Goal: Task Accomplishment & Management: Complete application form

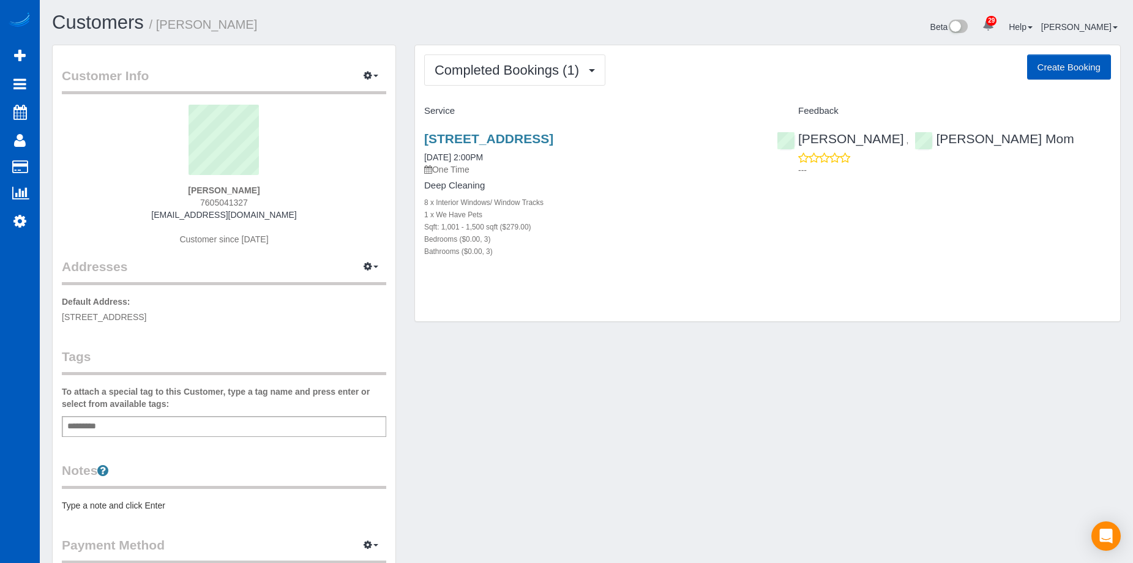
click at [1050, 61] on button "Create Booking" at bounding box center [1069, 67] width 84 height 26
select select "CA"
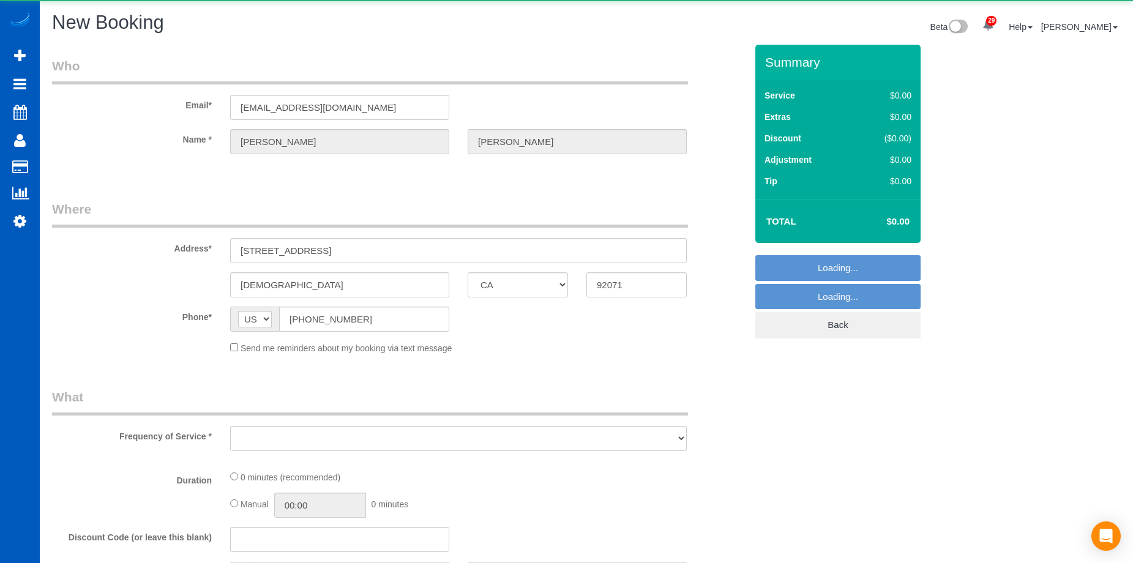
select select "string:fspay-6d5cd324-0c37-43e3-8f62-1142f0ea739b"
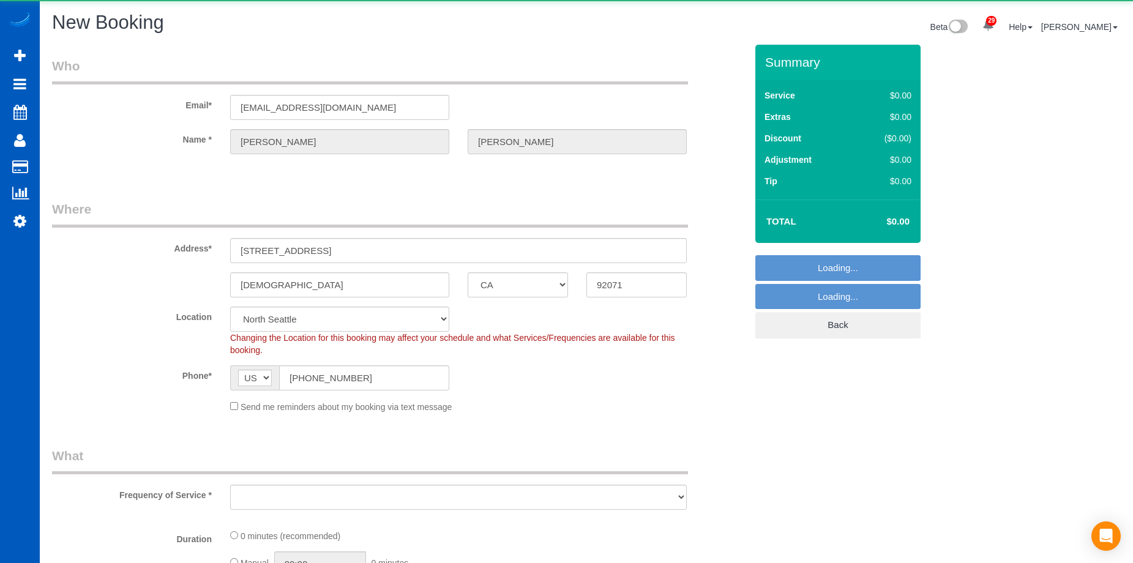
select select "199"
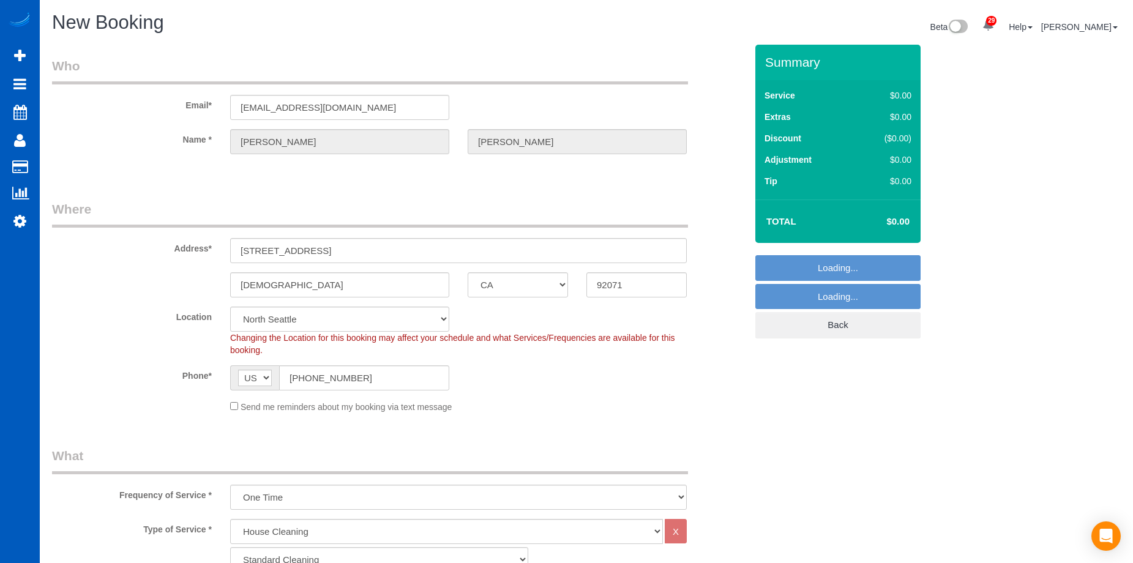
select select "object:13273"
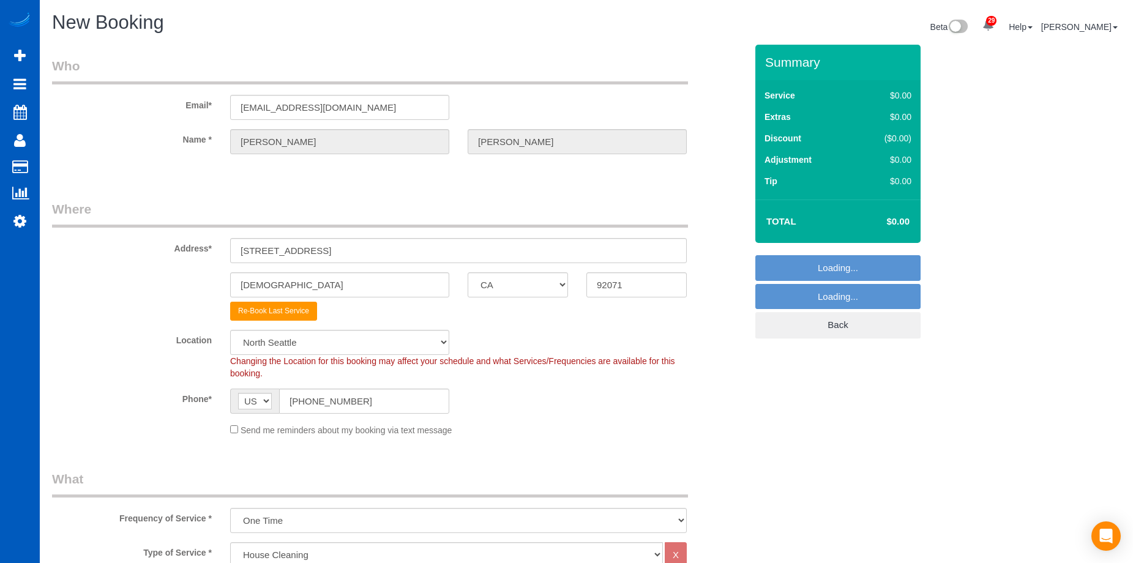
select select "133"
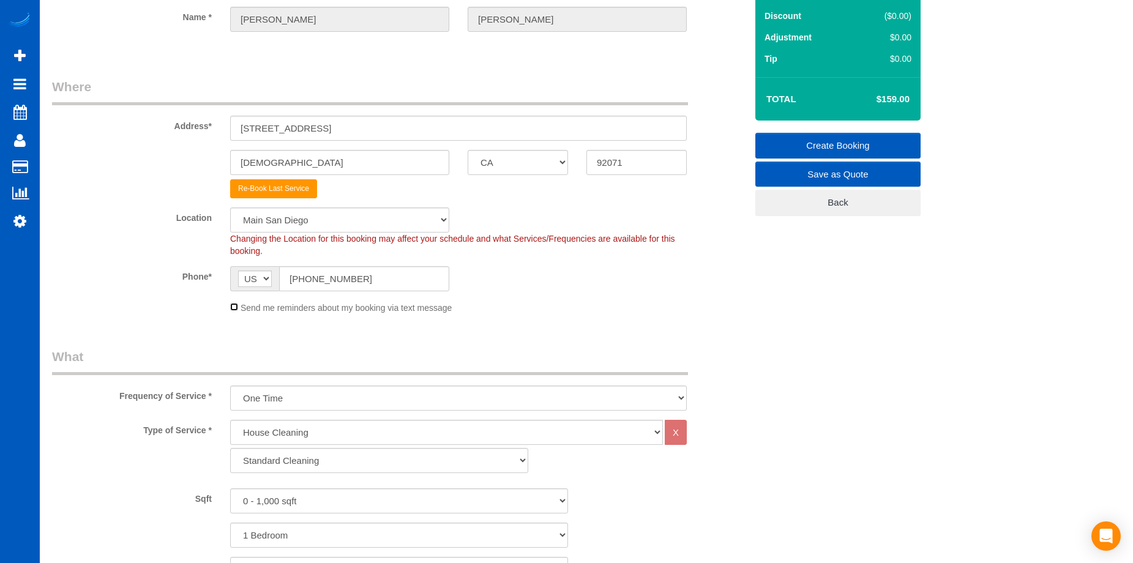
scroll to position [184, 0]
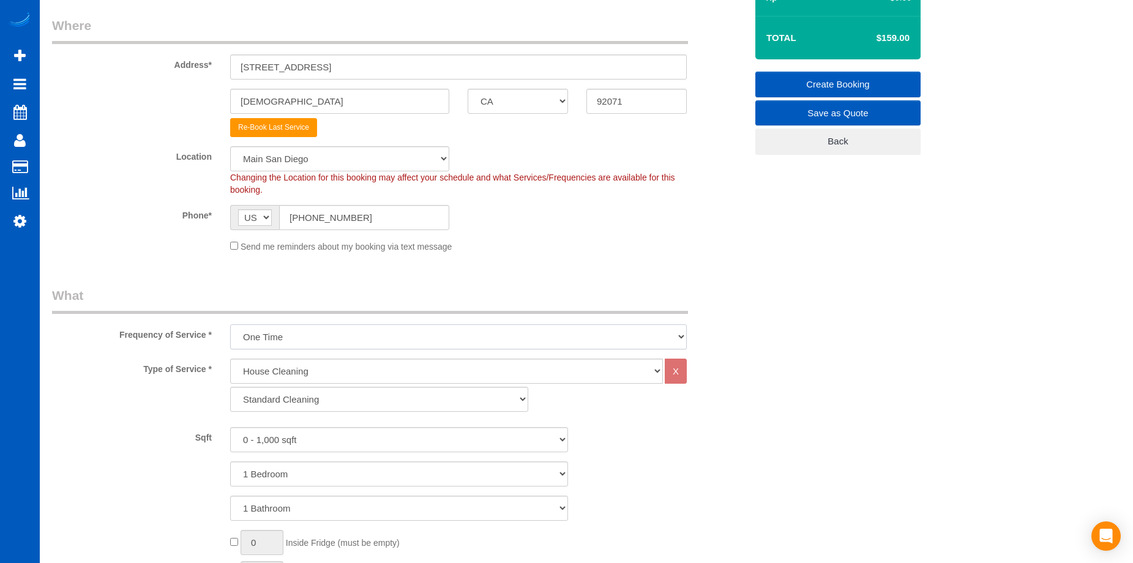
click at [280, 332] on select "One Time Weekly - 15.00% Every 2 Weeks - 10.00% Every 4 Weeks - 5.00% Every 2 M…" at bounding box center [458, 337] width 457 height 25
select select "object:13370"
click at [230, 325] on select "One Time Weekly - 15.00% Every 2 Weeks - 10.00% Every 4 Weeks - 5.00% Every 2 M…" at bounding box center [458, 337] width 457 height 25
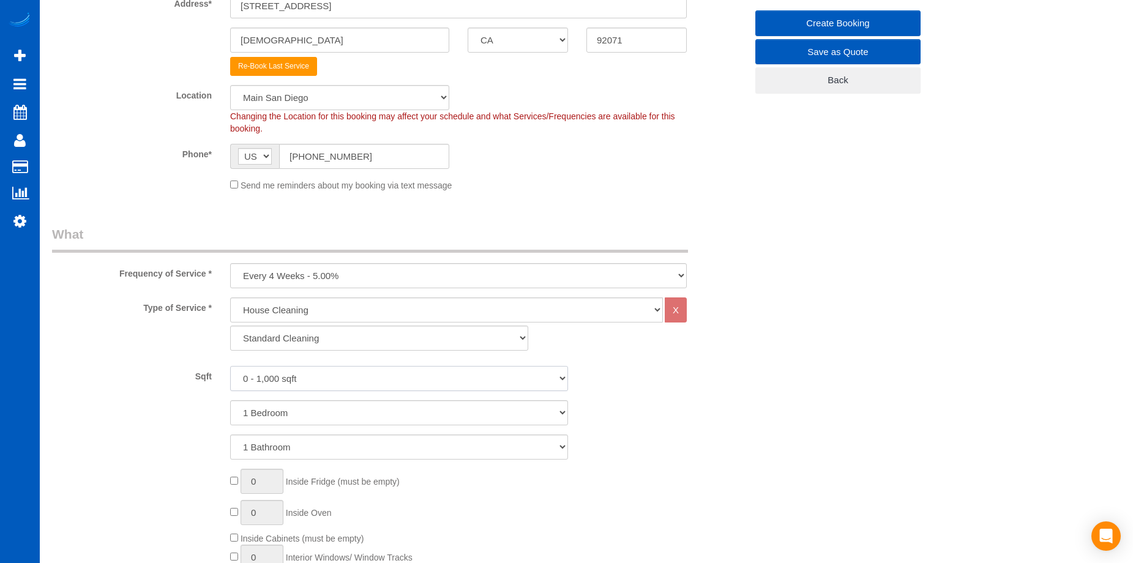
click at [378, 372] on select "0 - 1,000 sqft 1,001 - 1,500 sqft 1,501 - 2,000 sqft 2,001 - 2,500 sqft 2,501 -…" at bounding box center [399, 378] width 338 height 25
select select "1501"
click at [230, 366] on select "0 - 1,000 sqft 1,001 - 1,500 sqft 1,501 - 2,000 sqft 2,001 - 2,500 sqft 2,501 -…" at bounding box center [399, 378] width 338 height 25
click at [371, 414] on select "1 Bedroom 2 Bedrooms 3 Bedrooms 4 Bedrooms 5 Bedrooms 6 Bedrooms 7 Bedrooms" at bounding box center [399, 412] width 338 height 25
select select "4"
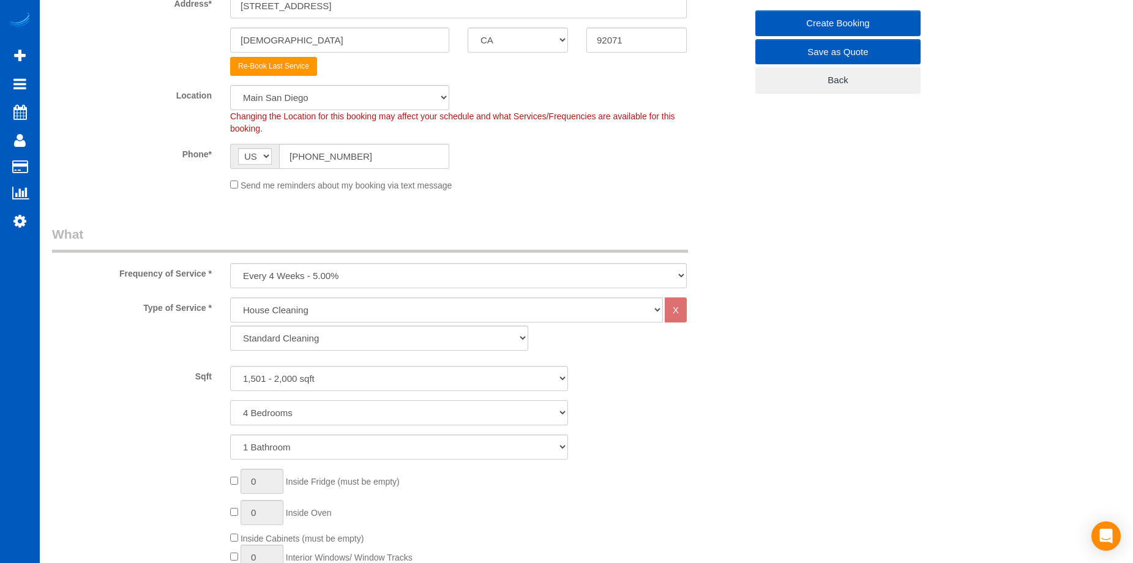
click at [230, 400] on select "1 Bedroom 2 Bedrooms 3 Bedrooms 4 Bedrooms 5 Bedrooms 6 Bedrooms 7 Bedrooms" at bounding box center [399, 412] width 338 height 25
click at [375, 451] on select "1 Bathroom 2 Bathrooms 3 Bathrooms 4 Bathrooms 5 Bathrooms 6 Bathrooms 7 Bathro…" at bounding box center [399, 447] width 338 height 25
select select "3"
click at [230, 435] on select "1 Bathroom 2 Bathrooms 3 Bathrooms 4 Bathrooms 5 Bathrooms 6 Bathrooms 7 Bathro…" at bounding box center [399, 447] width 338 height 25
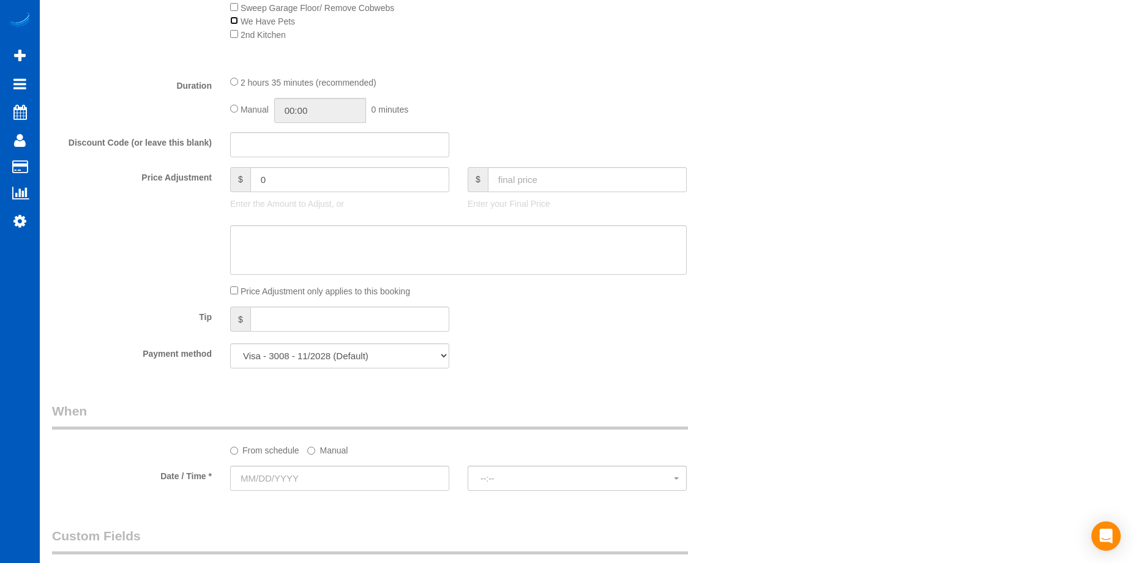
scroll to position [1102, 0]
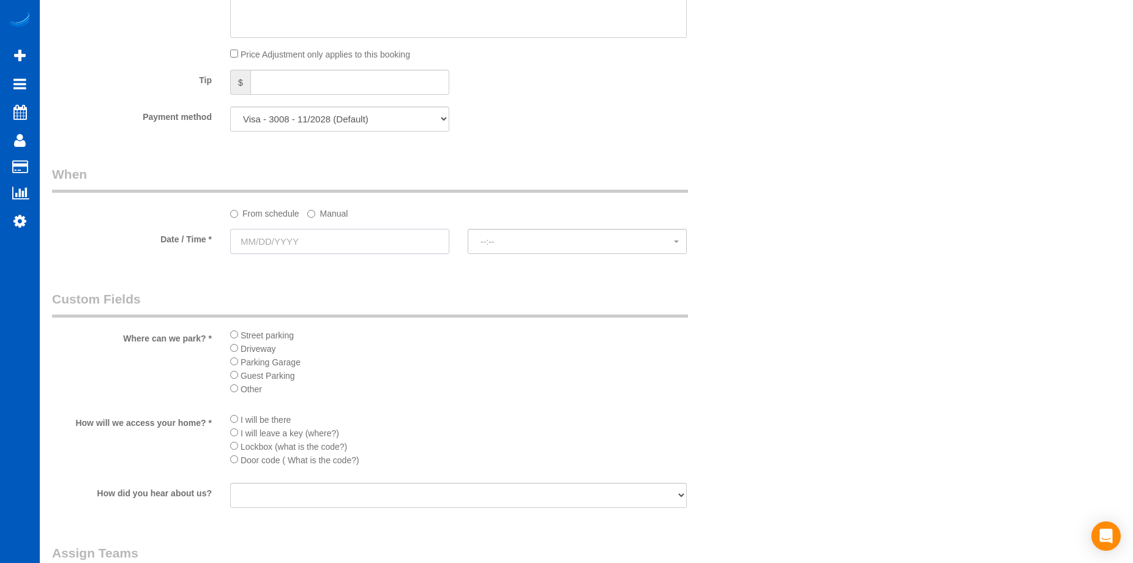
click at [431, 233] on input "text" at bounding box center [339, 241] width 219 height 25
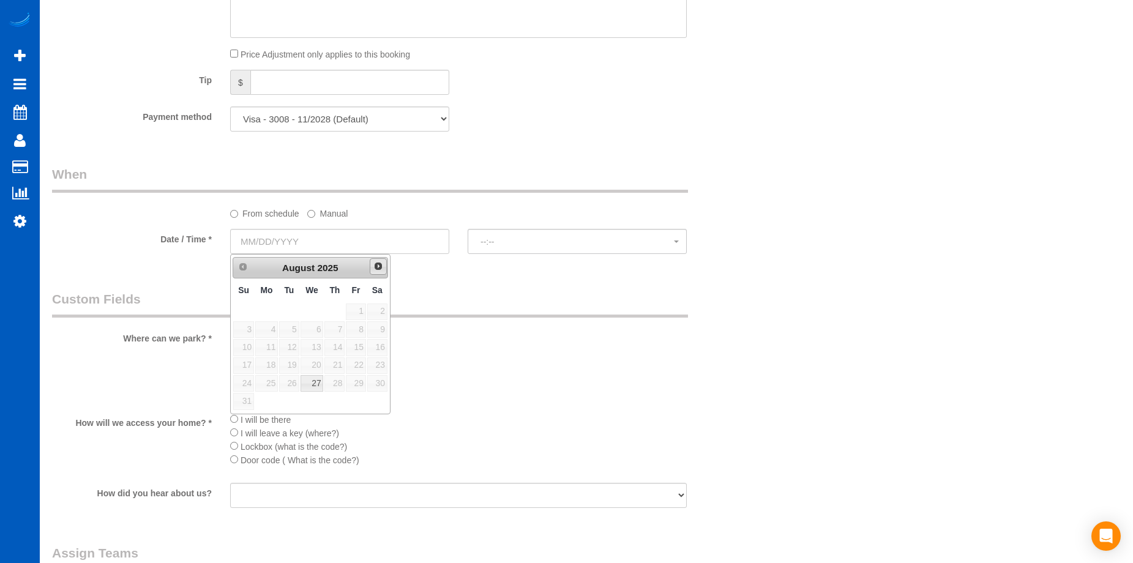
click at [377, 271] on span "Next" at bounding box center [379, 266] width 10 height 10
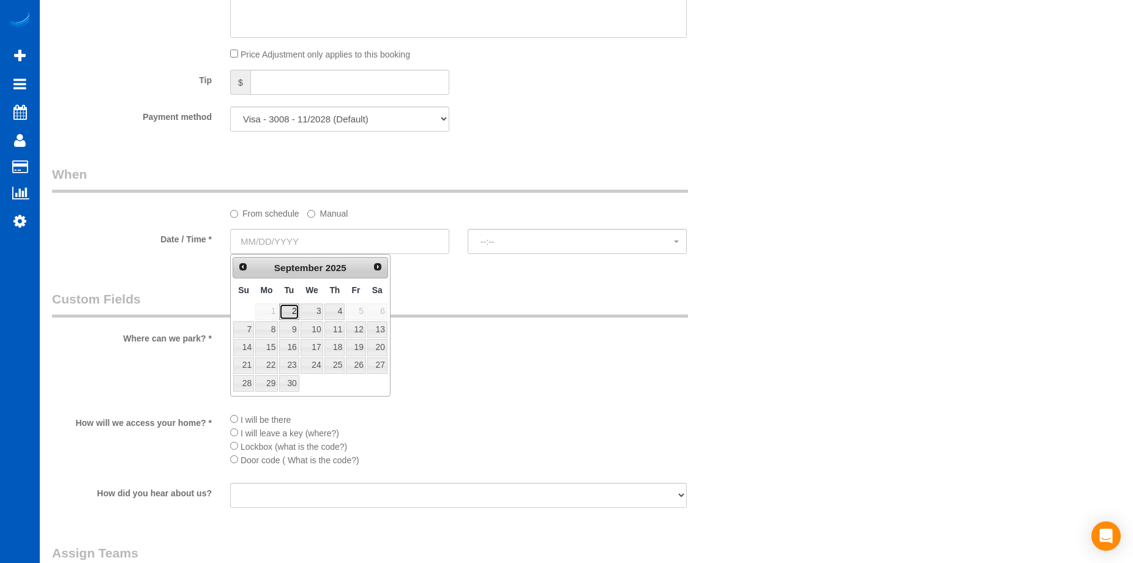
click at [284, 311] on link "2" at bounding box center [289, 312] width 20 height 17
type input "[DATE]"
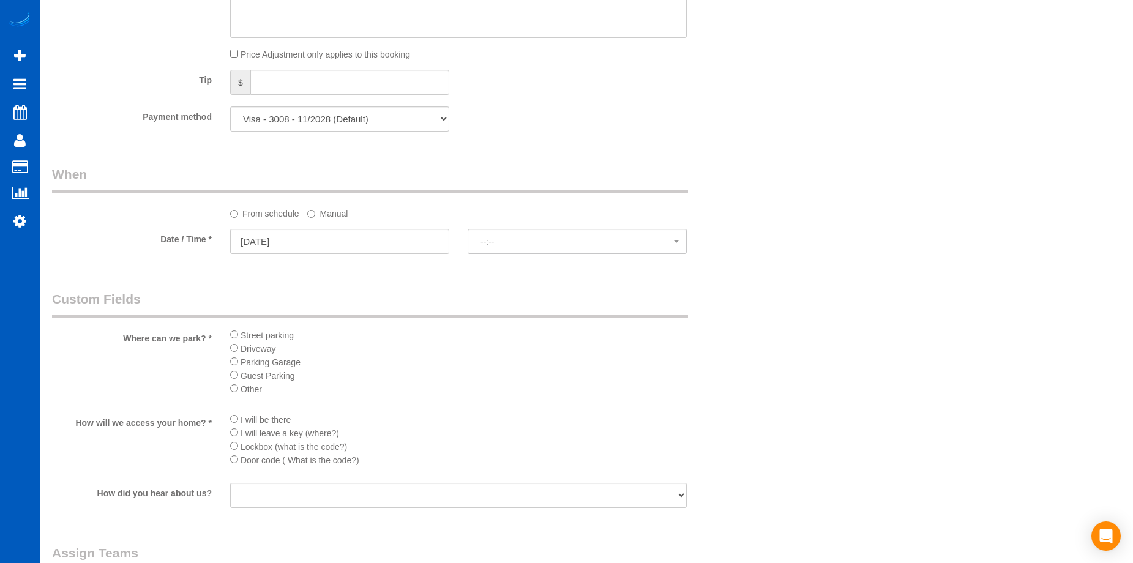
select select "spot57"
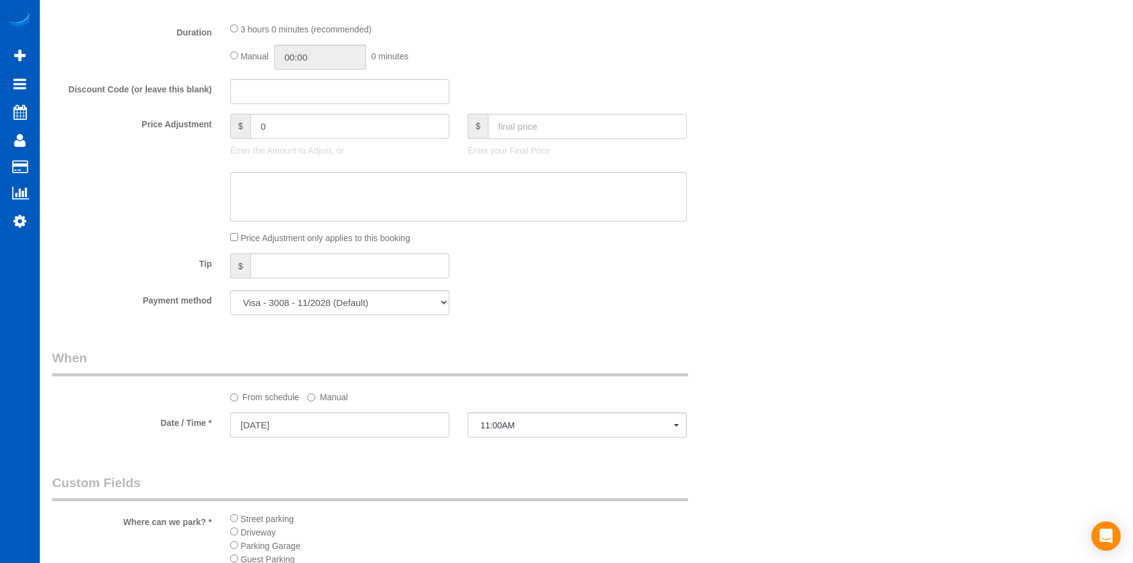
click at [535, 127] on input "text" at bounding box center [587, 126] width 199 height 25
type input "150"
click at [437, 189] on textarea at bounding box center [458, 197] width 457 height 50
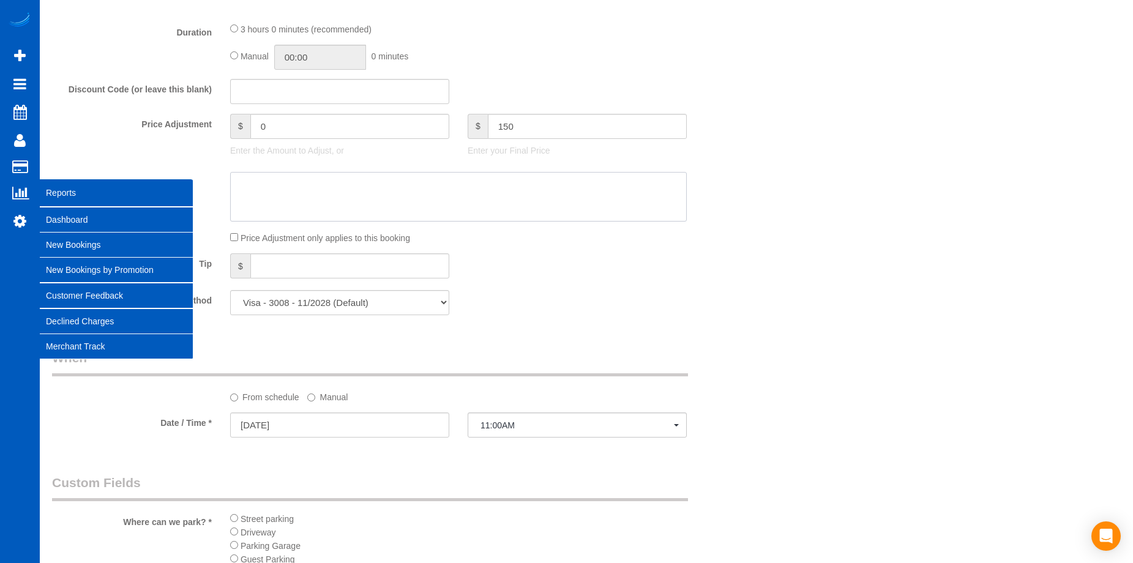
type input "-86.55"
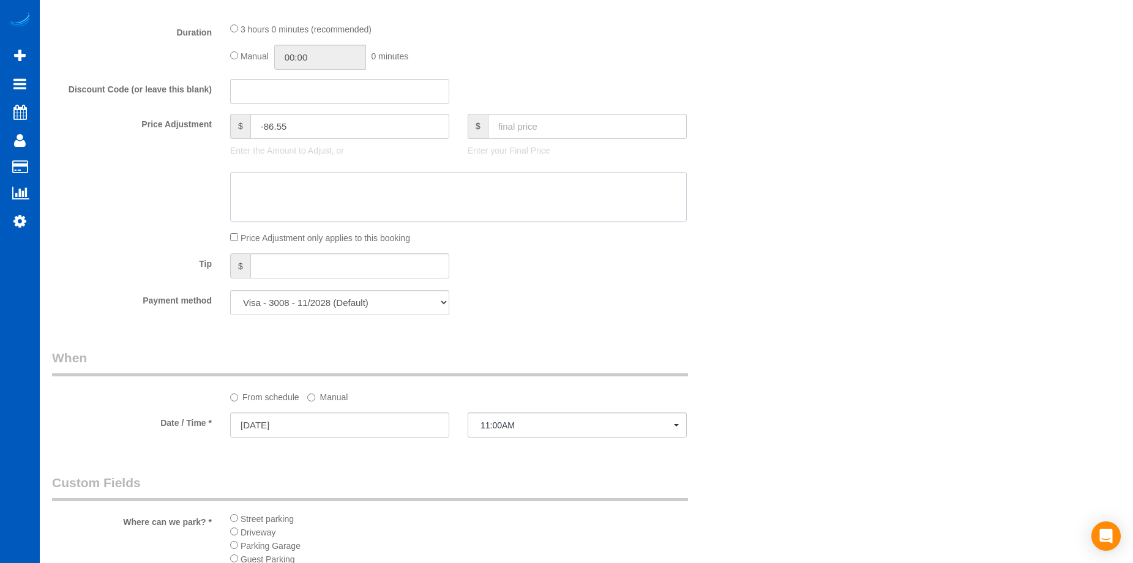
click at [367, 190] on textarea at bounding box center [458, 197] width 457 height 50
paste textarea "First recurring booking, then 189 USD monthly"
type textarea "First recurring booking, then 189 USD monthly"
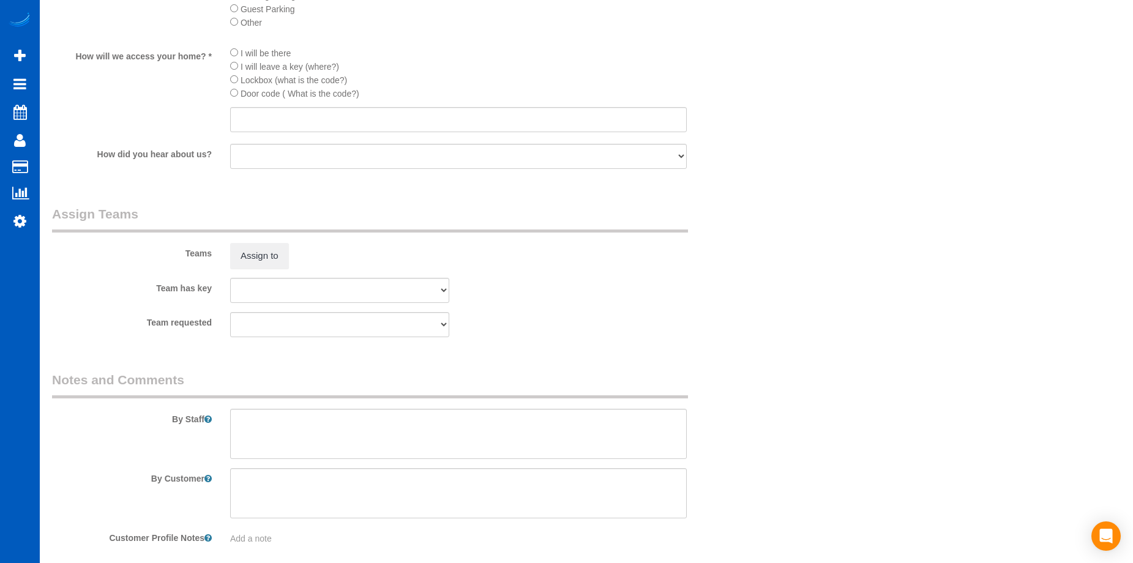
scroll to position [1470, 0]
click at [339, 420] on textarea at bounding box center [458, 433] width 457 height 50
type textarea "Booked by Florencia."
click at [272, 122] on input "text" at bounding box center [458, 119] width 457 height 25
type input "Key under the mat for access. Lock it after leaving."
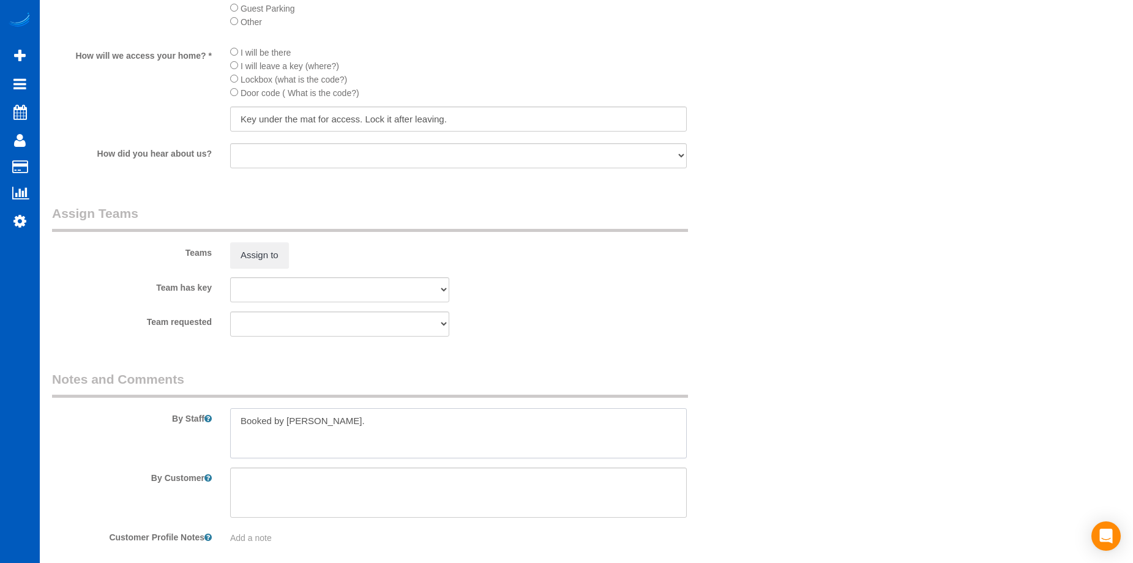
click at [329, 425] on textarea at bounding box center [458, 433] width 457 height 50
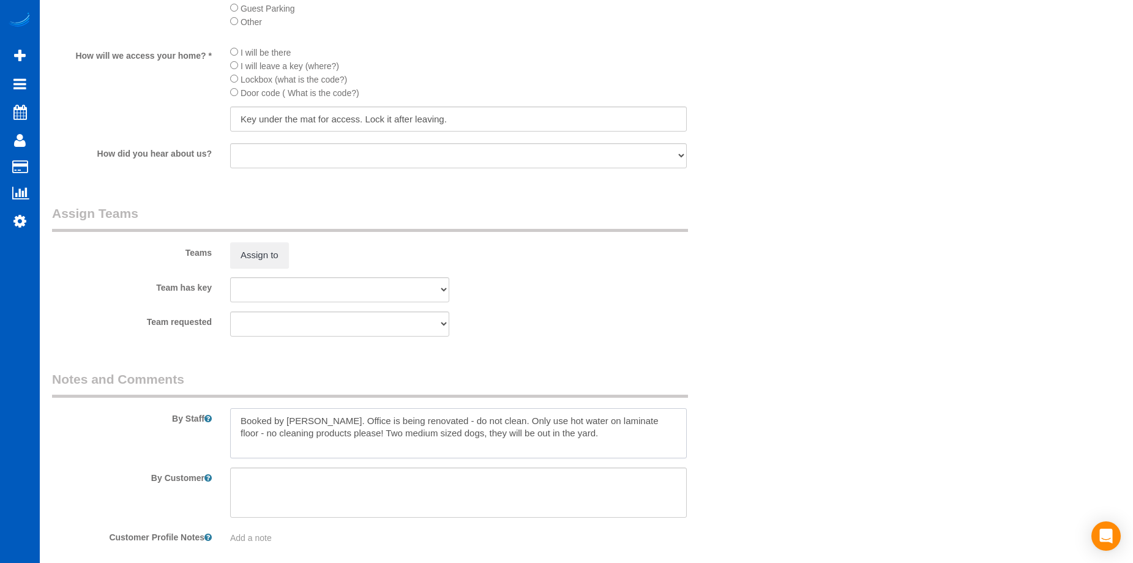
type textarea "Booked by Florencia. Office is being renovated - do not clean. Only use hot wat…"
click at [695, 327] on div "Team requested Inna Novytska Inna Novytska Mom Nataliia Dobrovolska" at bounding box center [399, 324] width 713 height 25
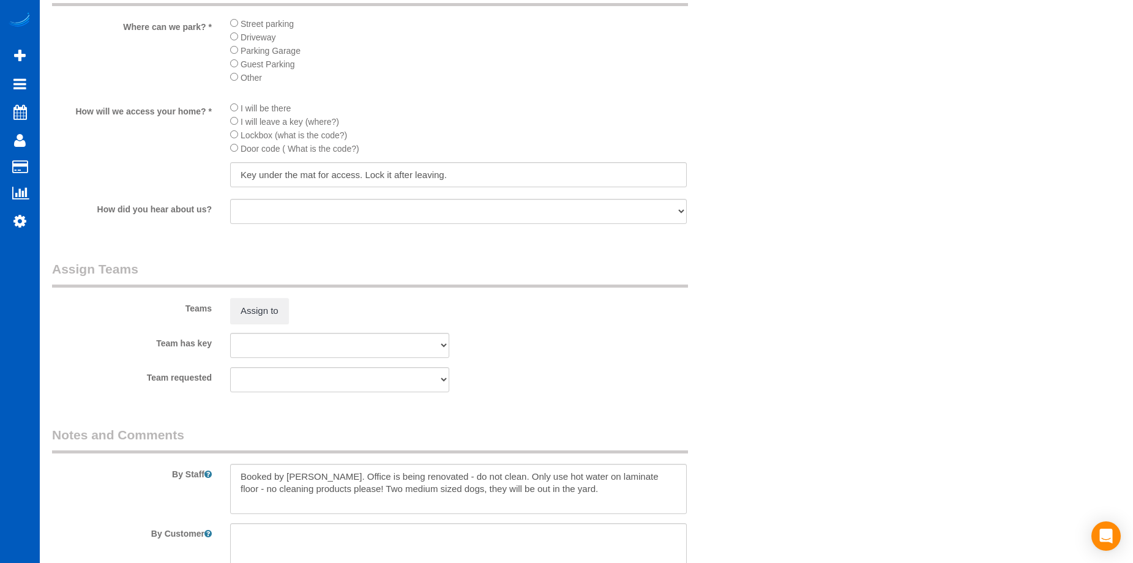
scroll to position [1405, 0]
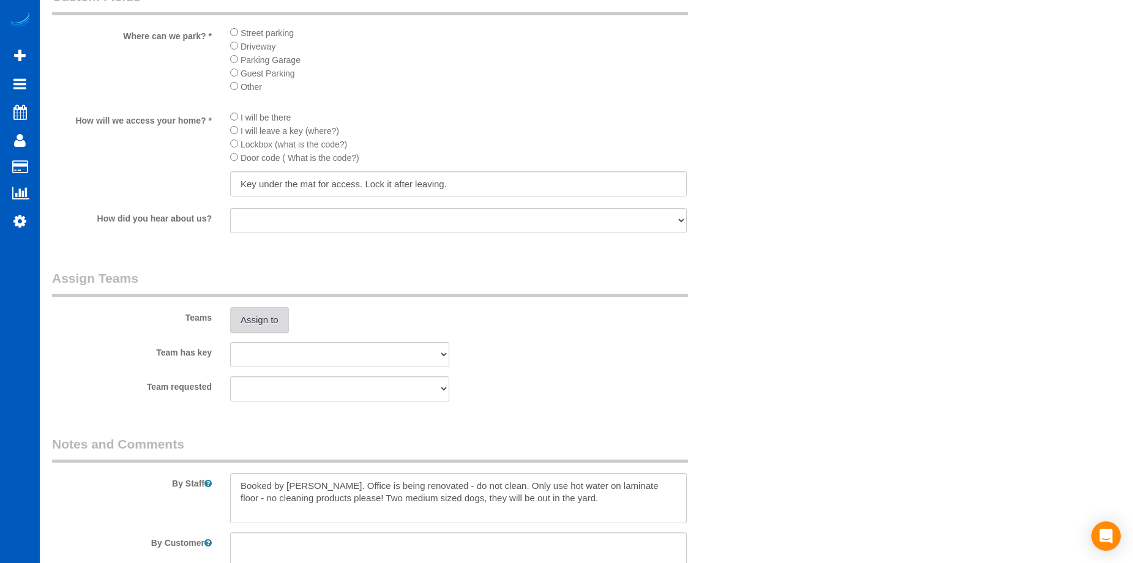
click at [256, 328] on button "Assign to" at bounding box center [259, 320] width 59 height 26
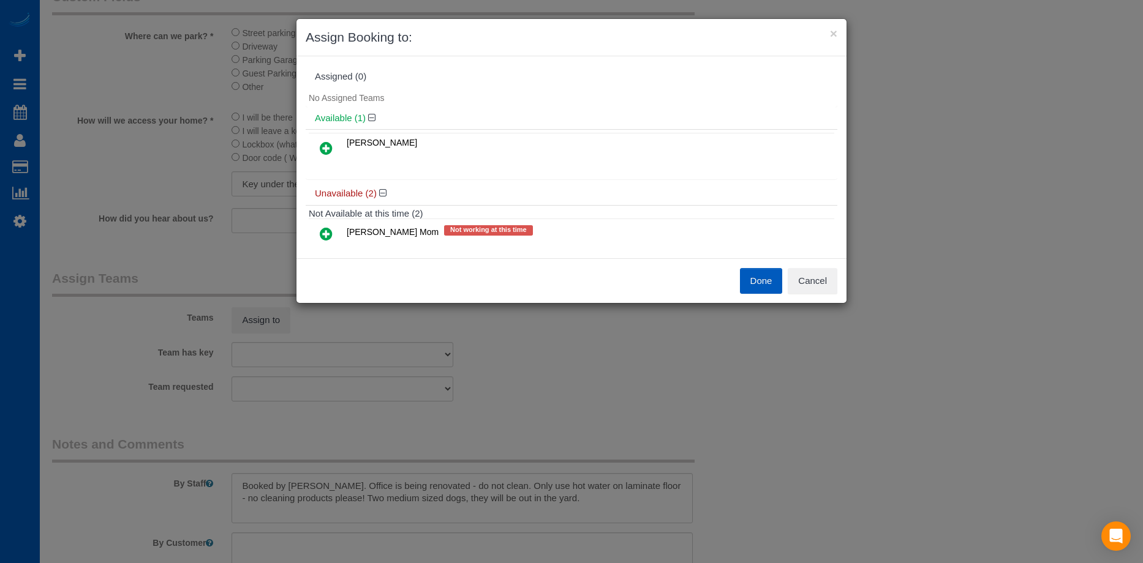
click at [320, 146] on icon at bounding box center [326, 148] width 13 height 15
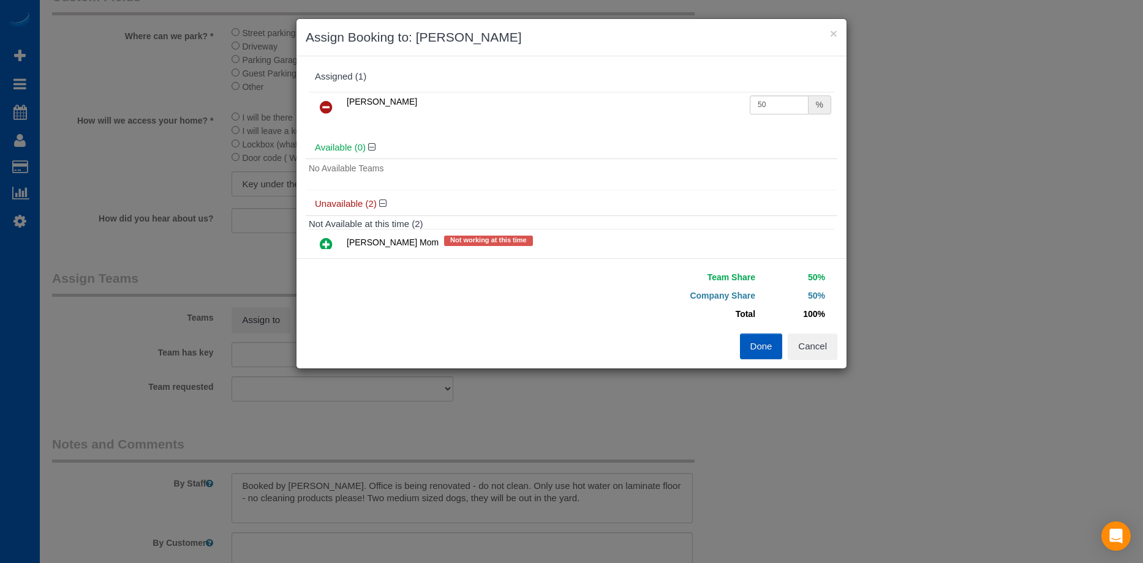
click at [325, 246] on icon at bounding box center [326, 244] width 13 height 15
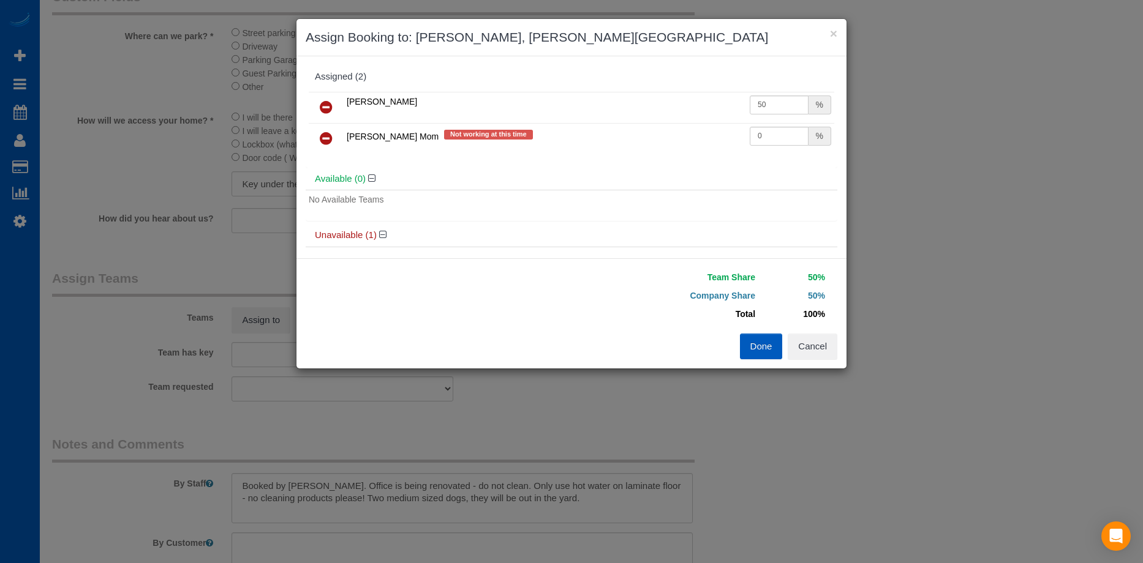
click at [750, 349] on button "Done" at bounding box center [761, 347] width 43 height 26
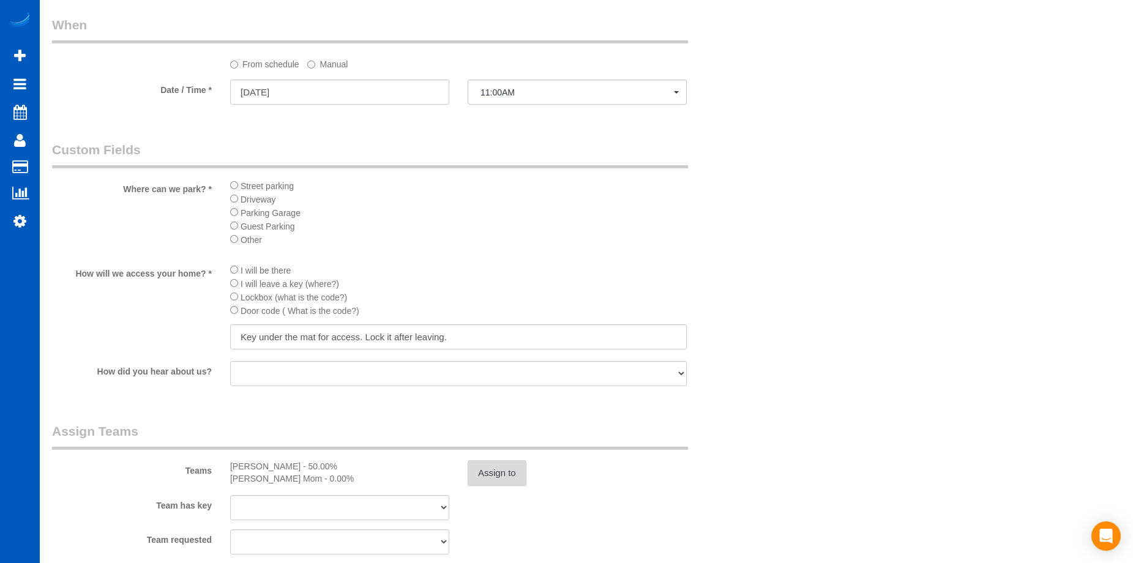
scroll to position [1221, 0]
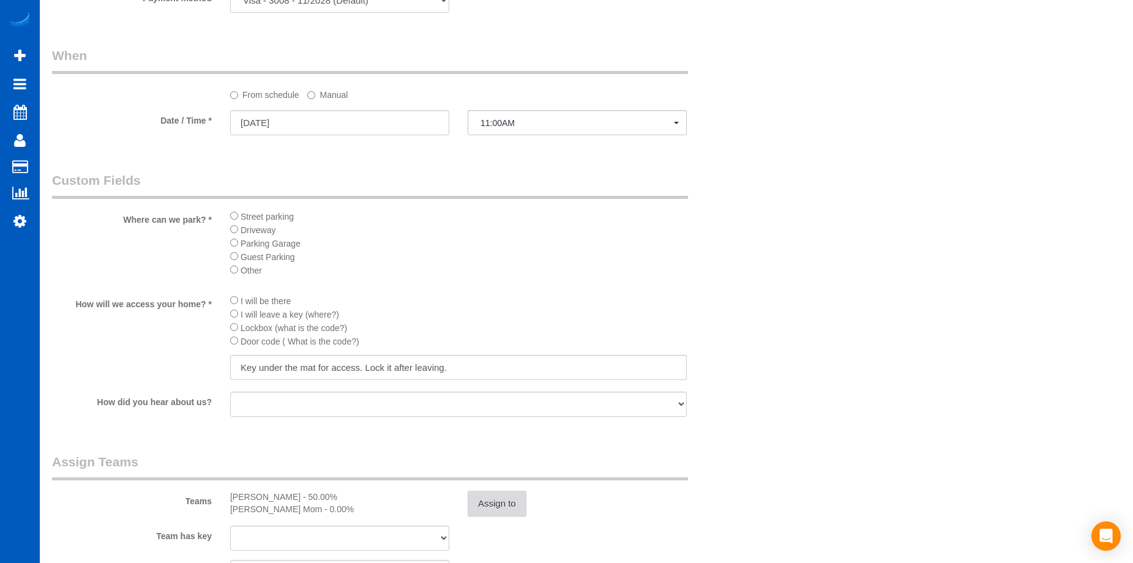
click at [513, 503] on button "Assign to" at bounding box center [497, 504] width 59 height 26
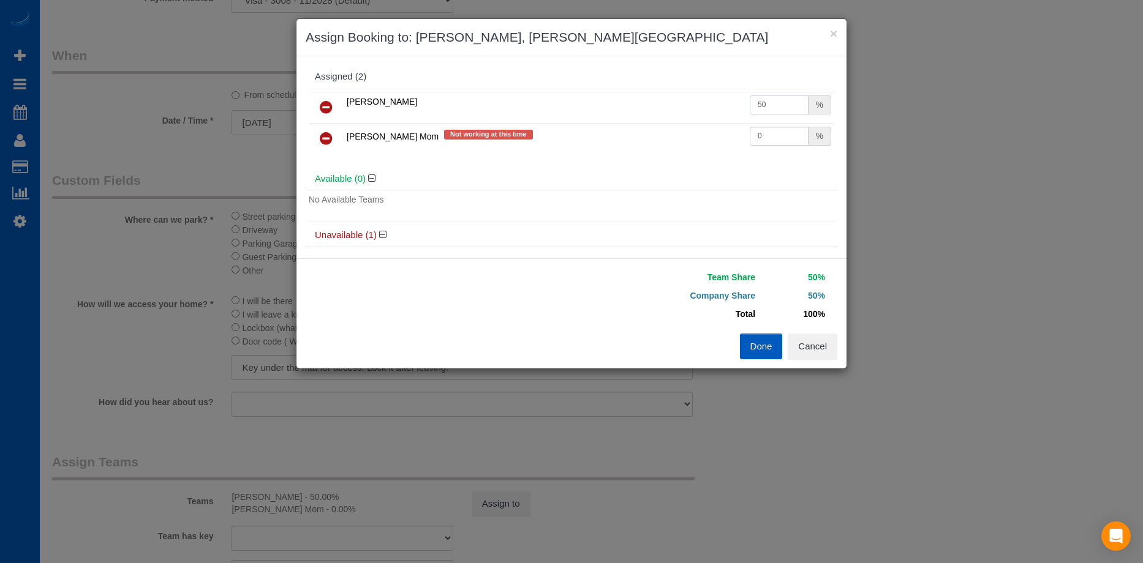
click at [763, 102] on input "50" at bounding box center [778, 105] width 59 height 19
drag, startPoint x: 766, startPoint y: 102, endPoint x: 718, endPoint y: 99, distance: 47.8
click at [716, 99] on tr "Inna Novytska 50 %" at bounding box center [571, 107] width 525 height 31
type input "55"
click at [769, 350] on button "Done" at bounding box center [761, 347] width 43 height 26
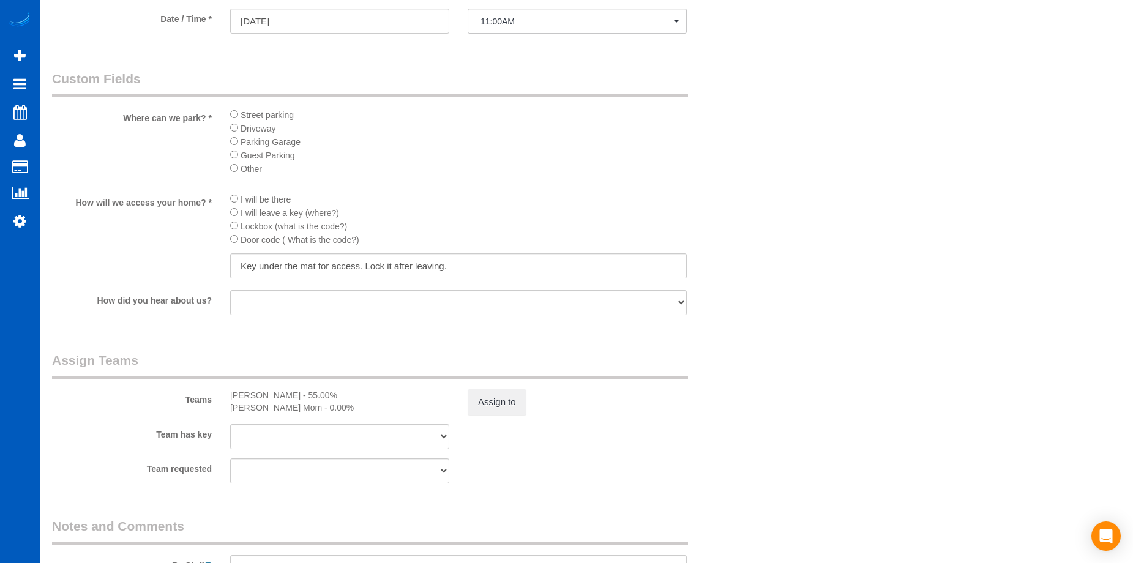
scroll to position [1405, 0]
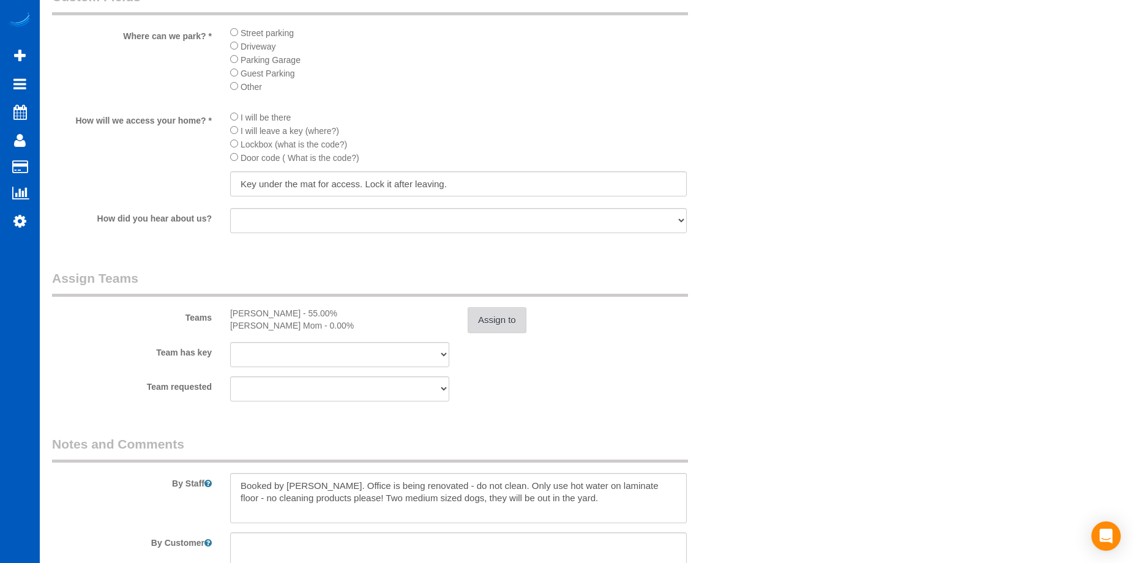
click at [498, 320] on button "Assign to" at bounding box center [497, 320] width 59 height 26
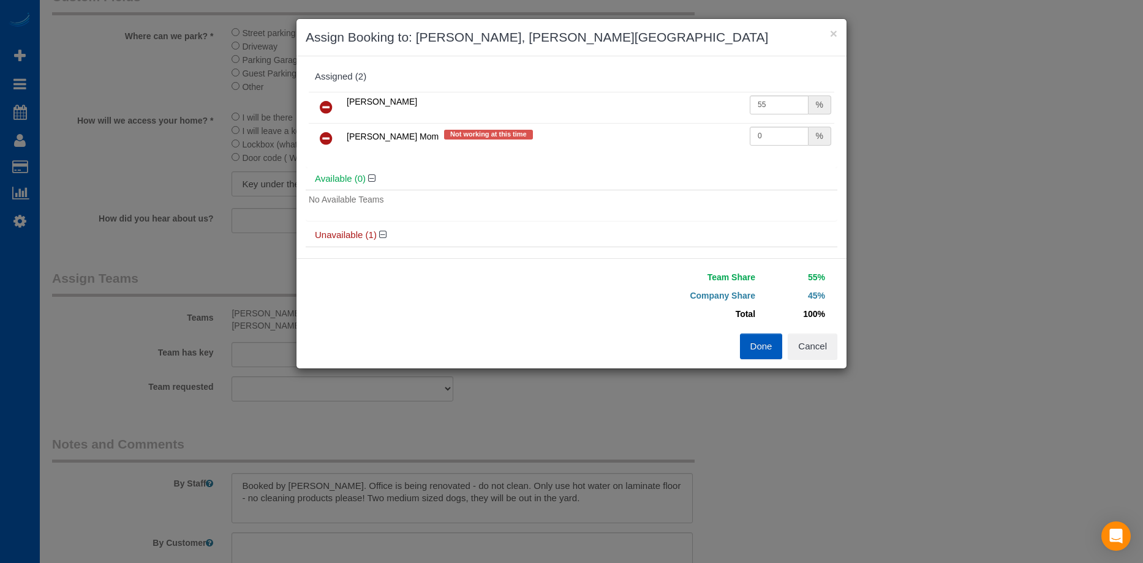
click at [323, 109] on icon at bounding box center [326, 107] width 13 height 15
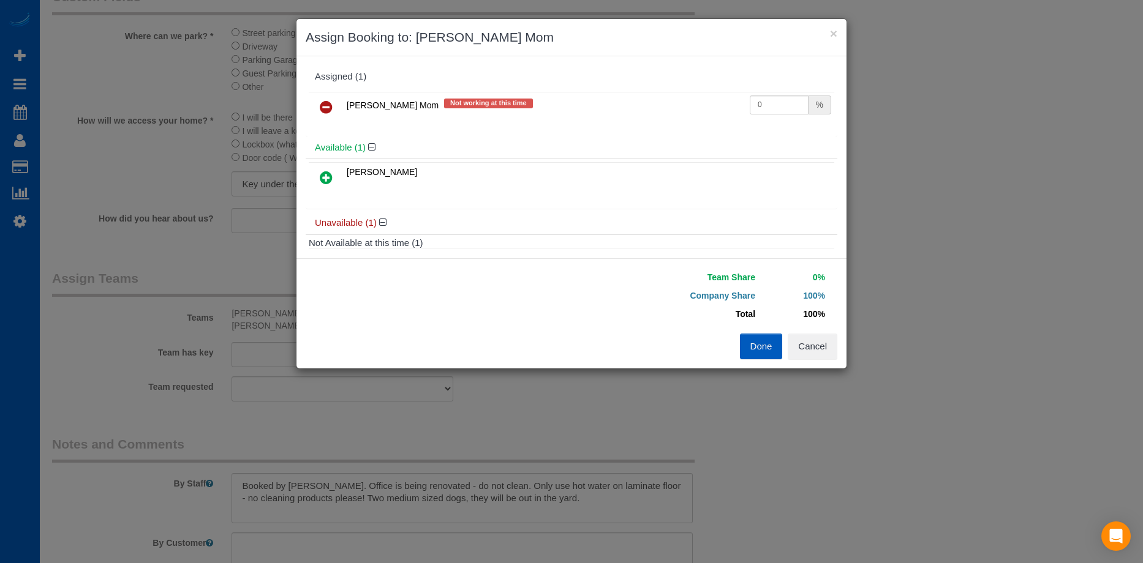
click at [322, 110] on icon at bounding box center [326, 107] width 13 height 15
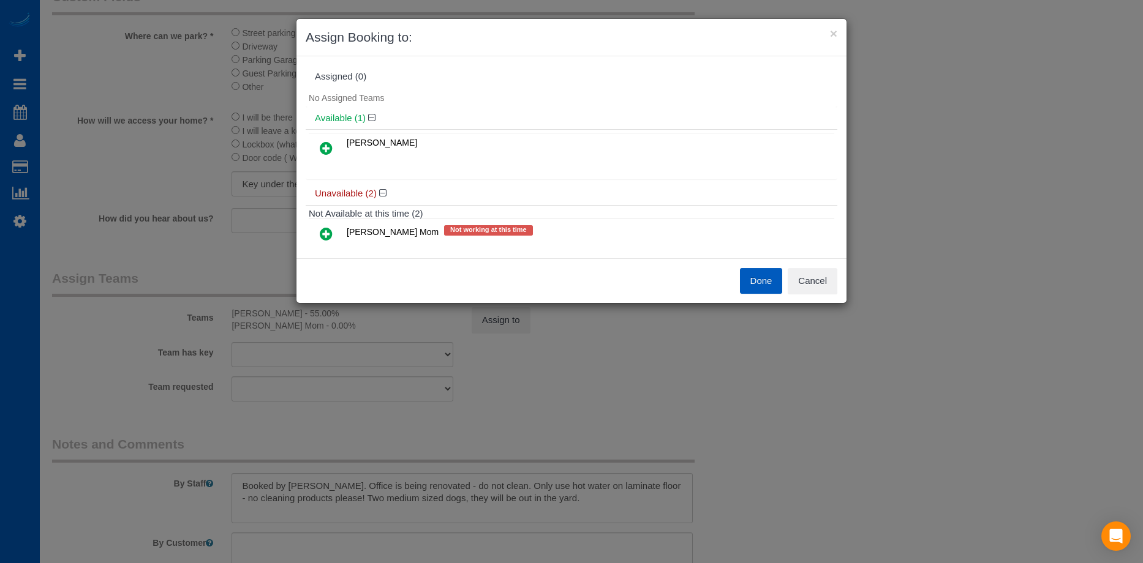
click at [769, 287] on button "Done" at bounding box center [761, 281] width 43 height 26
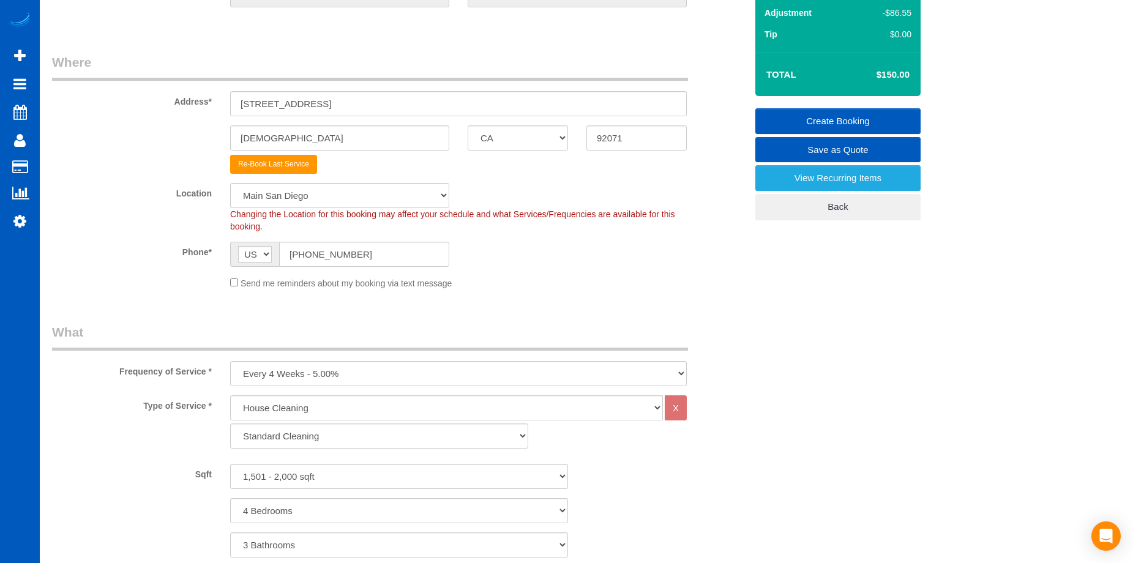
scroll to position [0, 0]
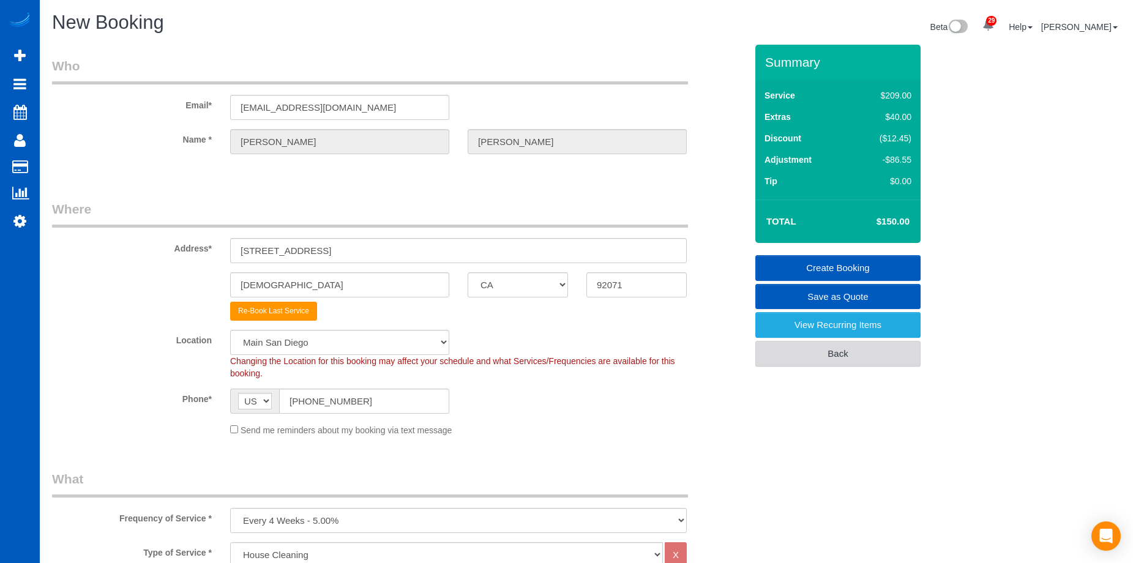
click at [868, 358] on link "Back" at bounding box center [838, 354] width 165 height 26
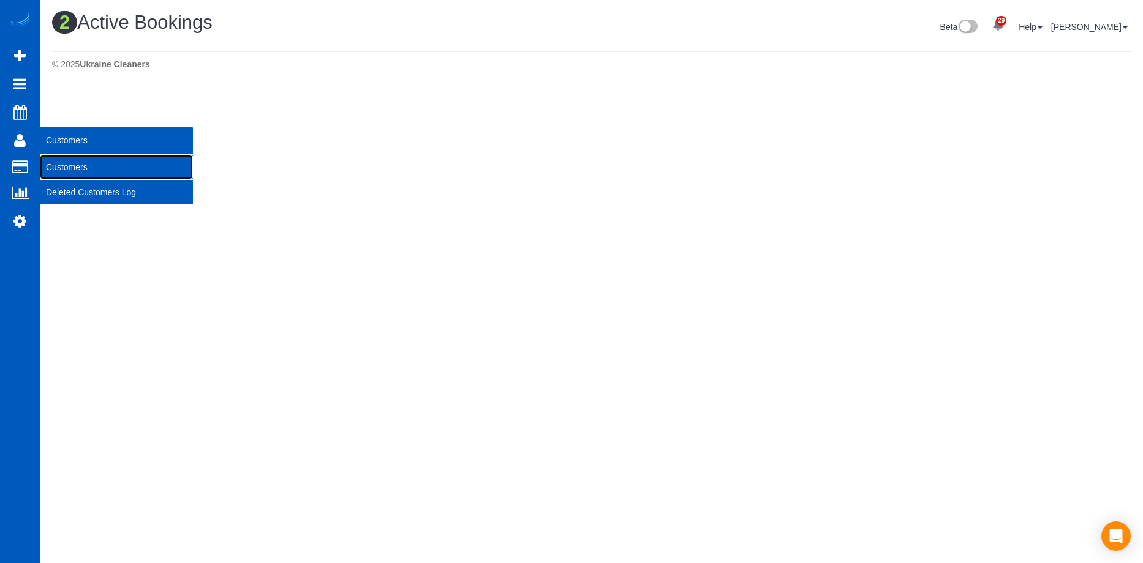
click at [76, 163] on link "Customers" at bounding box center [116, 167] width 153 height 24
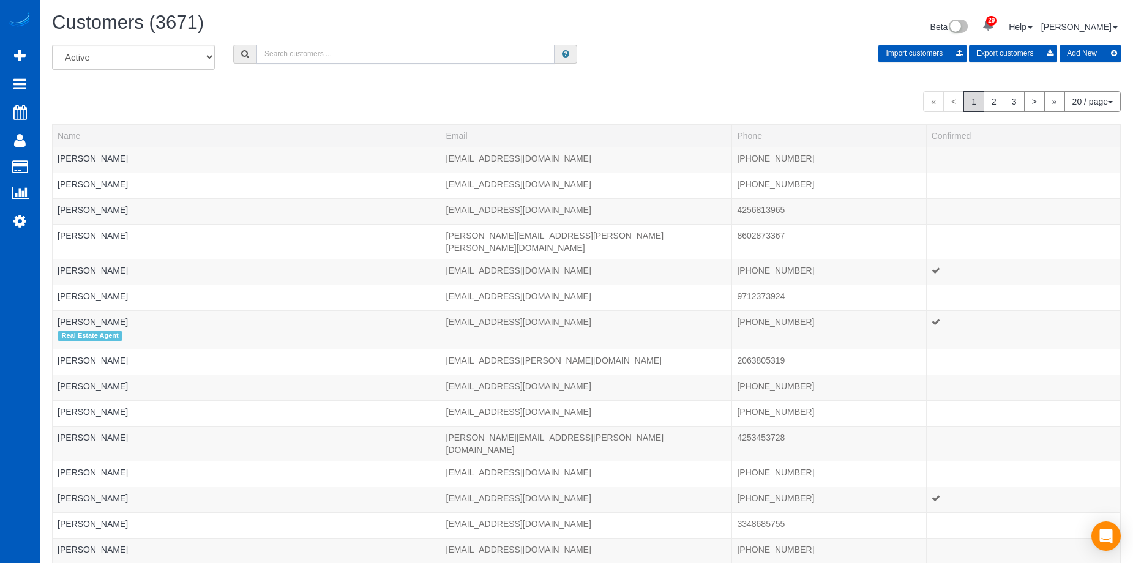
click at [291, 57] on input "text" at bounding box center [406, 54] width 298 height 19
paste input "Mary Marshall"
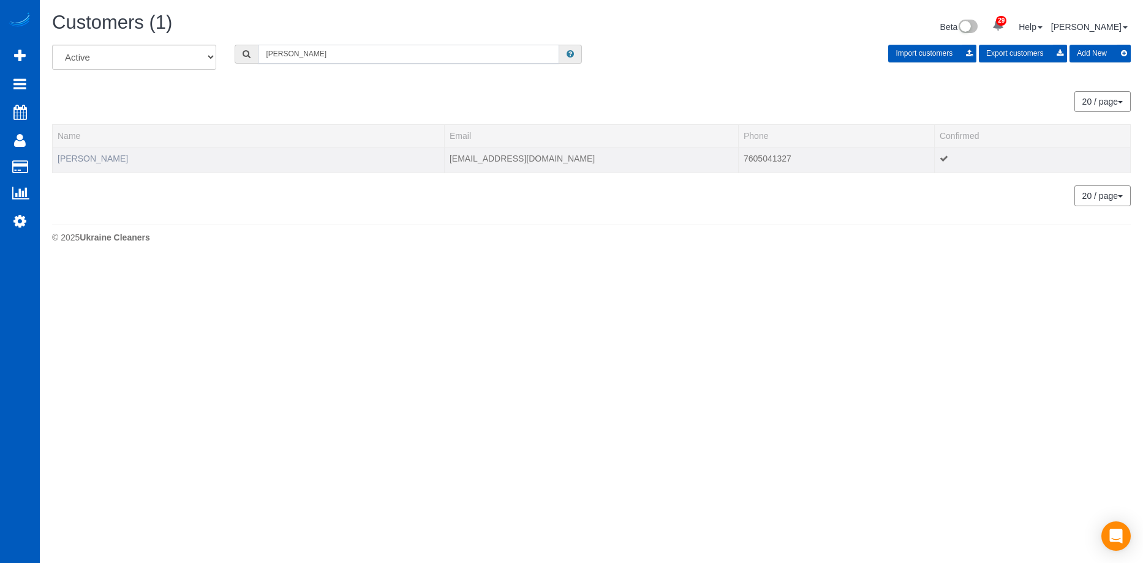
type input "Mary Marshall"
click at [118, 162] on link "MARY MARSHALL" at bounding box center [93, 159] width 70 height 10
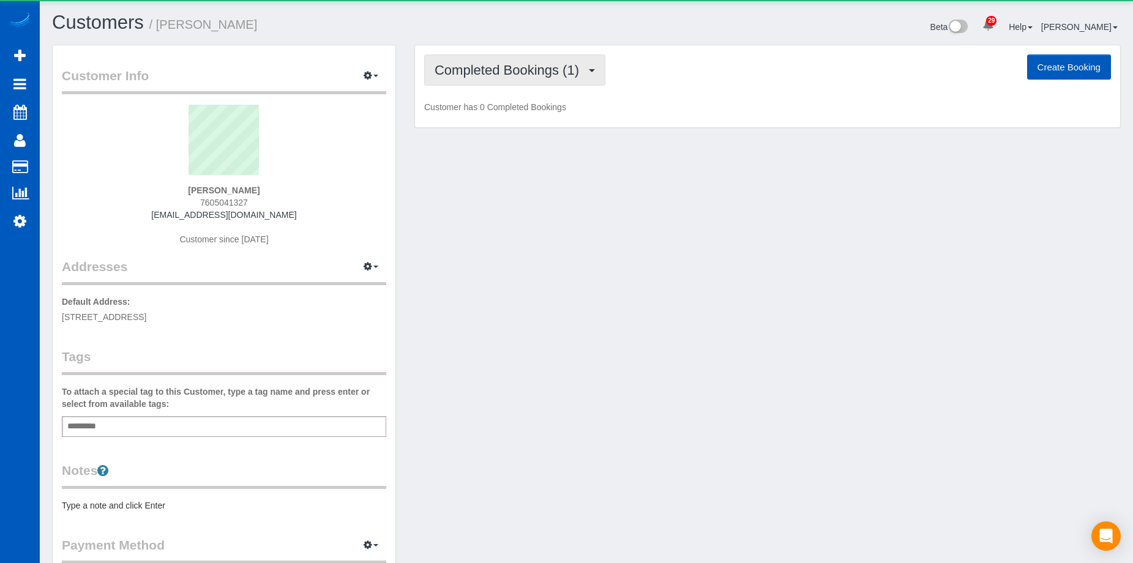
click at [519, 64] on span "Completed Bookings (1)" at bounding box center [510, 69] width 151 height 15
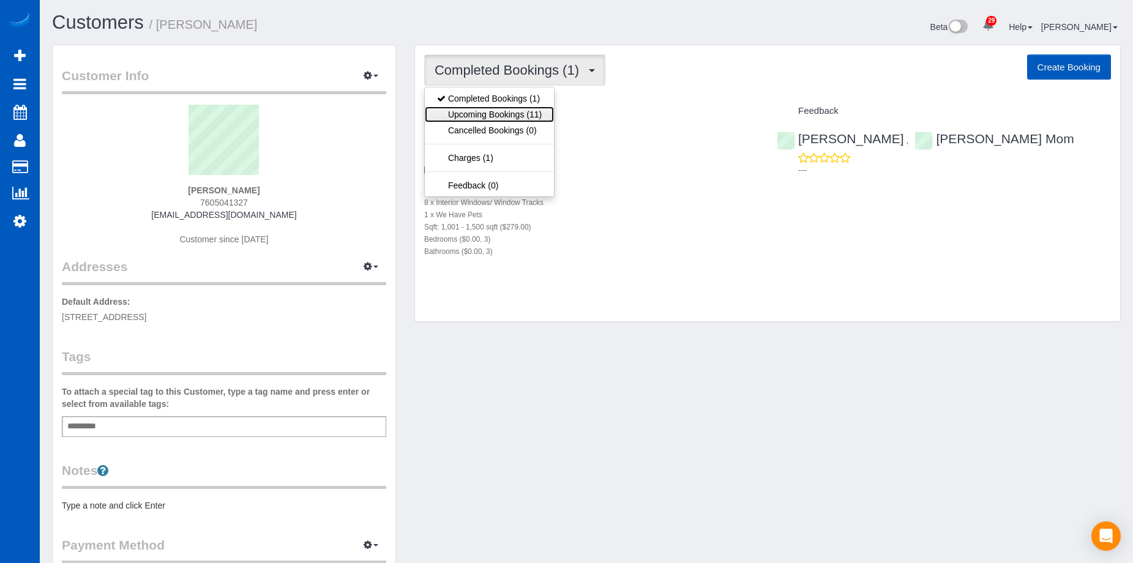
click at [503, 111] on link "Upcoming Bookings (11)" at bounding box center [489, 115] width 129 height 16
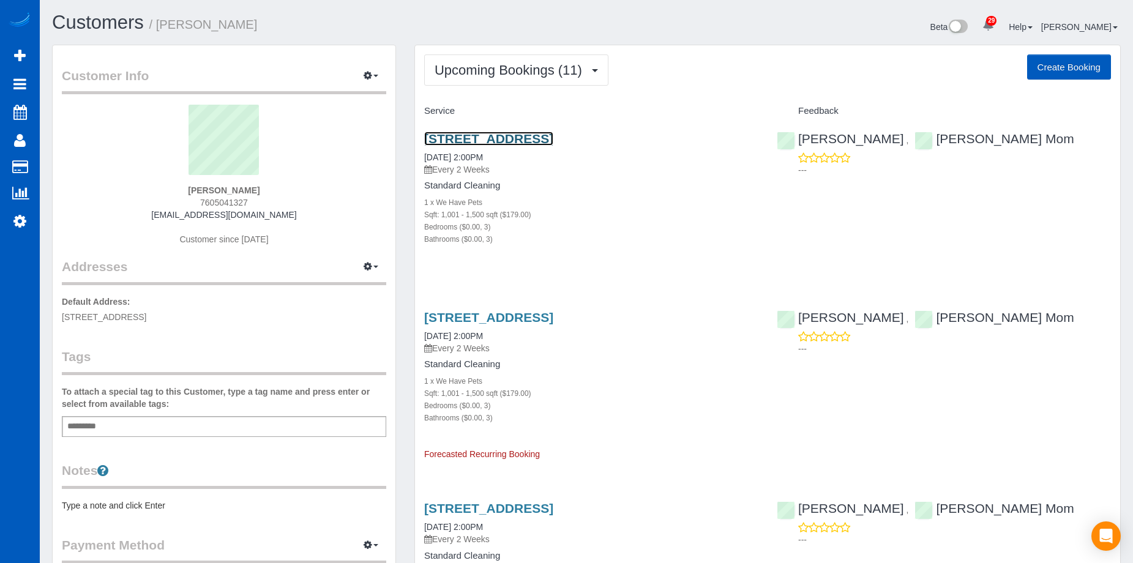
click at [481, 138] on link "9816 Bend Street, Santee, CA 92071" at bounding box center [488, 139] width 129 height 14
click at [554, 319] on link "9816 Bend Street, Santee, CA 92071" at bounding box center [488, 317] width 129 height 14
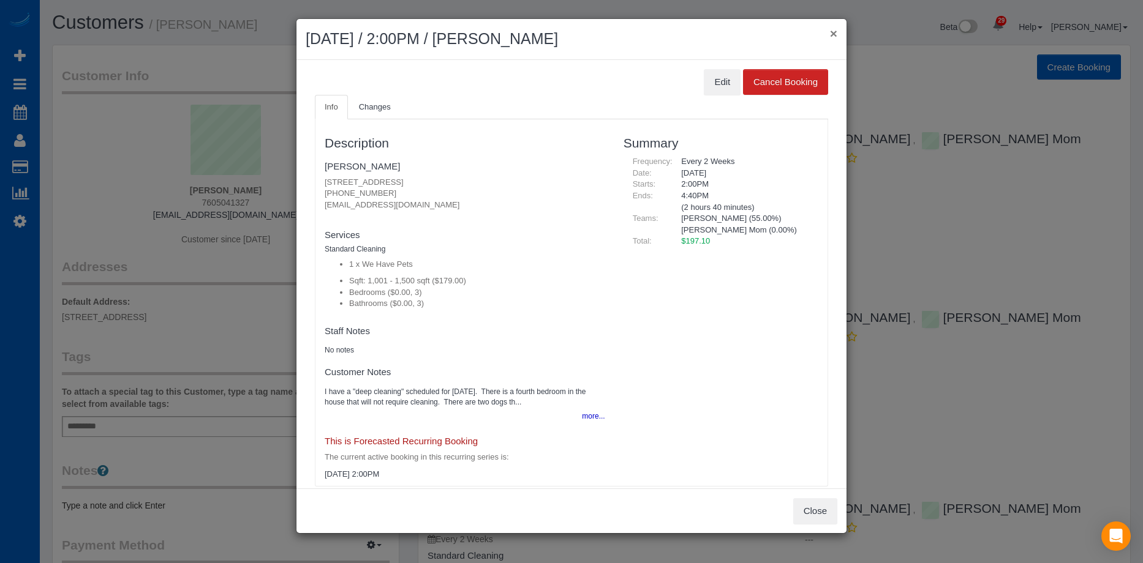
click at [835, 33] on button "×" at bounding box center [833, 33] width 7 height 13
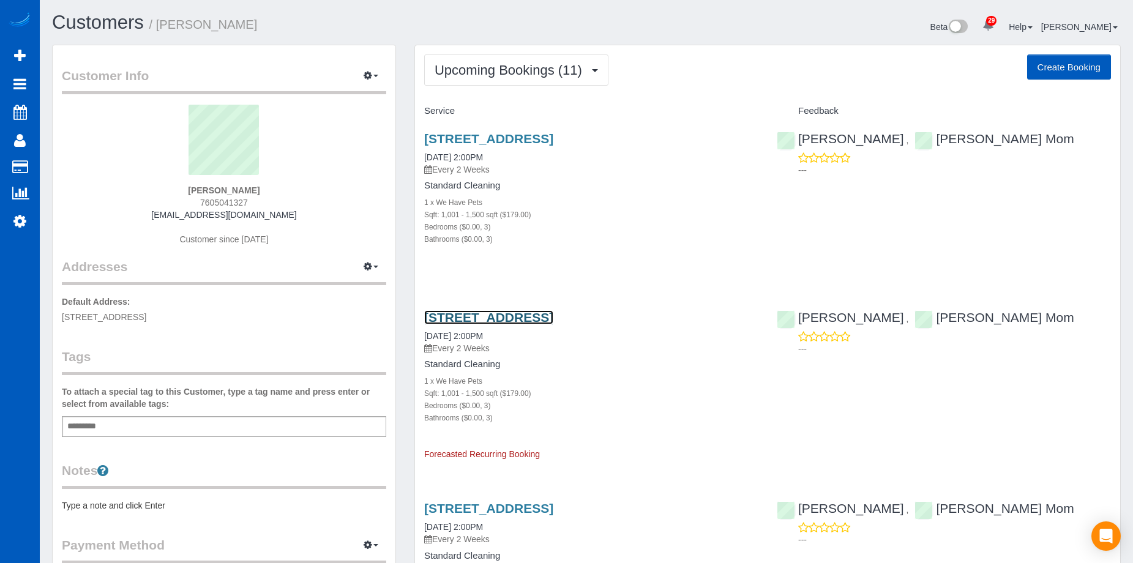
click at [524, 317] on link "9816 Bend Street, Santee, CA 92071" at bounding box center [488, 317] width 129 height 14
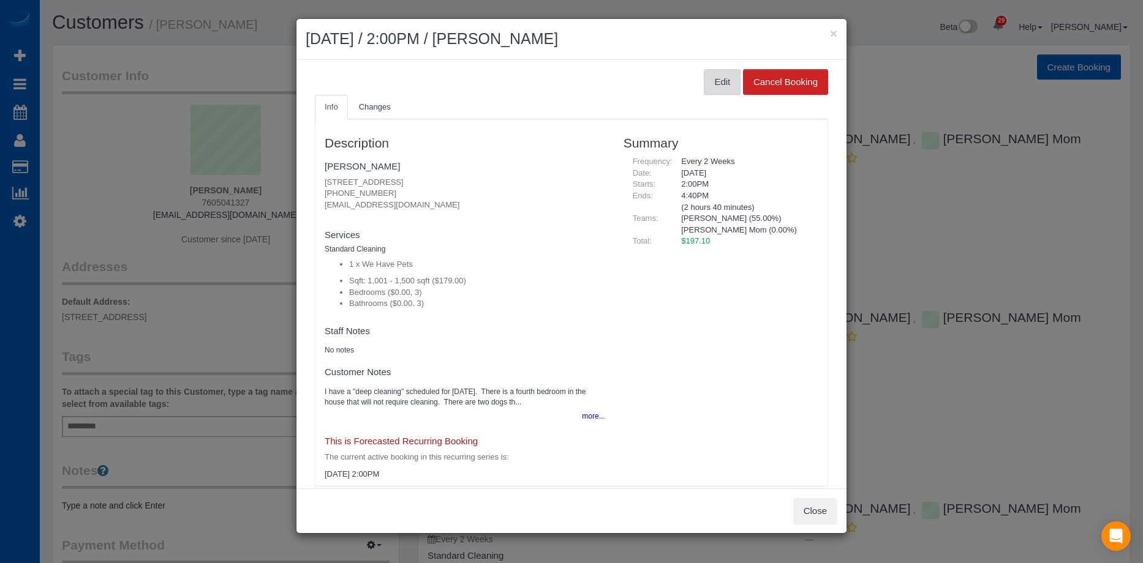
click at [713, 83] on button "Edit" at bounding box center [722, 82] width 37 height 26
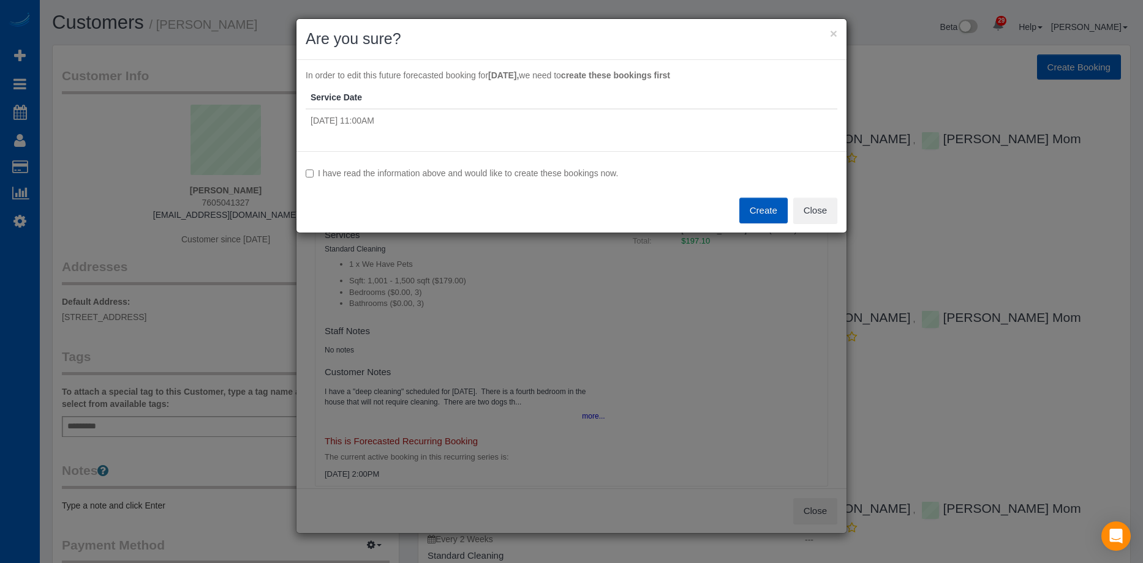
click at [358, 175] on label "I have read the information above and would like to create these bookings now." at bounding box center [571, 173] width 531 height 12
click at [760, 212] on button "Create" at bounding box center [763, 211] width 48 height 26
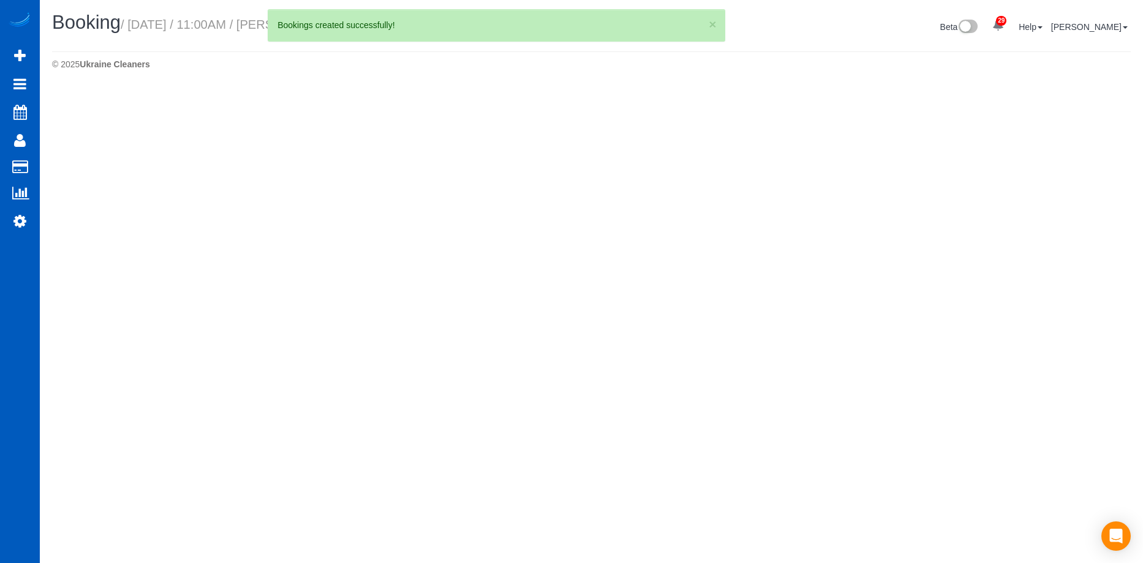
select select "CA"
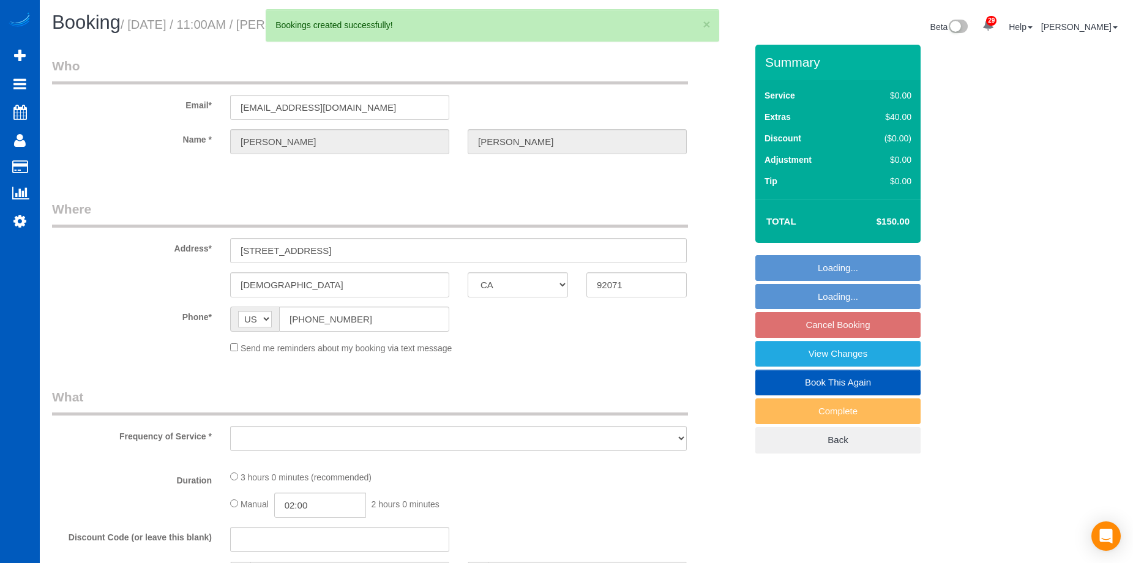
select select "number:10"
select select "string:fspay-6d5cd324-0c37-43e3-8f62-1142f0ea739b"
select select "object:15652"
select select "spot64"
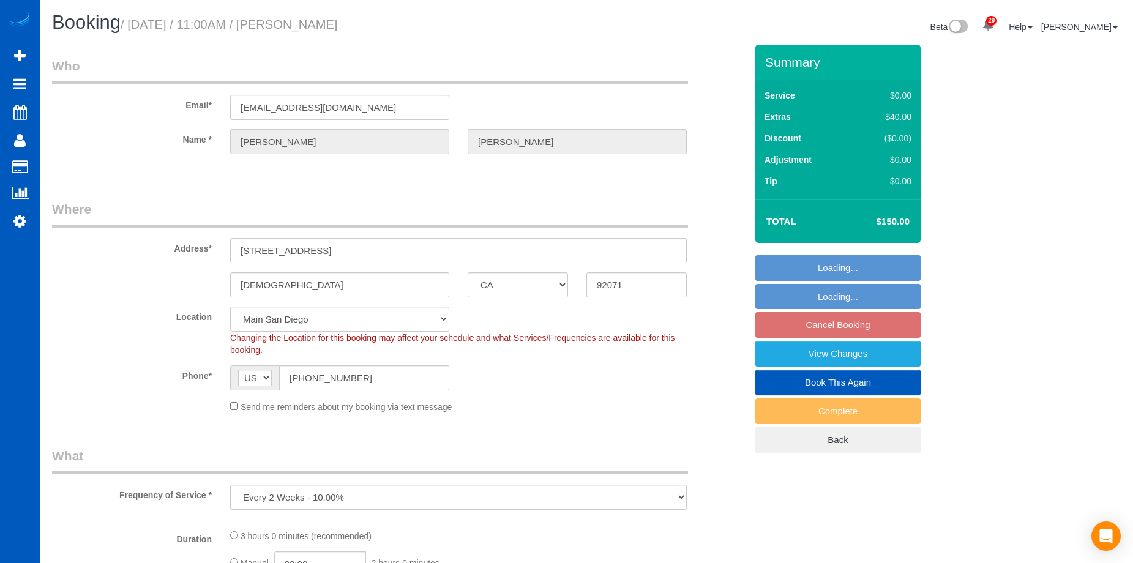
select select "object:15824"
select select "199"
select select "1501"
select select "4"
select select "3"
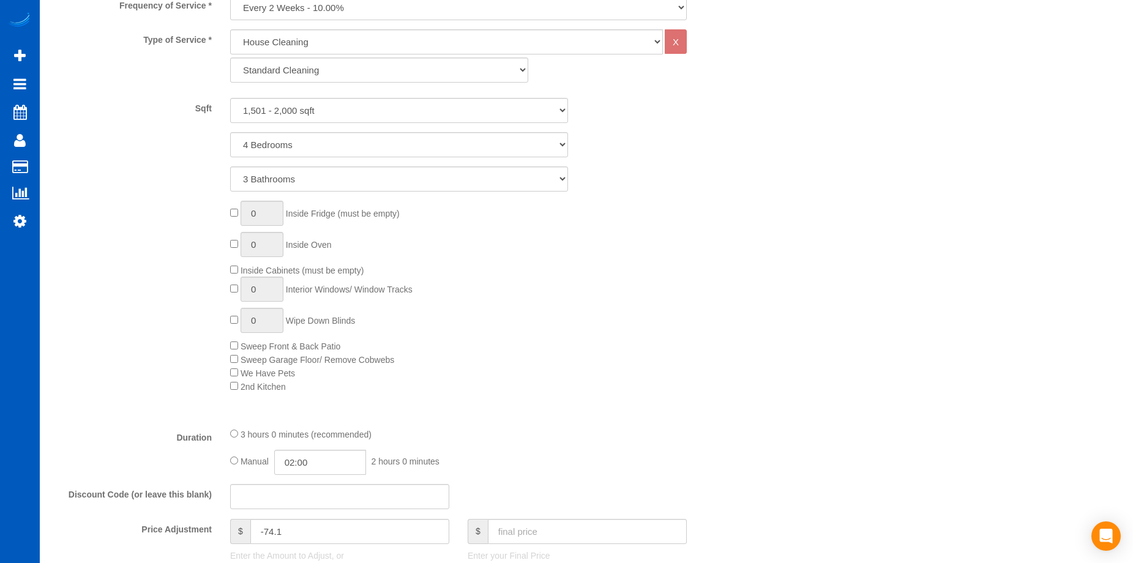
scroll to position [796, 0]
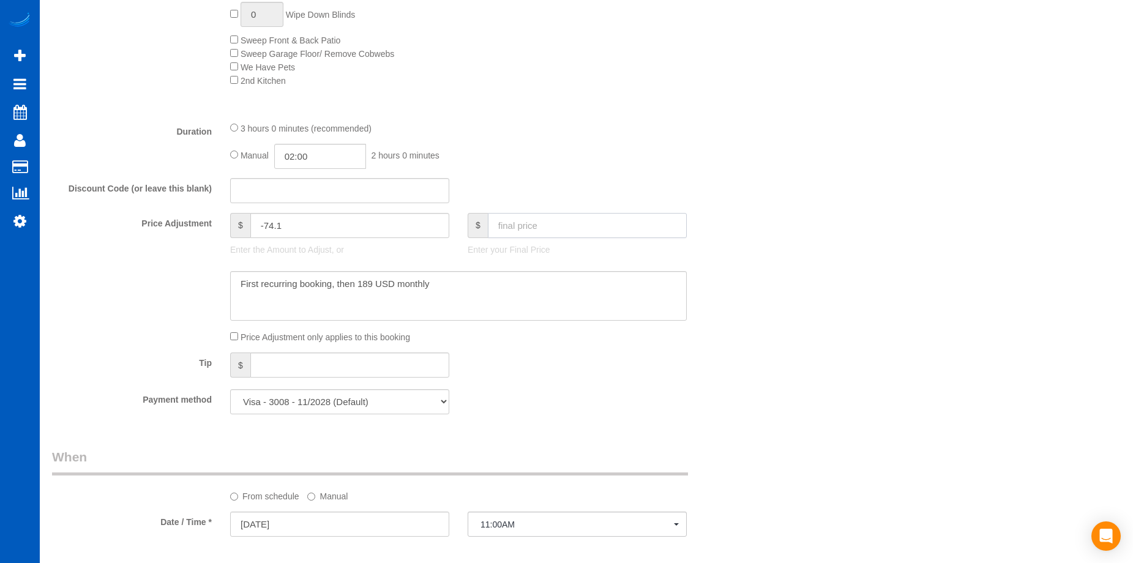
click at [520, 223] on input "text" at bounding box center [587, 225] width 199 height 25
type input "189"
type input "-35.1"
click at [464, 286] on textarea at bounding box center [458, 296] width 457 height 50
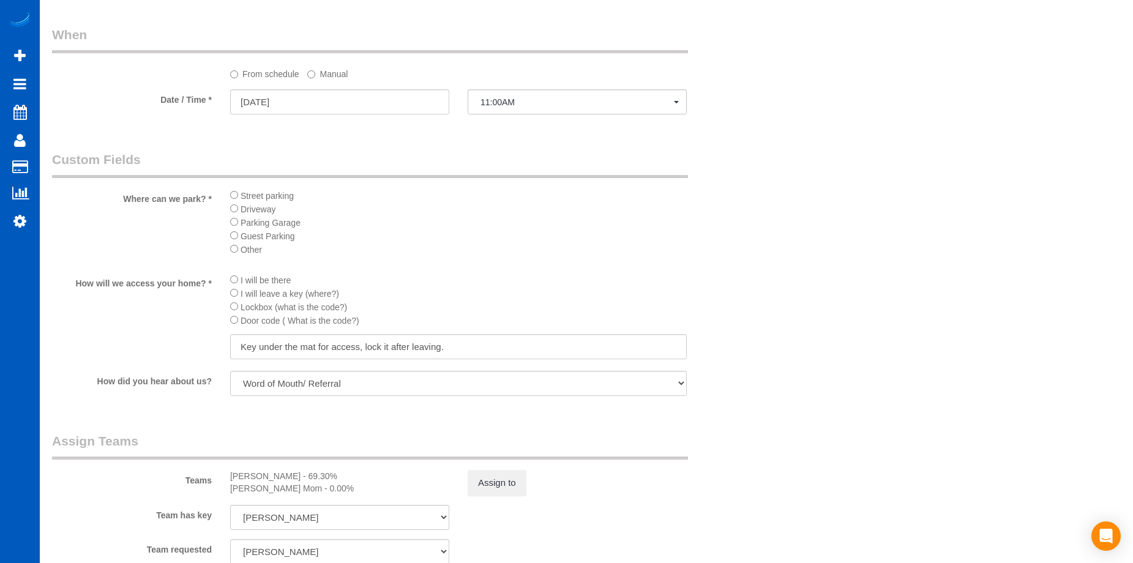
scroll to position [1347, 0]
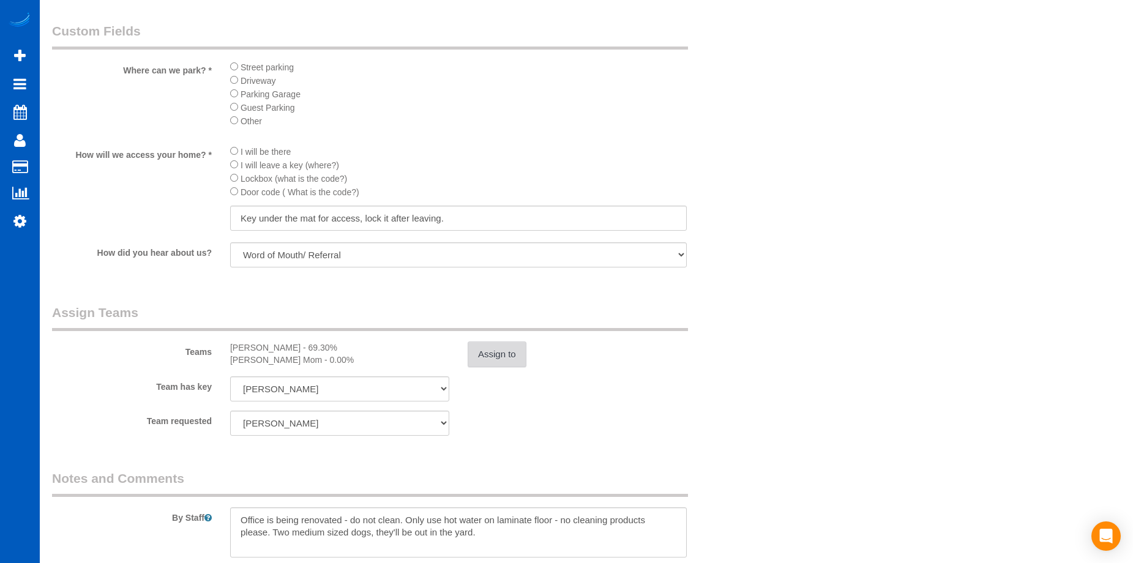
click at [494, 350] on button "Assign to" at bounding box center [497, 355] width 59 height 26
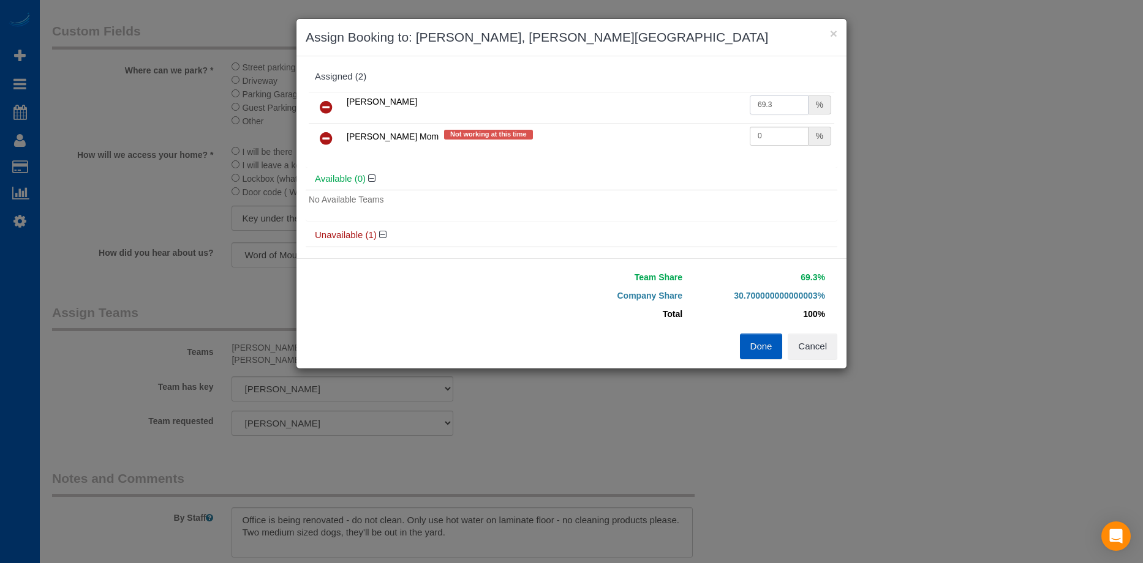
click at [766, 105] on input "69.3" at bounding box center [778, 105] width 59 height 19
drag, startPoint x: 770, startPoint y: 104, endPoint x: 713, endPoint y: 105, distance: 57.0
click at [713, 105] on tr "Inna Novytska 69.3 %" at bounding box center [571, 107] width 525 height 31
type input "55"
click at [758, 349] on button "Done" at bounding box center [761, 347] width 43 height 26
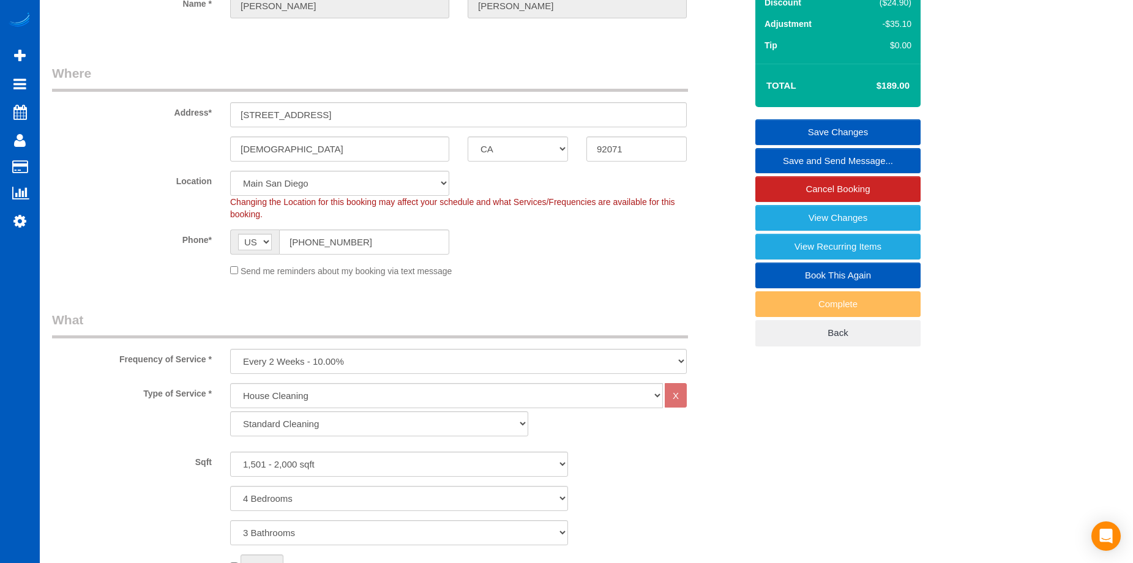
scroll to position [0, 0]
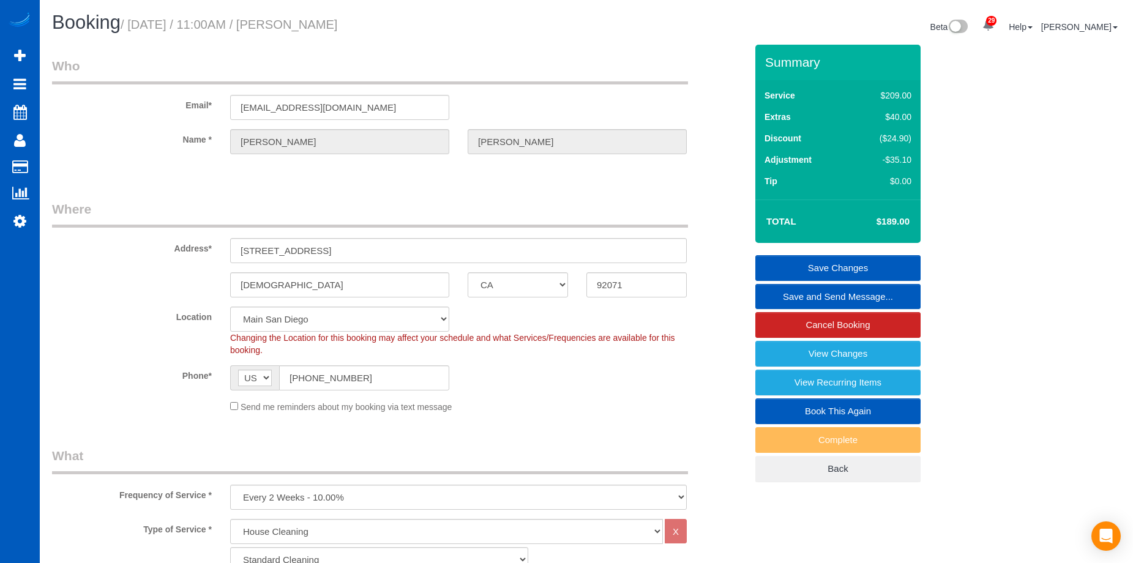
click at [811, 261] on link "Save Changes" at bounding box center [838, 268] width 165 height 26
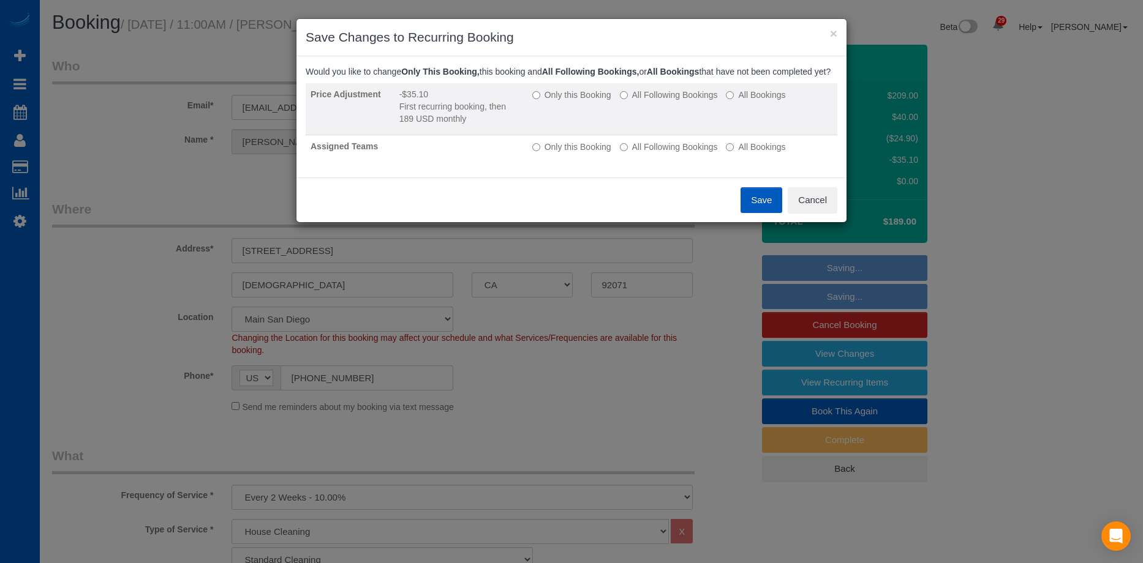
click at [661, 101] on label "All Following Bookings" at bounding box center [669, 95] width 98 height 12
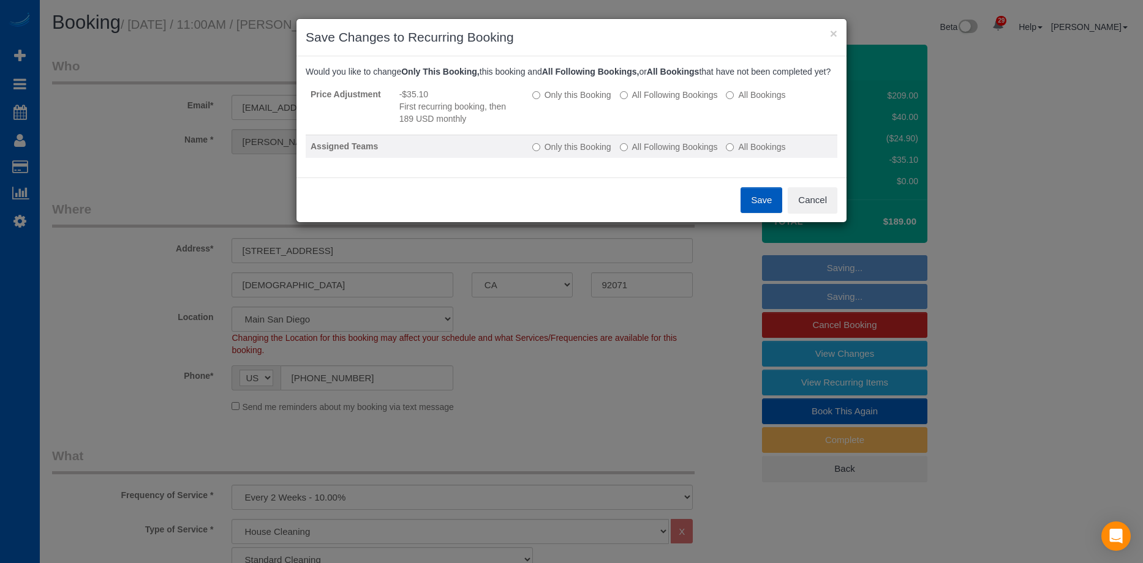
click at [674, 153] on label "All Following Bookings" at bounding box center [669, 147] width 98 height 12
click at [762, 209] on button "Save" at bounding box center [761, 200] width 42 height 26
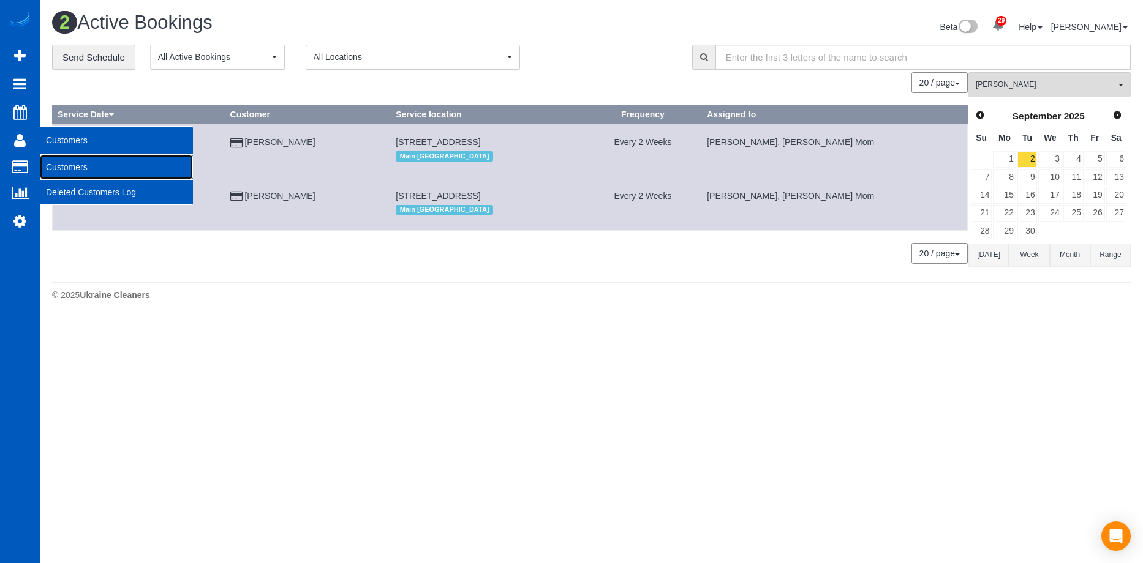
click at [83, 163] on link "Customers" at bounding box center [116, 167] width 153 height 24
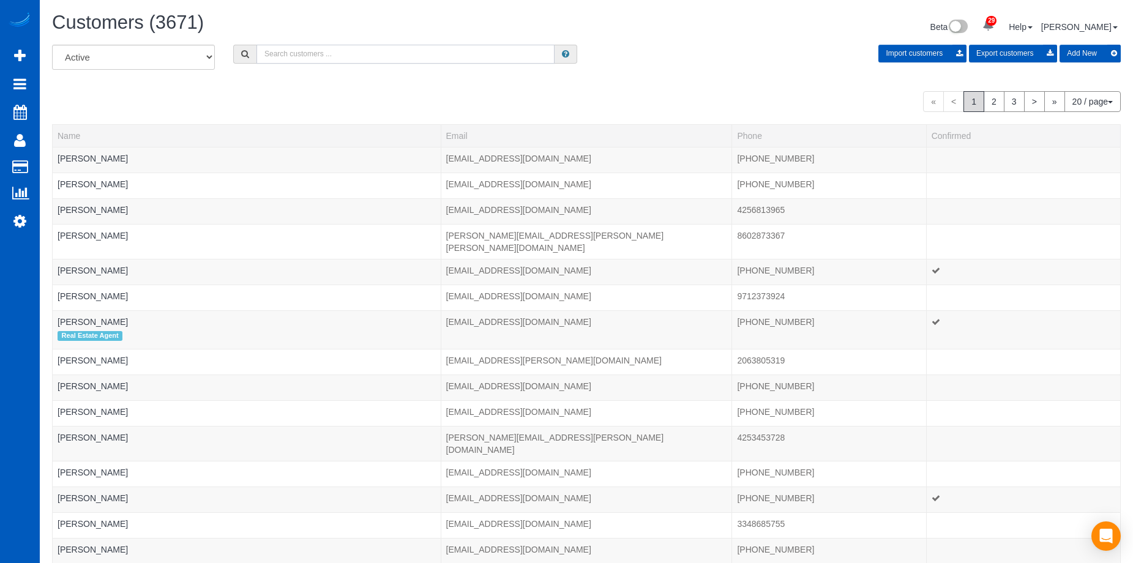
click at [370, 51] on input "text" at bounding box center [406, 54] width 298 height 19
paste input "beeslegacyash@gmail.com"
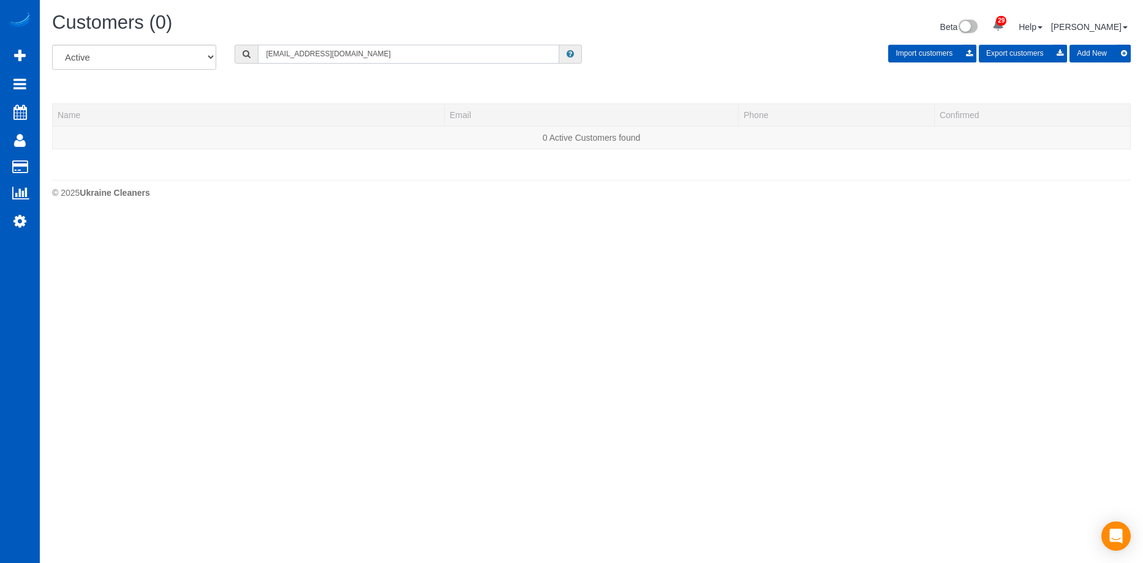
type input "beeslegacyash@gmail.com"
click at [1103, 51] on button "Add New" at bounding box center [1099, 54] width 61 height 18
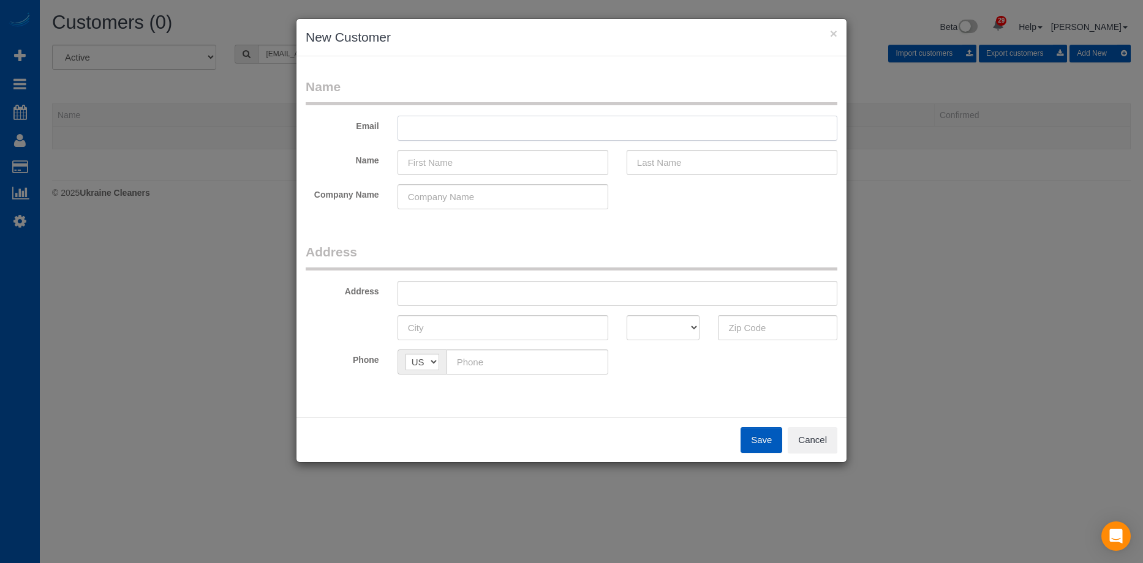
click at [516, 131] on input "text" at bounding box center [617, 128] width 440 height 25
paste input "beeslegacyash@gmail.com"
type input "beeslegacyash@gmail.com"
drag, startPoint x: 487, startPoint y: 148, endPoint x: 481, endPoint y: 152, distance: 7.8
click at [487, 148] on fieldset "Name Email beeslegacyash@gmail.com Name Company Name" at bounding box center [571, 148] width 531 height 141
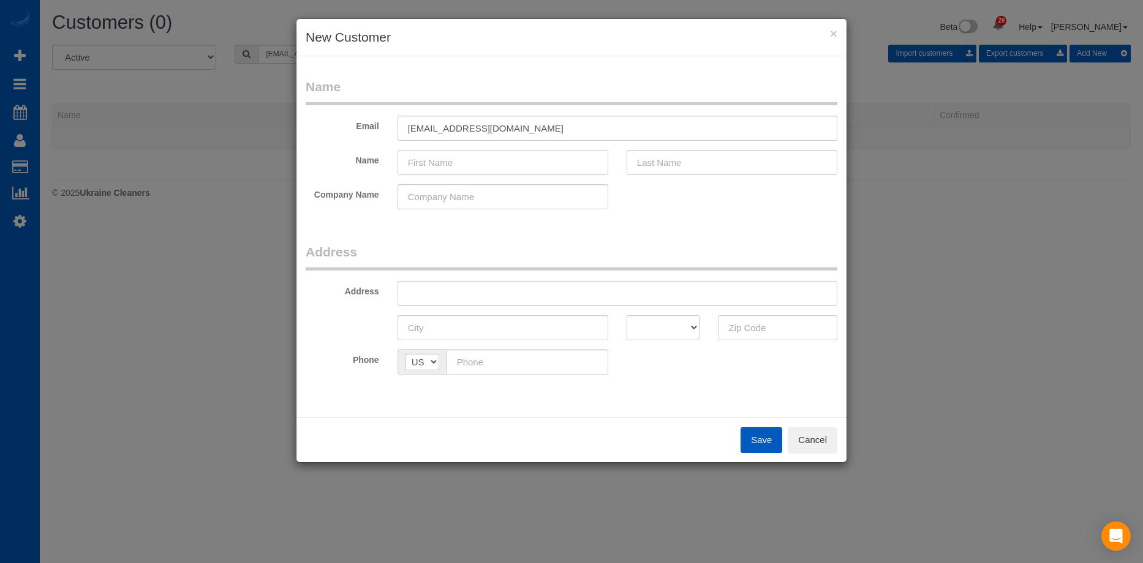
click at [476, 159] on input "text" at bounding box center [502, 162] width 211 height 25
paste input "Ryan Florez"
drag, startPoint x: 431, startPoint y: 160, endPoint x: 757, endPoint y: 164, distance: 326.4
click at [692, 155] on div "Name Ryan Florez" at bounding box center [571, 162] width 550 height 25
type input "Ryan"
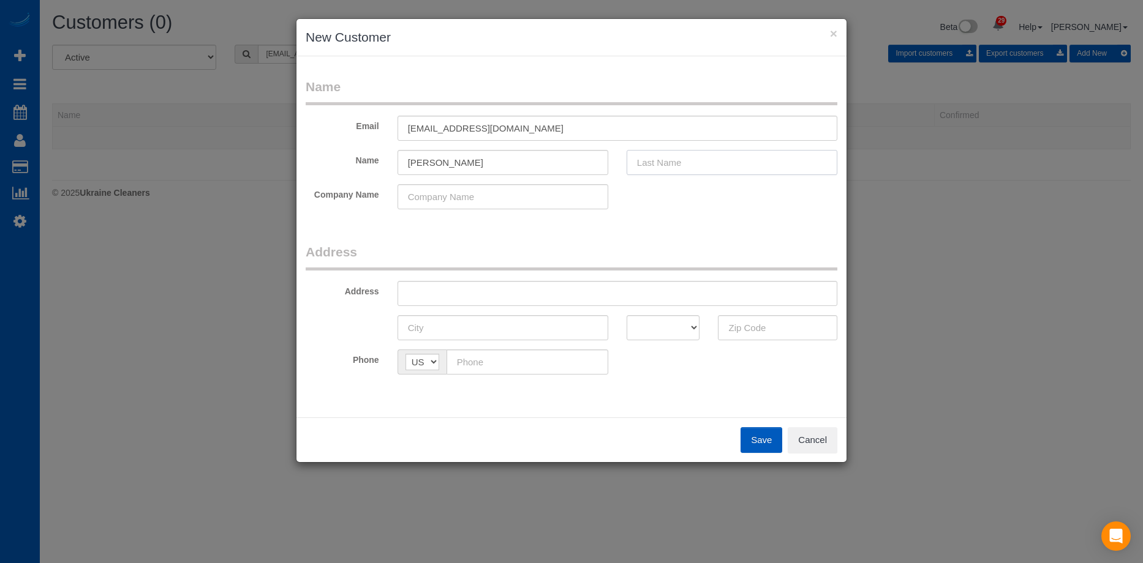
click at [754, 165] on input "text" at bounding box center [731, 162] width 211 height 25
paste input "Florez"
type input "Florez"
click at [519, 162] on input "Ryan" at bounding box center [502, 162] width 211 height 25
type input "Ryan"
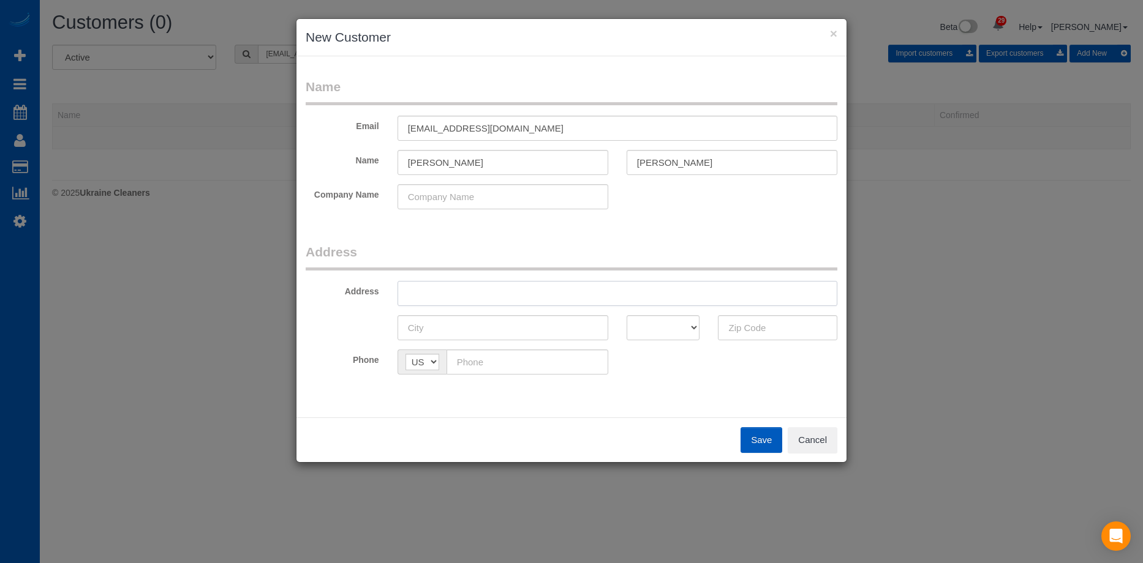
click at [553, 301] on input "text" at bounding box center [617, 293] width 440 height 25
paste input "16820 1st AVE SE Bothell WA 98012"
drag, startPoint x: 533, startPoint y: 292, endPoint x: 763, endPoint y: 341, distance: 234.8
click at [708, 293] on input "16820 1st AVE SE Bothell WA 98012" at bounding box center [617, 293] width 440 height 25
type input "16820 1st AVE SE Bothell WA"
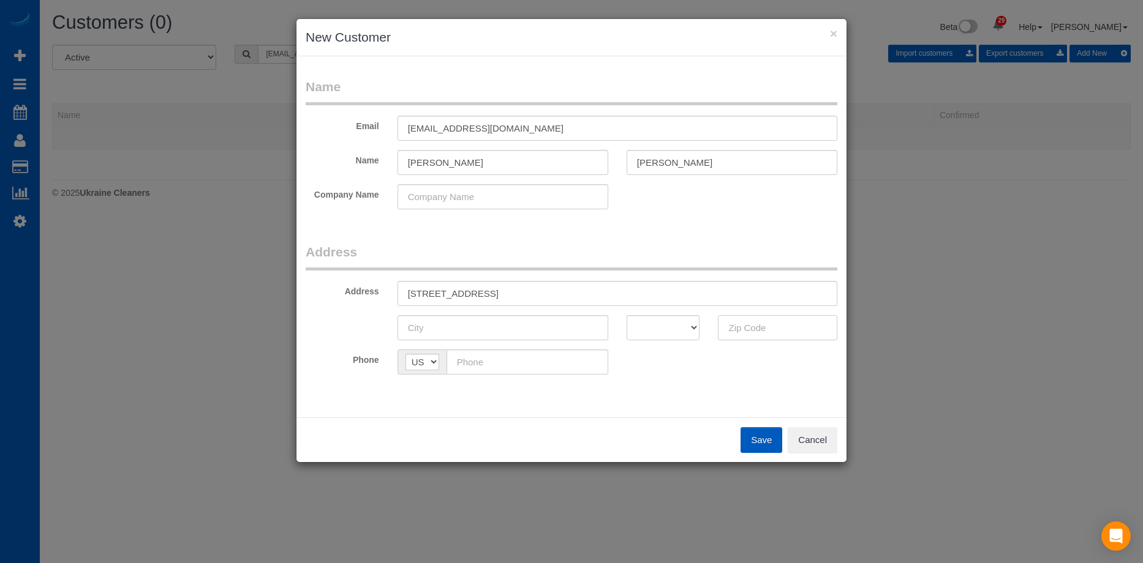
click at [770, 326] on input "text" at bounding box center [777, 327] width 119 height 25
paste input "98012"
type input "98012"
click at [639, 328] on select "AK AL AR AZ CA CO CT DC DE FL GA HI IA ID IL IN KS KY LA MA MD ME MI MN MO MS M…" at bounding box center [662, 327] width 73 height 25
select select "WA"
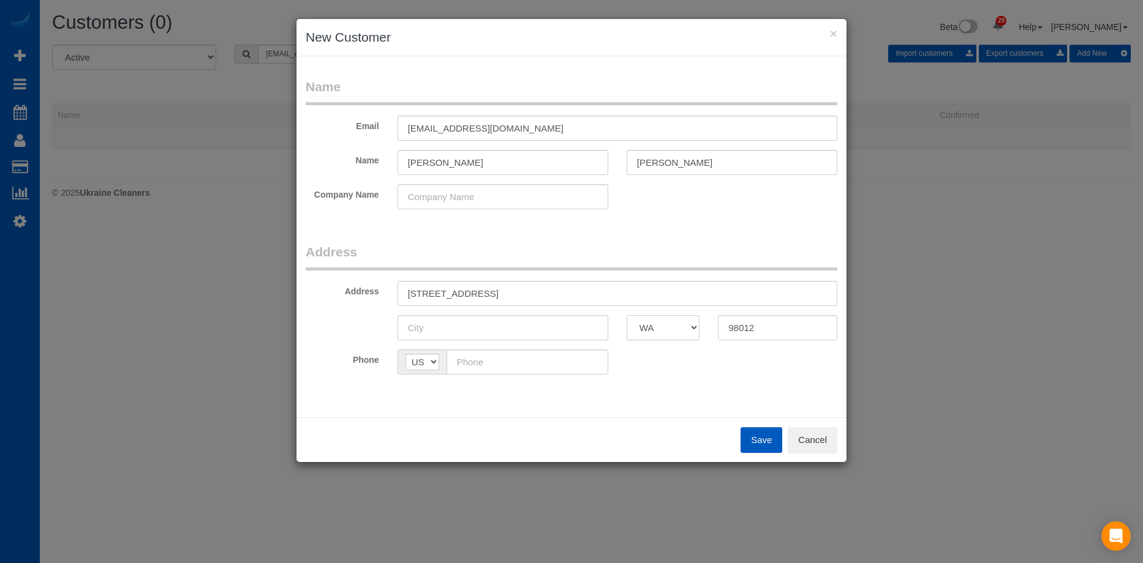
click at [626, 315] on select "AK AL AR AZ CA CO CT DC DE FL GA HI IA ID IL IN KS KY LA MA MD ME MI MN MO MS M…" at bounding box center [662, 327] width 73 height 25
drag, startPoint x: 495, startPoint y: 294, endPoint x: 514, endPoint y: 298, distance: 18.7
click at [514, 298] on input "16820 1st AVE SE Bothell WA" at bounding box center [617, 293] width 440 height 25
type input "16820 1st AVE SE WA"
click at [485, 326] on input "text" at bounding box center [502, 327] width 211 height 25
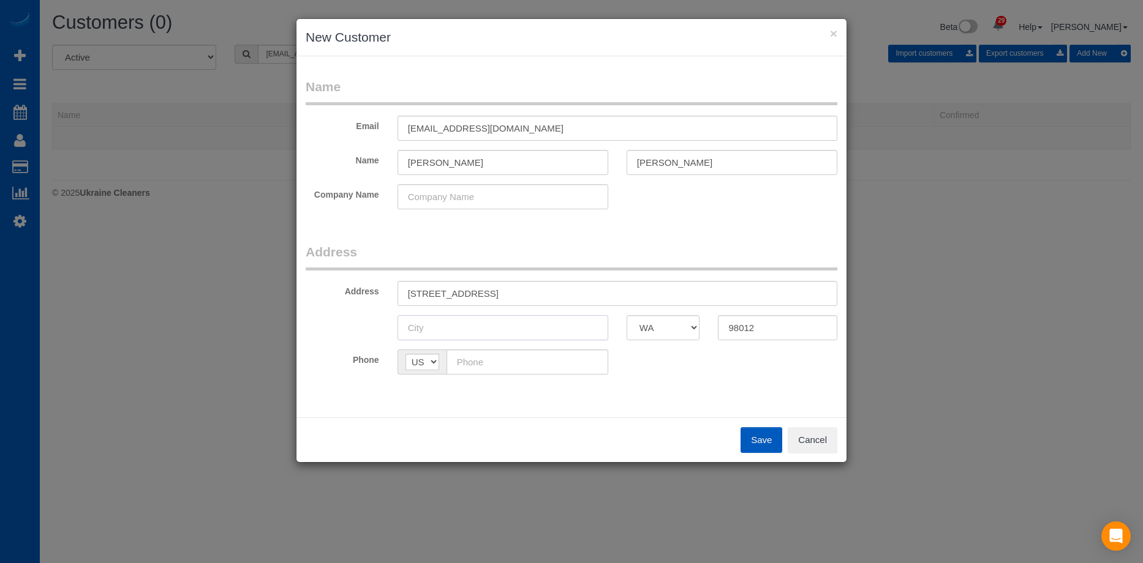
paste input "Bothell"
type input "Bothell"
drag, startPoint x: 482, startPoint y: 296, endPoint x: 522, endPoint y: 294, distance: 39.8
click at [522, 294] on input "16820 1st AVE SE WA" at bounding box center [617, 293] width 440 height 25
type input "16820 1st AVE SE"
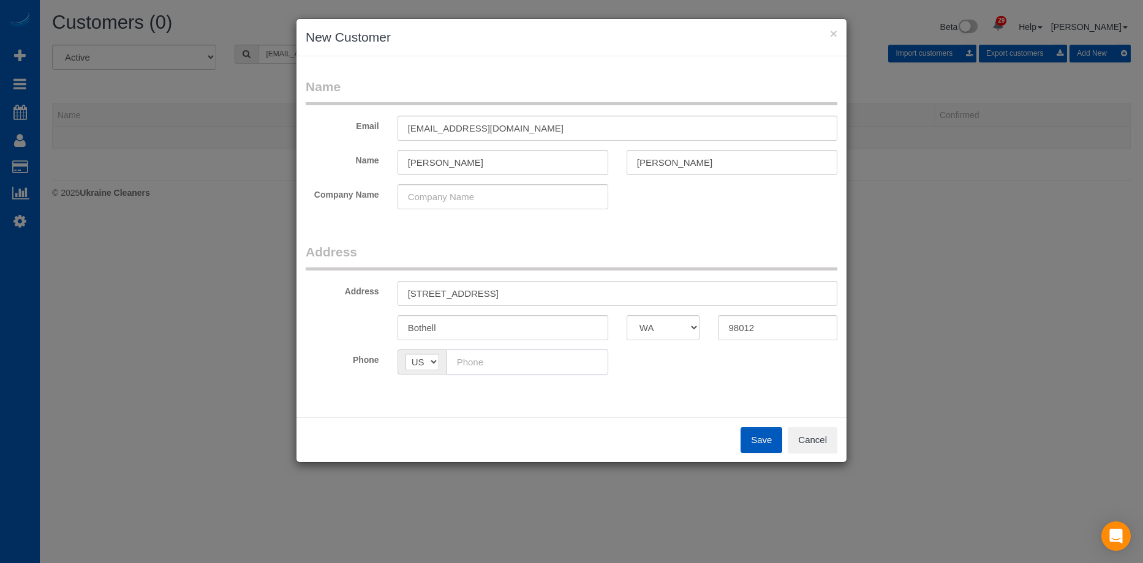
drag, startPoint x: 497, startPoint y: 367, endPoint x: 503, endPoint y: 368, distance: 6.2
click at [496, 367] on input "text" at bounding box center [527, 362] width 162 height 25
paste input "(206) 914-8779"
type input "(206) 914-8779"
click at [770, 435] on button "Save" at bounding box center [761, 440] width 42 height 26
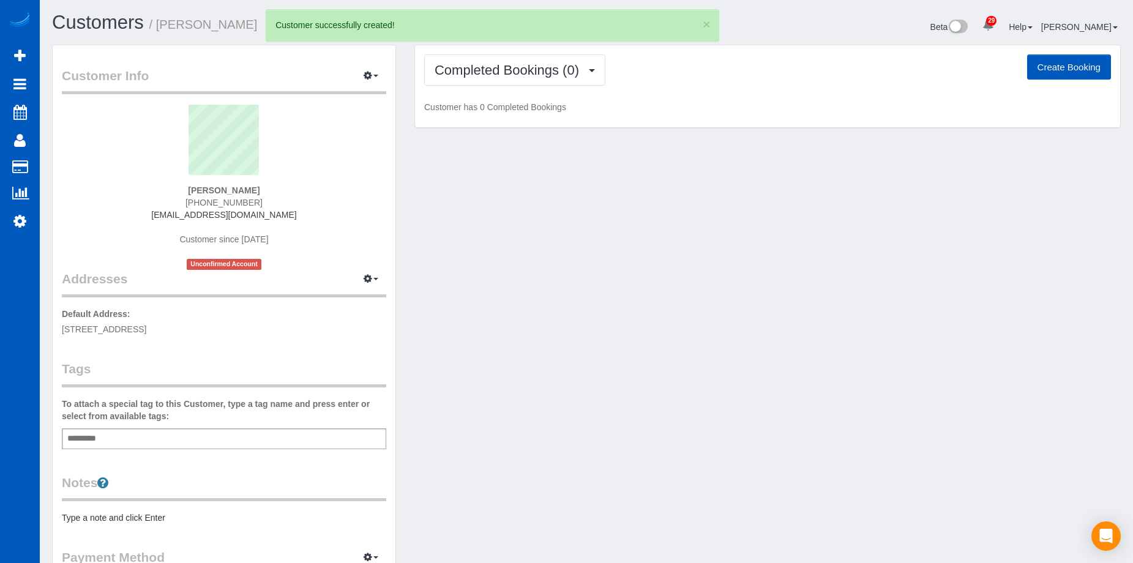
click at [1058, 62] on button "Create Booking" at bounding box center [1069, 67] width 84 height 26
select select "WA"
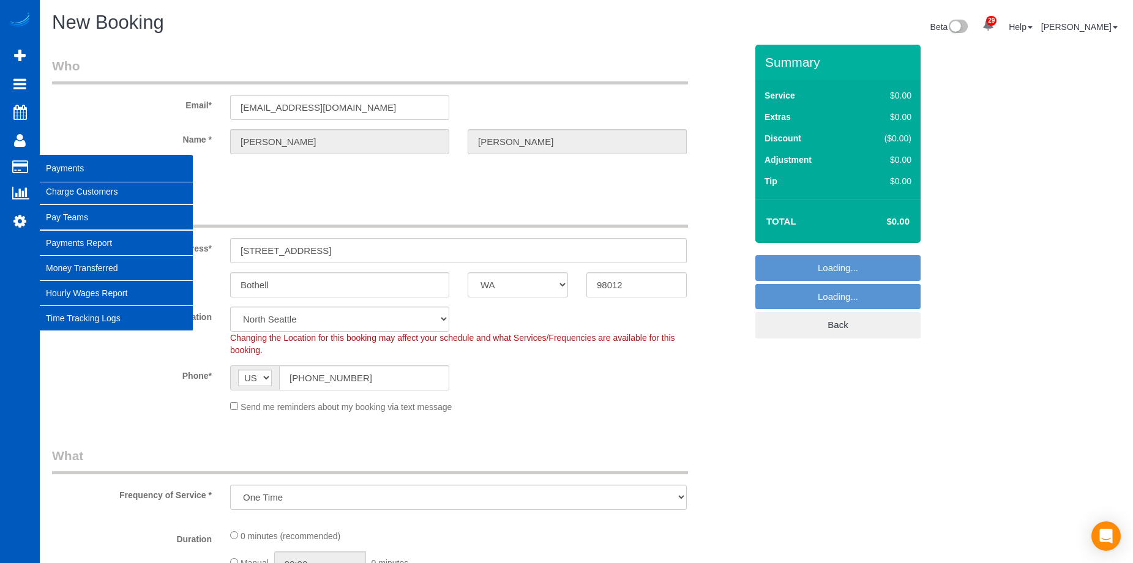
select select "object:17389"
select select "199"
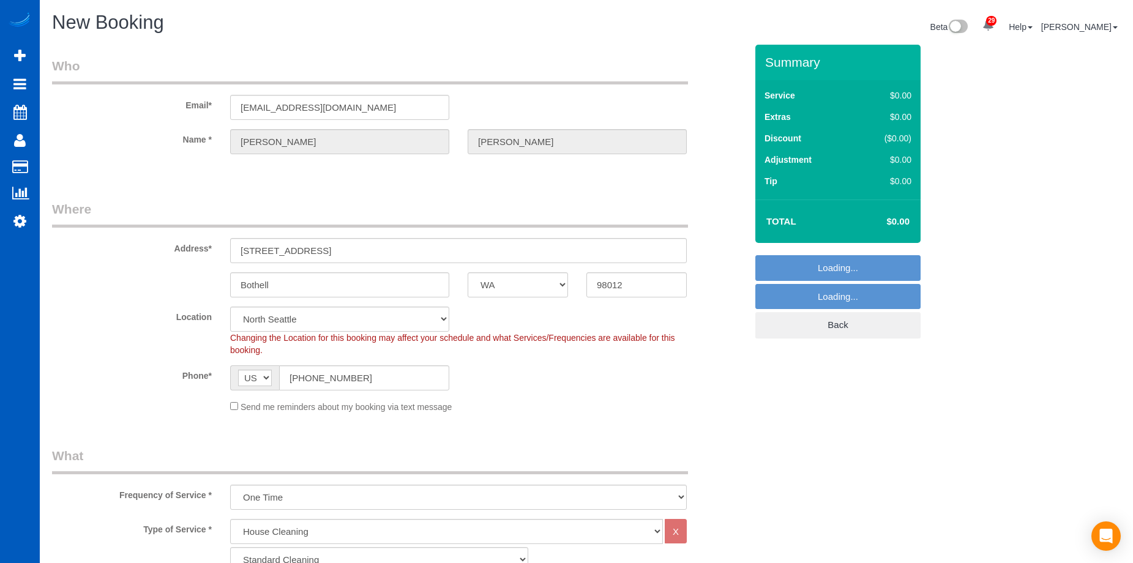
select select "7"
select select "object:17478"
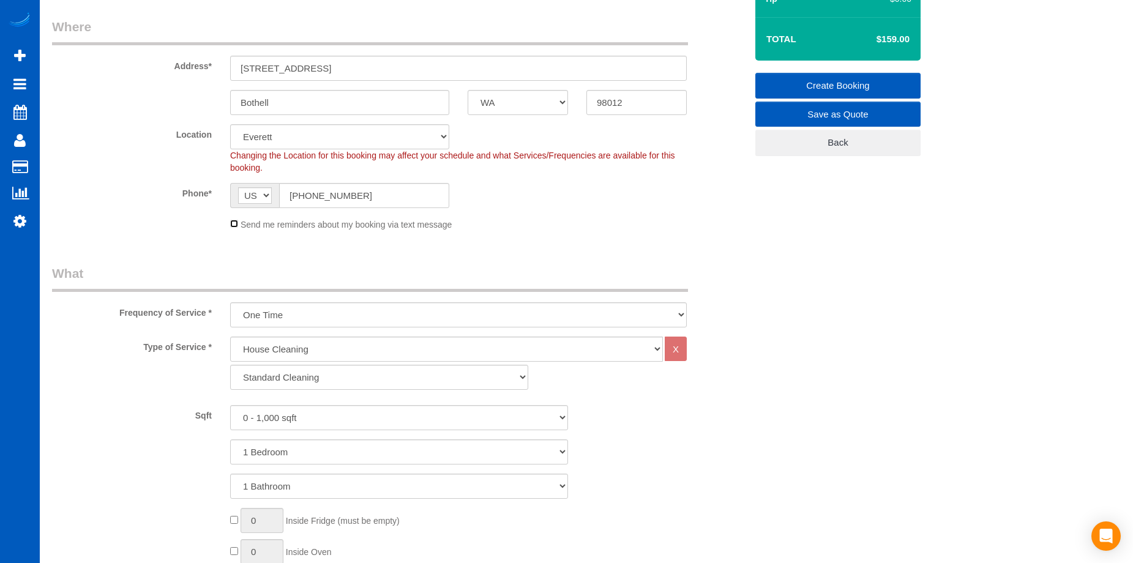
scroll to position [184, 0]
click at [330, 383] on select "Standard Cleaning Deep Cleaning Move In/ Out Cleaning" at bounding box center [379, 376] width 298 height 25
click at [339, 380] on select "Standard Cleaning Deep Cleaning Move In/ Out Cleaning" at bounding box center [379, 376] width 298 height 25
select select "367"
click at [230, 364] on select "Standard Cleaning Deep Cleaning Move In/ Out Cleaning" at bounding box center [379, 376] width 298 height 25
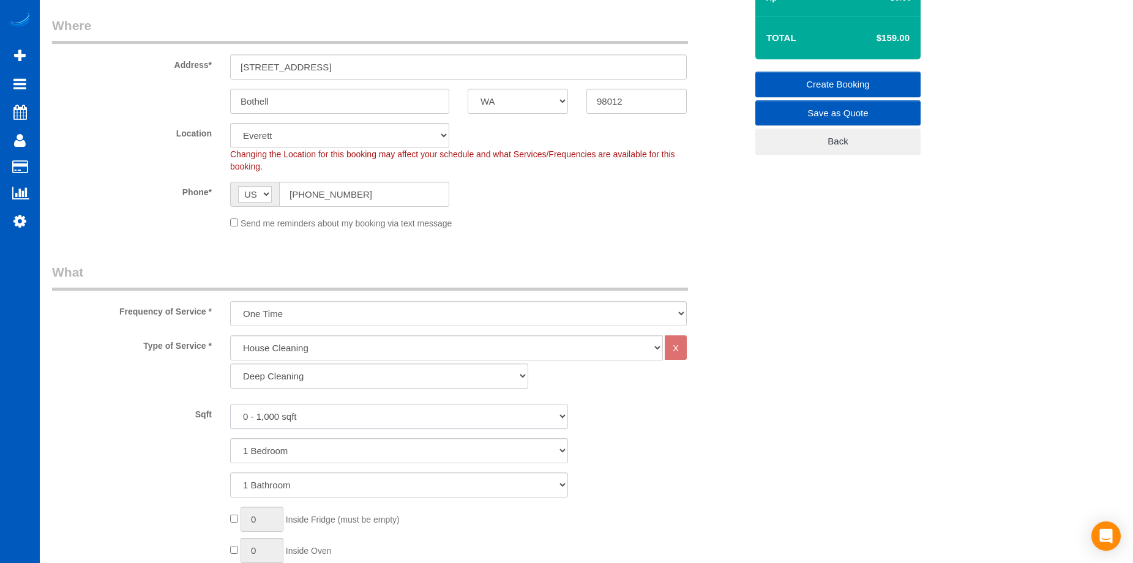
click at [353, 418] on select "0 - 1,000 sqft 1,001 - 1,500 sqft 1,501 - 2,000 sqft 2,001 - 2,500 sqft 2,501 -…" at bounding box center [399, 416] width 338 height 25
select select "2001"
click at [230, 404] on select "0 - 1,000 sqft 1,001 - 1,500 sqft 1,501 - 2,000 sqft 2,001 - 2,500 sqft 2,501 -…" at bounding box center [399, 416] width 338 height 25
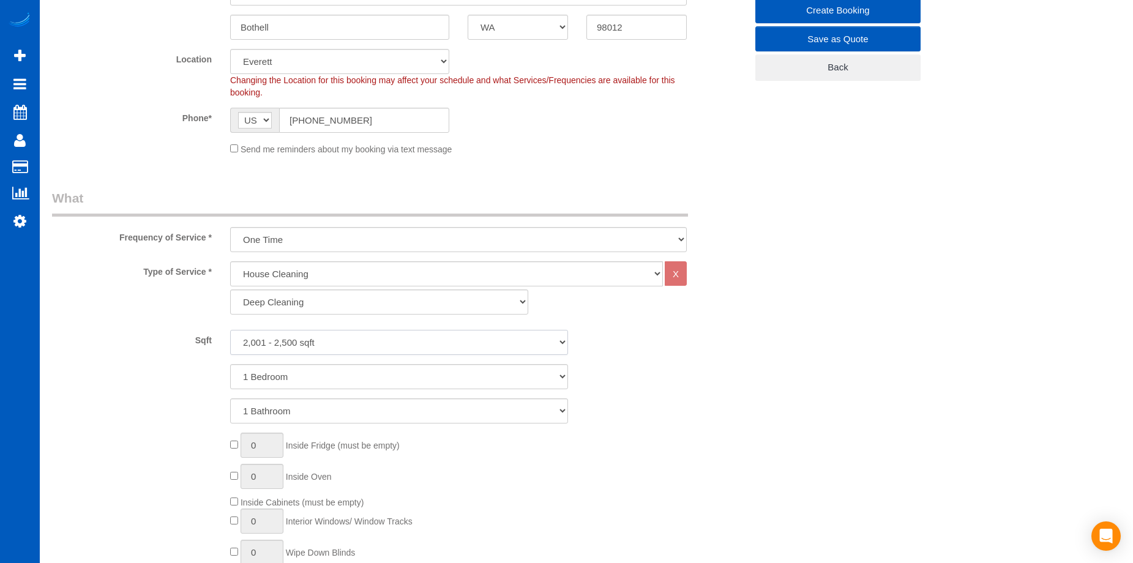
scroll to position [367, 0]
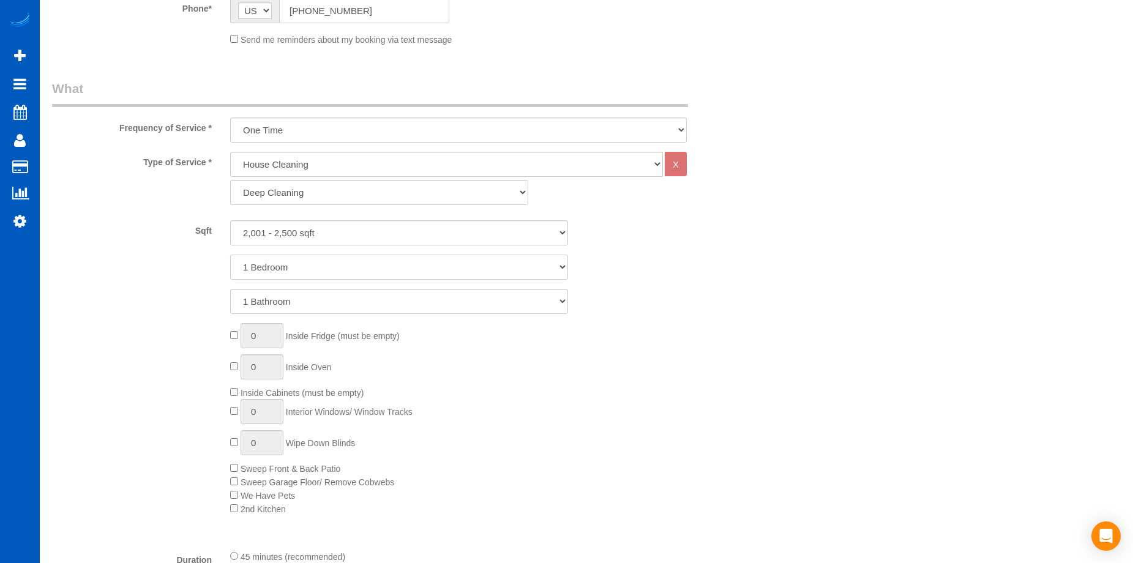
click at [362, 272] on select "1 Bedroom 2 Bedrooms 3 Bedrooms 4 Bedrooms 5 Bedrooms 6 Bedrooms 7 Bedrooms" at bounding box center [399, 267] width 338 height 25
select select "5"
click at [230, 255] on select "1 Bedroom 2 Bedrooms 3 Bedrooms 4 Bedrooms 5 Bedrooms 6 Bedrooms 7 Bedrooms" at bounding box center [399, 267] width 338 height 25
click at [367, 295] on select "1 Bathroom 2 Bathrooms 3 Bathrooms 4 Bathrooms 5 Bathrooms 6 Bathrooms 7 Bathro…" at bounding box center [399, 301] width 338 height 25
select select "3"
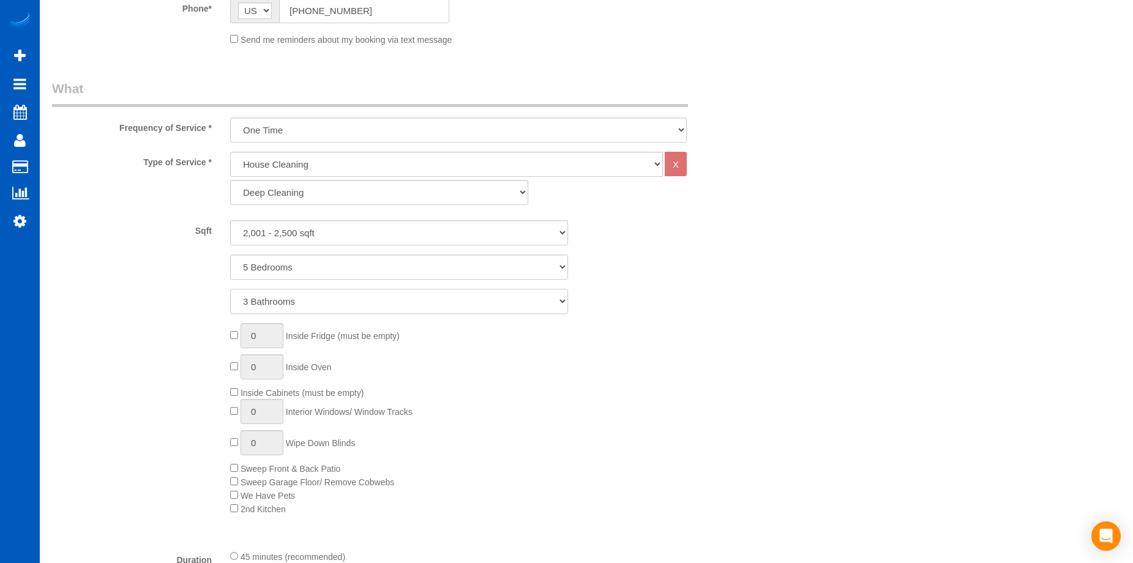
click at [230, 289] on select "1 Bathroom 2 Bathrooms 3 Bathrooms 4 Bathrooms 5 Bathrooms 6 Bathrooms 7 Bathro…" at bounding box center [399, 301] width 338 height 25
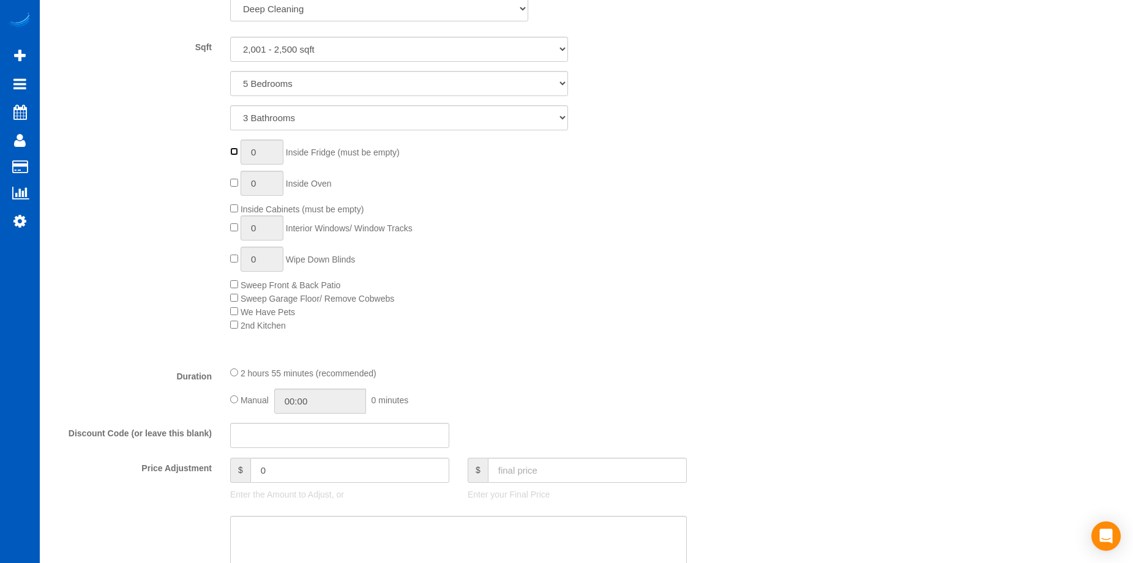
type input "1"
click at [578, 475] on input "text" at bounding box center [587, 470] width 199 height 25
type input "0"
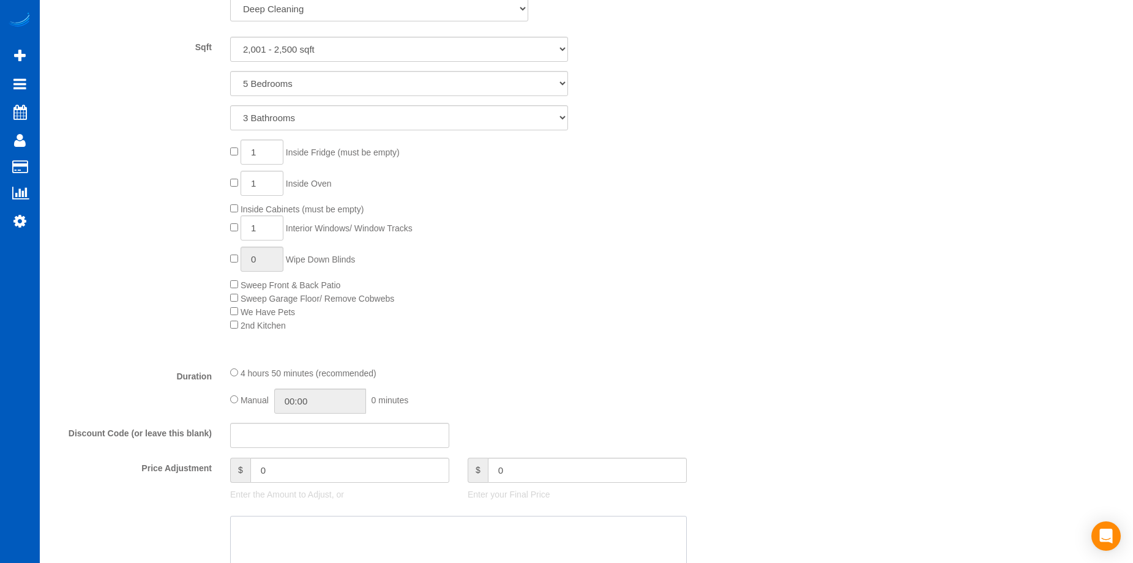
click at [544, 528] on textarea at bounding box center [458, 541] width 457 height 50
type input "-509"
type textarea "Hourly job."
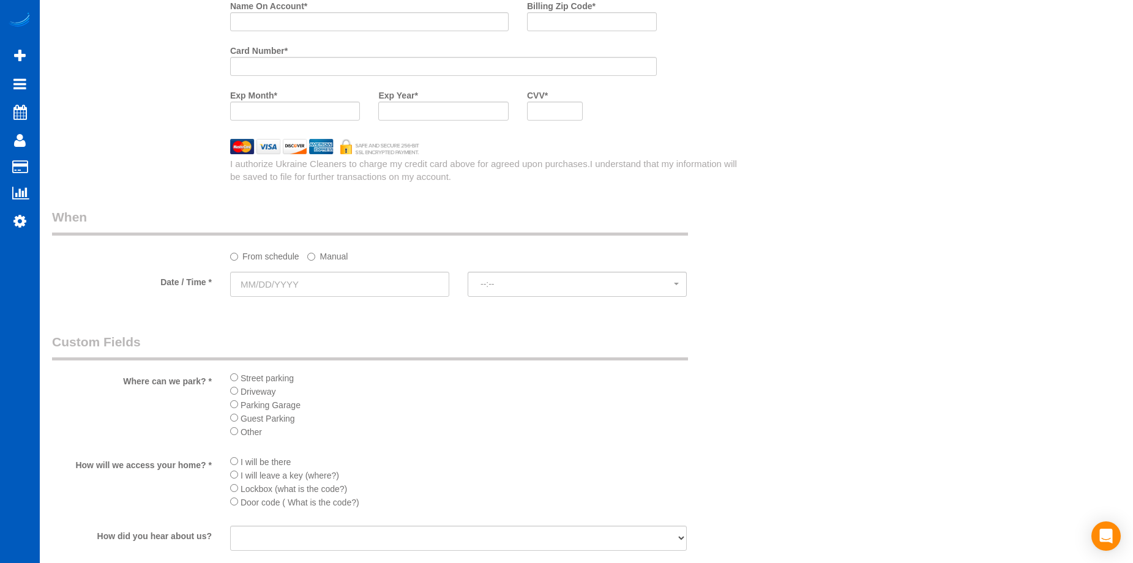
scroll to position [1225, 0]
click at [379, 287] on input "text" at bounding box center [339, 283] width 219 height 25
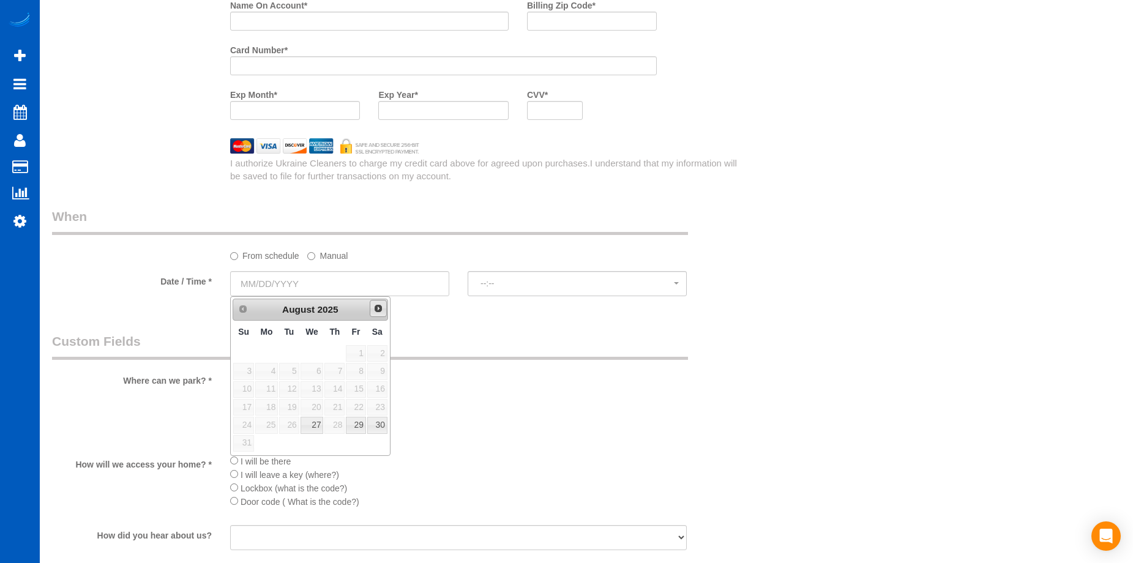
click at [378, 309] on span "Next" at bounding box center [379, 309] width 10 height 10
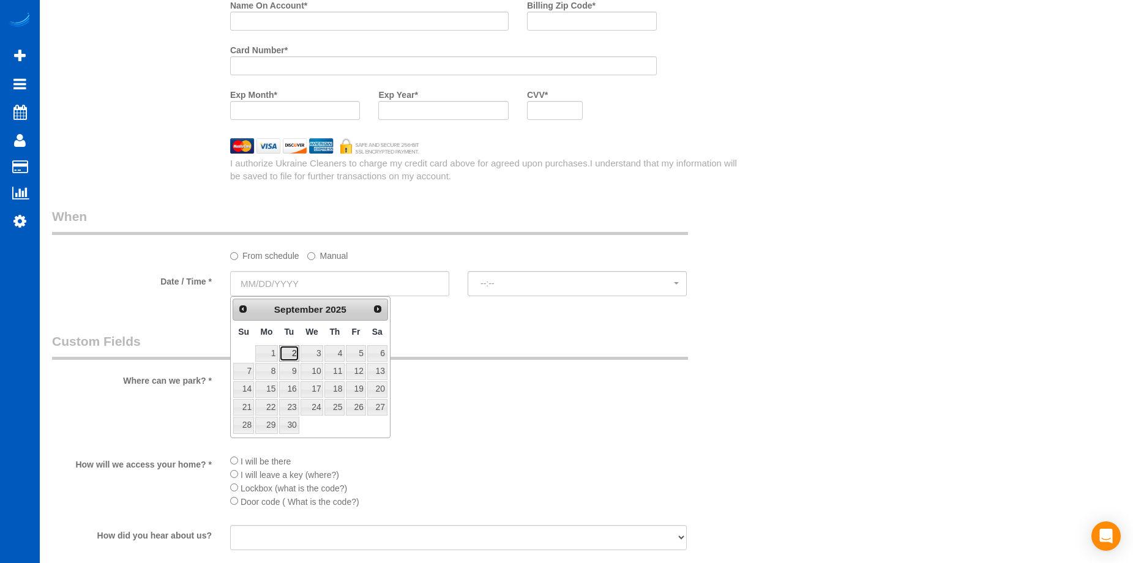
click at [294, 348] on link "2" at bounding box center [289, 353] width 20 height 17
type input "[DATE]"
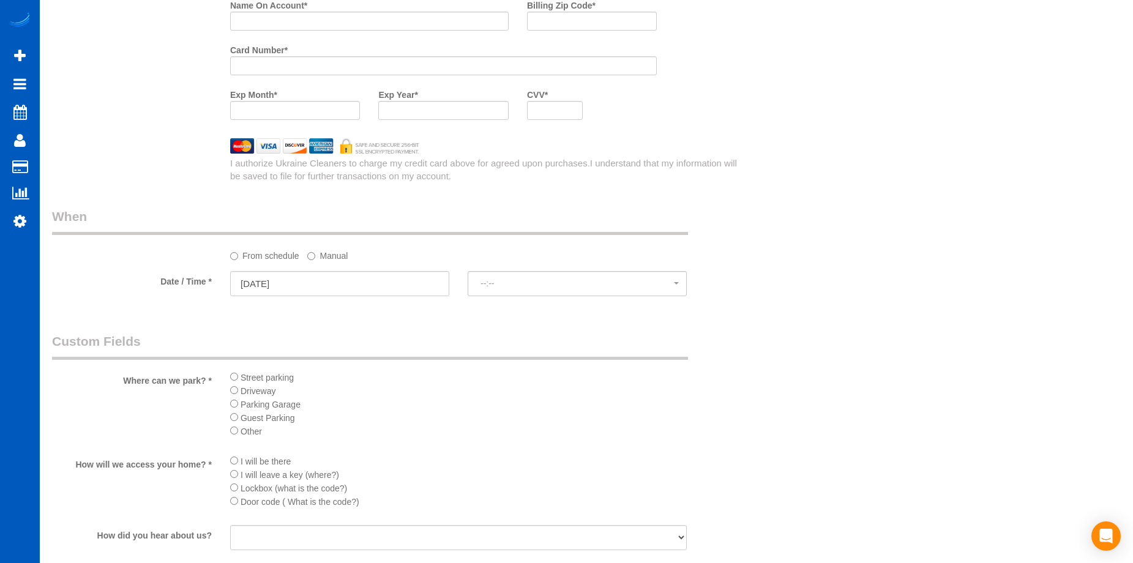
select select "spot72"
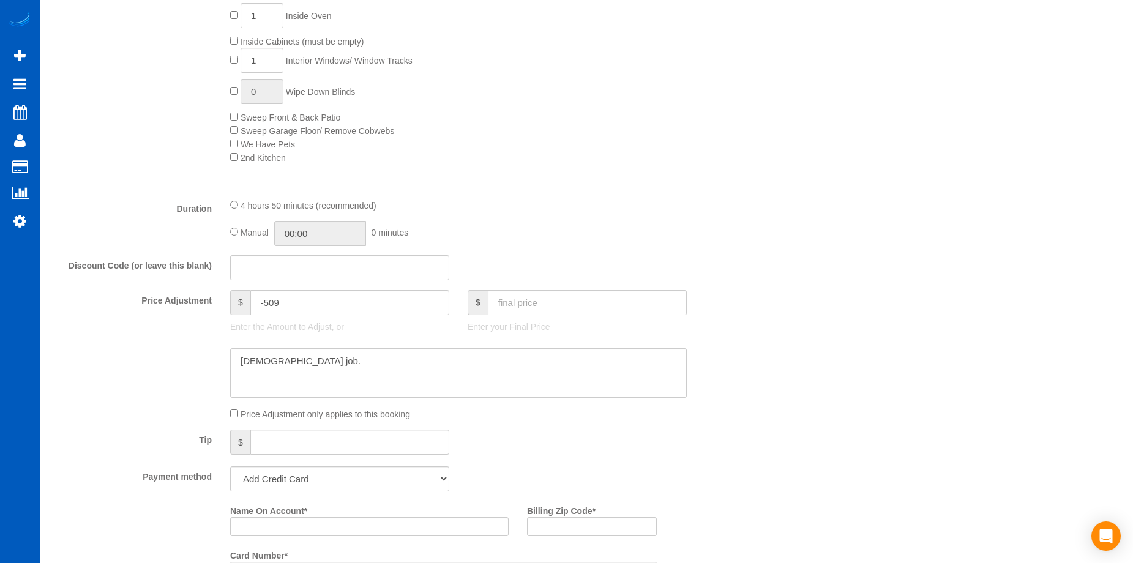
scroll to position [674, 0]
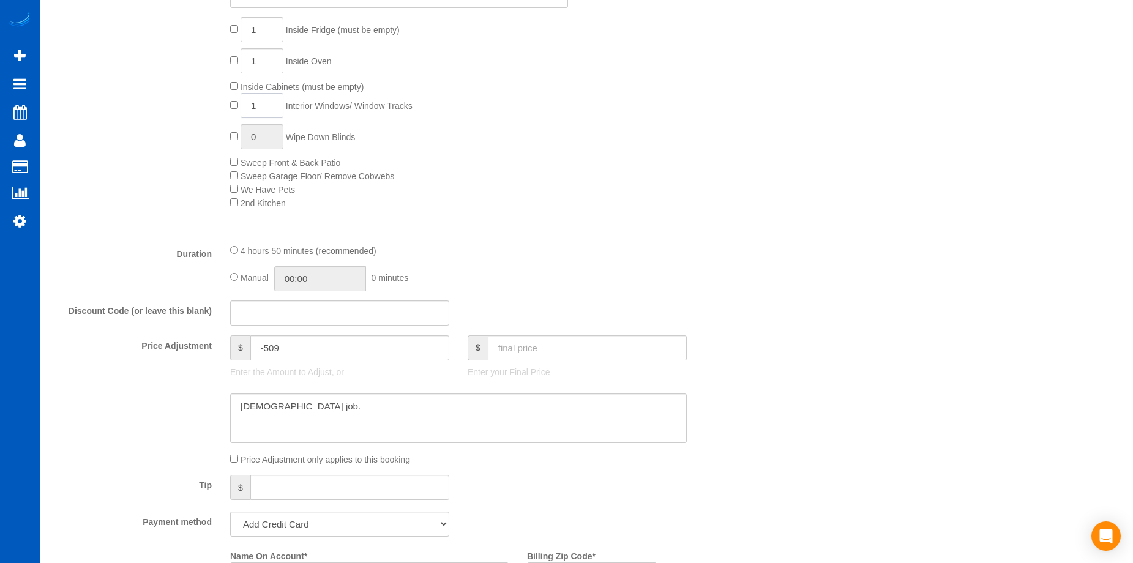
click at [270, 102] on input "1" at bounding box center [262, 105] width 43 height 25
type input "10"
click at [468, 403] on textarea at bounding box center [458, 419] width 457 height 50
click at [530, 350] on input "text" at bounding box center [587, 348] width 199 height 25
select select "spot89"
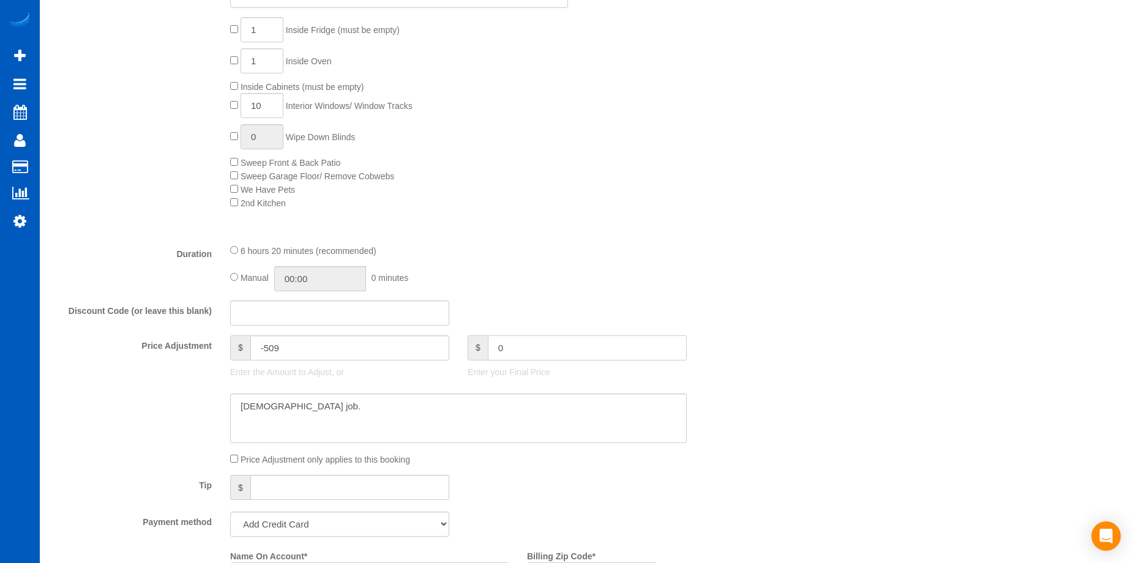
type input "0"
click at [501, 417] on textarea at bounding box center [458, 419] width 457 height 50
type input "-554"
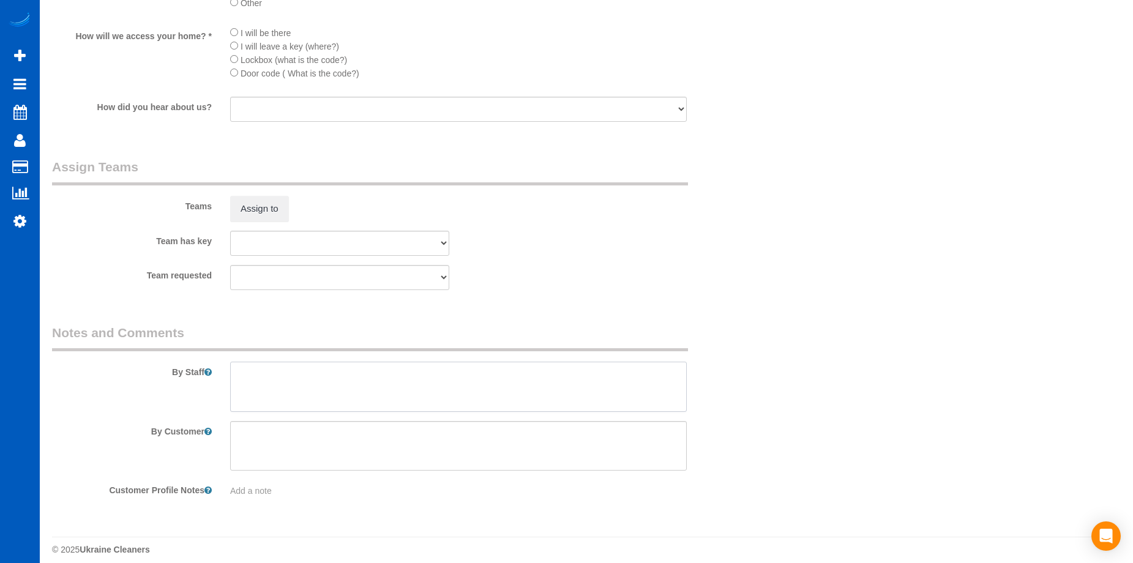
scroll to position [1664, 0]
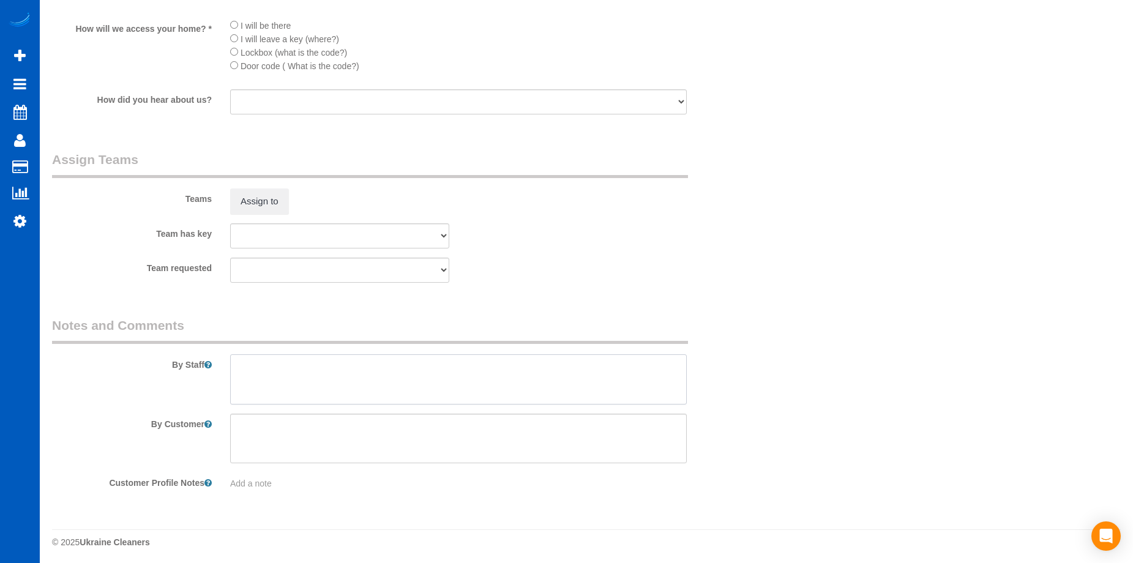
click at [503, 383] on textarea at bounding box center [458, 380] width 457 height 50
click at [449, 370] on textarea at bounding box center [458, 376] width 457 height 50
paste textarea "Hourly job adult family home, place is very dirty. No feces or urine. 10 window…"
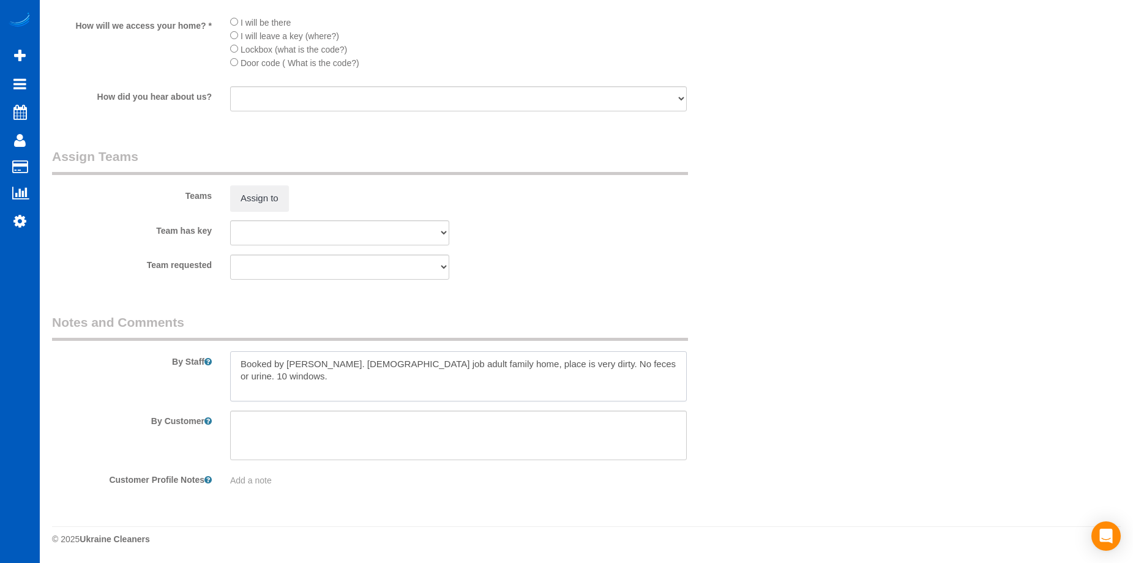
type textarea "Booked by Aaron. Hourly job adult family home, place is very dirty. No feces or…"
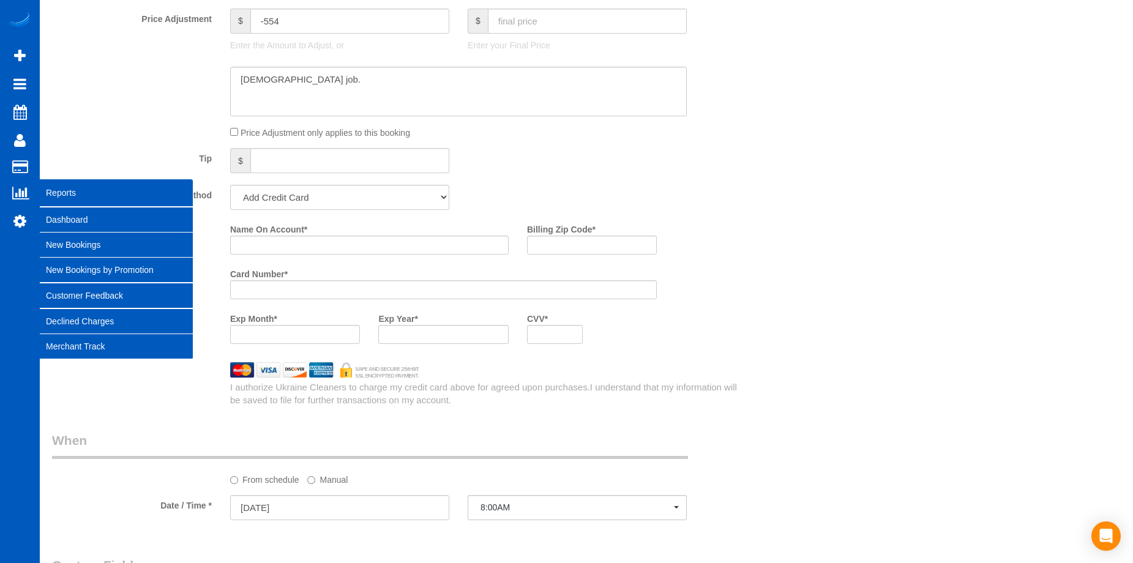
scroll to position [990, 0]
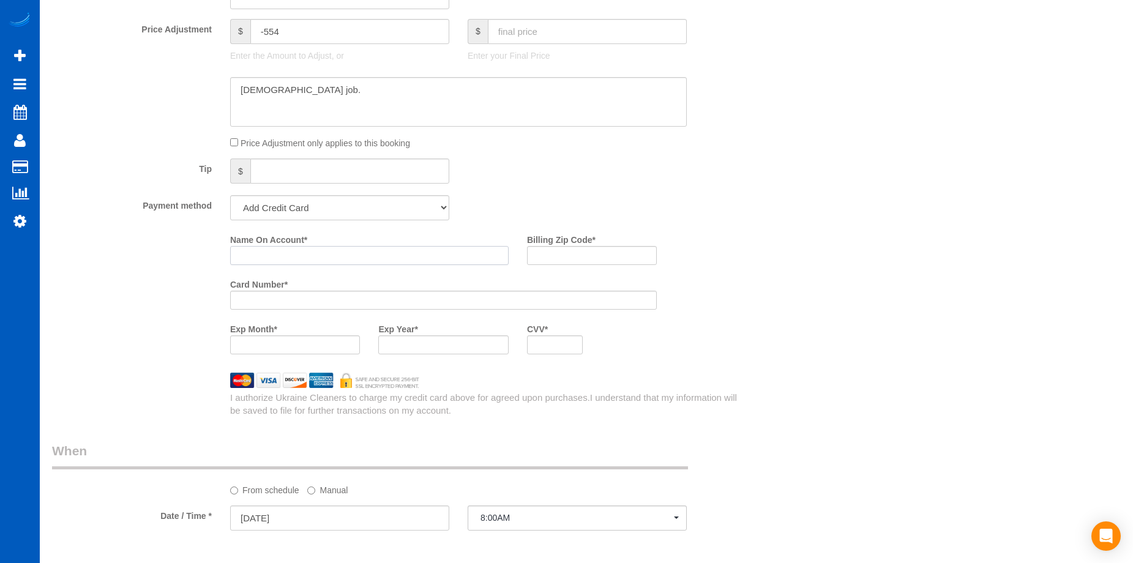
click at [294, 254] on input "Name On Account *" at bounding box center [369, 255] width 279 height 19
paste input "Ryan Florez"
type input "Ryan Florez"
click at [592, 256] on input "Billing Zip Code *" at bounding box center [592, 255] width 130 height 19
paste input "98011"
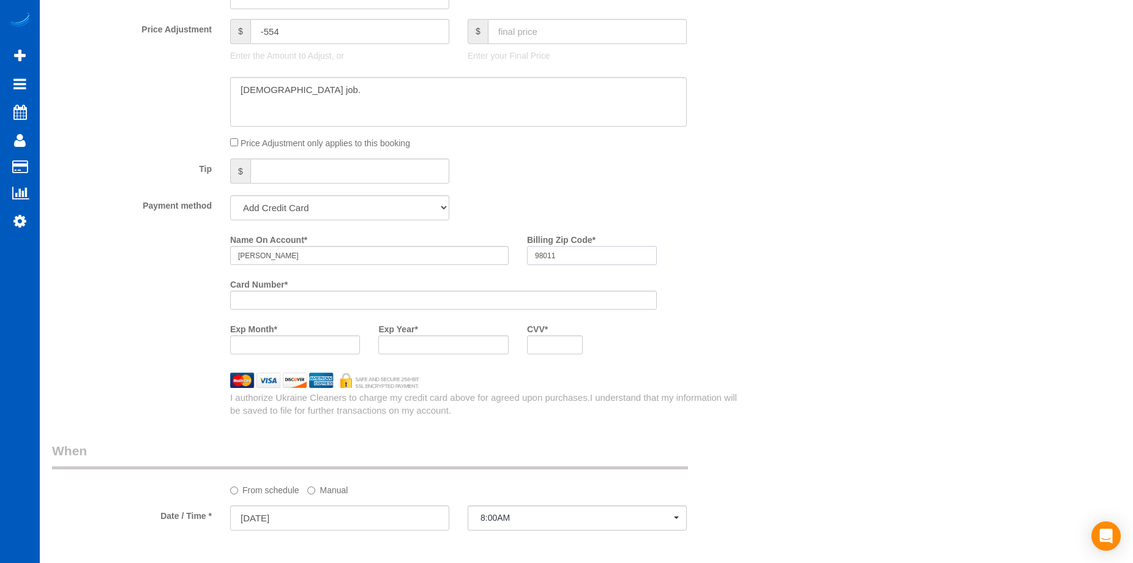
type input "98011"
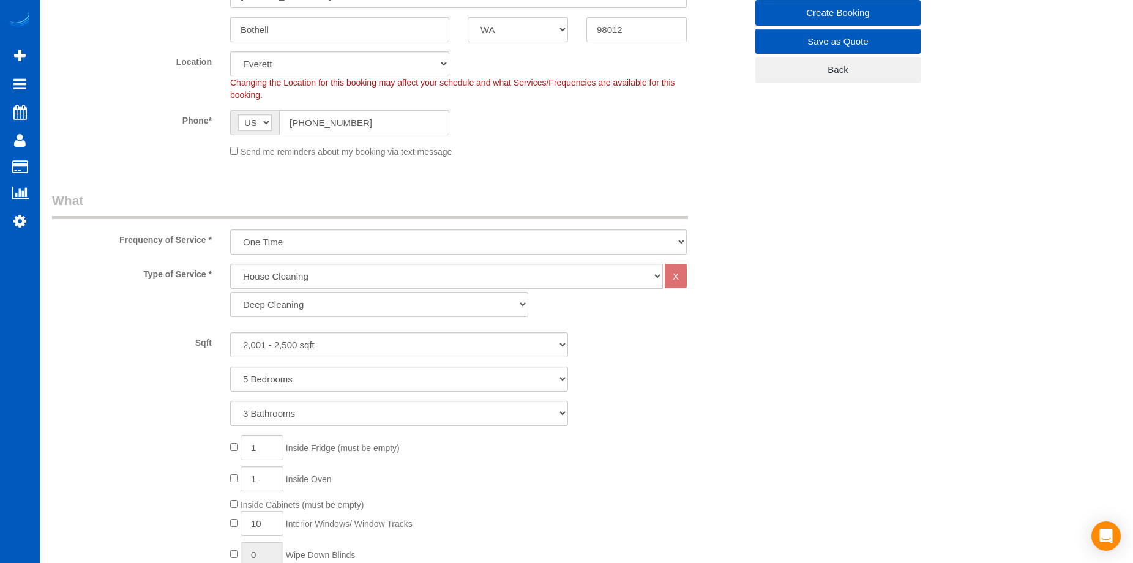
scroll to position [72, 0]
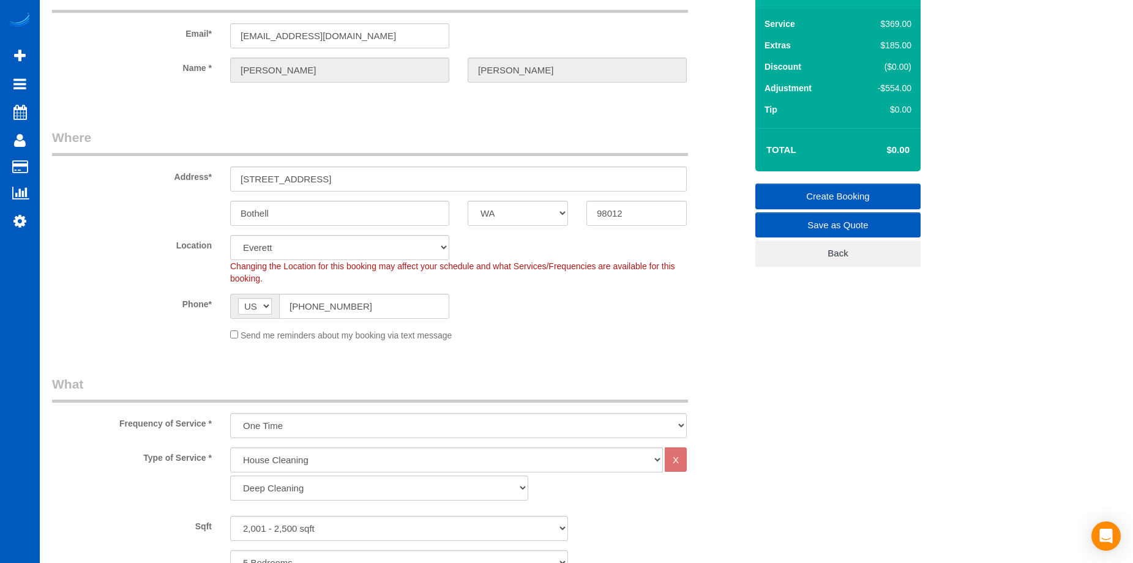
click at [832, 188] on link "Create Booking" at bounding box center [838, 197] width 165 height 26
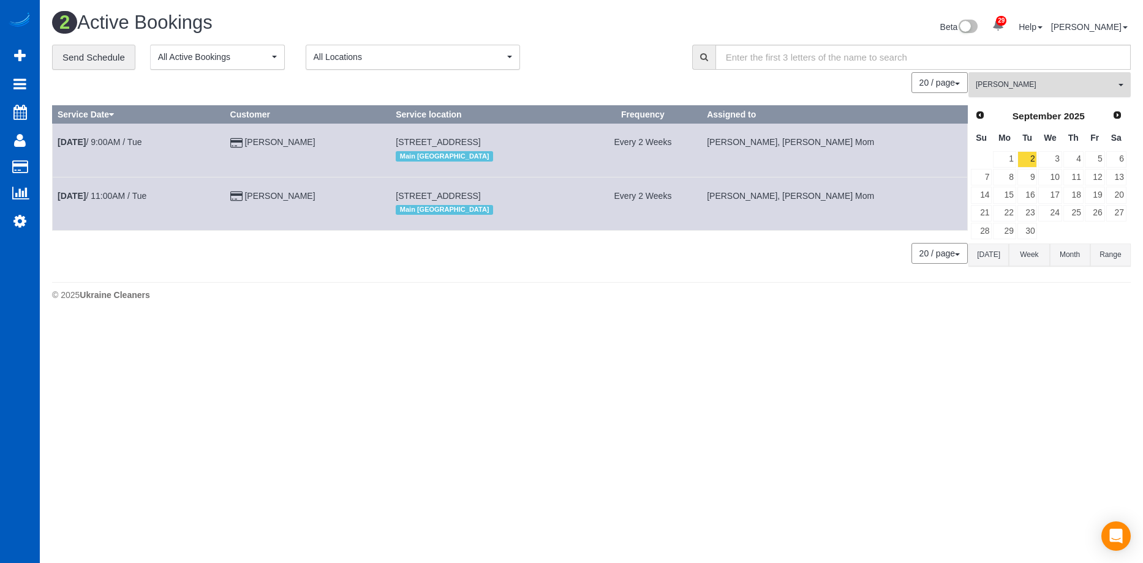
click at [1057, 76] on button "Inna Novytska All Teams" at bounding box center [1049, 84] width 162 height 25
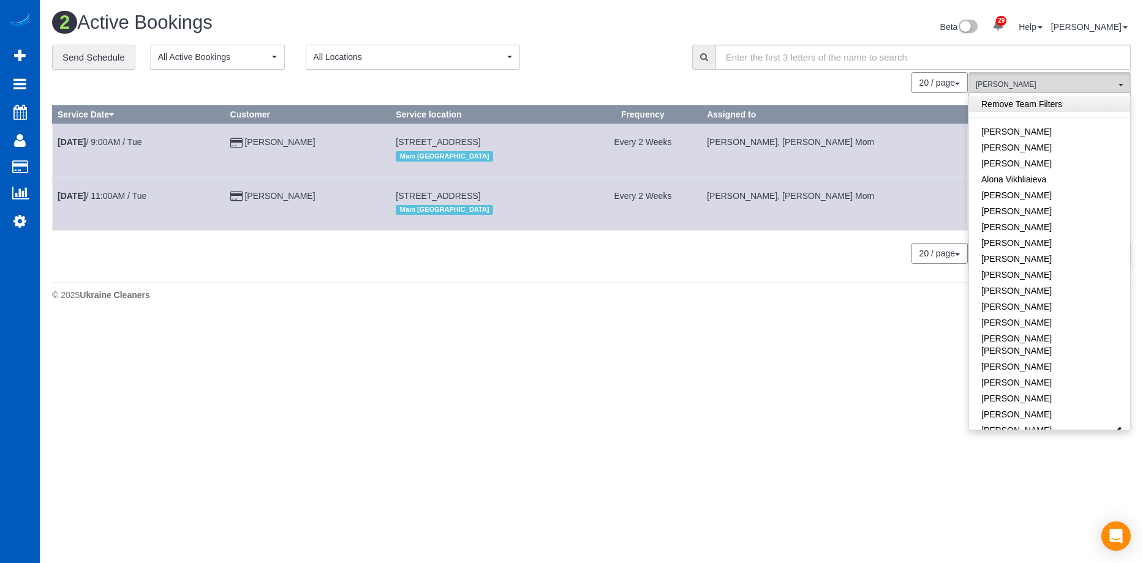
click at [1087, 107] on link "Remove Team Filters" at bounding box center [1049, 104] width 161 height 16
click at [627, 23] on div "Beta 29 Your Notifications You have 0 alerts × You have 3 to charge for 08/23/2…" at bounding box center [866, 28] width 549 height 32
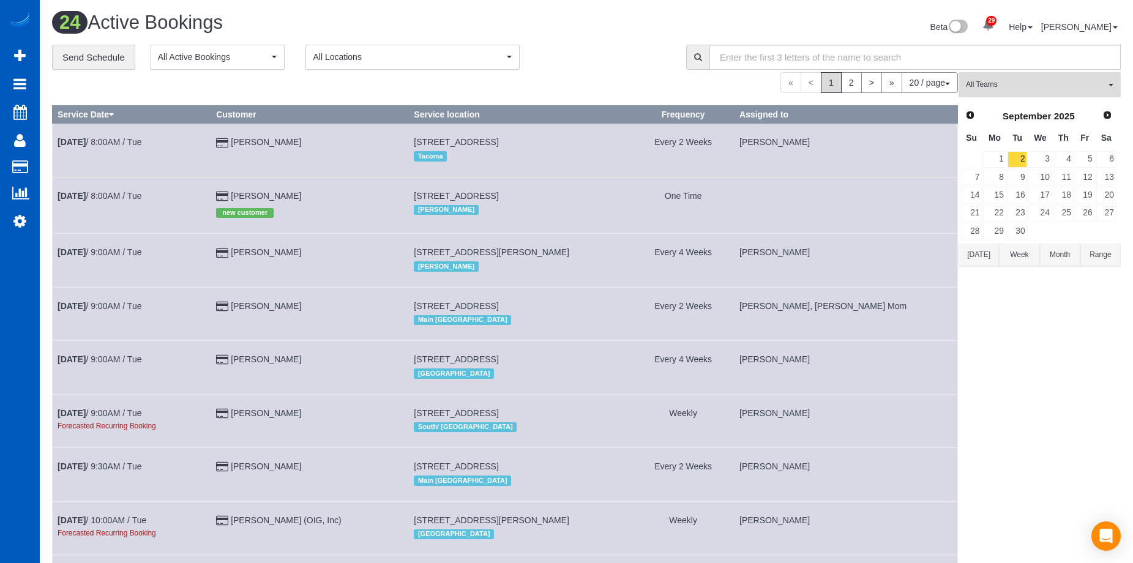
click at [1085, 85] on span "All Teams" at bounding box center [1036, 85] width 140 height 10
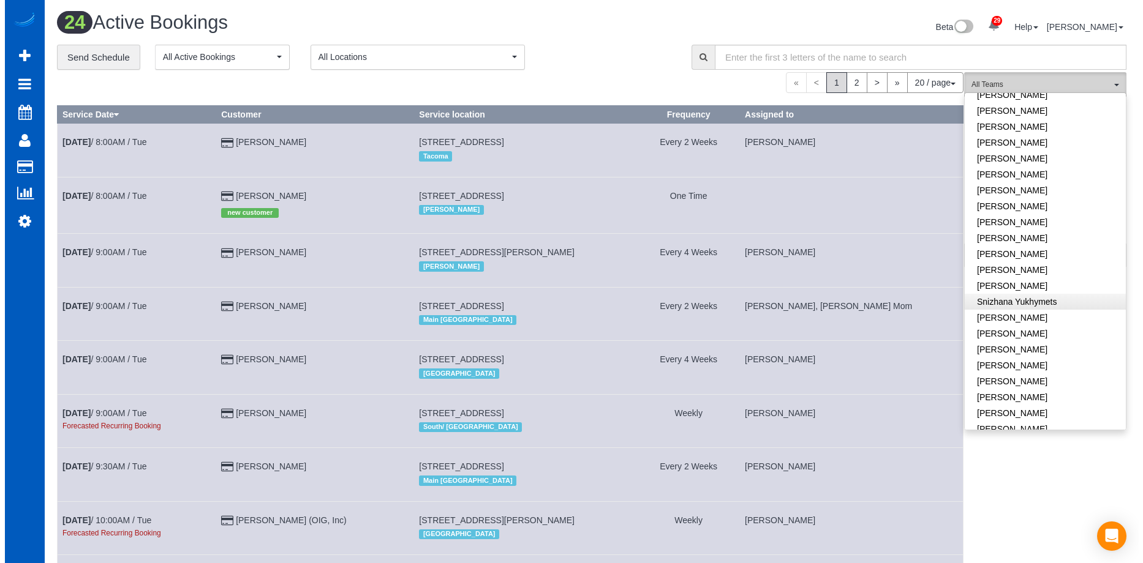
scroll to position [891, 0]
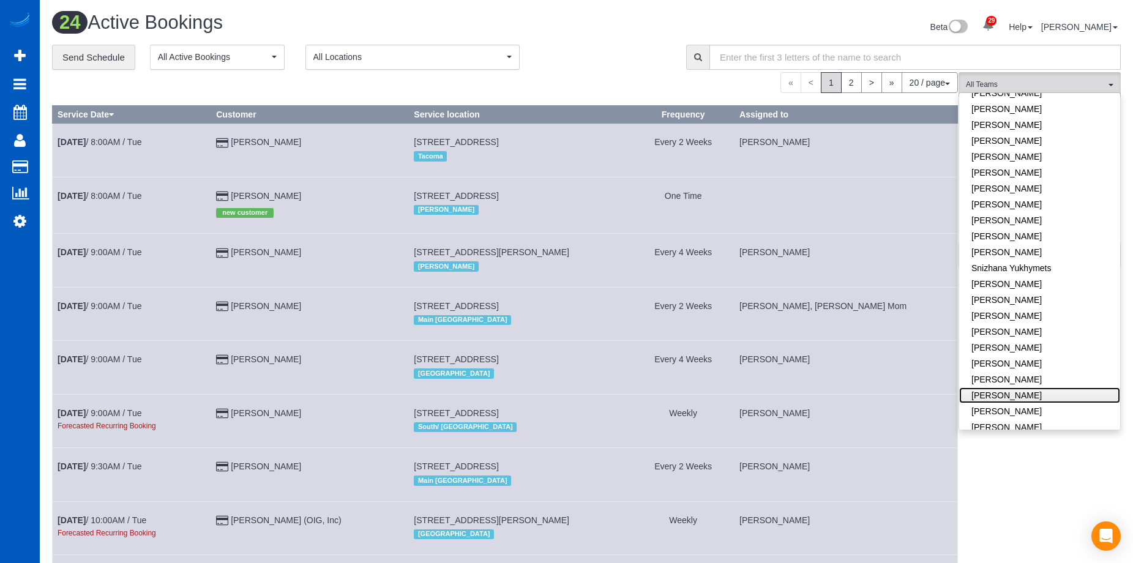
click at [1064, 388] on link "[PERSON_NAME]" at bounding box center [1040, 396] width 161 height 16
click at [1057, 404] on link "[PERSON_NAME]" at bounding box center [1040, 412] width 161 height 16
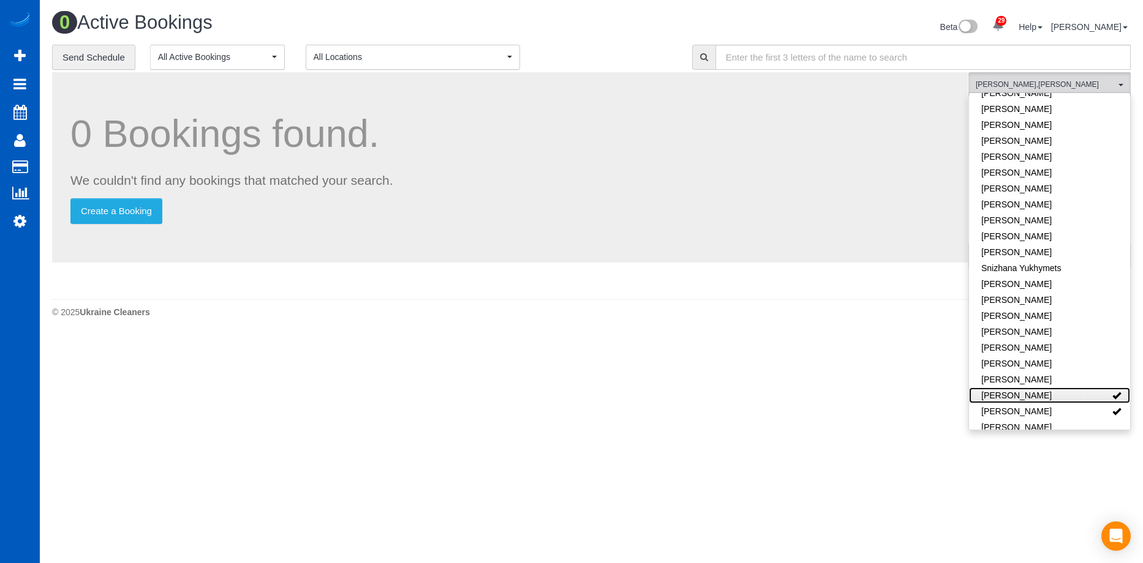
click at [1080, 388] on link "[PERSON_NAME]" at bounding box center [1049, 396] width 161 height 16
click at [1076, 404] on link "[PERSON_NAME]" at bounding box center [1049, 412] width 161 height 16
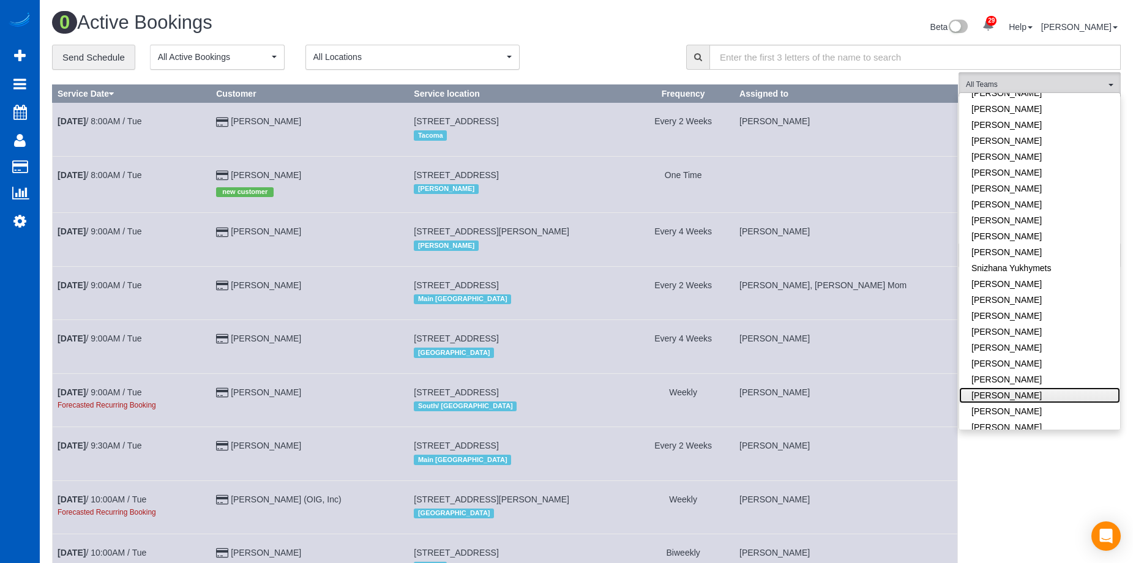
click at [1074, 388] on link "[PERSON_NAME]" at bounding box center [1040, 396] width 161 height 16
click at [1069, 404] on link "[PERSON_NAME]" at bounding box center [1040, 412] width 161 height 16
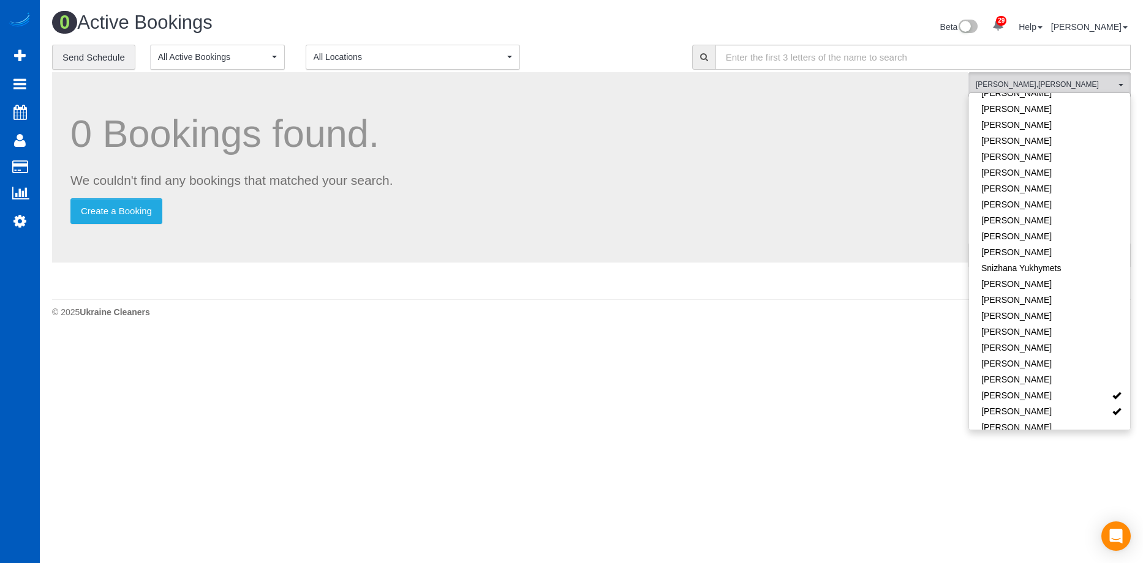
click at [609, 38] on div "Beta 29 Your Notifications You have 0 alerts × You have 3 to charge for 08/23/2…" at bounding box center [866, 28] width 549 height 32
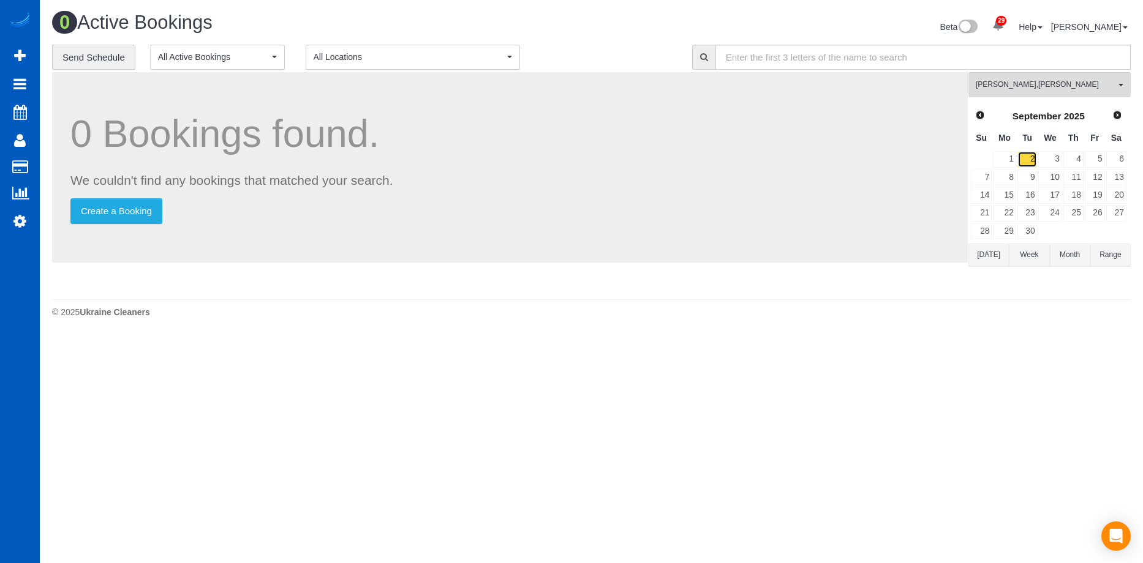
click at [1032, 160] on link "2" at bounding box center [1027, 159] width 20 height 17
click at [1050, 162] on link "3" at bounding box center [1049, 159] width 23 height 17
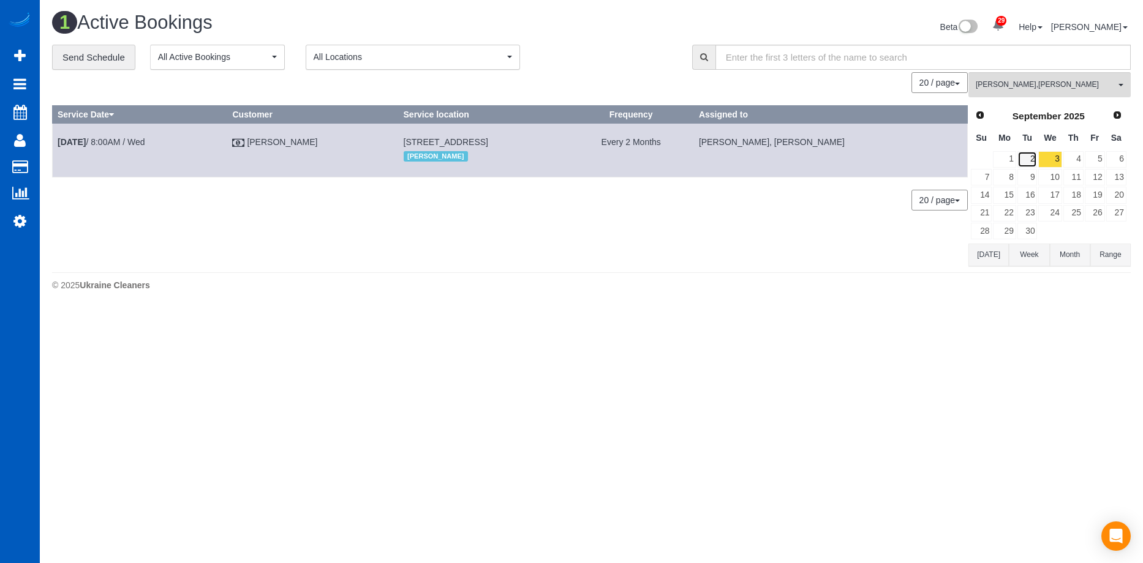
click at [1023, 161] on link "2" at bounding box center [1027, 159] width 20 height 17
click at [1065, 83] on span "Viktoriia Zhukovska , Vira Zhukovska" at bounding box center [1045, 85] width 140 height 10
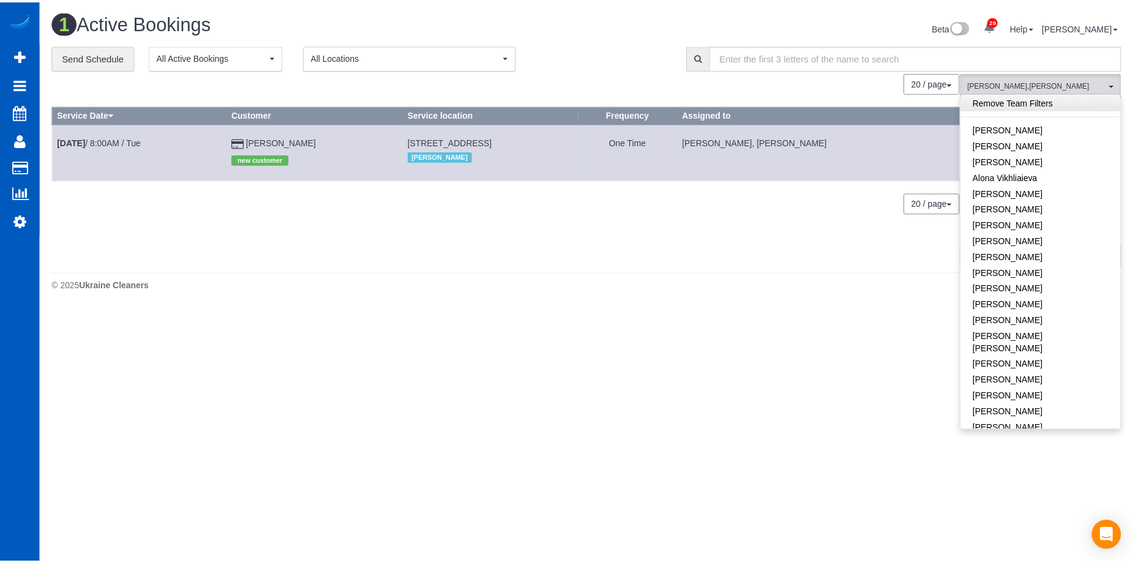
scroll to position [0, 0]
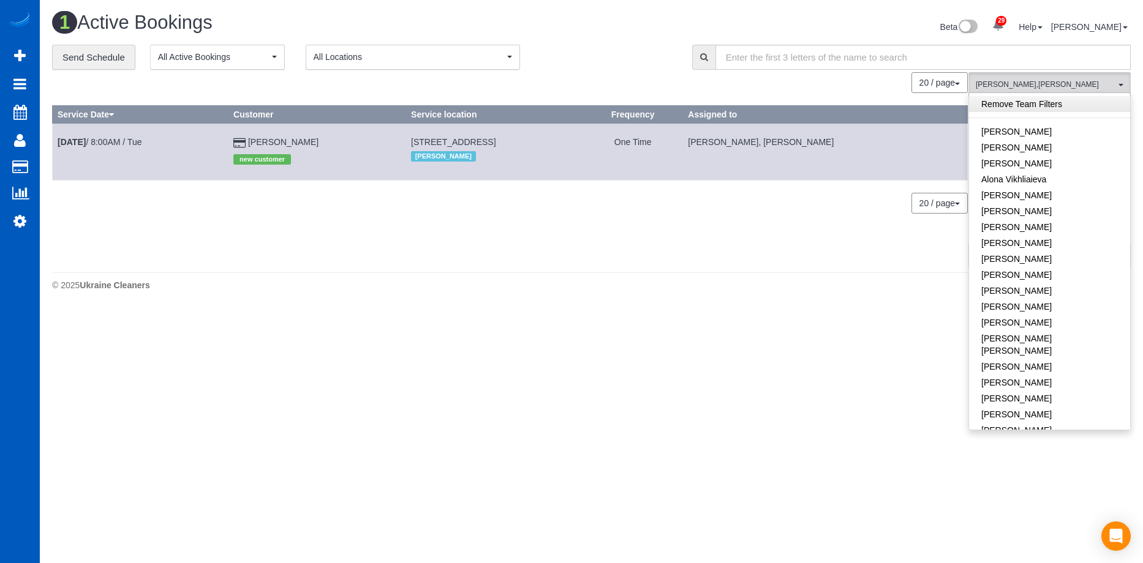
click at [1065, 100] on link "Remove Team Filters" at bounding box center [1049, 104] width 161 height 16
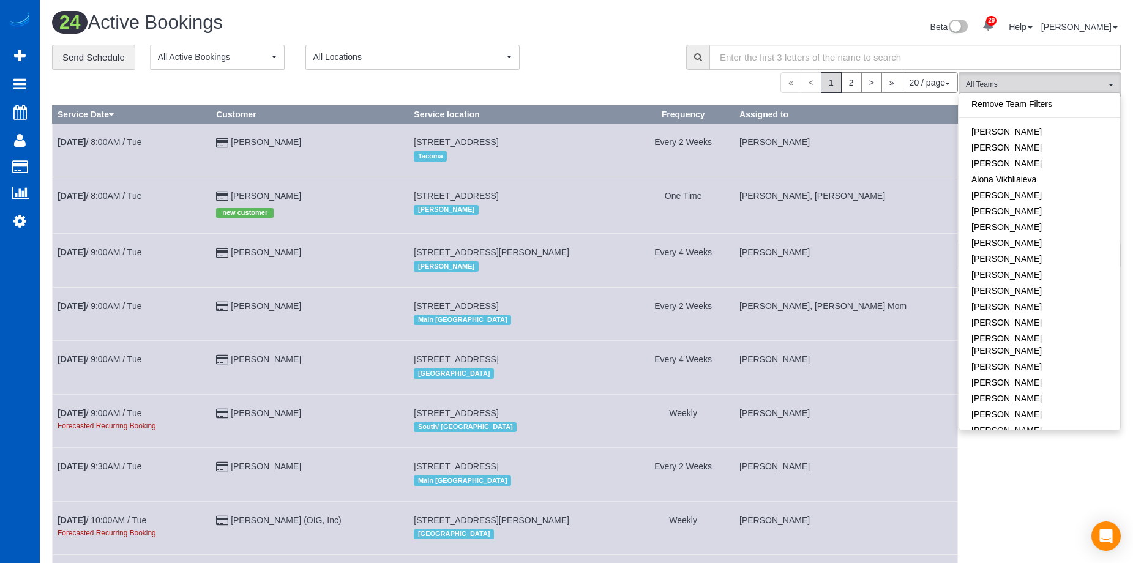
click at [632, 64] on div "**********" at bounding box center [360, 58] width 616 height 26
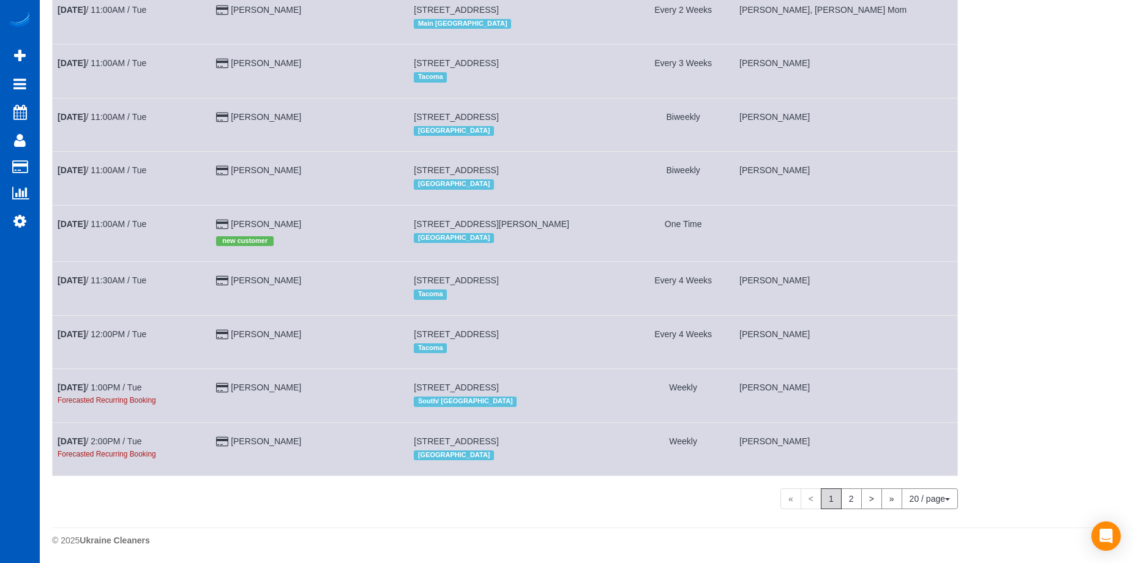
scroll to position [729, 0]
click at [849, 498] on link "2" at bounding box center [851, 497] width 21 height 21
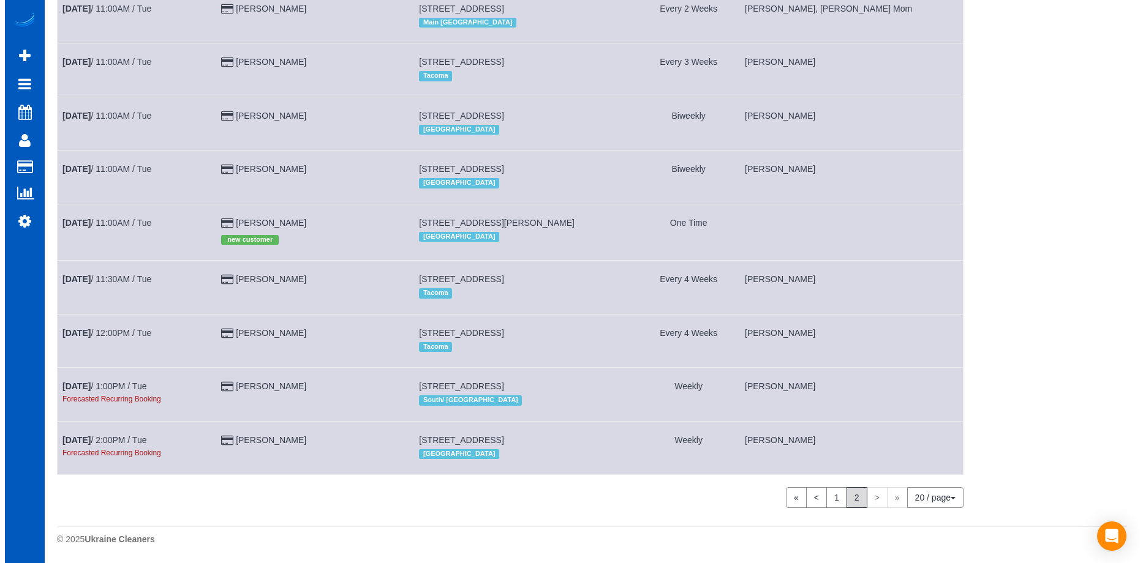
scroll to position [0, 0]
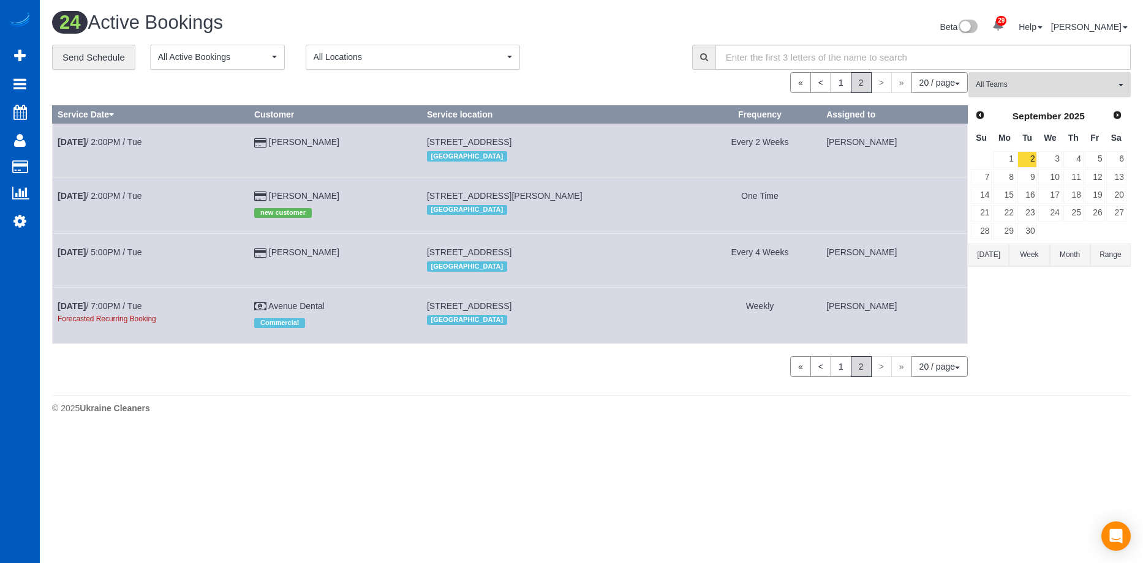
click at [1075, 79] on button "All Teams" at bounding box center [1049, 84] width 162 height 25
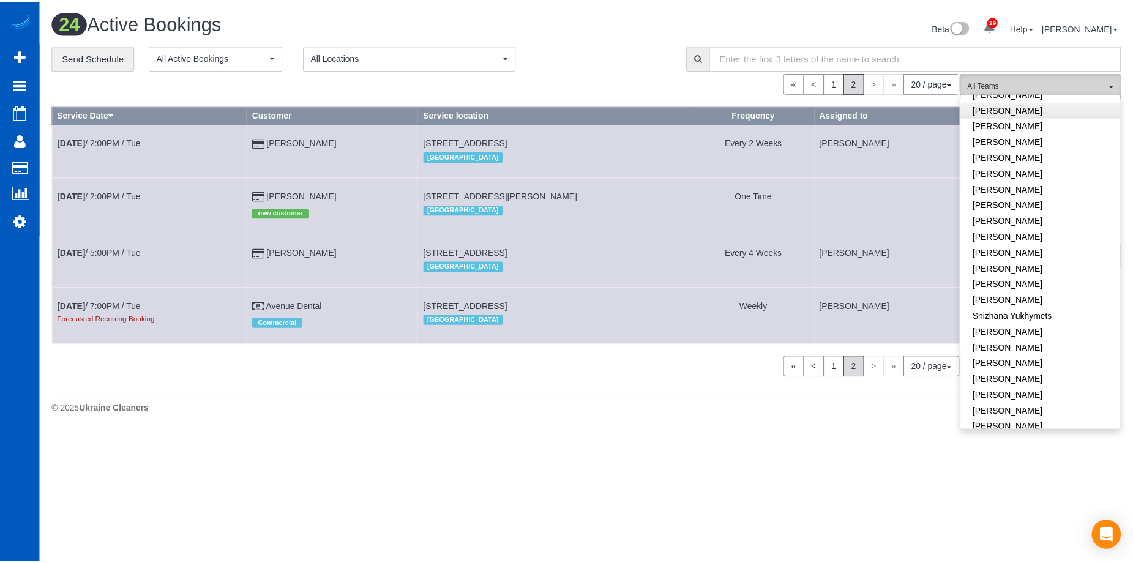
scroll to position [891, 0]
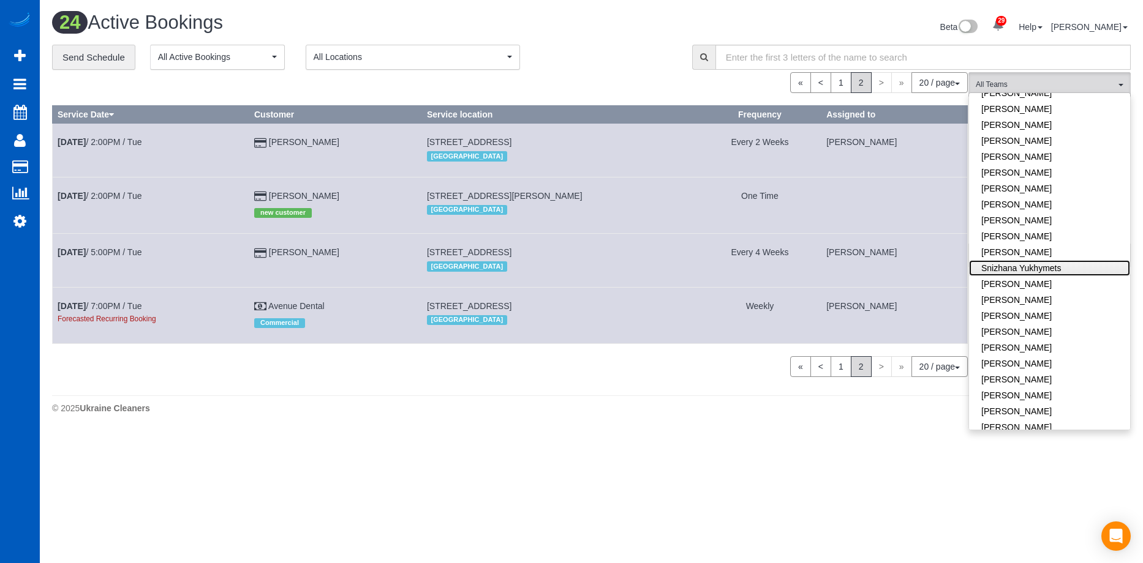
click at [1071, 260] on link "Snizhana Yukhymets" at bounding box center [1049, 268] width 161 height 16
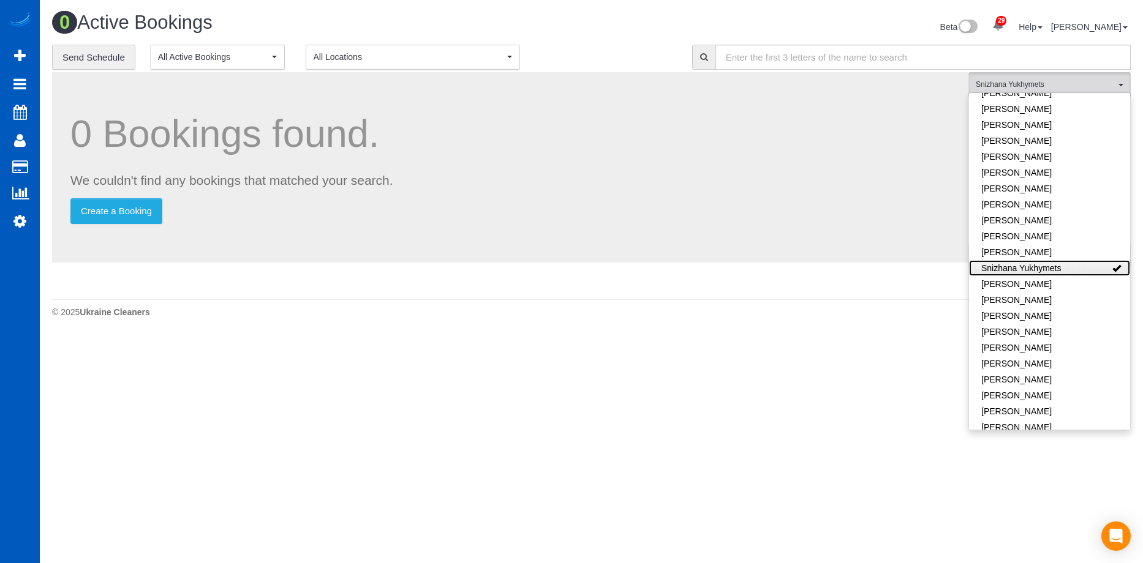
click at [1021, 260] on link "Snizhana Yukhymets" at bounding box center [1049, 268] width 161 height 16
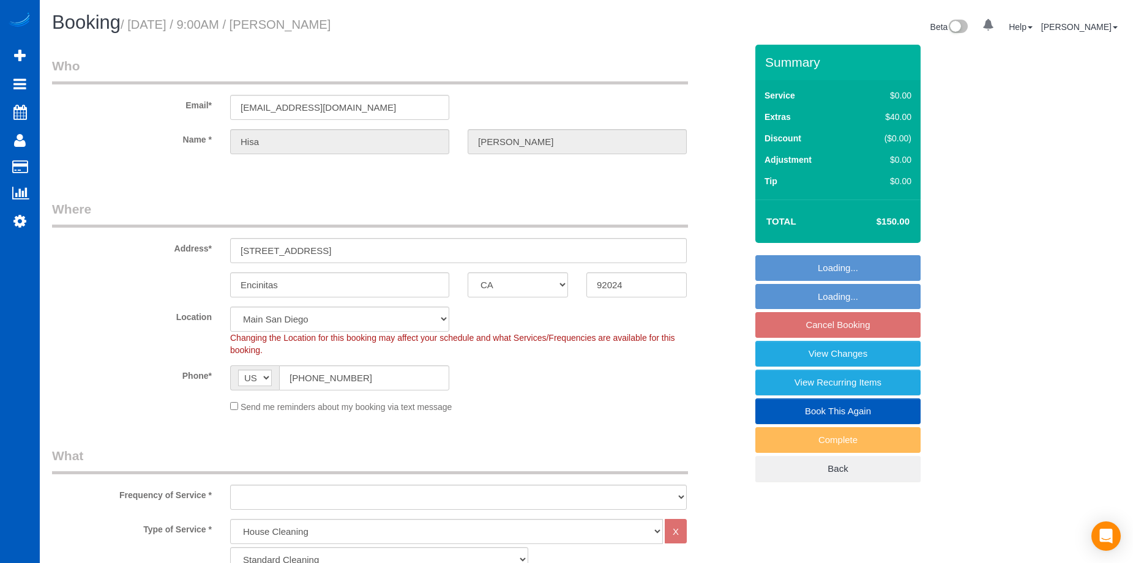
select select "CA"
select select "199"
select select "object:1178"
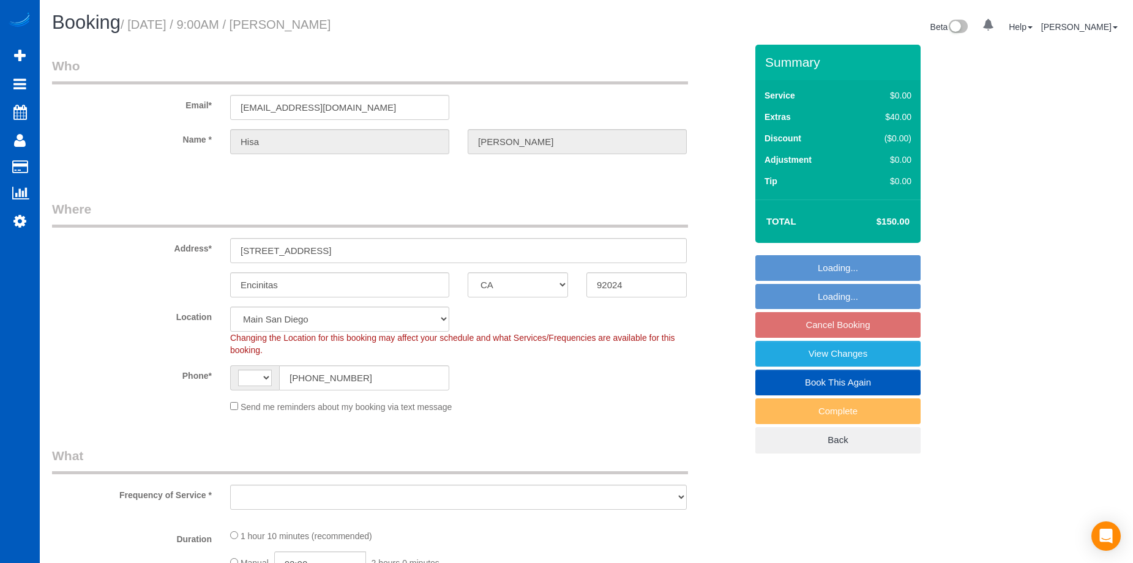
select select "CA"
select select "string:US"
select select "object:953"
select select "199"
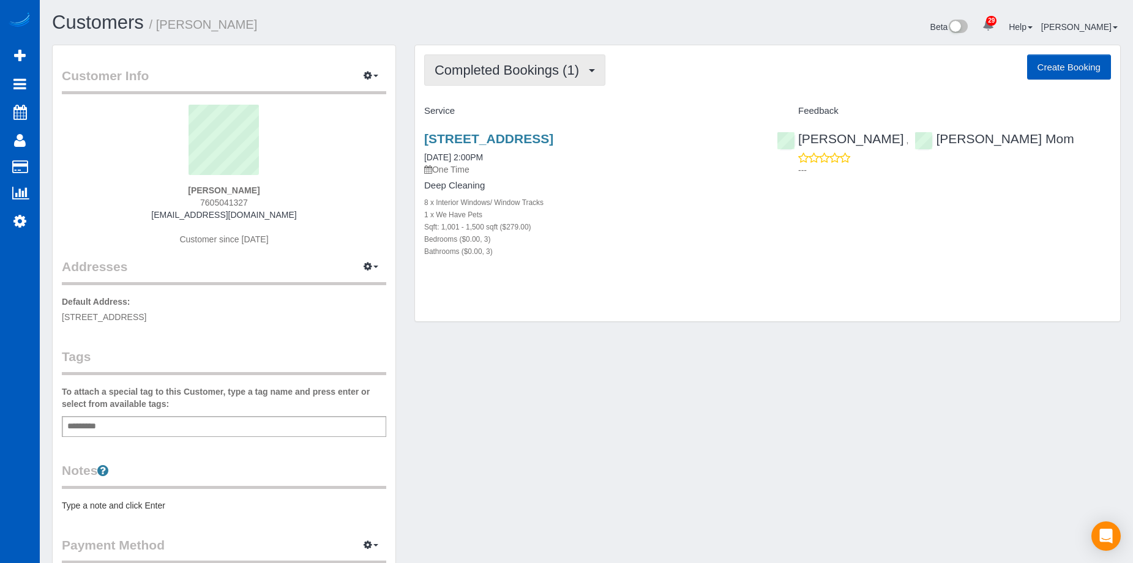
click at [500, 70] on span "Completed Bookings (1)" at bounding box center [510, 69] width 151 height 15
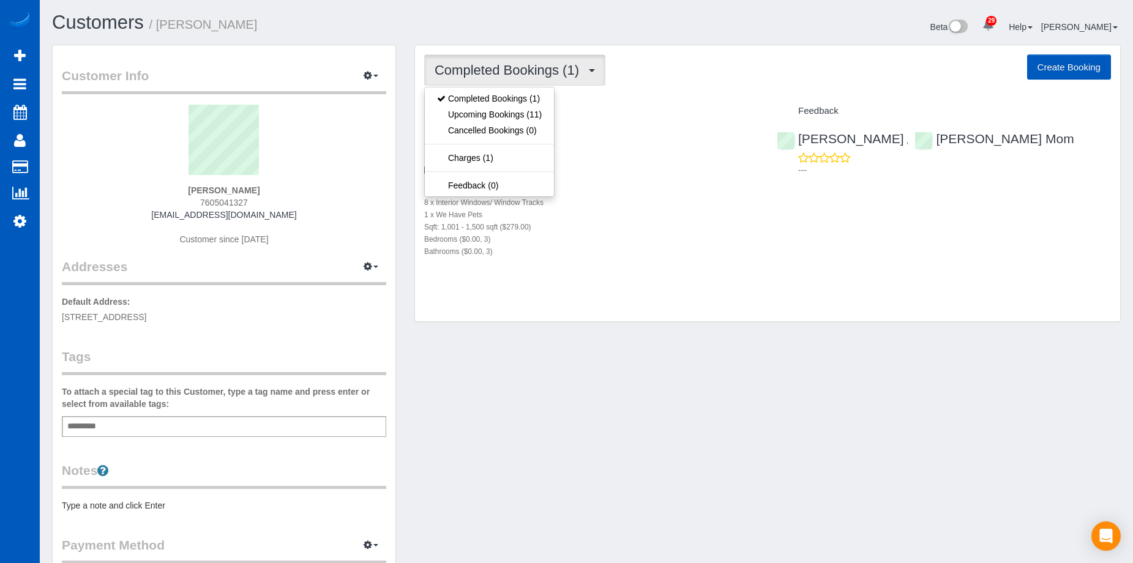
click at [504, 67] on span "Completed Bookings (1)" at bounding box center [510, 69] width 151 height 15
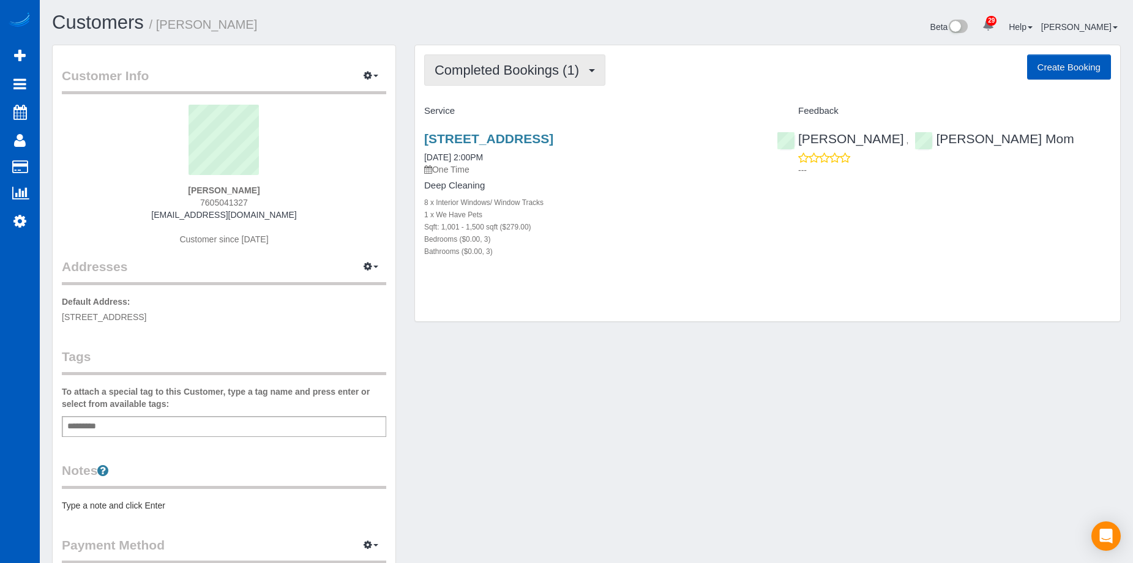
click at [504, 67] on span "Completed Bookings (1)" at bounding box center [510, 69] width 151 height 15
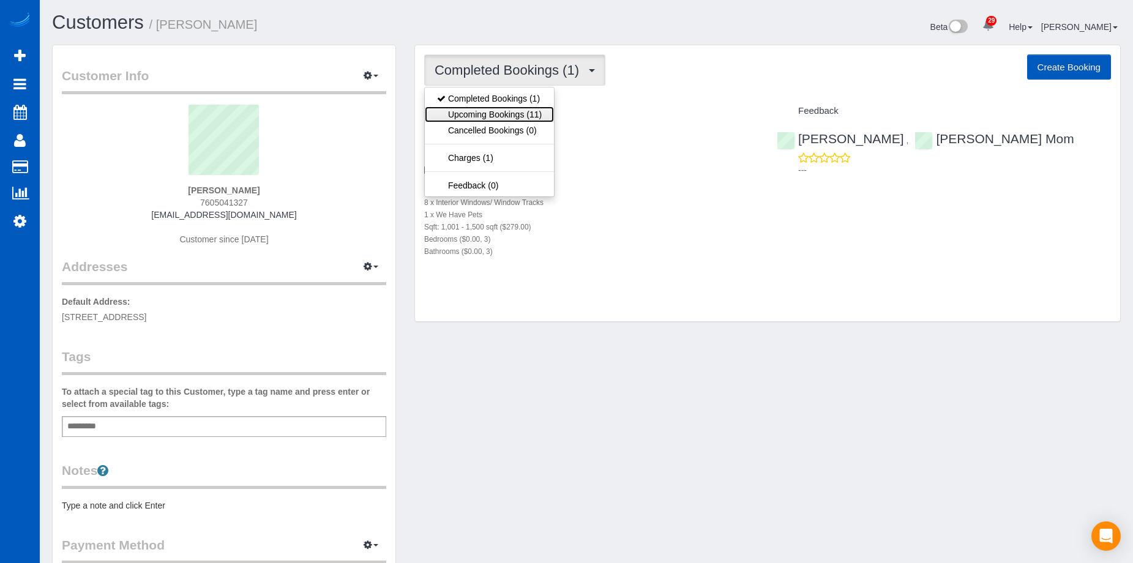
click at [487, 112] on link "Upcoming Bookings (11)" at bounding box center [489, 115] width 129 height 16
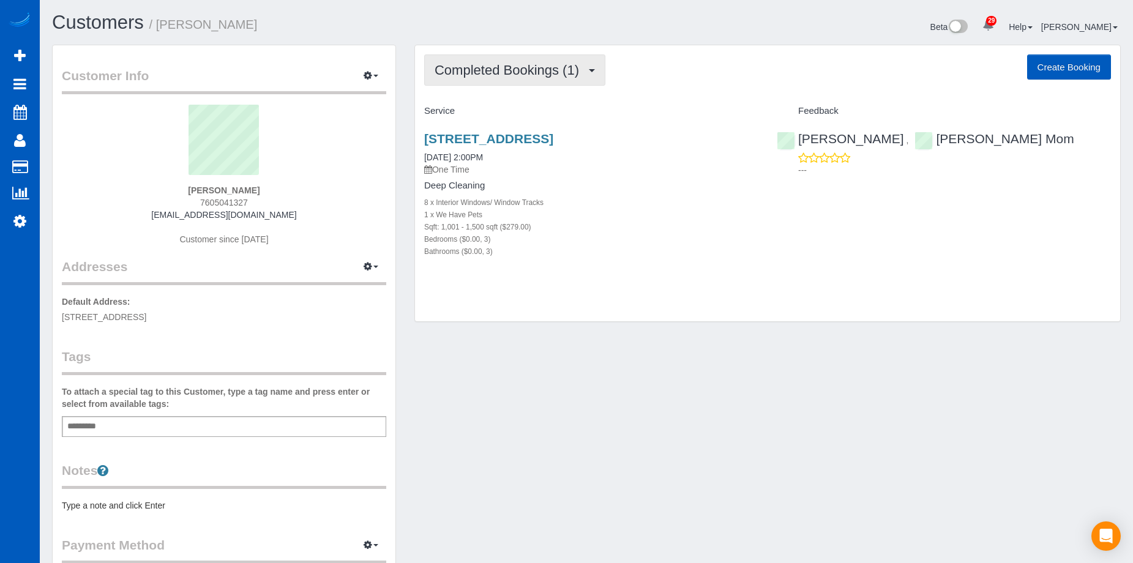
click at [541, 66] on span "Completed Bookings (1)" at bounding box center [510, 69] width 151 height 15
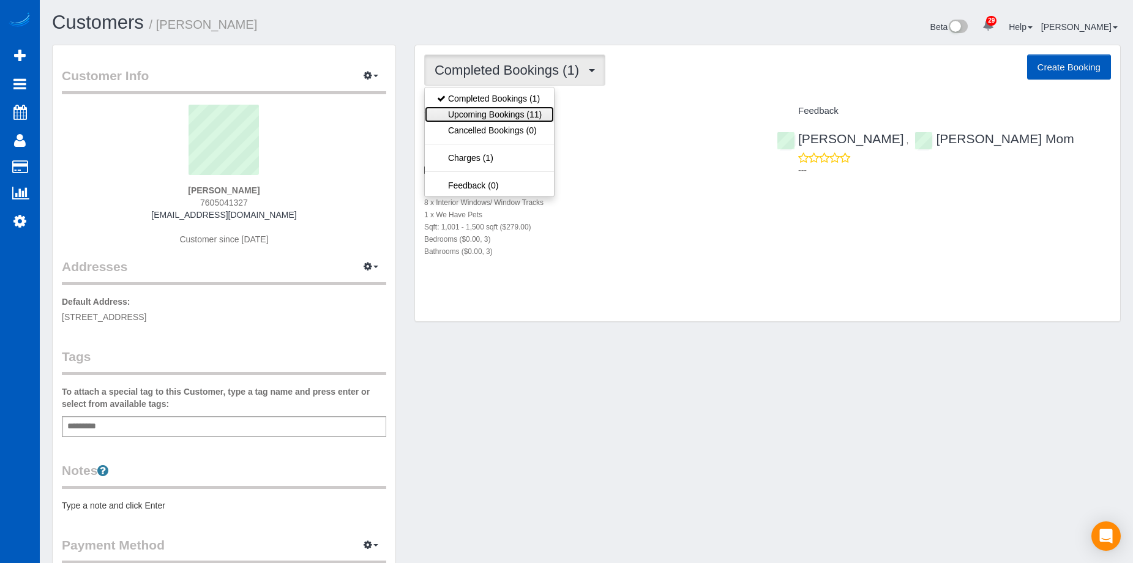
click at [512, 118] on link "Upcoming Bookings (11)" at bounding box center [489, 115] width 129 height 16
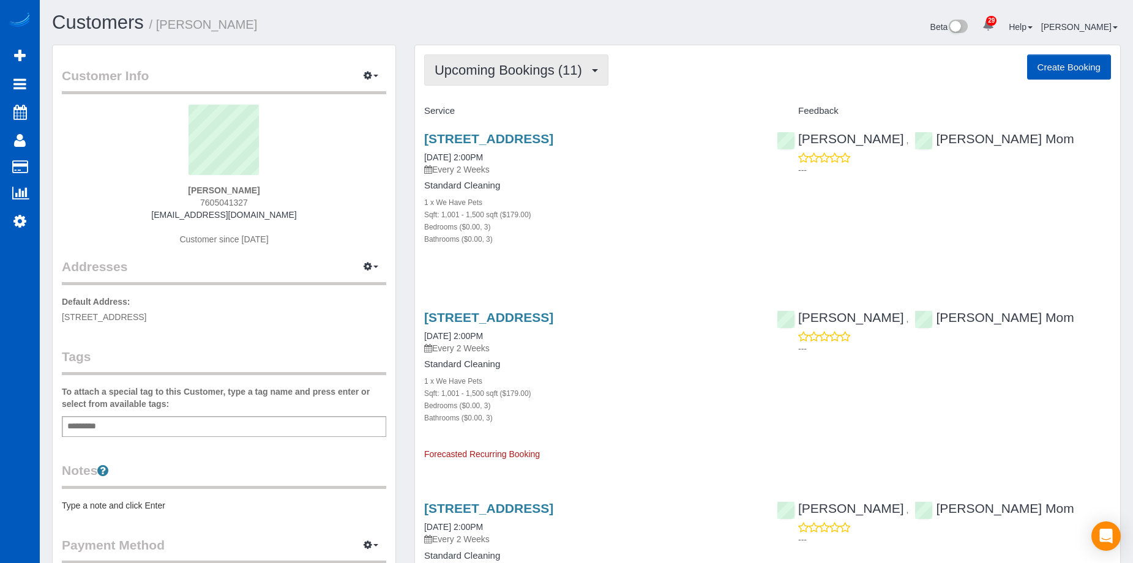
click at [550, 61] on button "Upcoming Bookings (11)" at bounding box center [516, 69] width 184 height 31
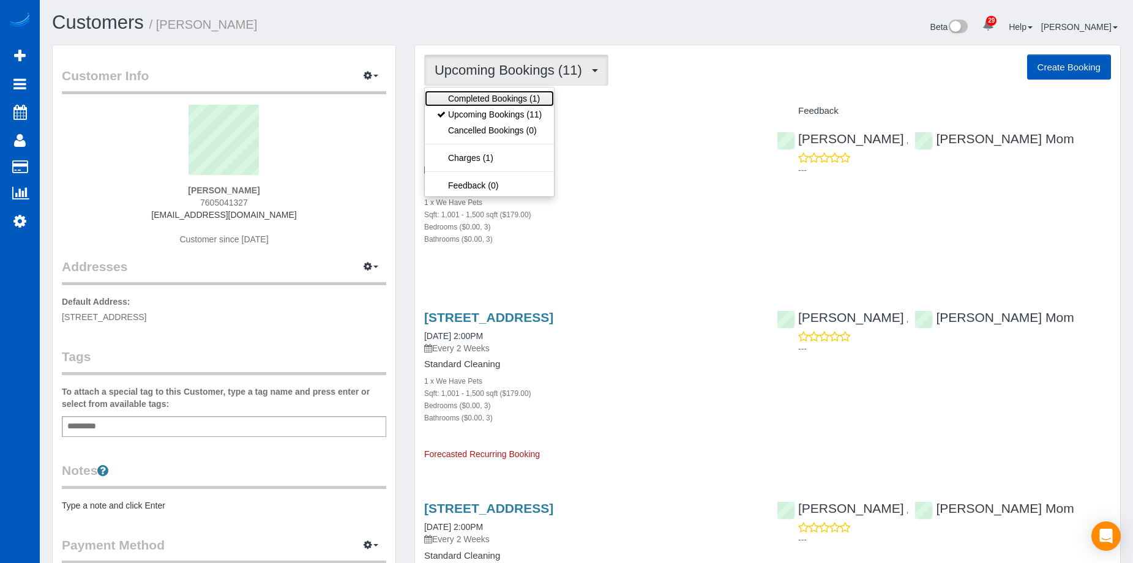
click at [514, 93] on link "Completed Bookings (1)" at bounding box center [489, 99] width 129 height 16
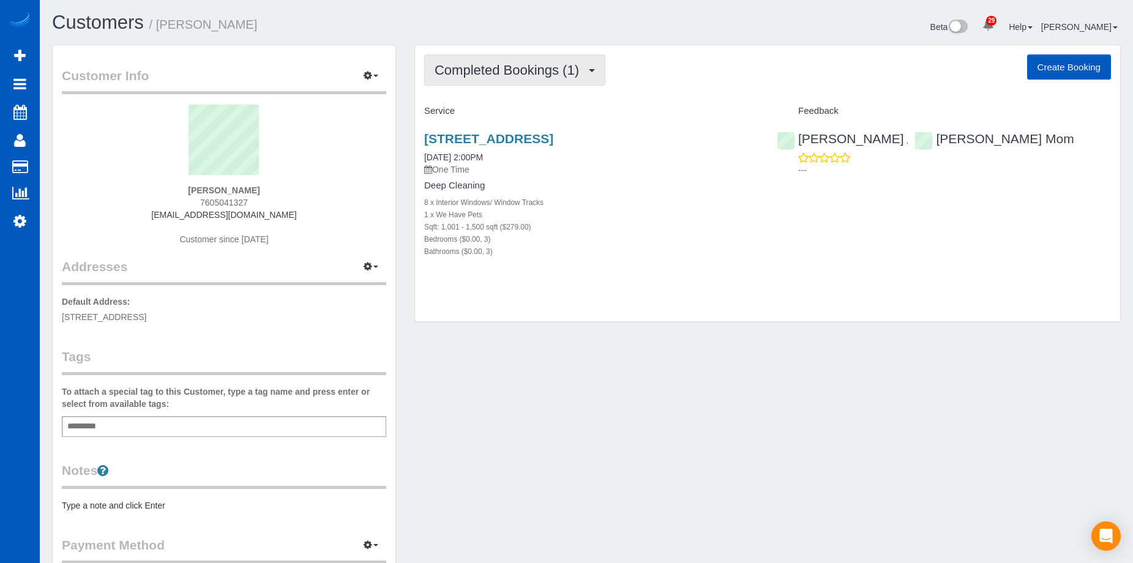
click at [508, 82] on button "Completed Bookings (1)" at bounding box center [514, 69] width 181 height 31
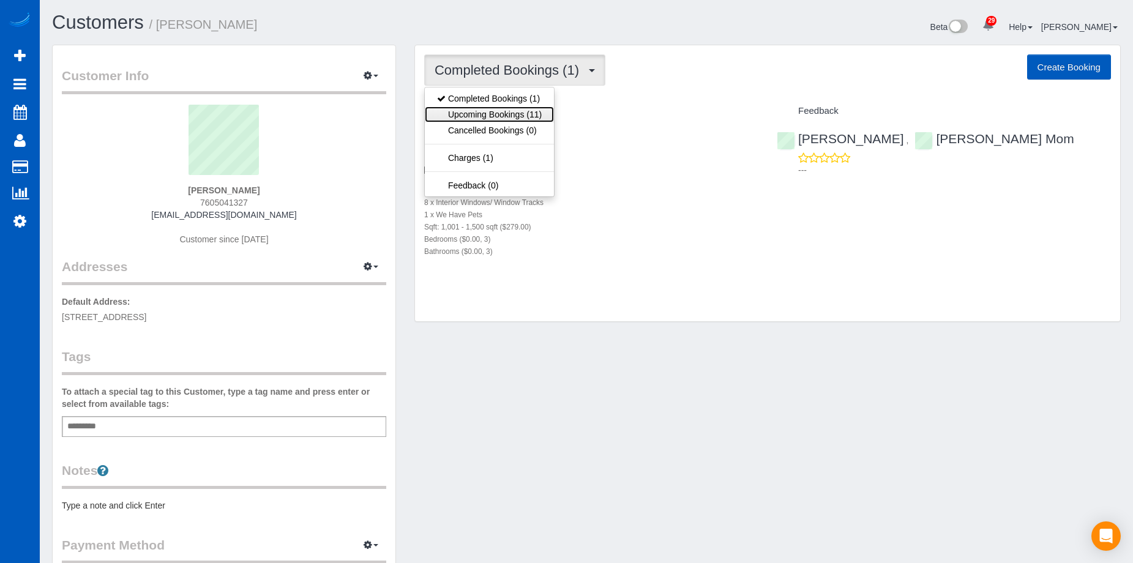
click at [508, 112] on link "Upcoming Bookings (11)" at bounding box center [489, 115] width 129 height 16
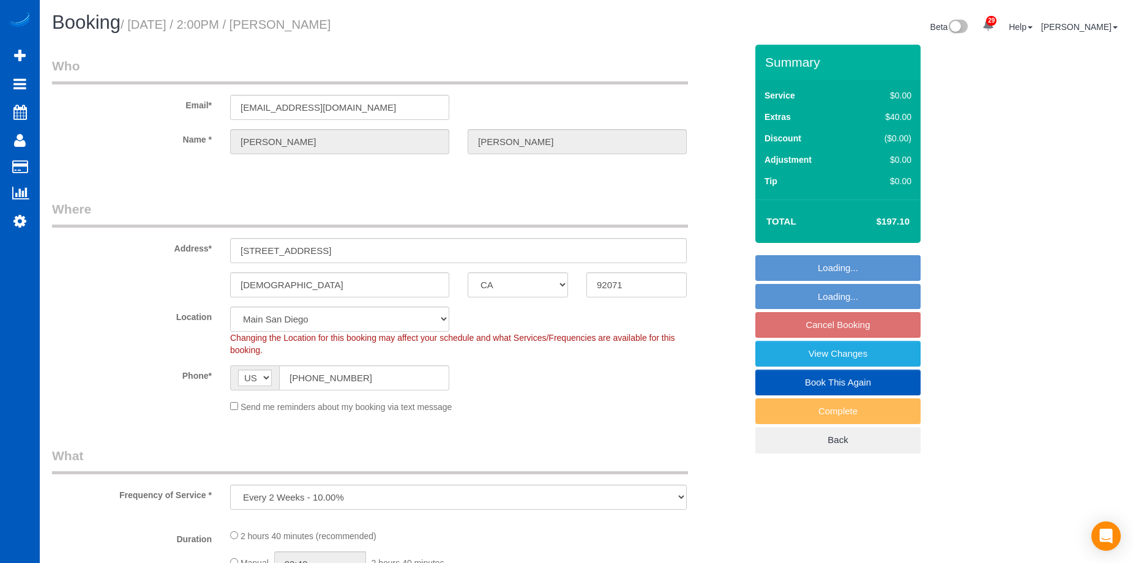
select select "CA"
select select "string:fspay-6d5cd324-0c37-43e3-8f62-1142f0ea739b"
select select "number:10"
select select "199"
select select "1001"
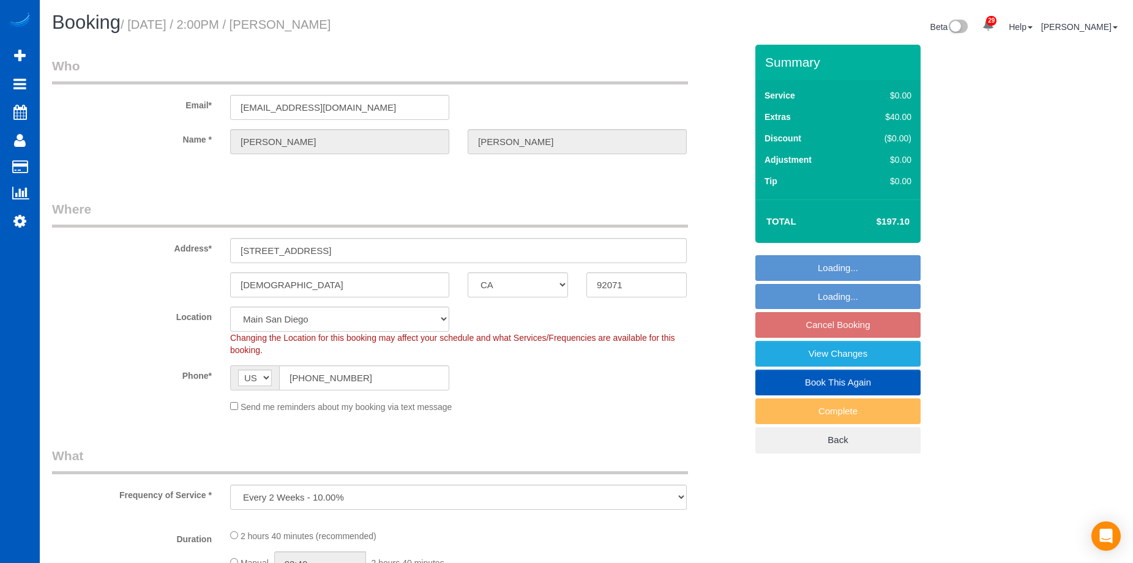
select select "3"
select select "spot2"
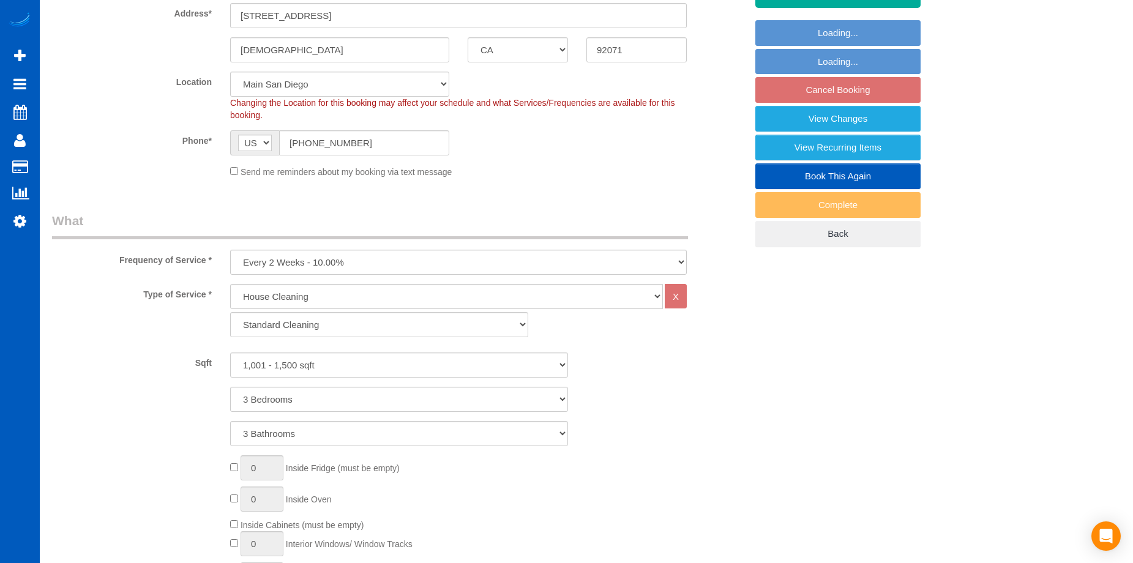
scroll to position [245, 0]
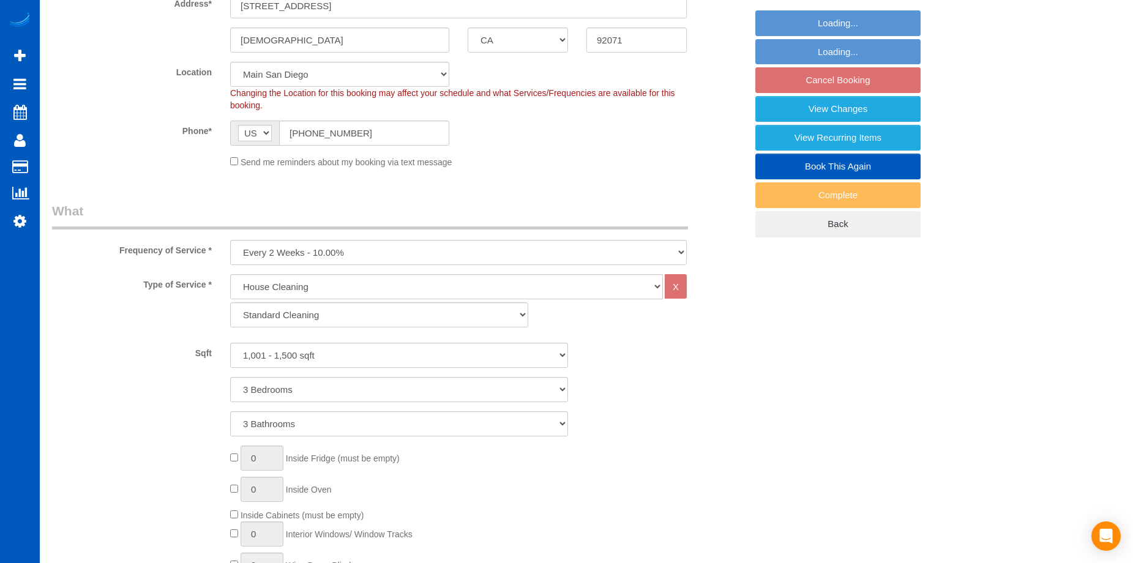
select select "1001"
select select "3"
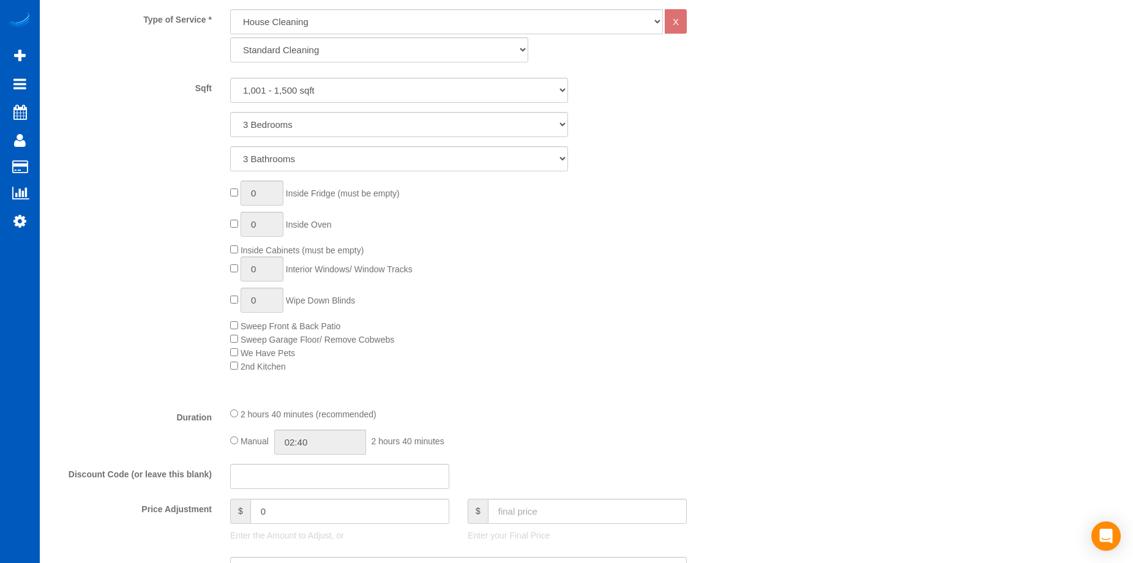
scroll to position [612, 0]
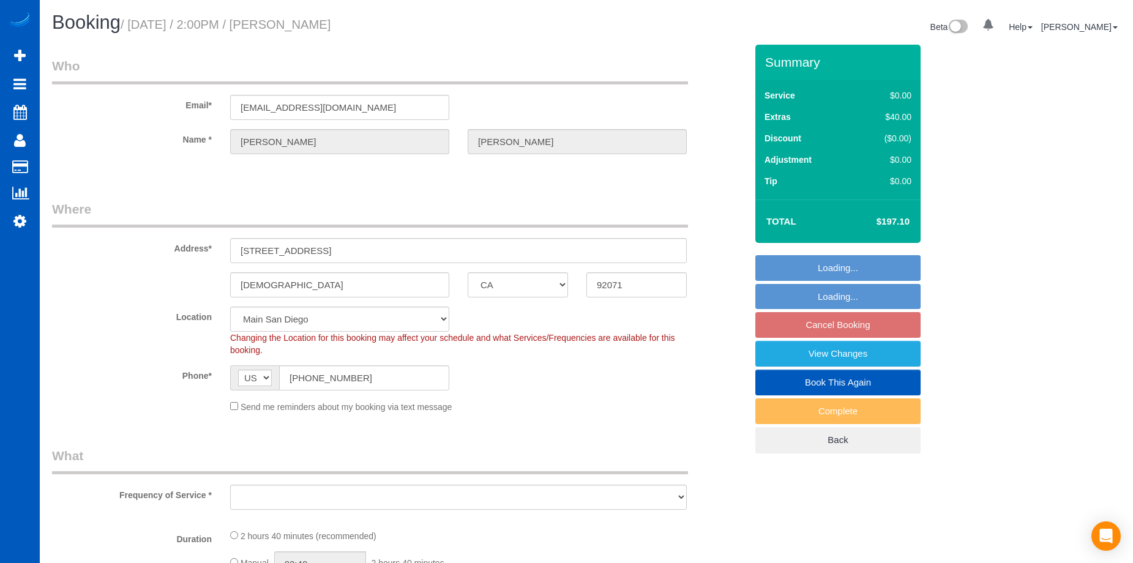
select select "CA"
select select "string:fspay-6d5cd324-0c37-43e3-8f62-1142f0ea739b"
select select "object:913"
select select "spot2"
select select "number:10"
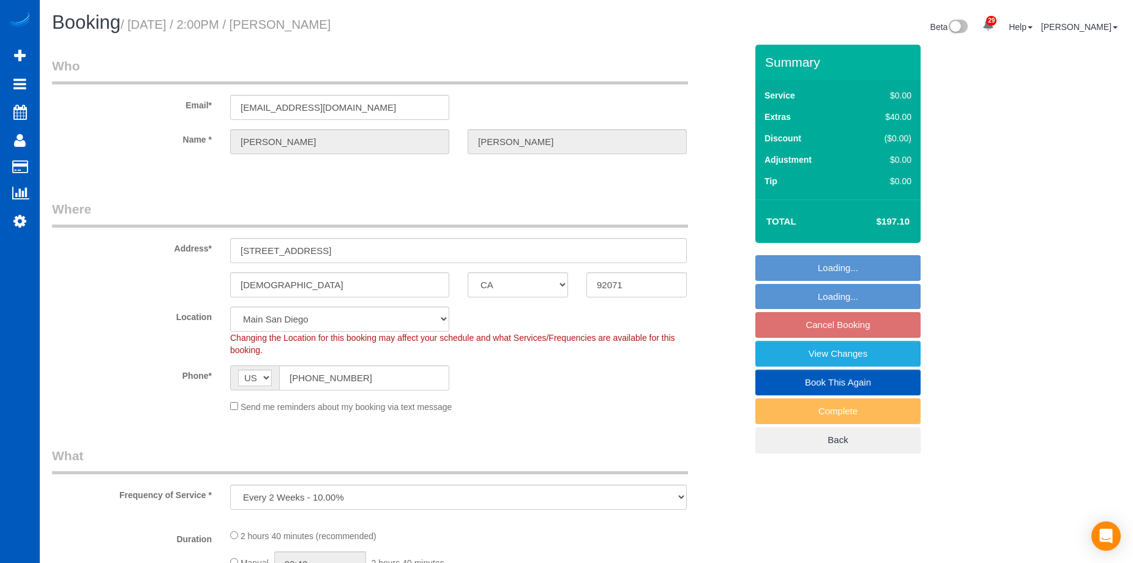
select select "199"
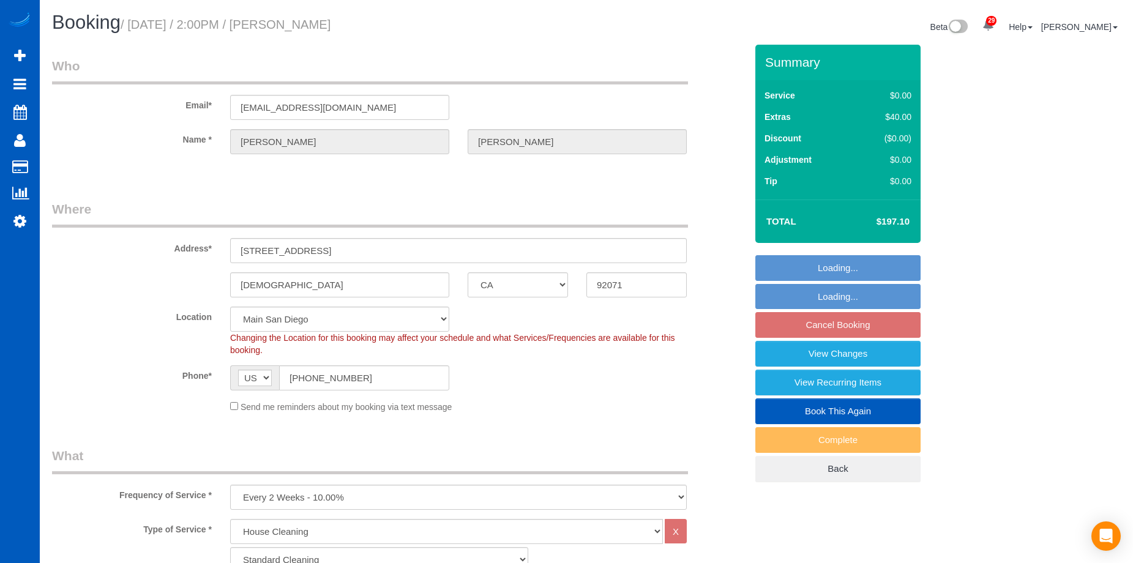
select select "object:1085"
select select "1001"
select select "3"
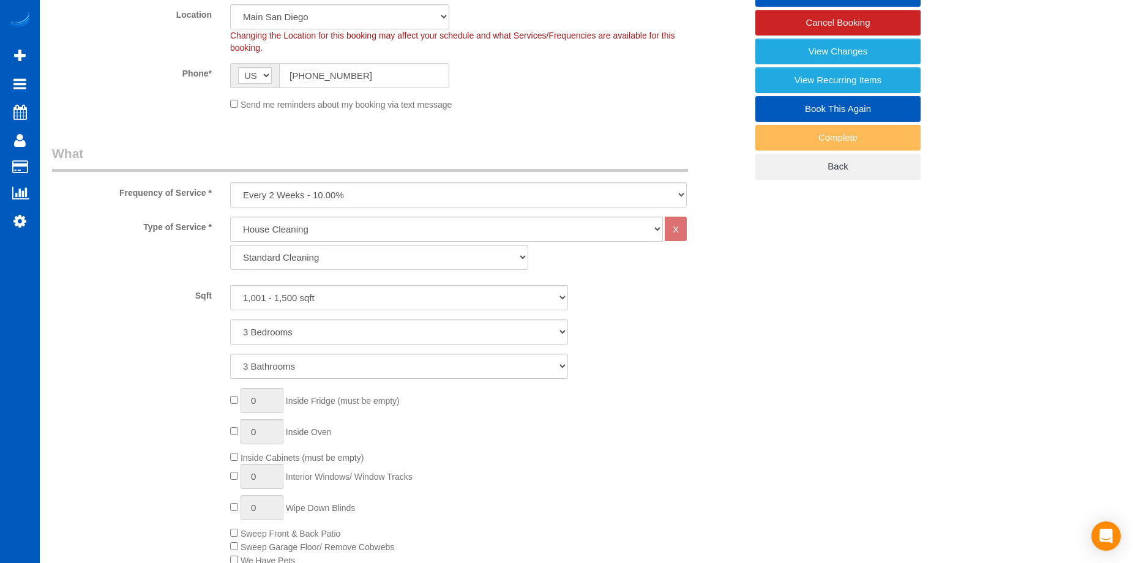
scroll to position [306, 0]
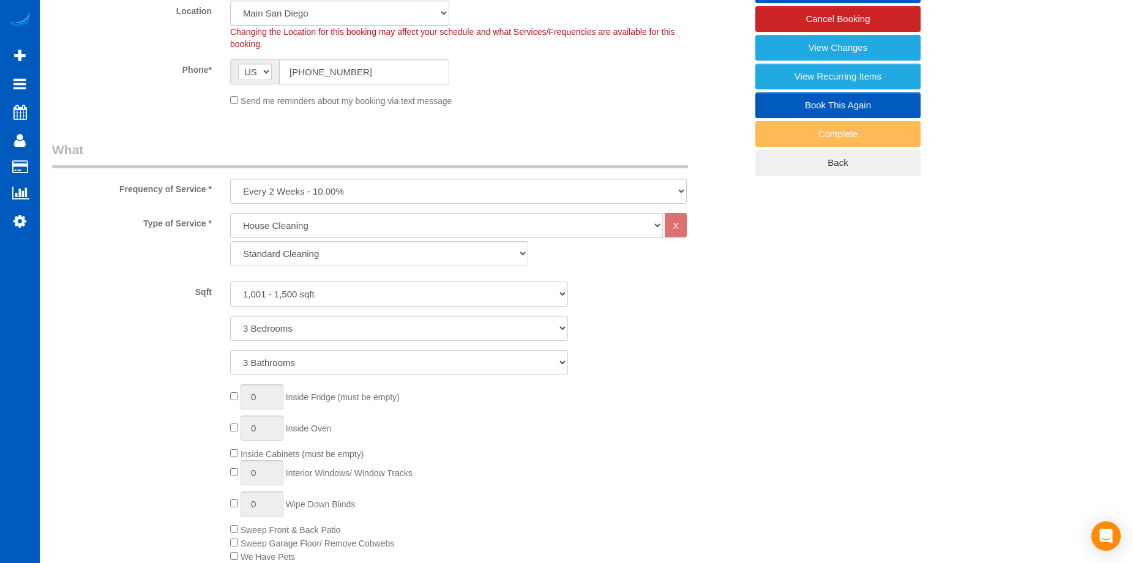
click at [350, 293] on select "0 - 1,000 sqft 1,001 - 1,500 sqft 1,501 - 2,000 sqft 2,001 - 2,500 sqft 2,501 -…" at bounding box center [399, 294] width 338 height 25
select select "1501"
click at [230, 282] on select "0 - 1,000 sqft 1,001 - 1,500 sqft 1,501 - 2,000 sqft 2,001 - 2,500 sqft 2,501 -…" at bounding box center [399, 294] width 338 height 25
click at [351, 325] on select "1 Bedroom 2 Bedrooms 3 Bedrooms 4 Bedrooms 5 Bedrooms 6 Bedrooms 7 Bedrooms" at bounding box center [399, 328] width 338 height 25
select select "4"
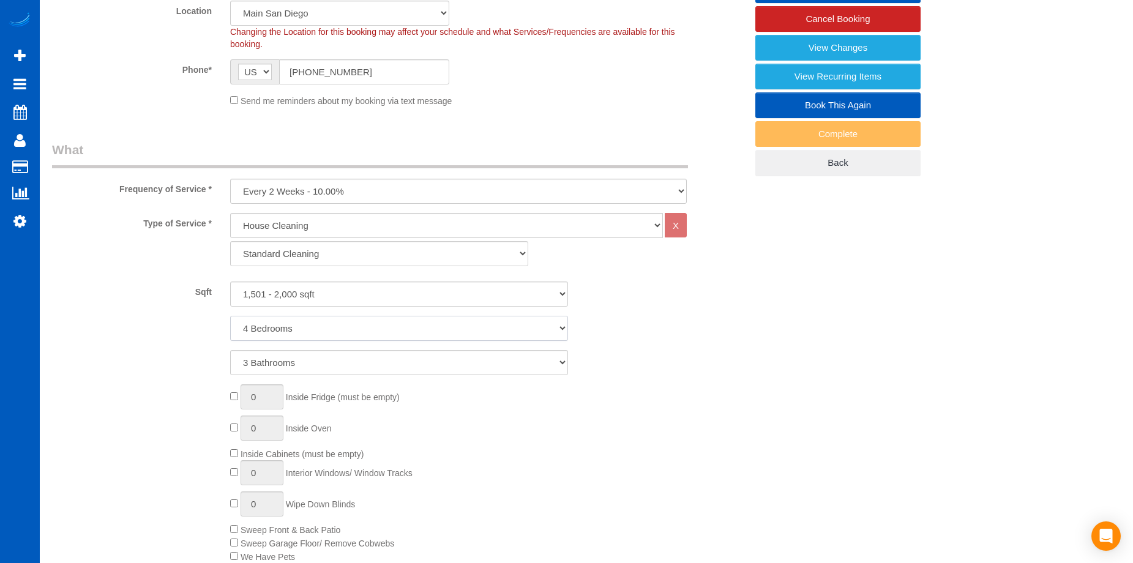
click at [230, 316] on select "1 Bedroom 2 Bedrooms 3 Bedrooms 4 Bedrooms 5 Bedrooms 6 Bedrooms 7 Bedrooms" at bounding box center [399, 328] width 338 height 25
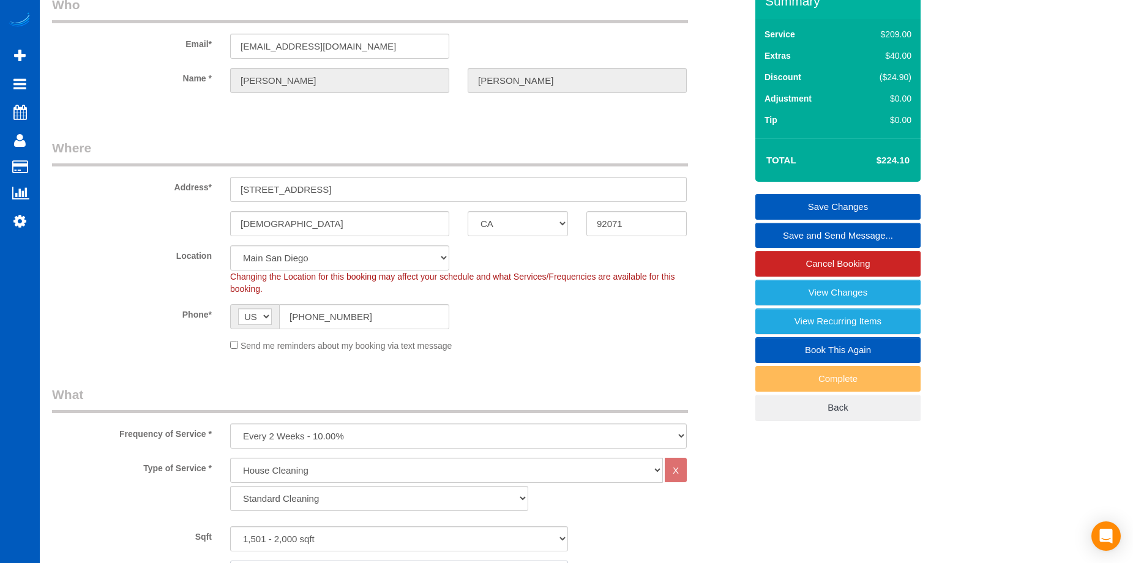
select select "spot10"
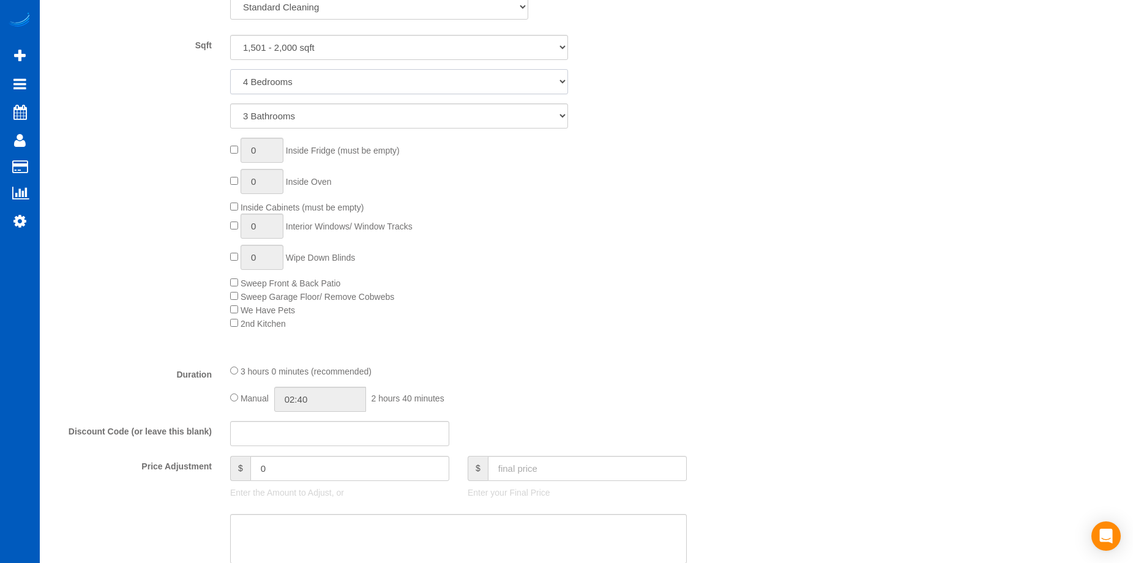
scroll to position [612, 0]
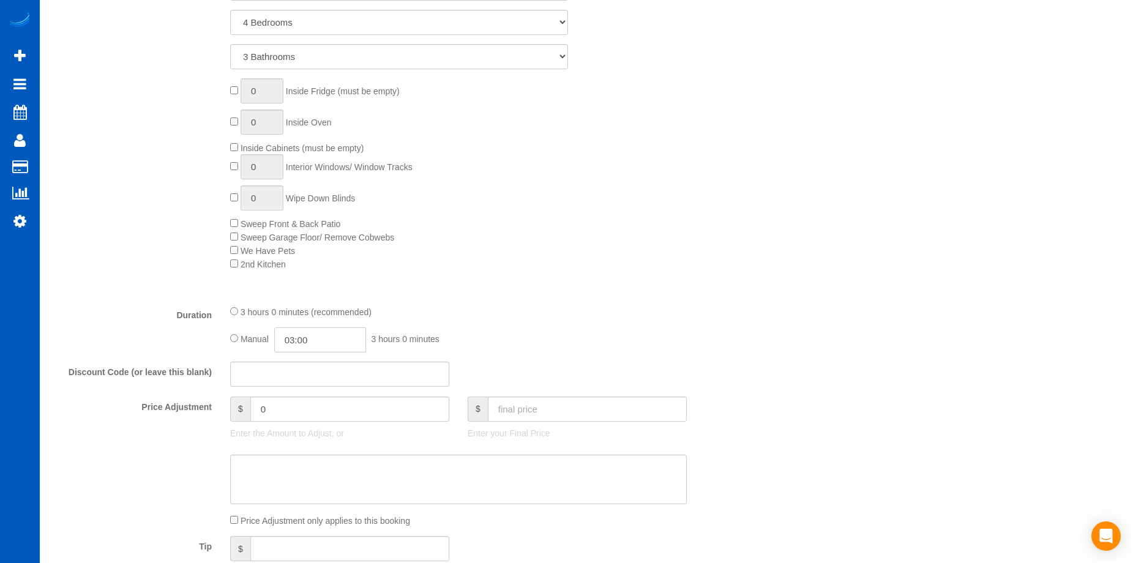
click at [326, 345] on input "03:00" at bounding box center [320, 340] width 92 height 25
type input "02:30"
click at [317, 364] on li "02:30" at bounding box center [306, 361] width 54 height 16
click at [330, 342] on input "02:30" at bounding box center [320, 340] width 92 height 25
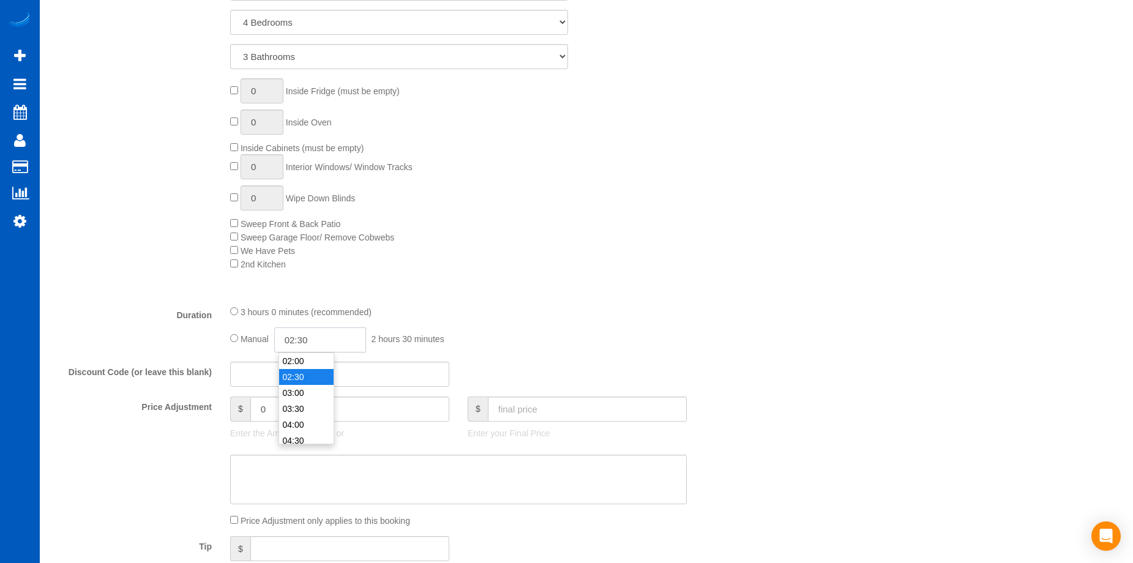
select select "spot18"
type input "02:00"
click at [308, 416] on li "02:00" at bounding box center [306, 423] width 54 height 16
select select "spot26"
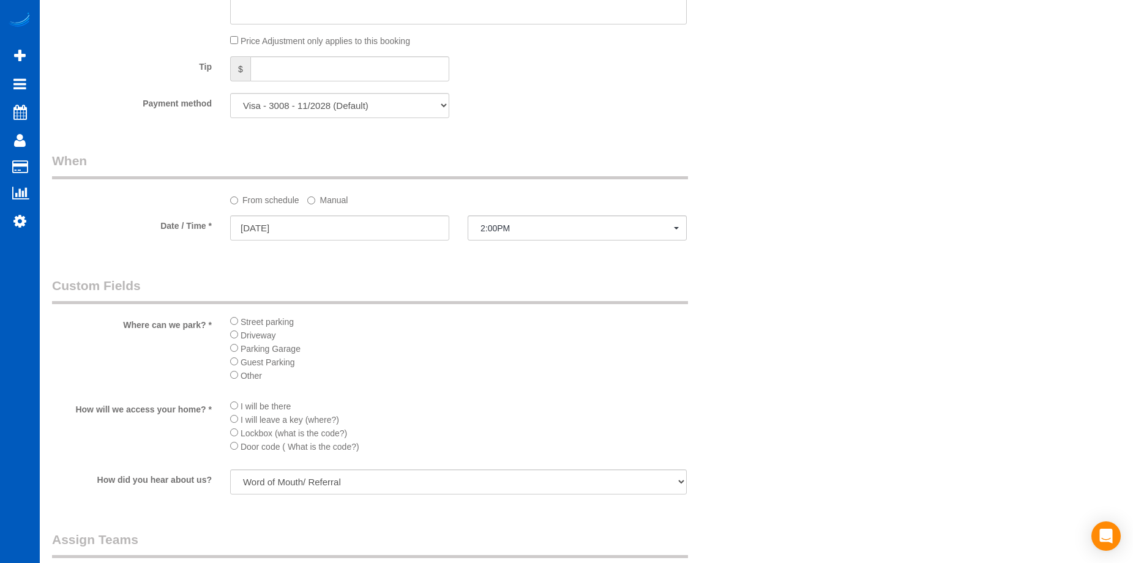
scroll to position [1163, 0]
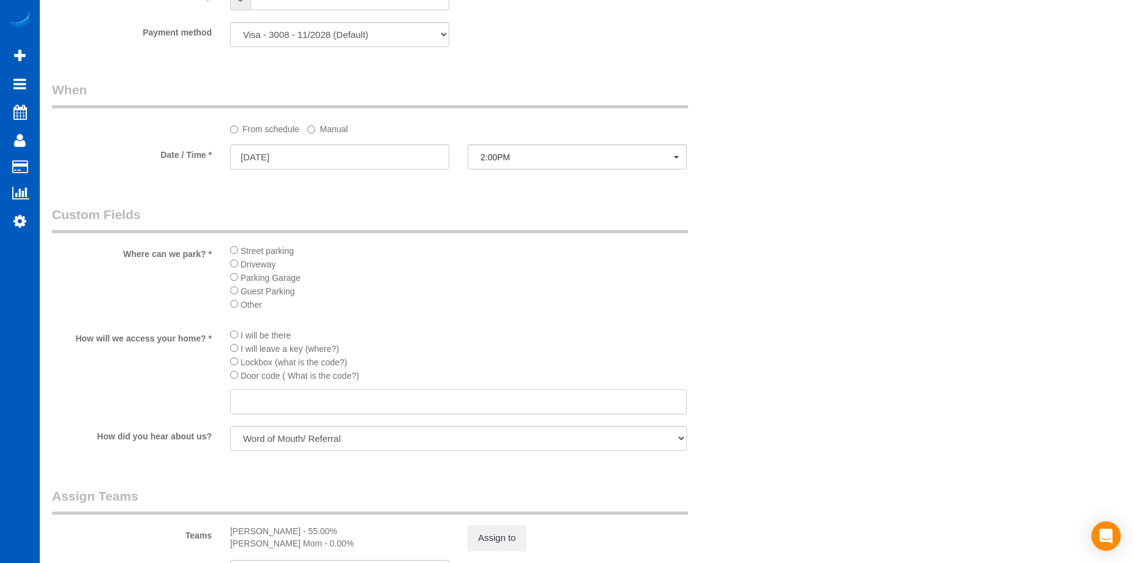
click at [309, 391] on input "text" at bounding box center [458, 401] width 457 height 25
click at [394, 406] on input "text" at bounding box center [458, 401] width 457 height 25
type input "Key under the mat for access, lock it after leaving."
click at [500, 323] on sui-booking-custom-fields "Where can we park? * Street parking Driveway Parking Garage Guest Parking Other…" at bounding box center [399, 330] width 694 height 248
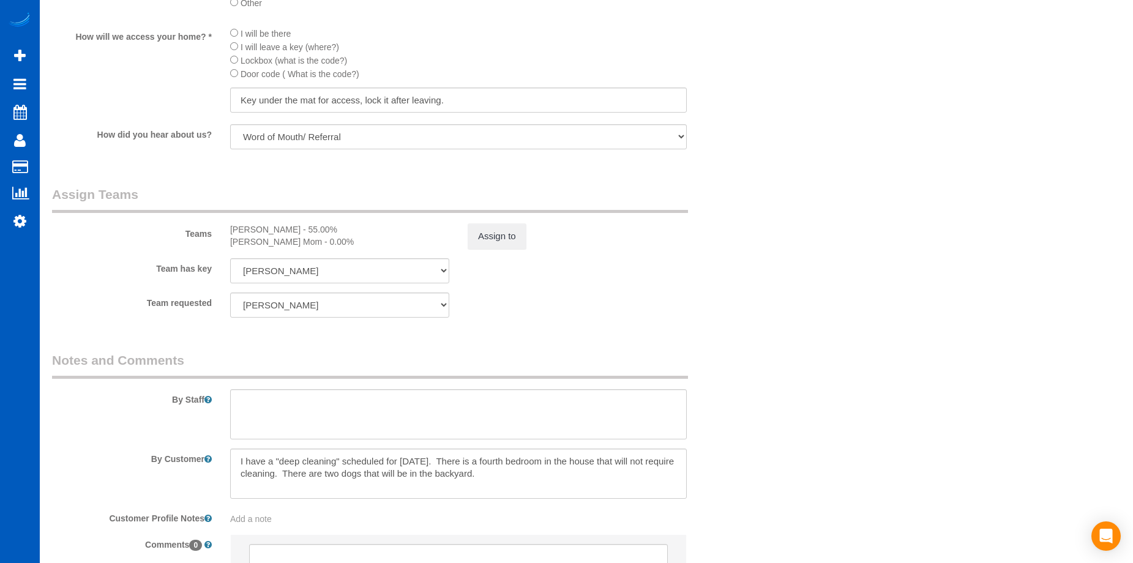
scroll to position [1531, 0]
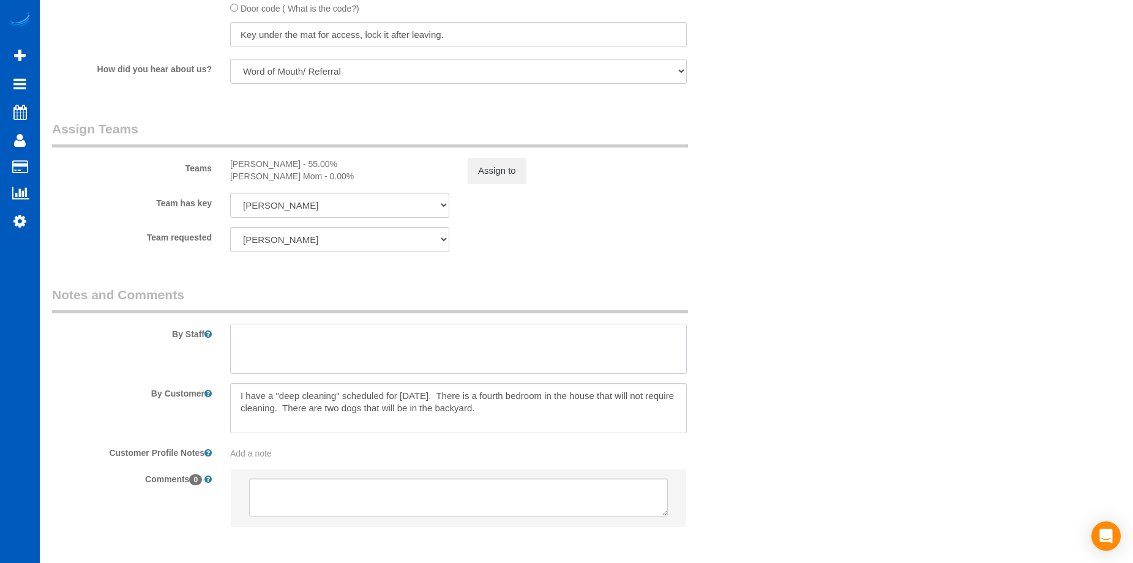
click at [354, 356] on textarea at bounding box center [458, 349] width 457 height 50
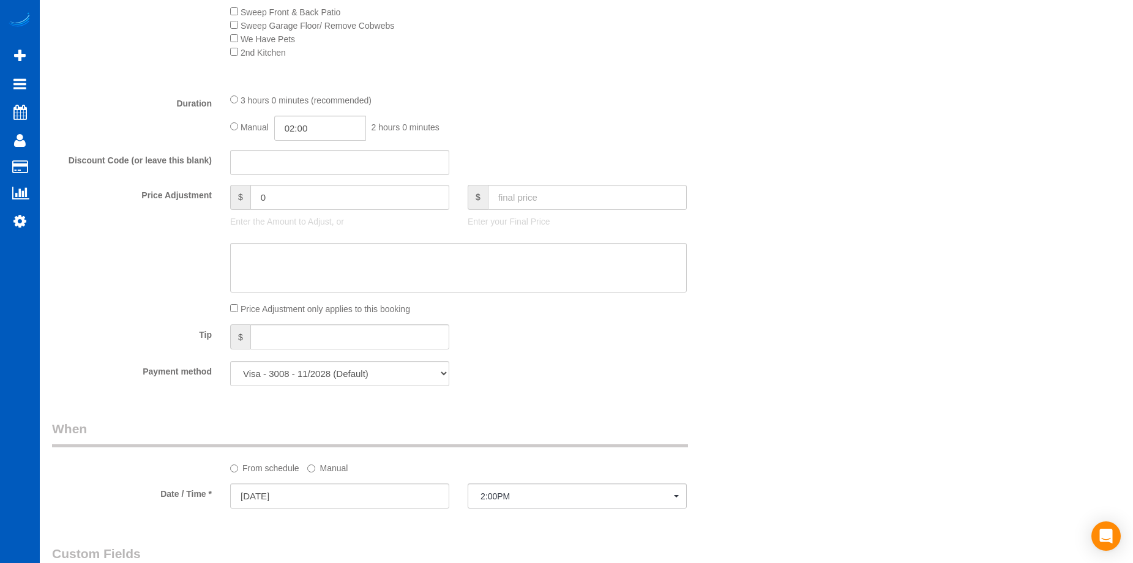
scroll to position [735, 0]
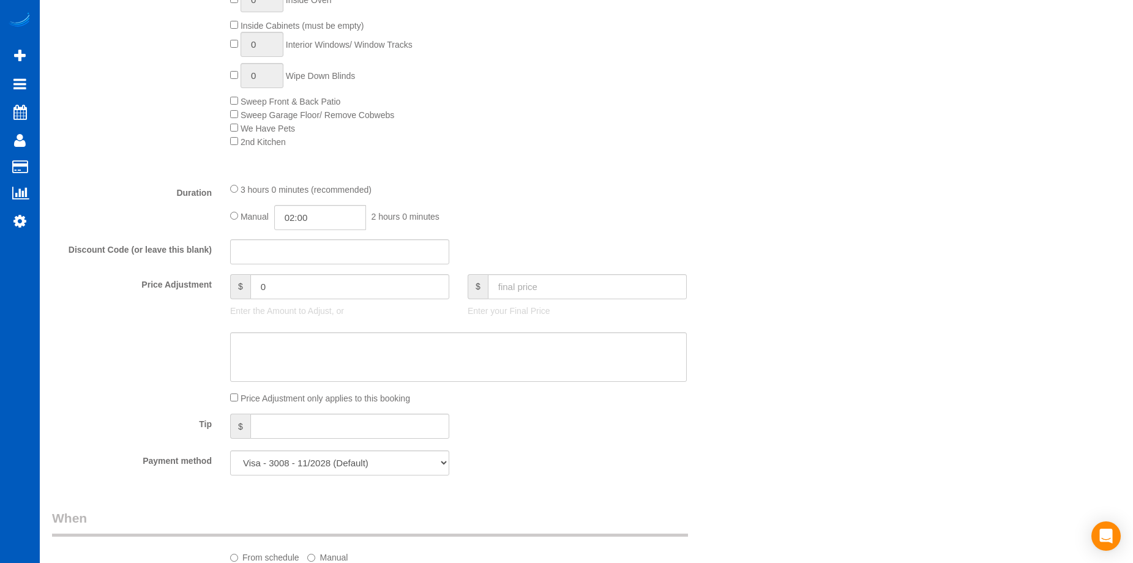
type textarea "Office is being renovated - do not clean. Only use hot water on laminate floor …"
click at [512, 291] on input "text" at bounding box center [587, 286] width 199 height 25
type input "150"
click at [555, 343] on textarea at bounding box center [458, 357] width 457 height 50
type input "-74.1"
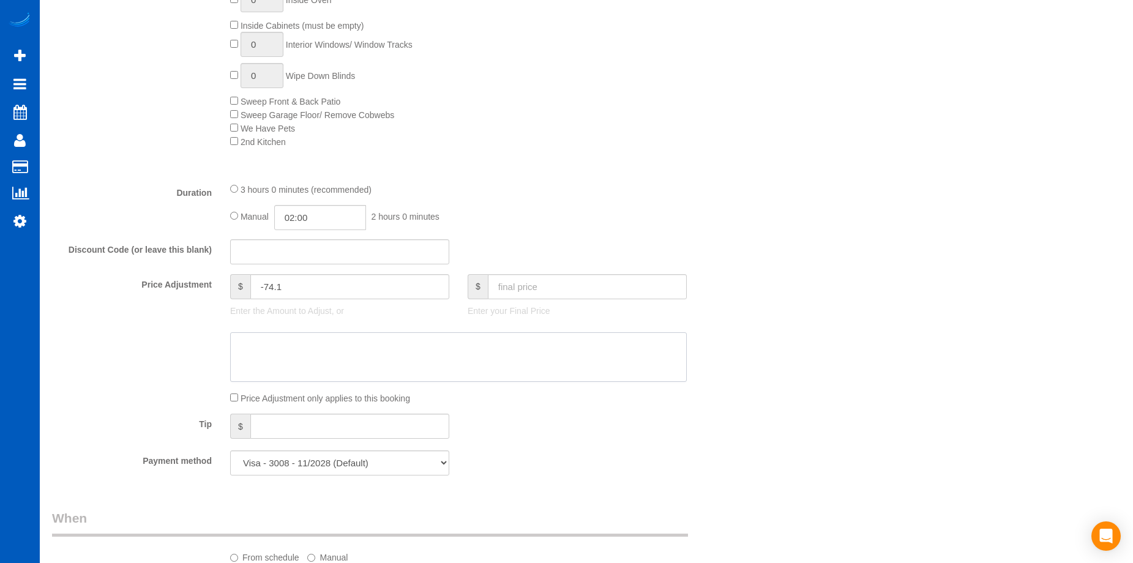
click at [441, 361] on textarea at bounding box center [458, 357] width 457 height 50
paste textarea "First recurring booking, then 189 USD monthly"
type textarea "First recurring booking, then 189 USD monthly"
click at [629, 209] on div "Manual 02:00 2 hours 0 minutes" at bounding box center [458, 217] width 457 height 25
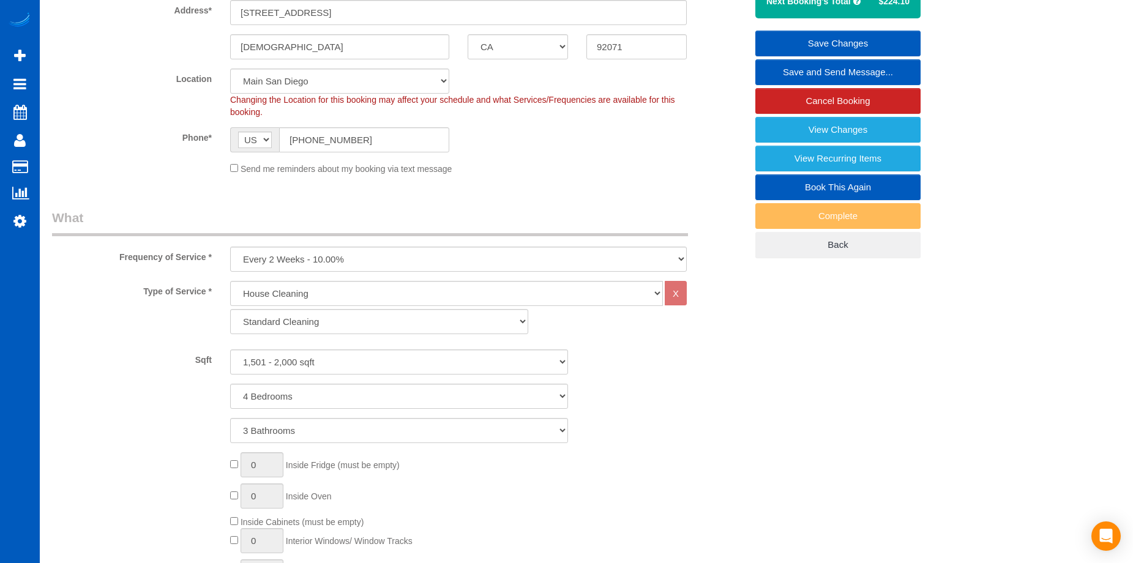
scroll to position [113, 0]
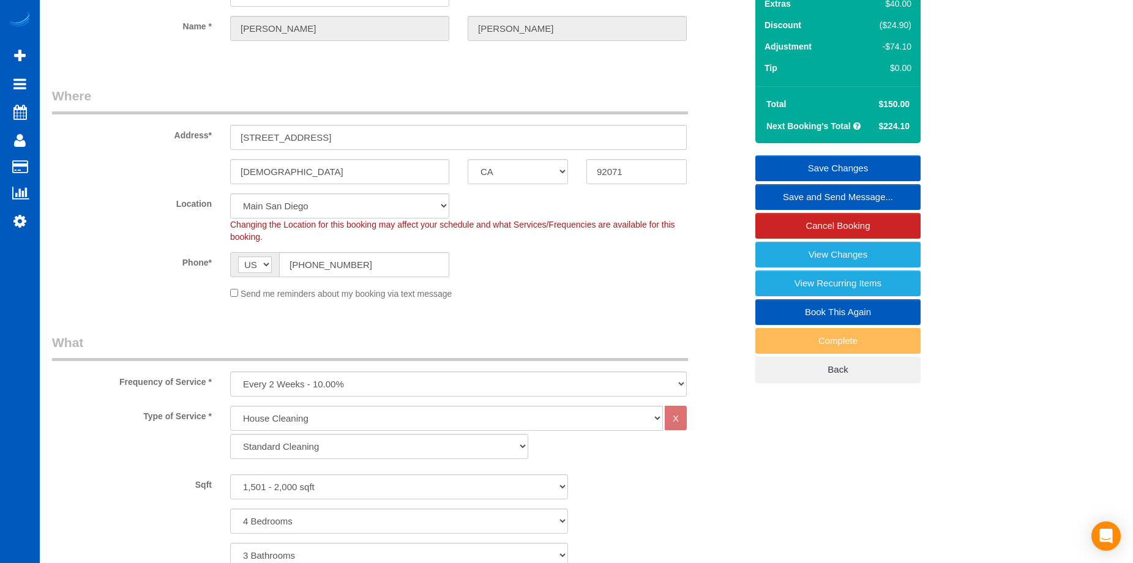
click at [798, 160] on link "Save Changes" at bounding box center [838, 169] width 165 height 26
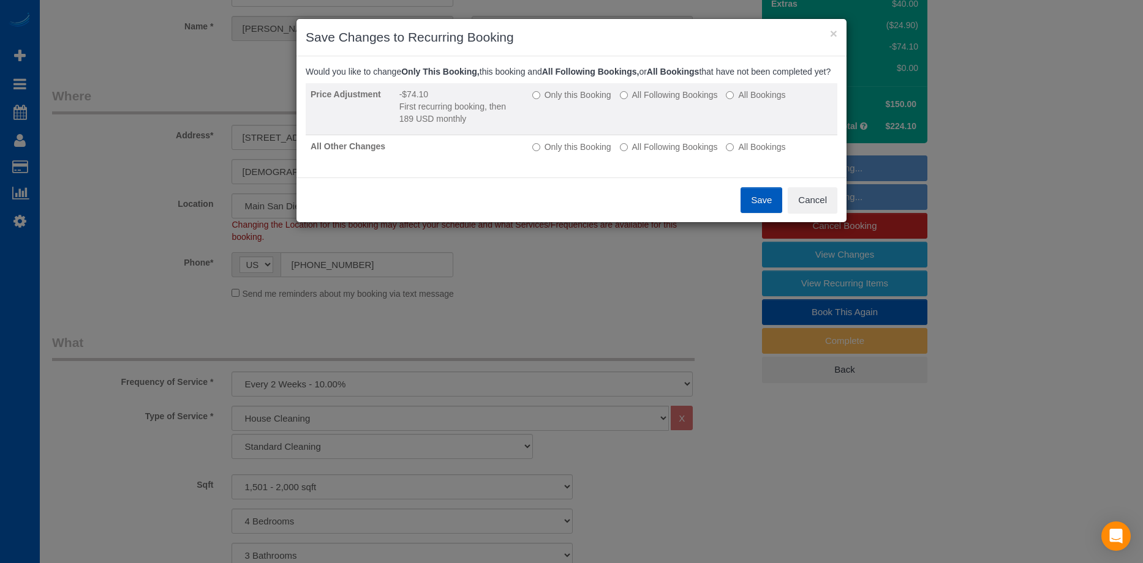
click at [661, 101] on label "All Following Bookings" at bounding box center [669, 95] width 98 height 12
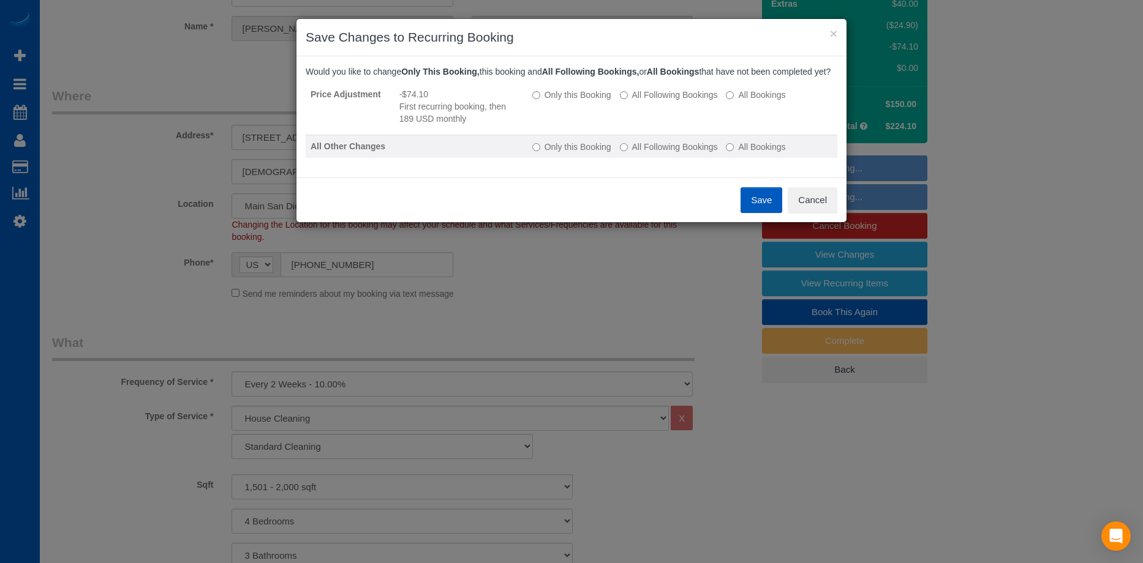
click at [650, 153] on label "All Following Bookings" at bounding box center [669, 147] width 98 height 12
click at [762, 213] on button "Save" at bounding box center [761, 200] width 42 height 26
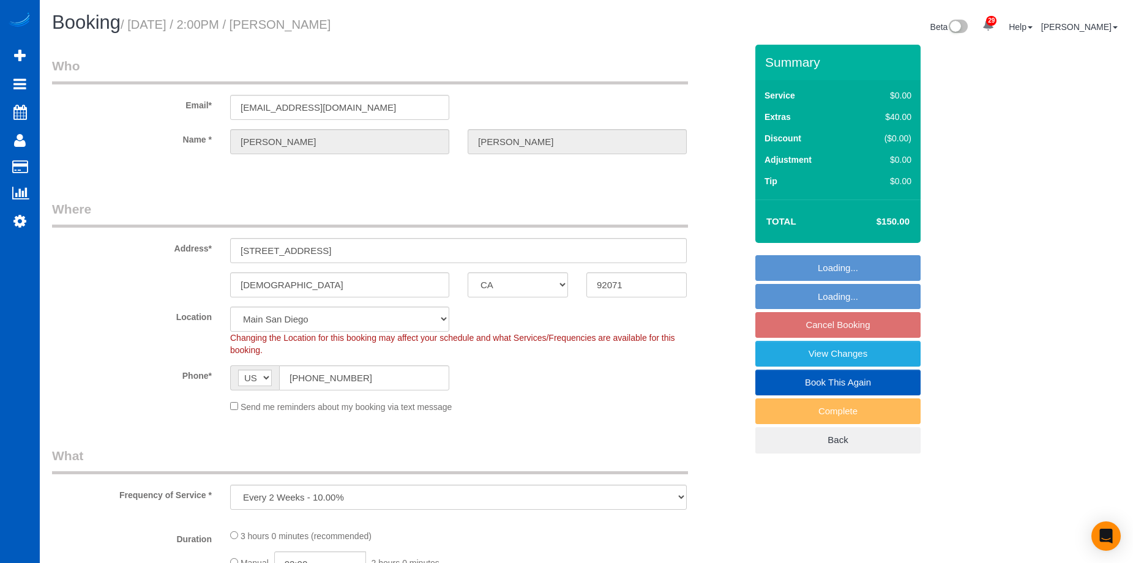
select select "CA"
select select "string:fspay-6d5cd324-0c37-43e3-8f62-1142f0ea739b"
select select "number:10"
select select "object:918"
select select "199"
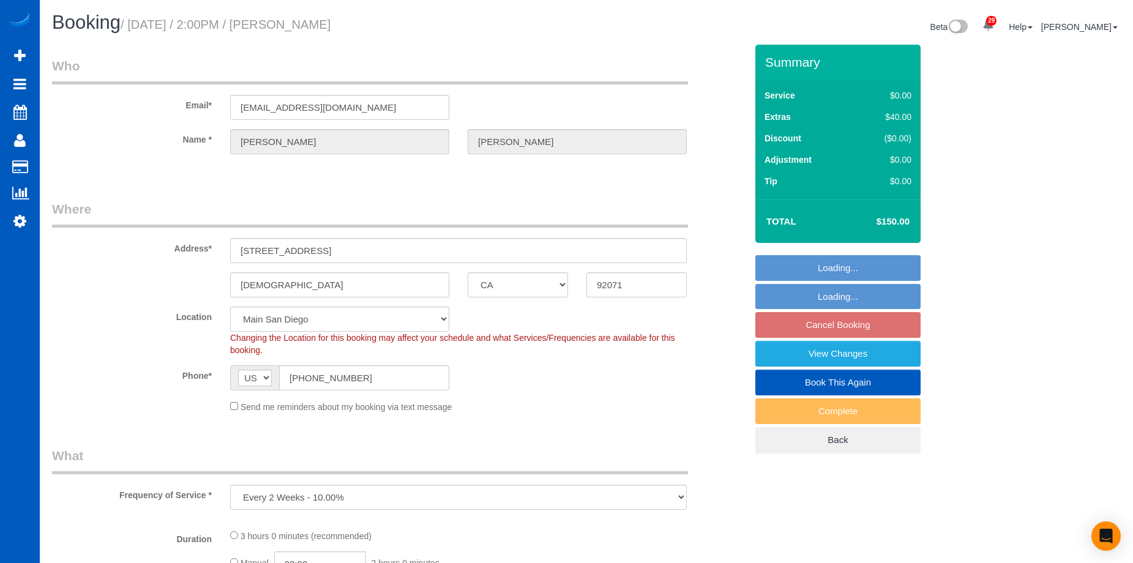
select select "1501"
select select "4"
select select "3"
select select "spot2"
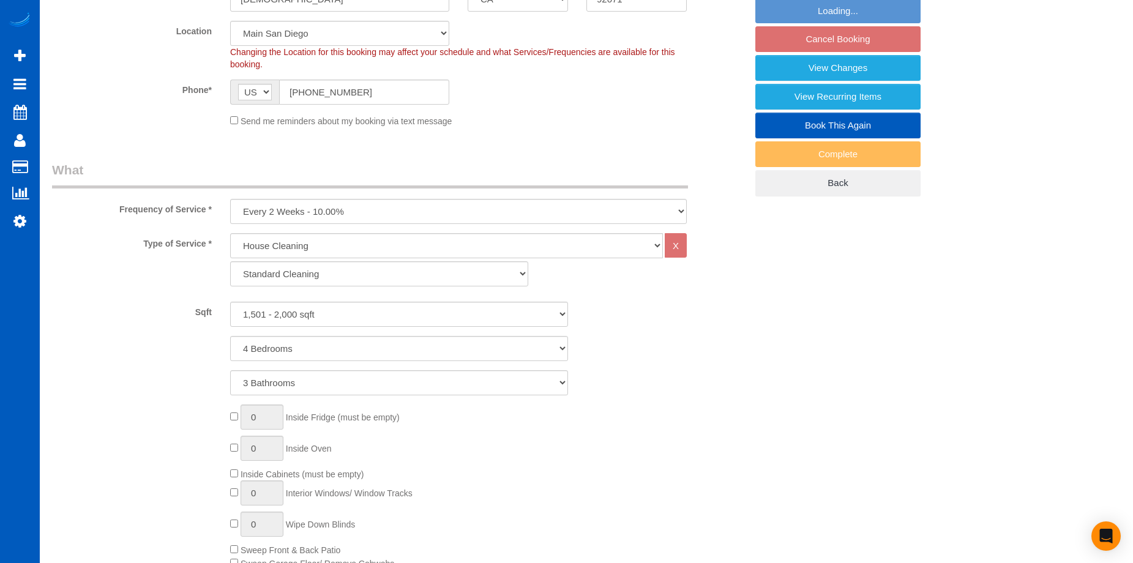
select select "1501"
select select "4"
select select "3"
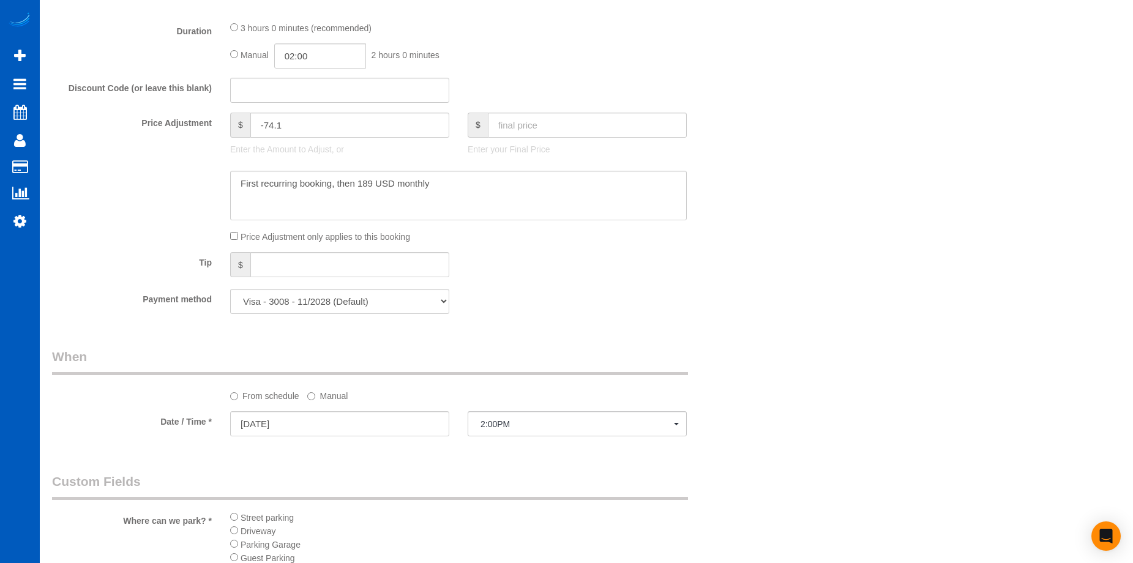
scroll to position [918, 0]
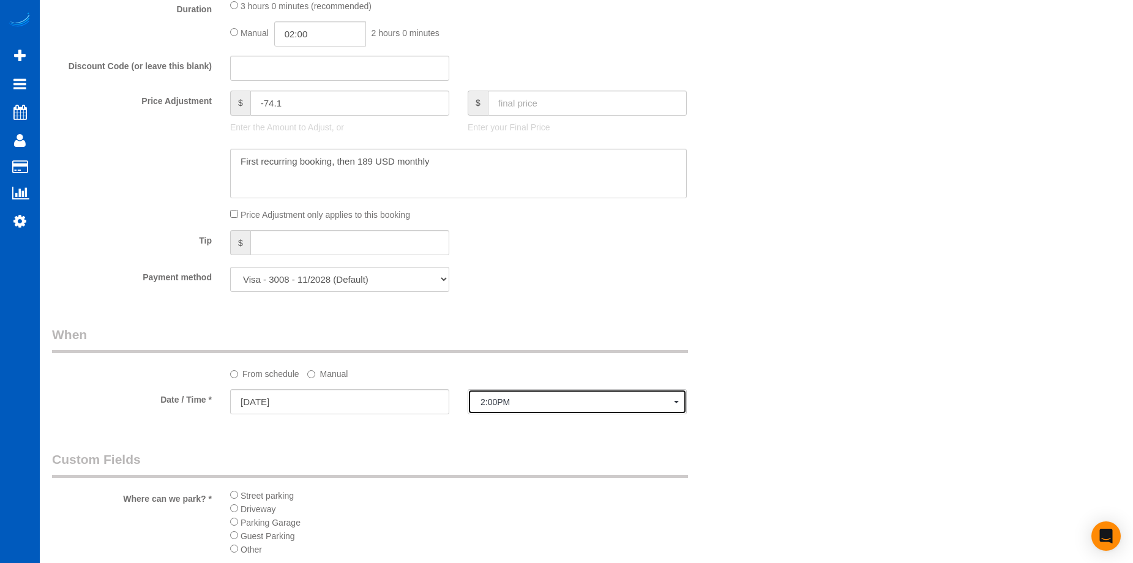
click at [517, 411] on button "2:00PM" at bounding box center [577, 401] width 219 height 25
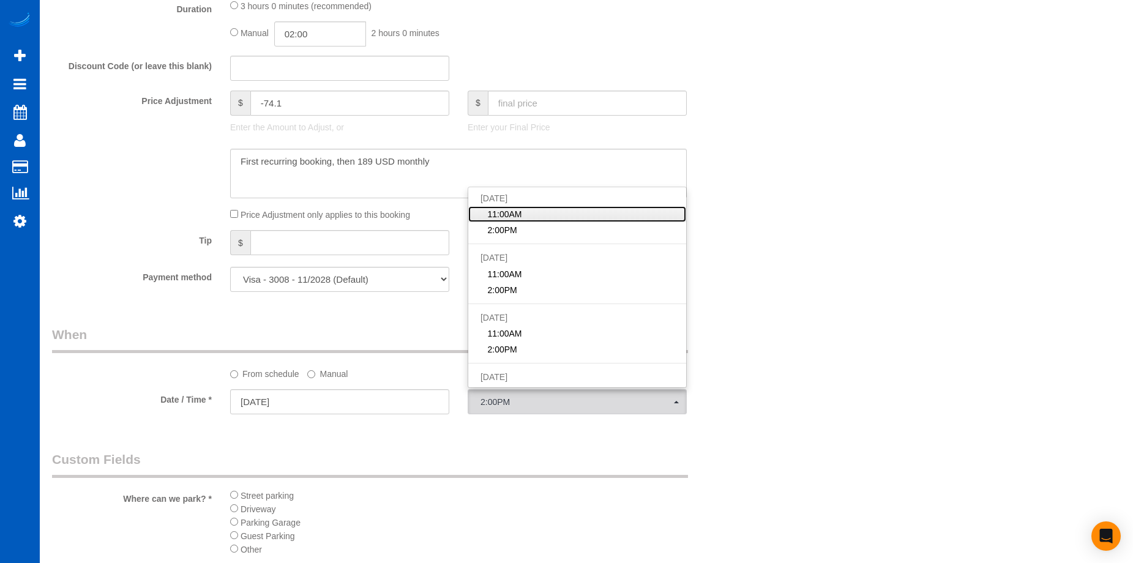
click at [555, 217] on link "11:00AM" at bounding box center [577, 214] width 218 height 16
select select "spot1"
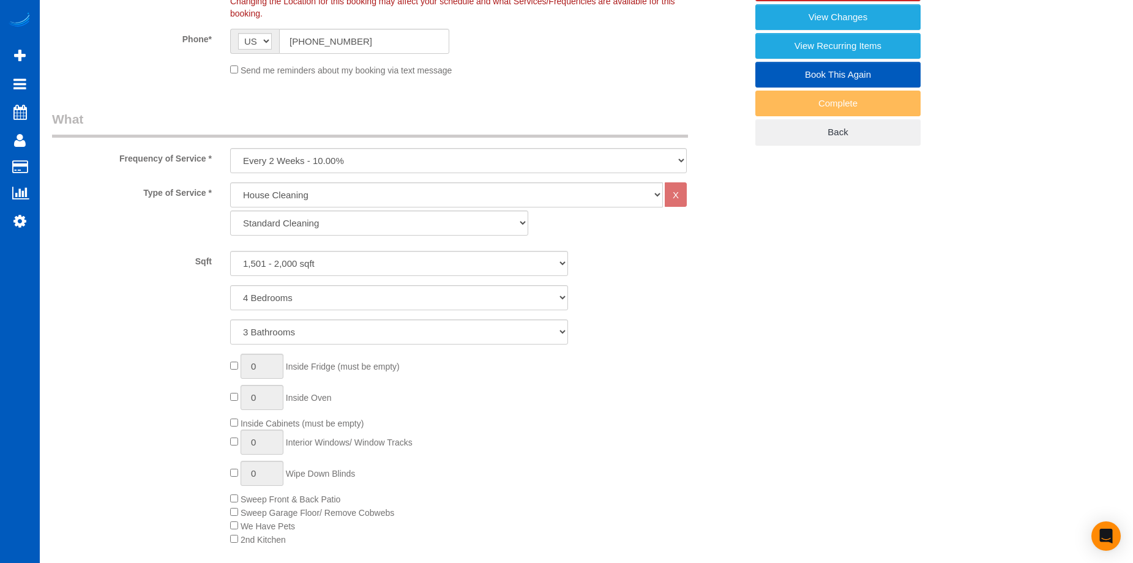
scroll to position [122, 0]
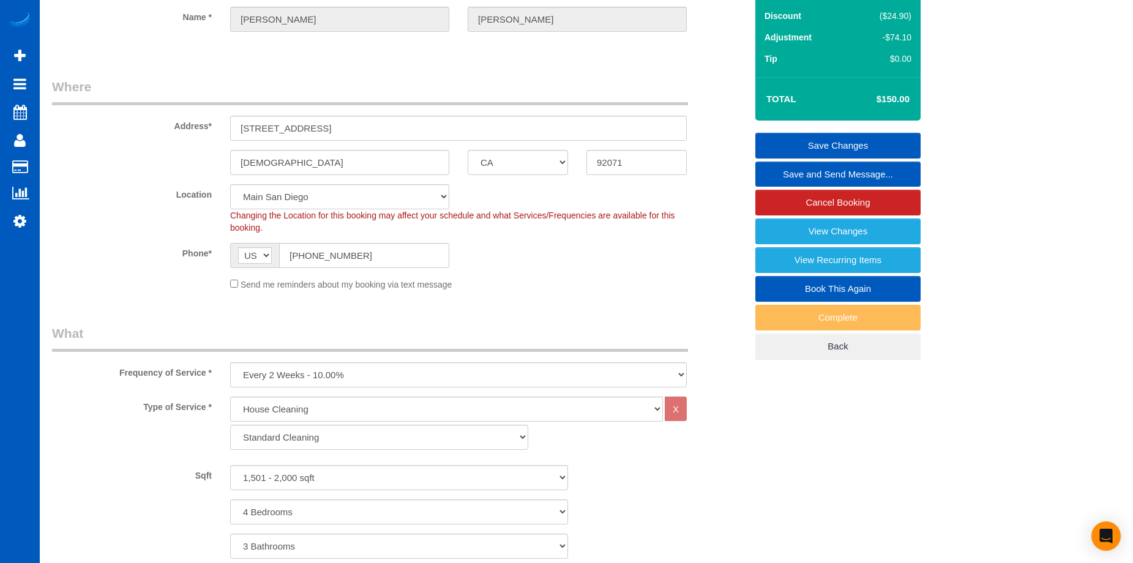
click at [787, 134] on link "Save Changes" at bounding box center [838, 146] width 165 height 26
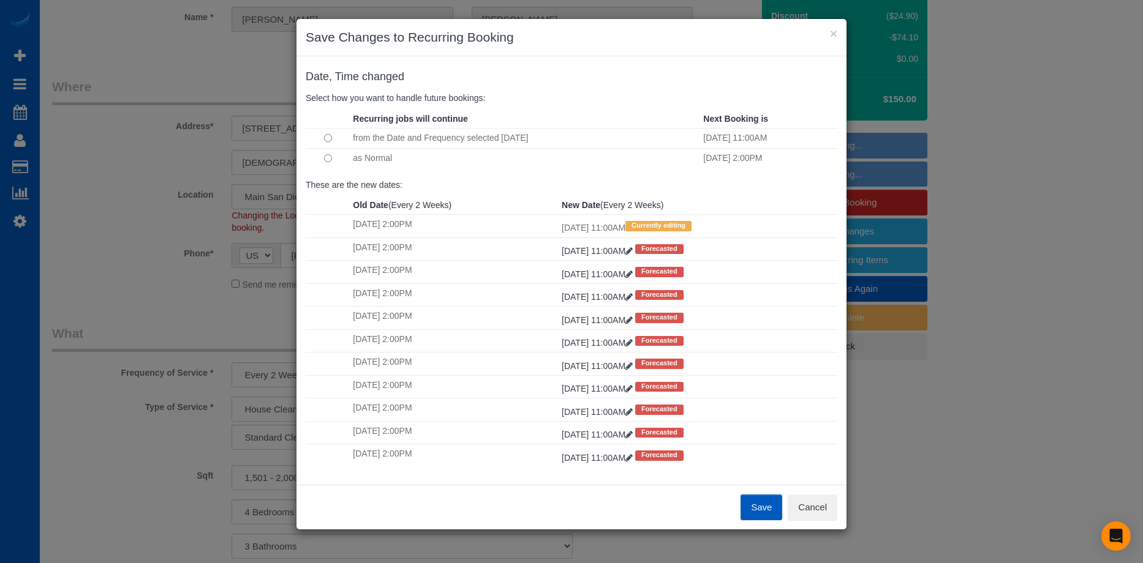
click at [764, 506] on button "Save" at bounding box center [761, 508] width 42 height 26
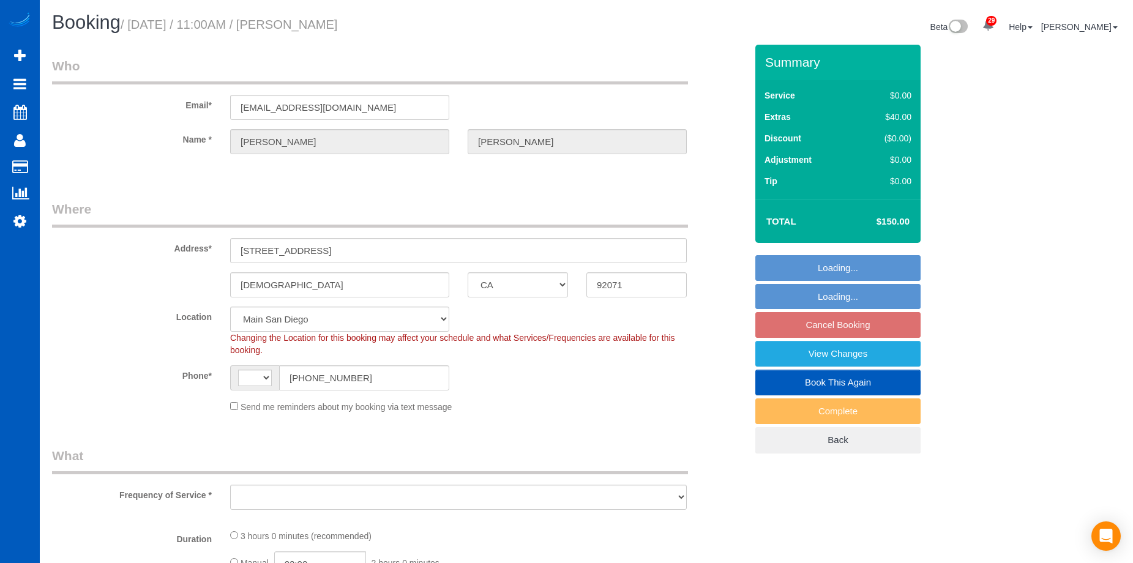
select select "CA"
select select "string:fspay-6d5cd324-0c37-43e3-8f62-1142f0ea739b"
select select "199"
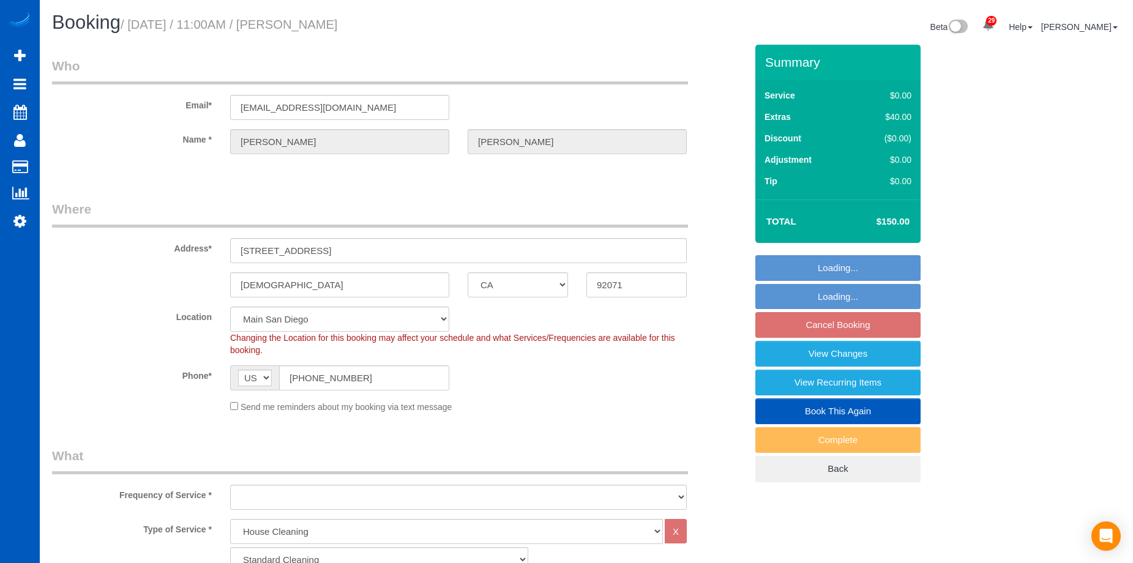
select select "string:[GEOGRAPHIC_DATA]"
select select "object:1138"
select select "number:10"
select select "1501"
select select "4"
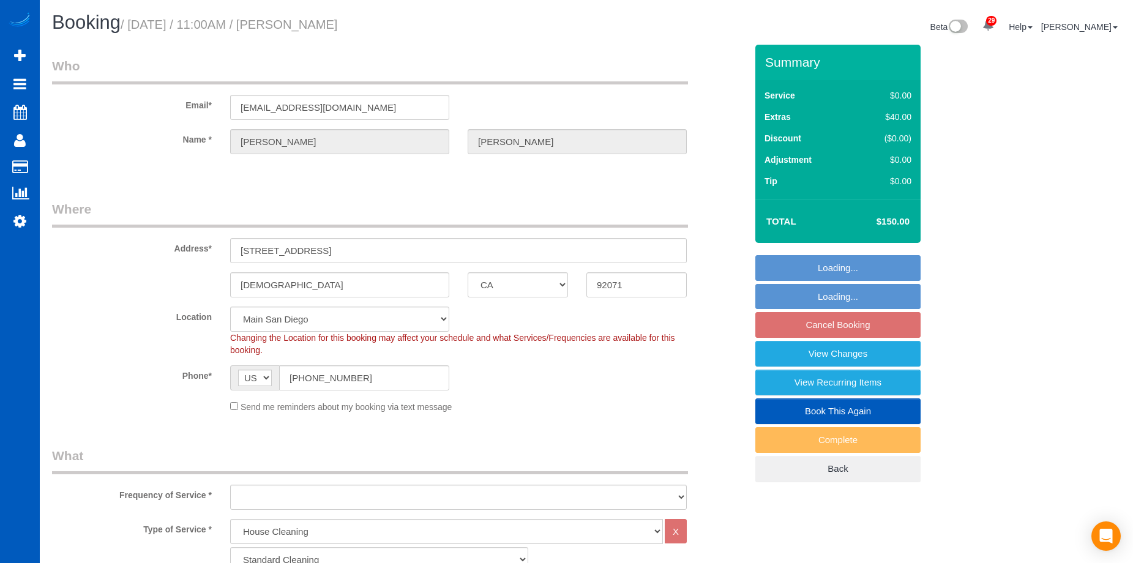
select select "3"
select select "spot1"
select select "object:1169"
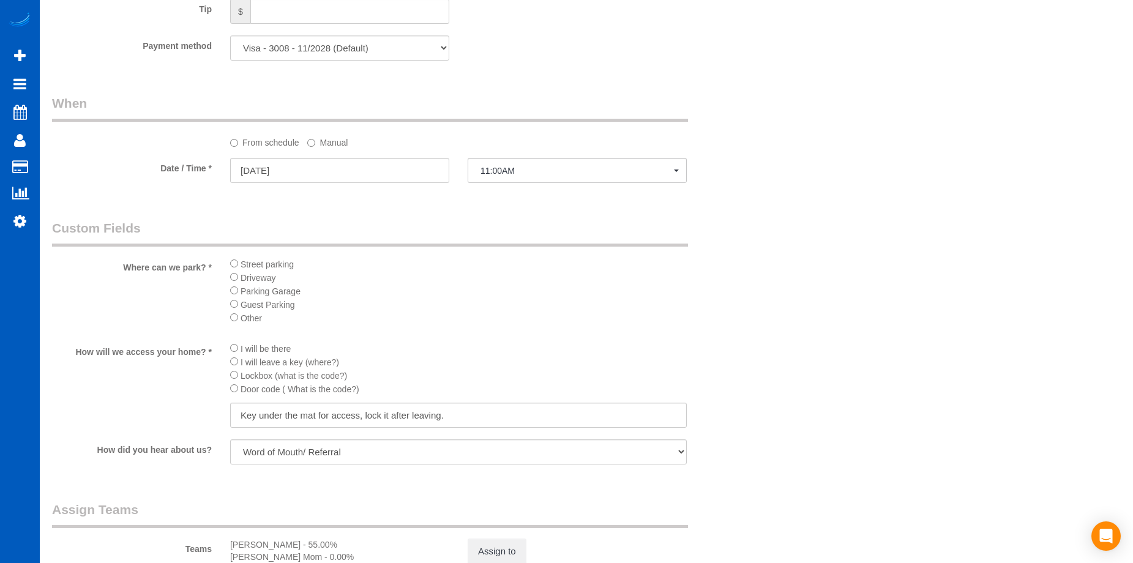
scroll to position [1286, 0]
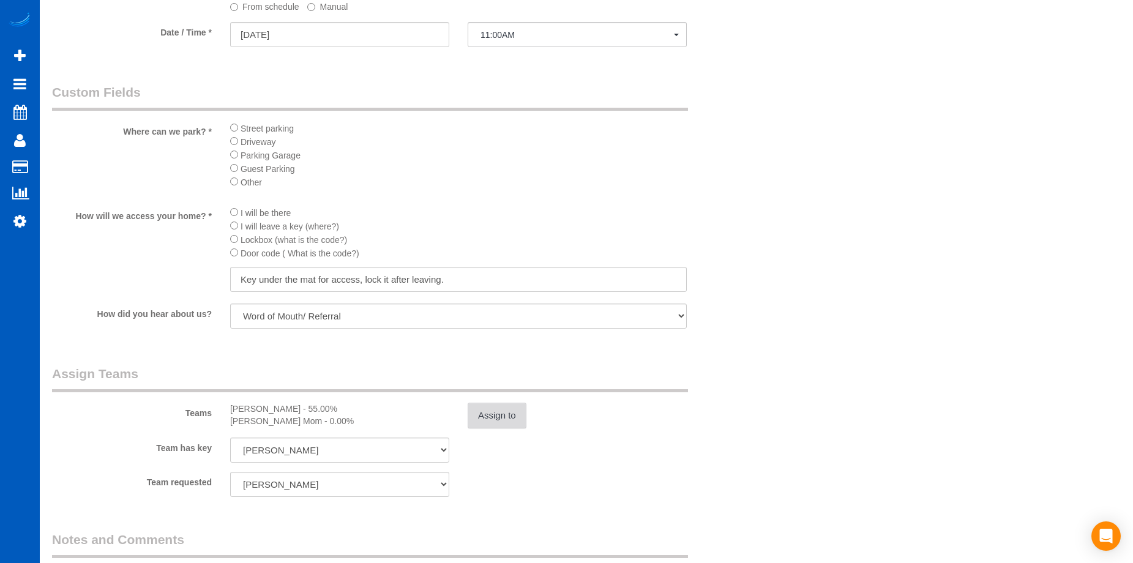
click at [503, 410] on button "Assign to" at bounding box center [497, 416] width 59 height 26
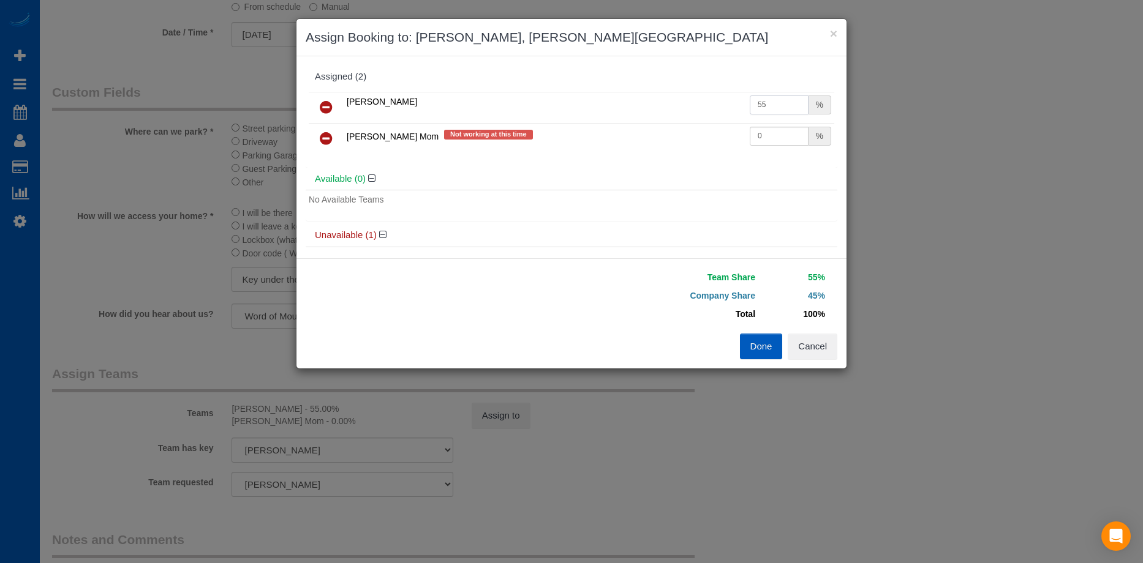
click at [770, 103] on input "55" at bounding box center [778, 105] width 59 height 19
drag, startPoint x: 766, startPoint y: 103, endPoint x: 691, endPoint y: 100, distance: 75.4
click at [691, 100] on tr "[PERSON_NAME] 55 %" at bounding box center [571, 107] width 525 height 31
type input "69.3"
click at [757, 345] on button "Done" at bounding box center [761, 347] width 43 height 26
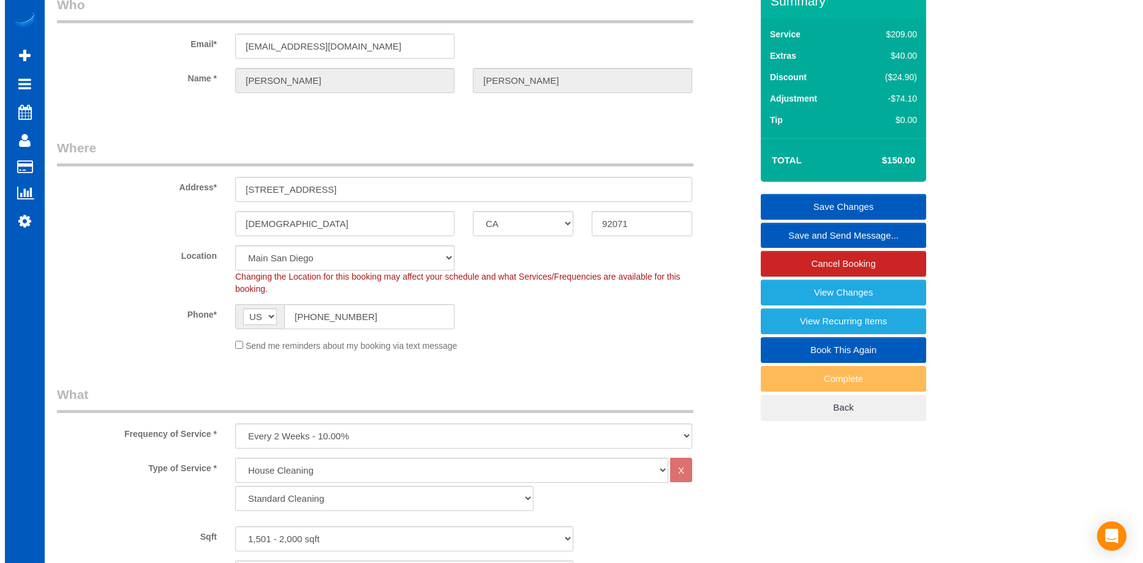
scroll to position [0, 0]
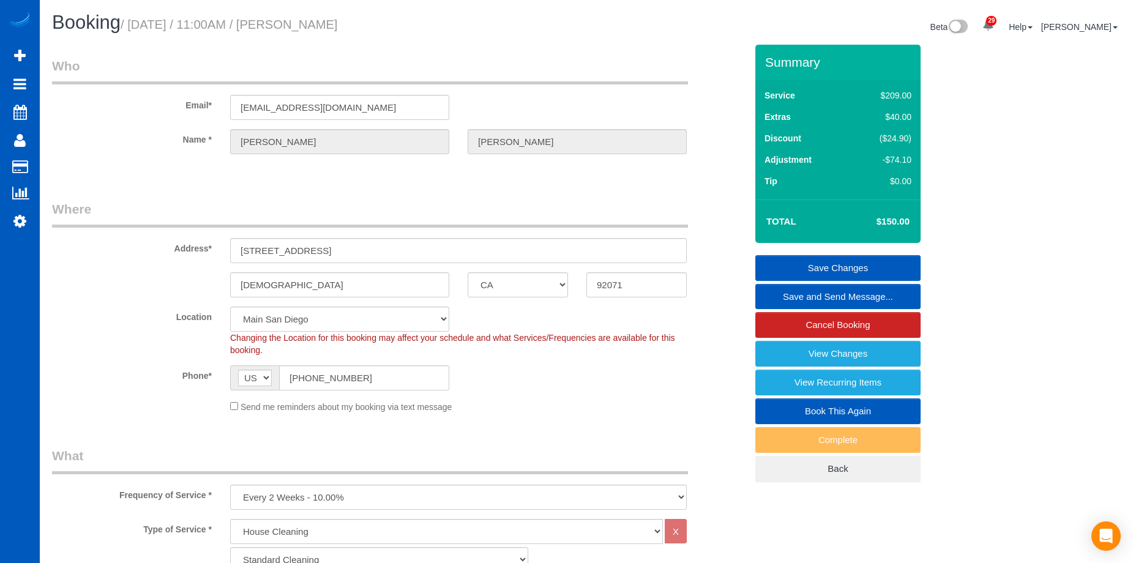
click at [827, 263] on link "Save Changes" at bounding box center [838, 268] width 165 height 26
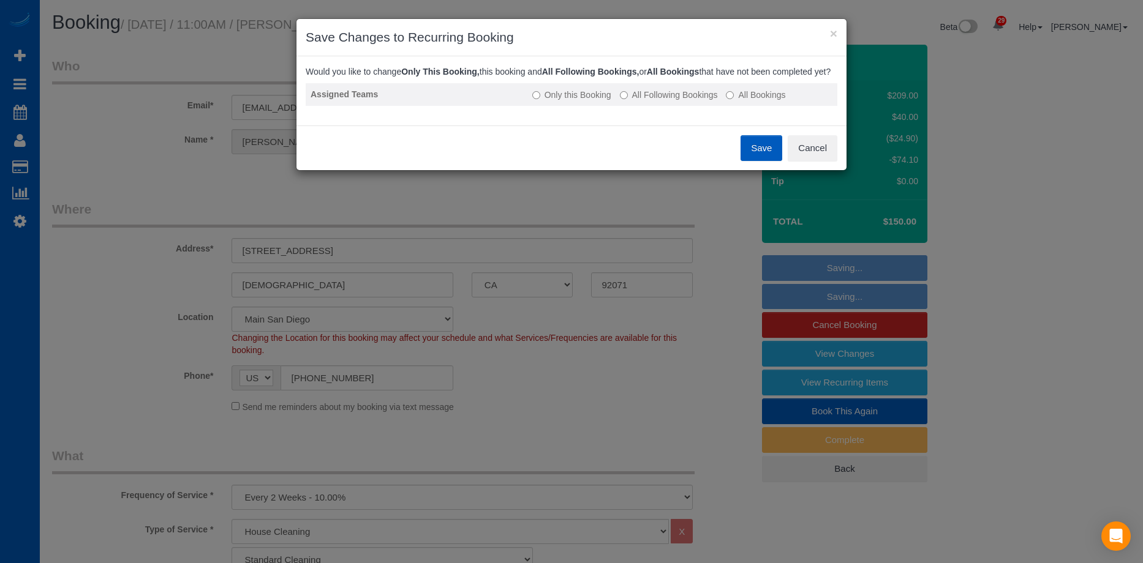
click at [633, 101] on label "All Following Bookings" at bounding box center [669, 95] width 98 height 12
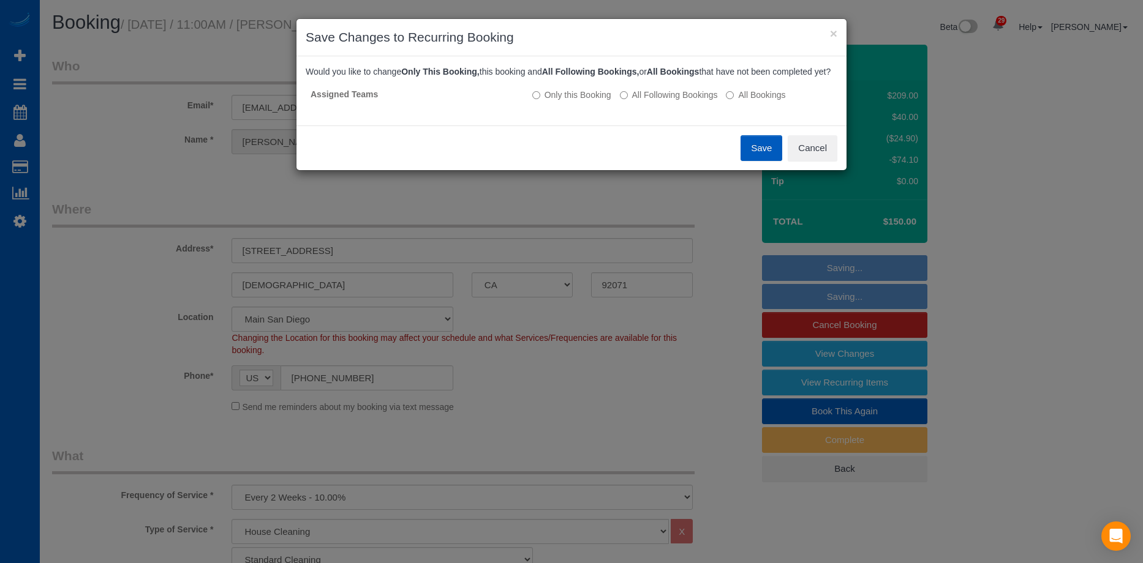
click at [751, 161] on button "Save" at bounding box center [761, 148] width 42 height 26
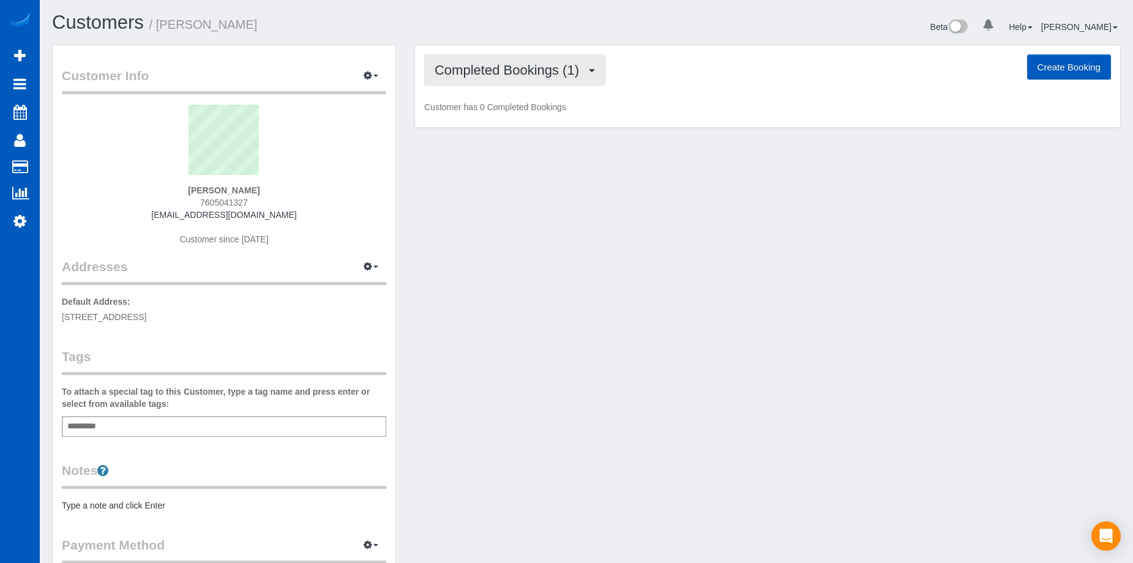
click at [540, 67] on span "Completed Bookings (1)" at bounding box center [510, 69] width 151 height 15
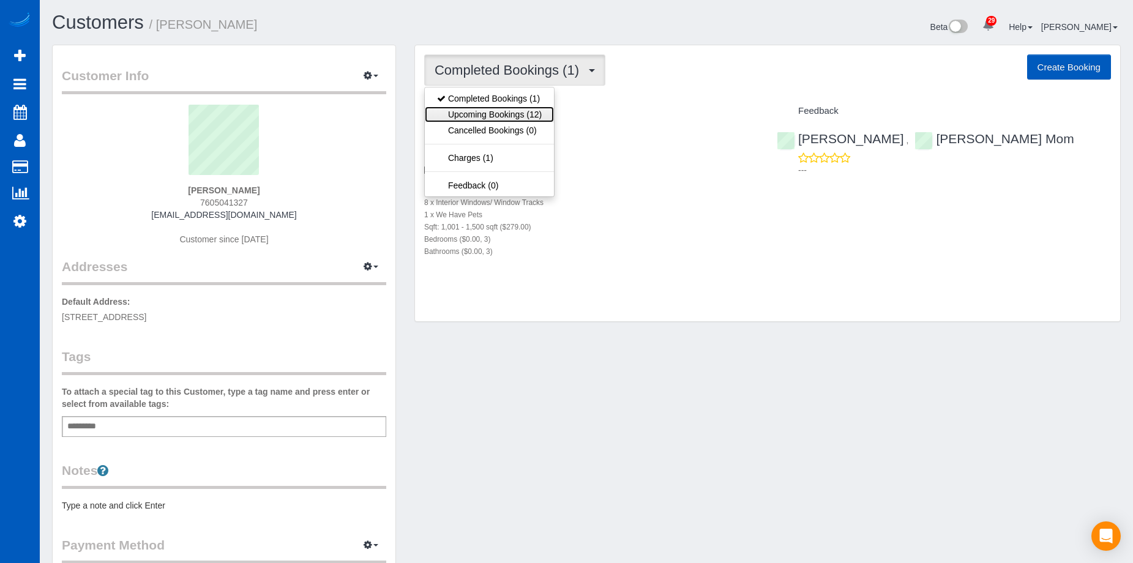
click at [514, 116] on link "Upcoming Bookings (12)" at bounding box center [489, 115] width 129 height 16
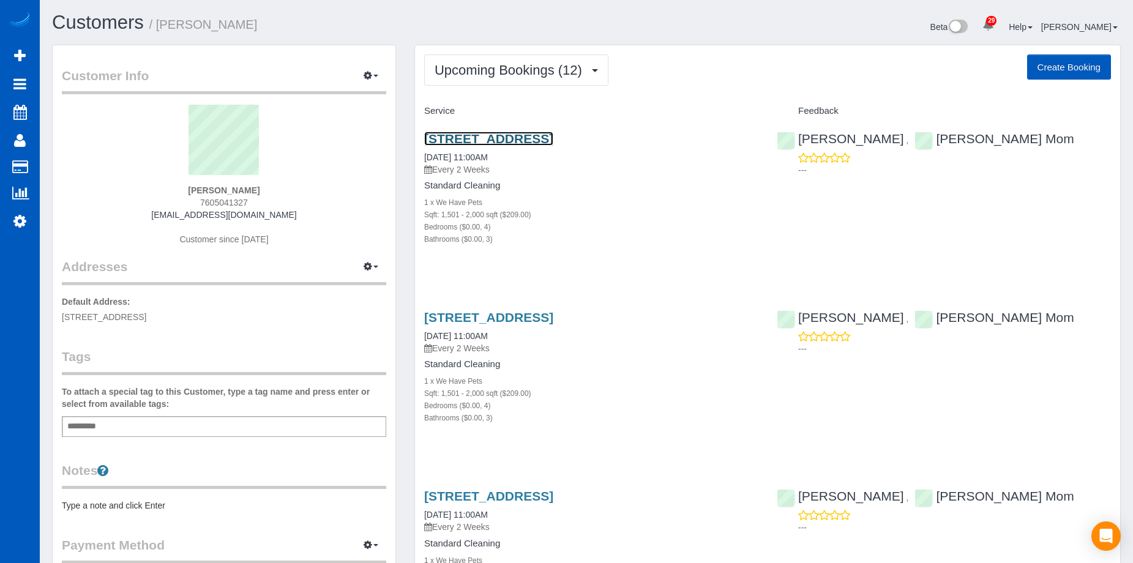
click at [513, 135] on link "[STREET_ADDRESS]" at bounding box center [488, 139] width 129 height 14
click at [552, 317] on link "[STREET_ADDRESS]" at bounding box center [488, 317] width 129 height 14
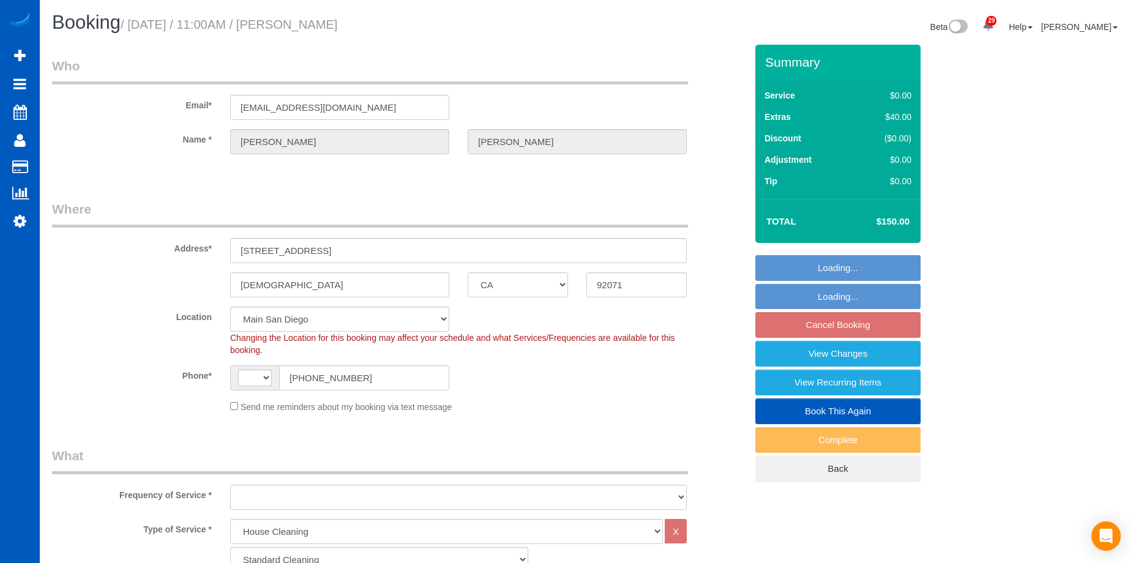
select select "CA"
select select "199"
select select "1501"
select select "4"
select select "3"
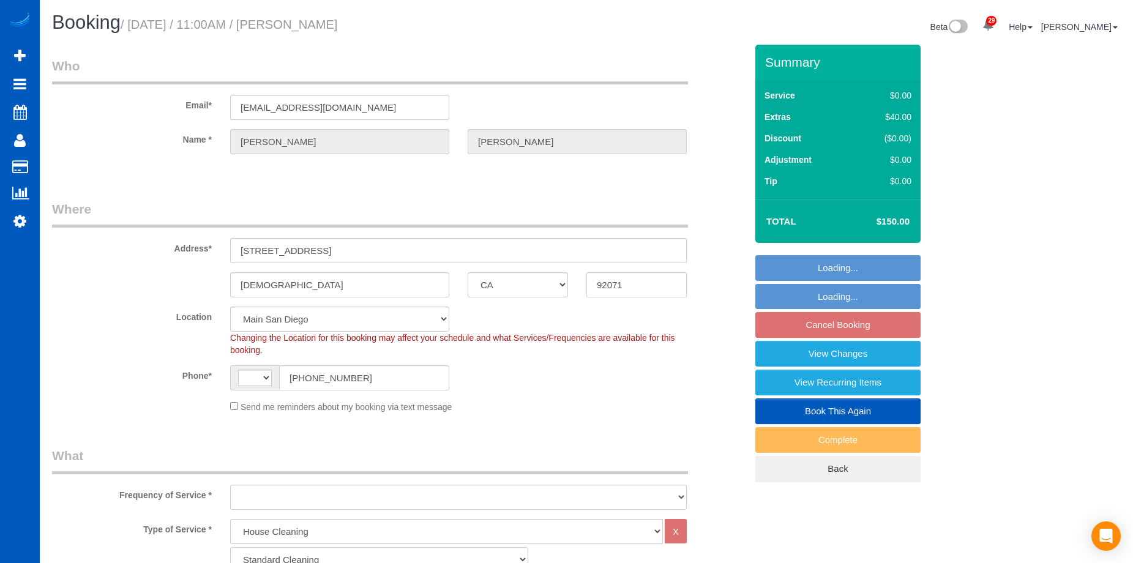
select select "string:fspay-6d5cd324-0c37-43e3-8f62-1142f0ea739b"
select select "number:10"
select select "string:[GEOGRAPHIC_DATA]"
select select "object:1062"
select select "1501"
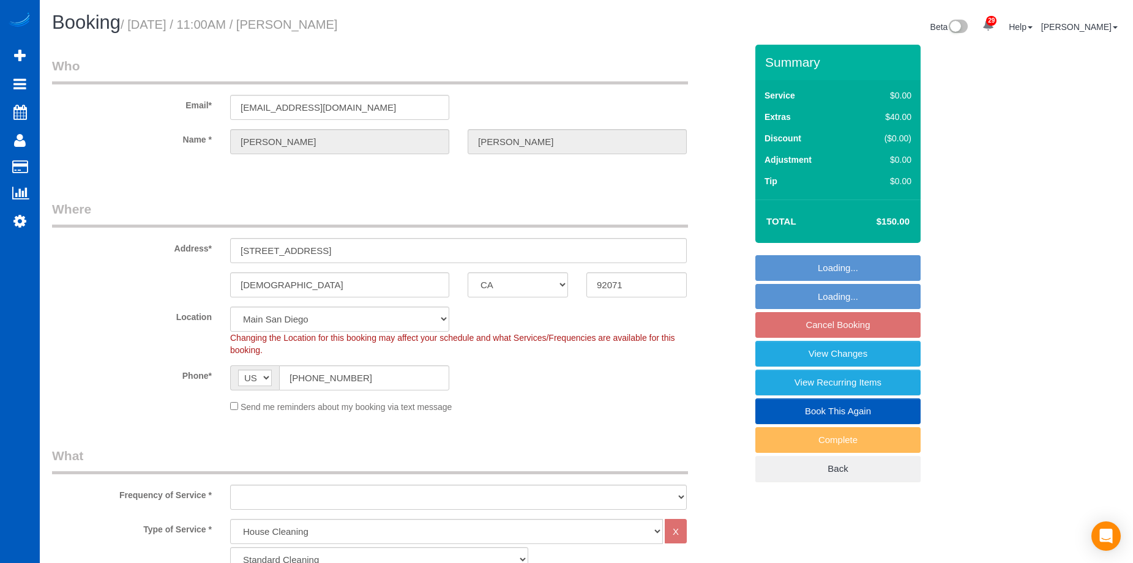
select select "4"
select select "3"
select select "spot1"
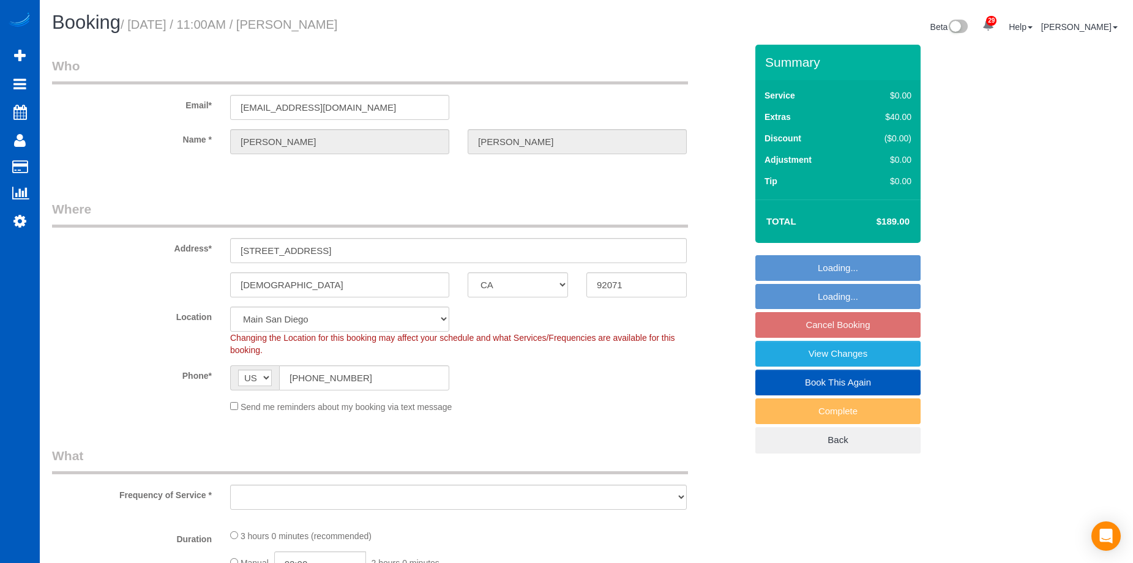
select select "CA"
select select "spot1"
select select "number:10"
select select "object:918"
select select "string:fspay-6d5cd324-0c37-43e3-8f62-1142f0ea739b"
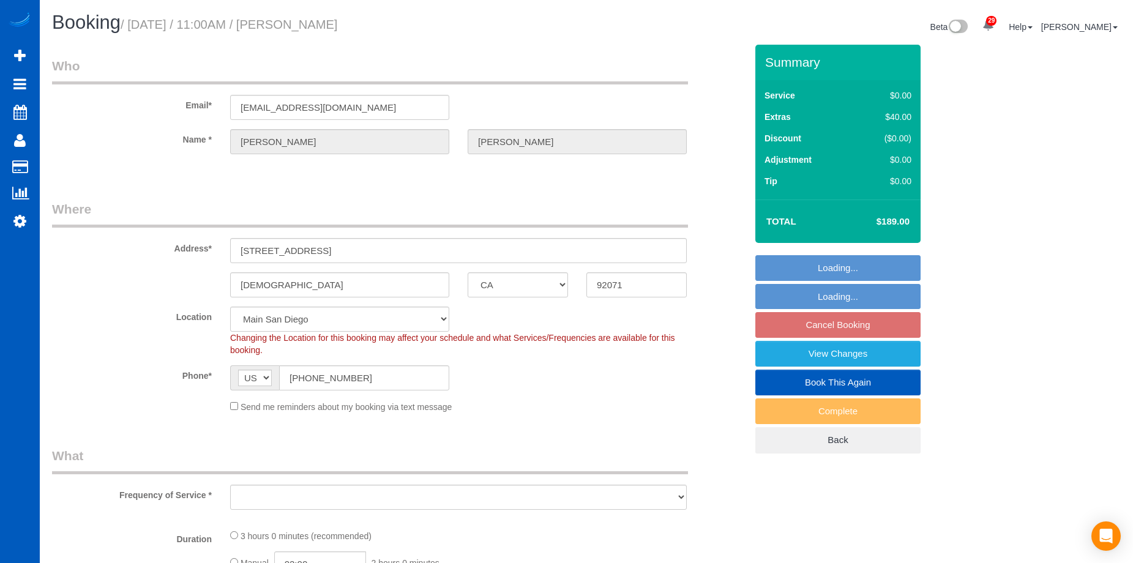
select select "199"
select select "1501"
select select "4"
select select "3"
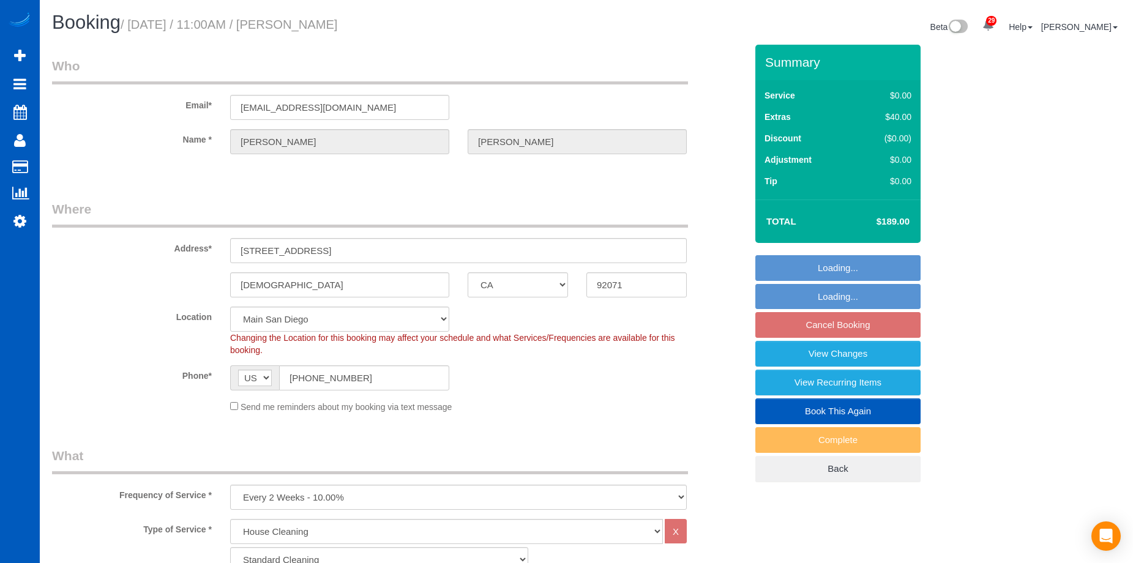
select select "object:1085"
select select "1501"
select select "4"
select select "3"
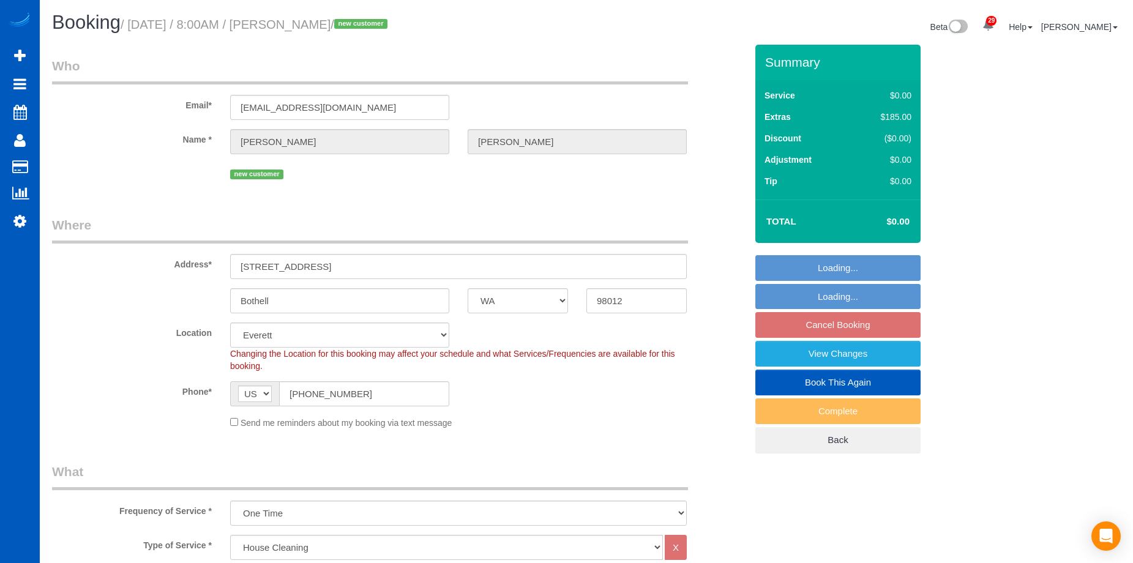
select select "WA"
select select "199"
select select "2001"
select select "5"
select select "3"
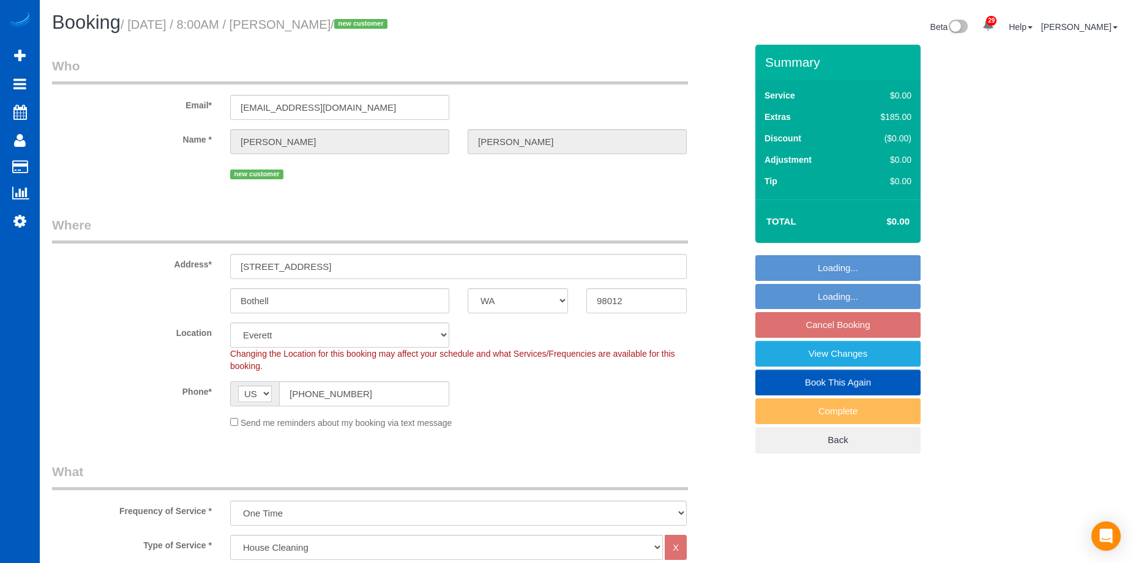
select select "spot1"
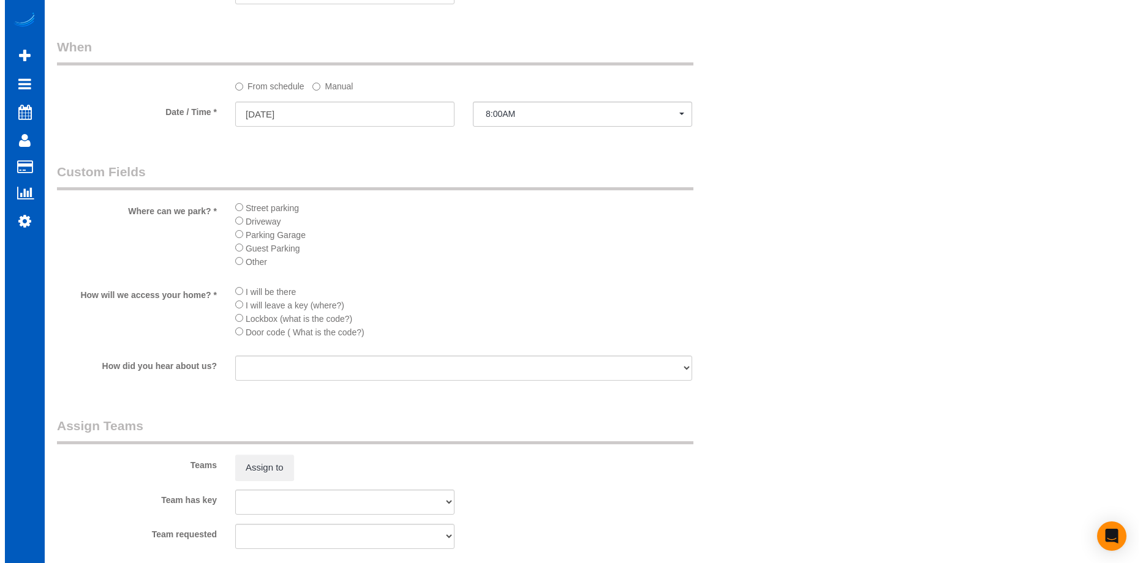
scroll to position [1347, 0]
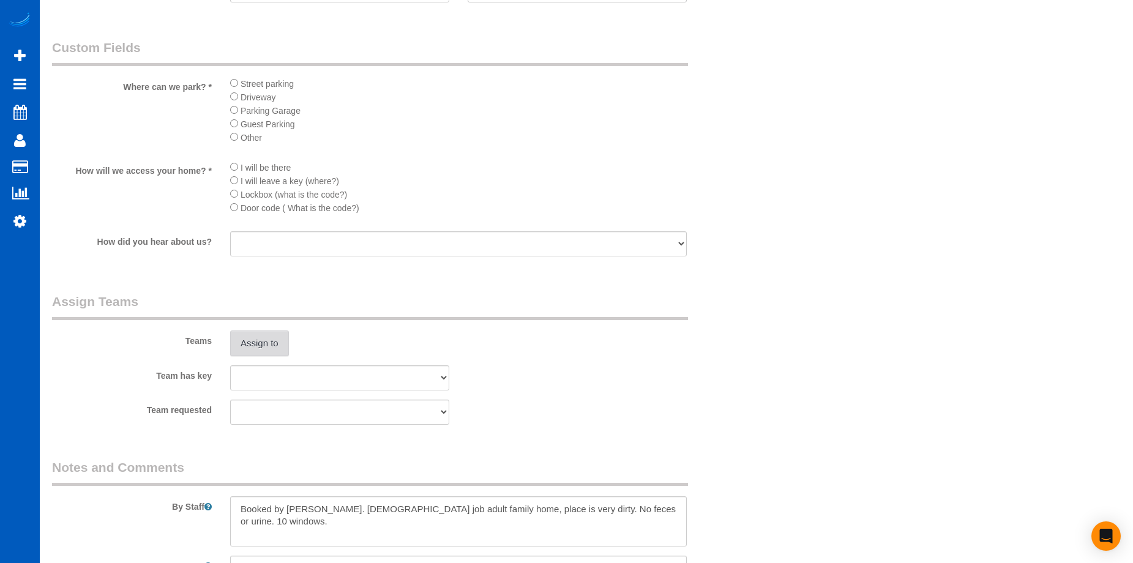
click at [271, 344] on button "Assign to" at bounding box center [259, 344] width 59 height 26
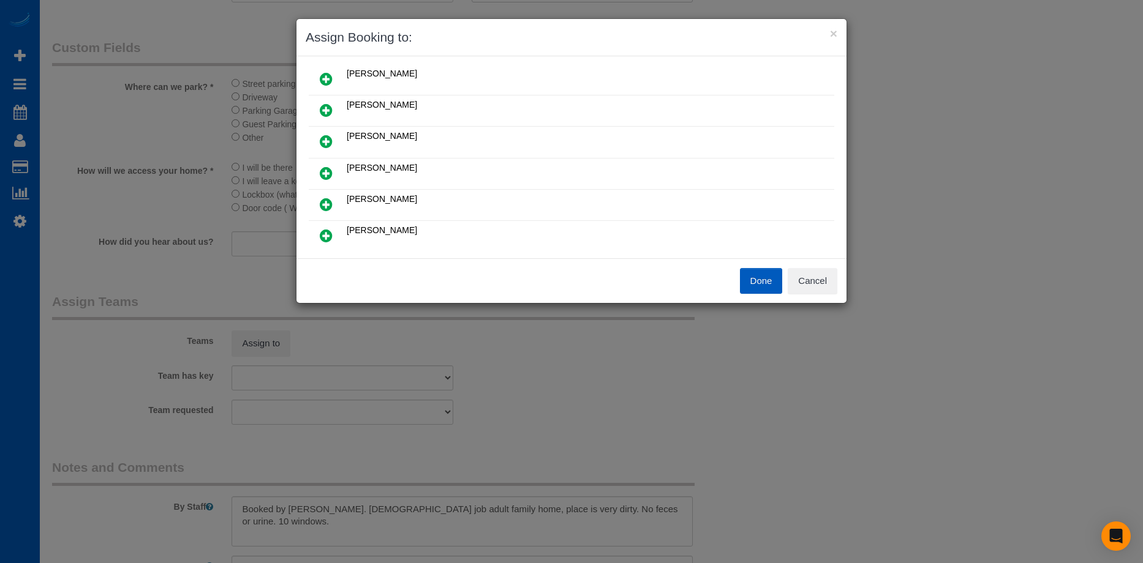
scroll to position [122, 0]
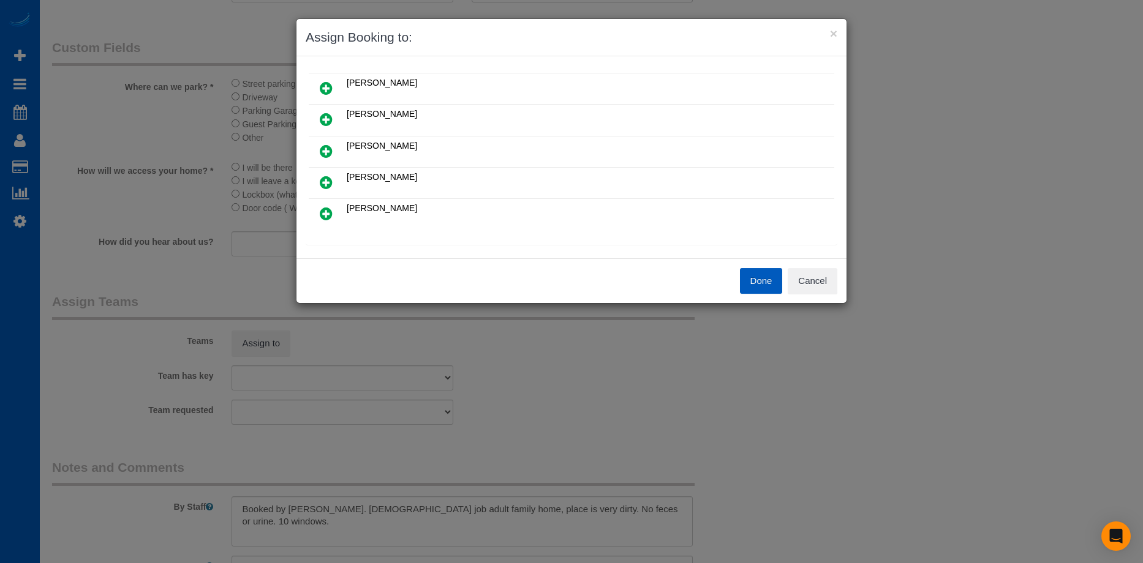
drag, startPoint x: 332, startPoint y: 180, endPoint x: 339, endPoint y: 181, distance: 6.8
click at [332, 179] on icon at bounding box center [326, 182] width 13 height 15
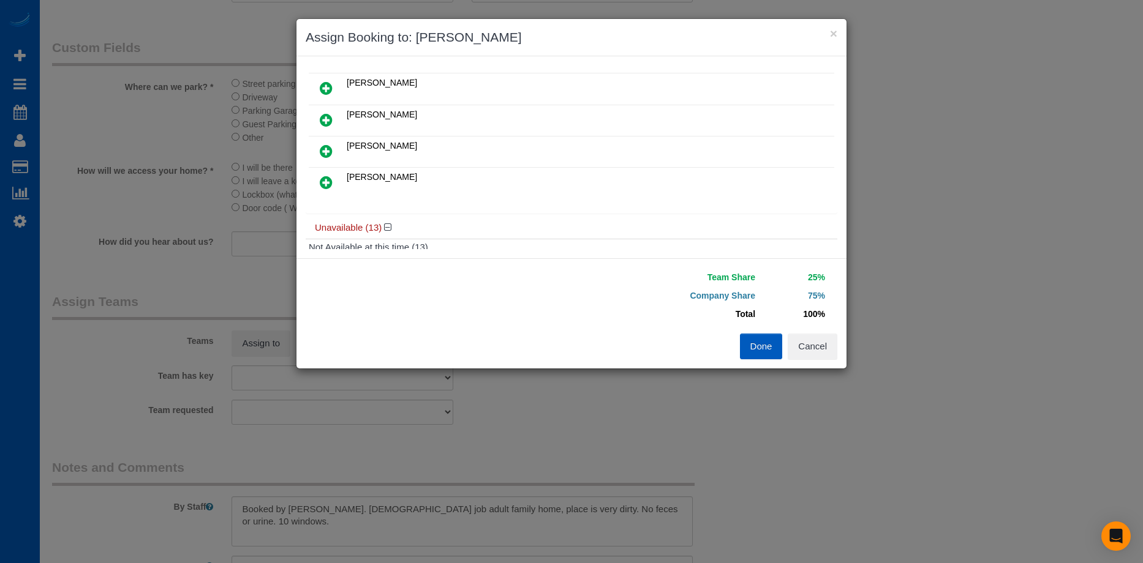
click at [326, 185] on icon at bounding box center [326, 182] width 13 height 15
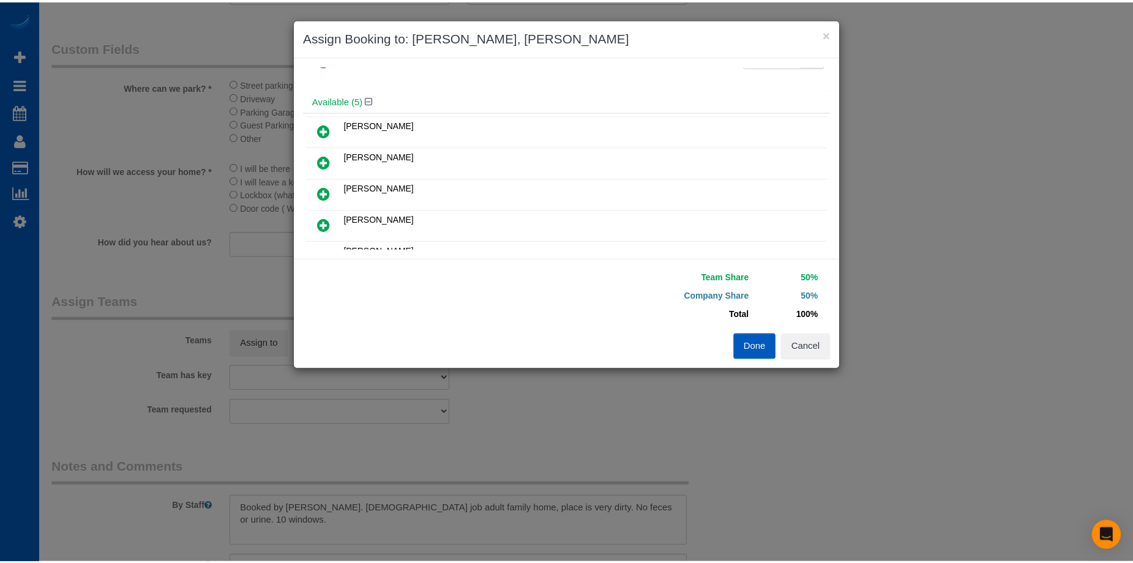
scroll to position [0, 0]
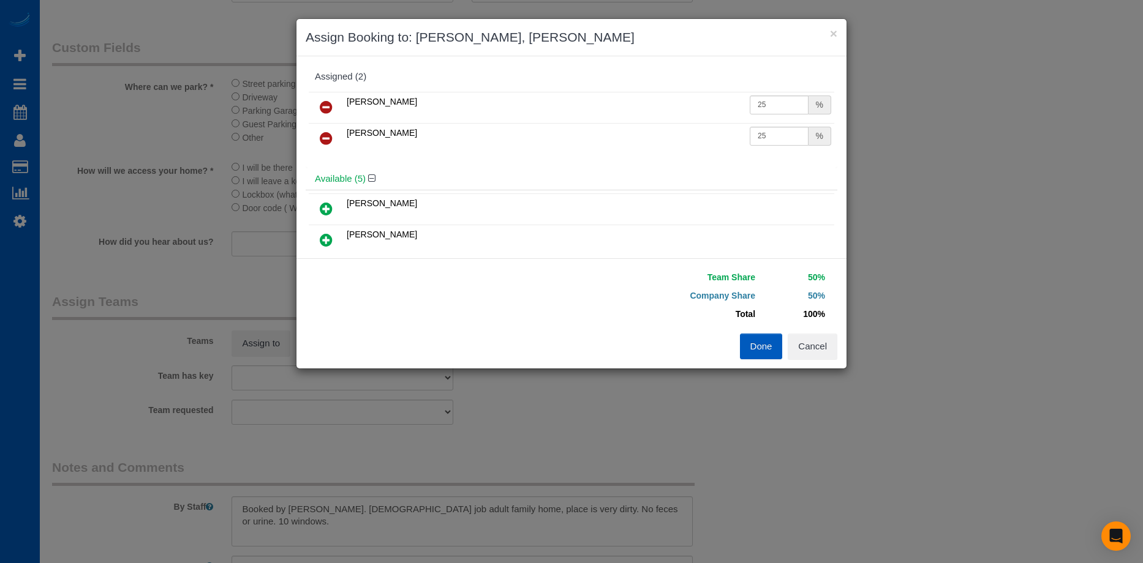
click at [776, 85] on div "Assigned (2)" at bounding box center [571, 77] width 531 height 23
click at [773, 105] on input "25" at bounding box center [778, 105] width 59 height 19
drag, startPoint x: 776, startPoint y: 103, endPoint x: 642, endPoint y: 86, distance: 135.2
click at [642, 86] on div "Assigned (2) Viktoriia Zhukovska 25 % Vira Zhukovska 25 %" at bounding box center [571, 117] width 531 height 102
type input "27"
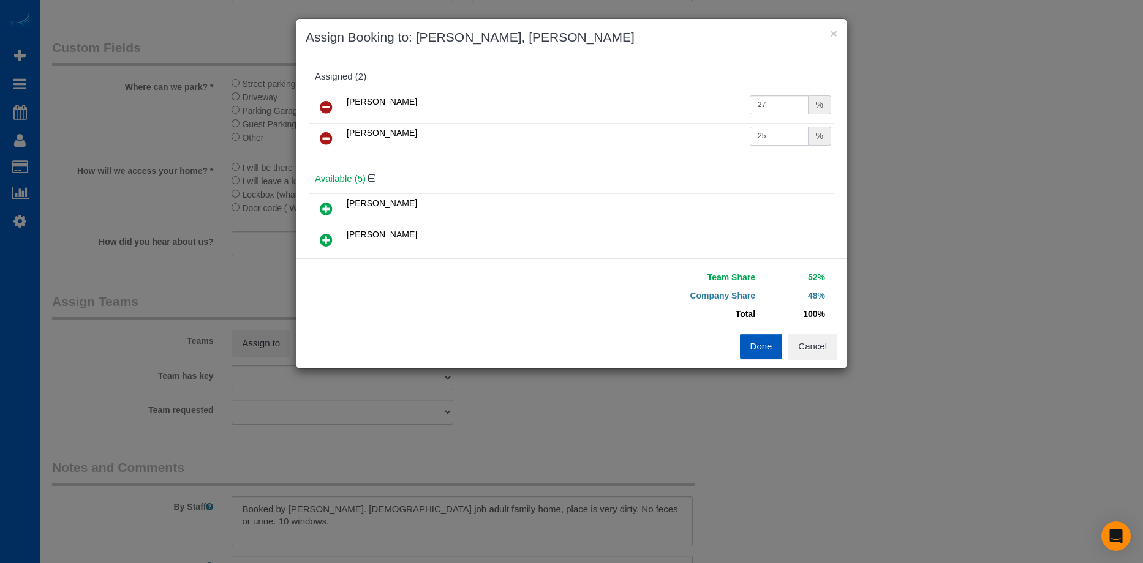
click at [772, 141] on input "25" at bounding box center [778, 136] width 59 height 19
drag, startPoint x: 779, startPoint y: 135, endPoint x: 675, endPoint y: 131, distance: 104.2
click at [675, 131] on tr "Vira Zhukovska 25 %" at bounding box center [571, 138] width 525 height 31
type input "27"
click at [762, 341] on button "Done" at bounding box center [761, 347] width 43 height 26
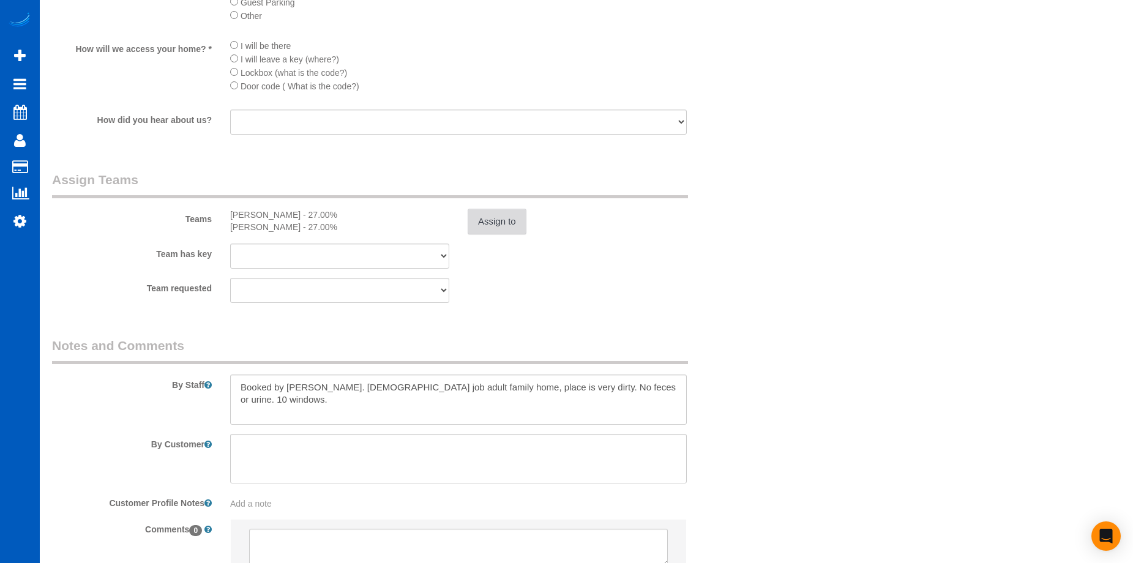
scroll to position [1470, 0]
click at [662, 374] on textarea at bounding box center [458, 399] width 457 height 50
click at [360, 385] on textarea at bounding box center [458, 399] width 457 height 50
drag, startPoint x: 239, startPoint y: 412, endPoint x: 347, endPoint y: 389, distance: 110.9
click at [441, 411] on textarea at bounding box center [458, 399] width 457 height 50
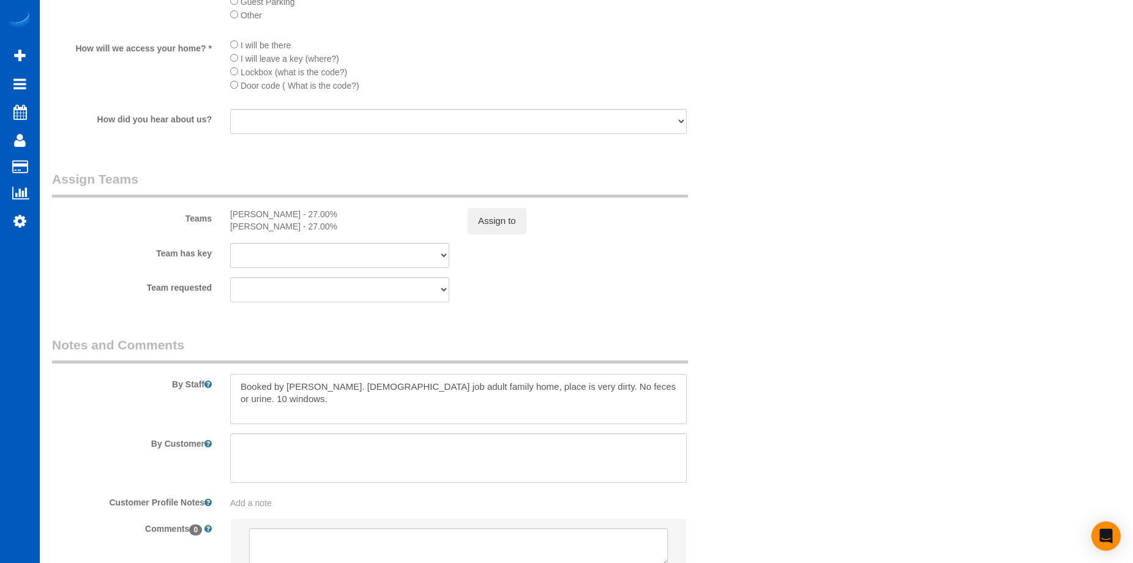
click at [359, 383] on textarea at bounding box center [458, 399] width 457 height 50
paste textarea "Let Anna know how long you spend there."
click at [544, 392] on textarea at bounding box center [458, 399] width 457 height 50
click at [532, 397] on textarea at bounding box center [458, 399] width 457 height 50
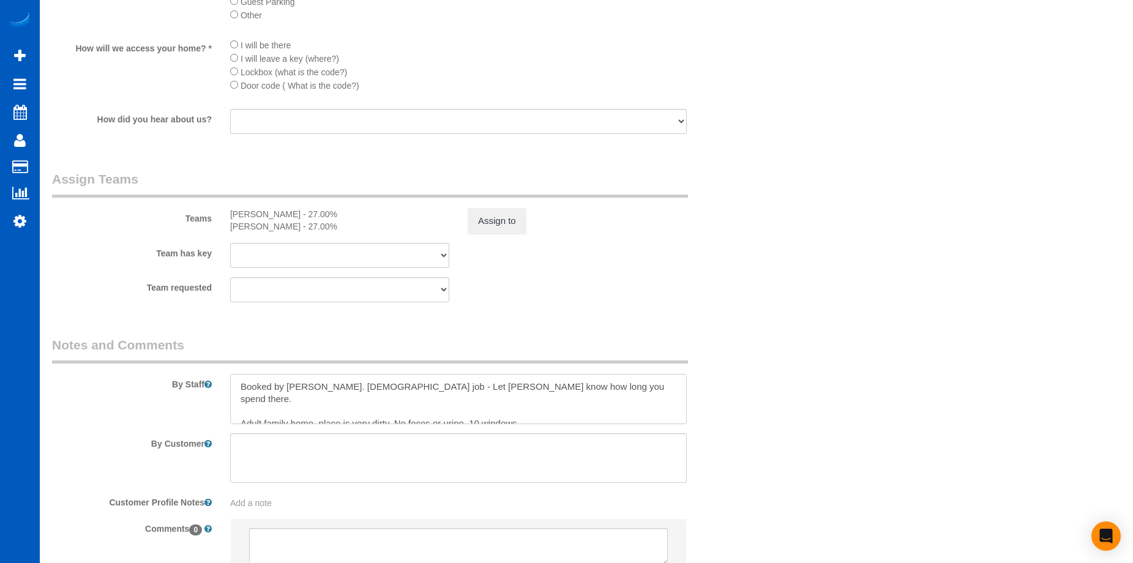
click at [522, 389] on textarea at bounding box center [458, 399] width 457 height 50
click at [531, 386] on textarea at bounding box center [458, 399] width 457 height 50
click at [556, 414] on textarea at bounding box center [458, 399] width 457 height 50
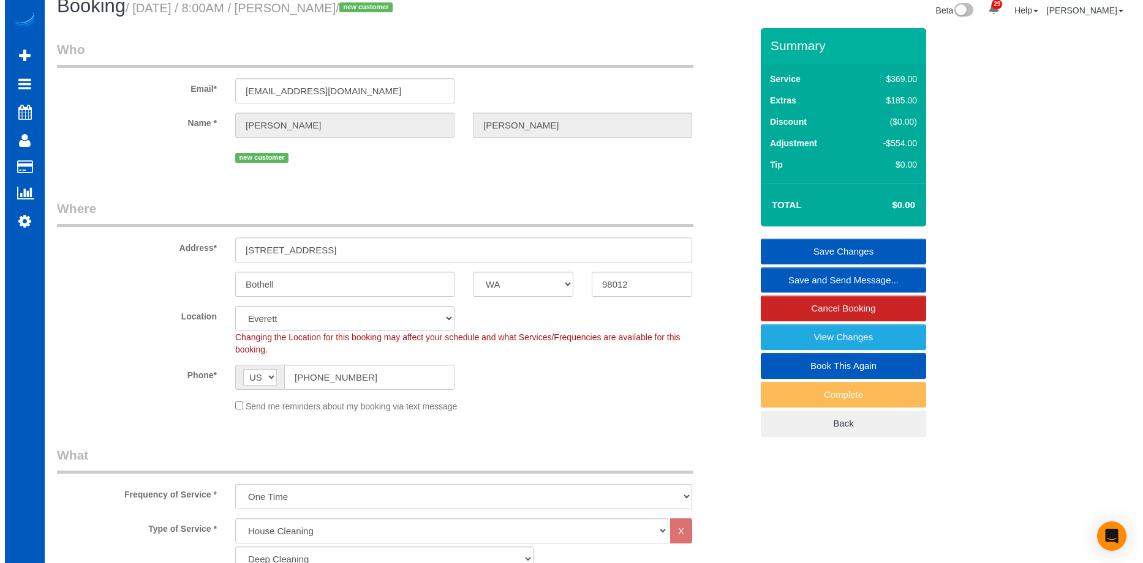
scroll to position [0, 0]
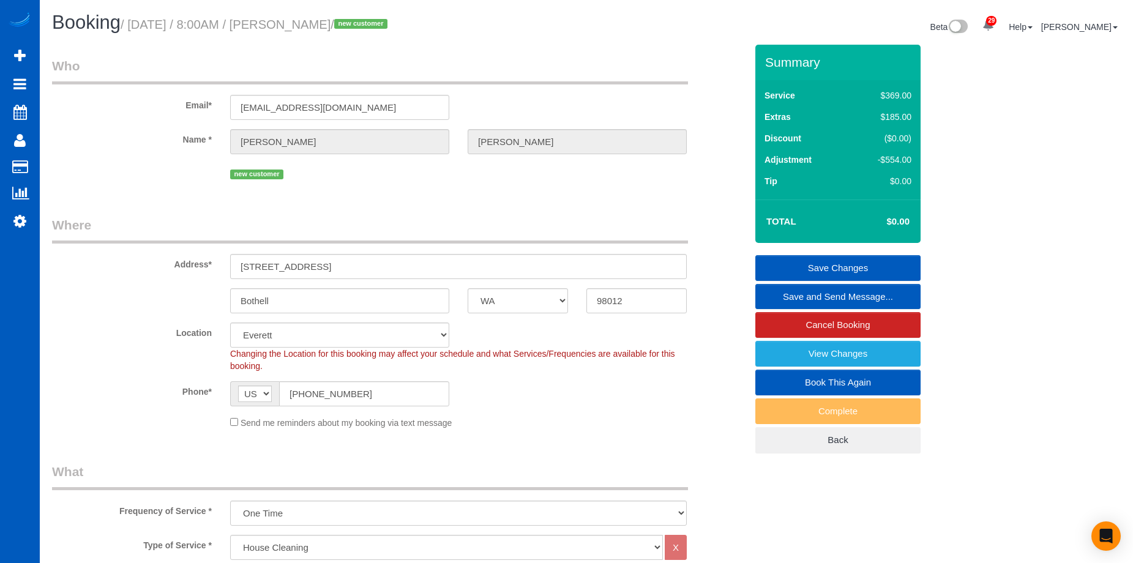
type textarea "Booked by Aaron. Hourly job - Let Anna know how long you spend there. Adult fam…"
click at [813, 267] on link "Save Changes" at bounding box center [838, 268] width 165 height 26
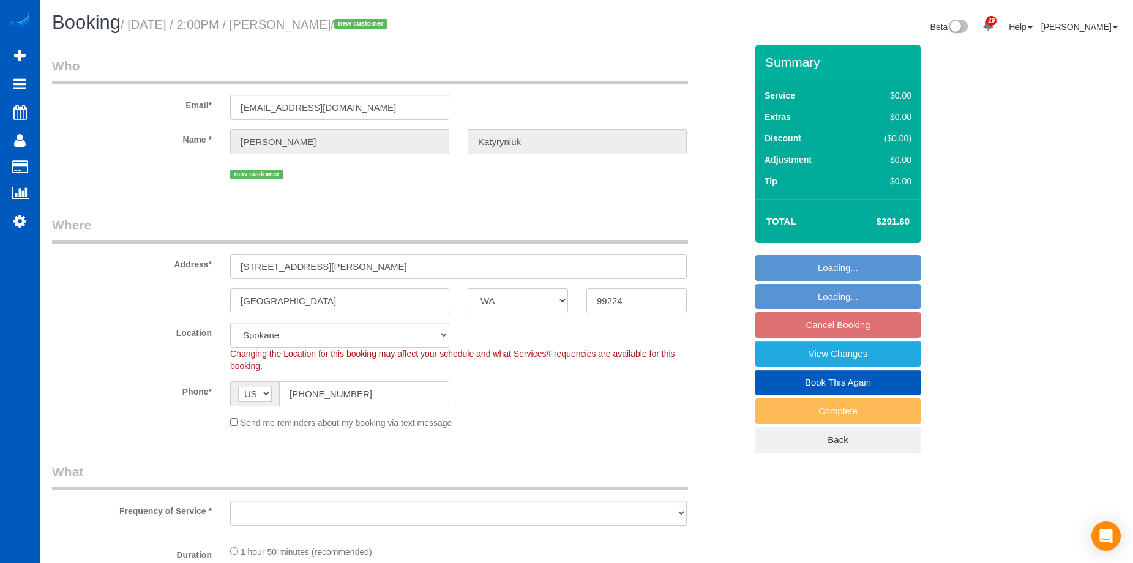
select select "WA"
select select "199"
select select "1501"
select select "3"
select select "2"
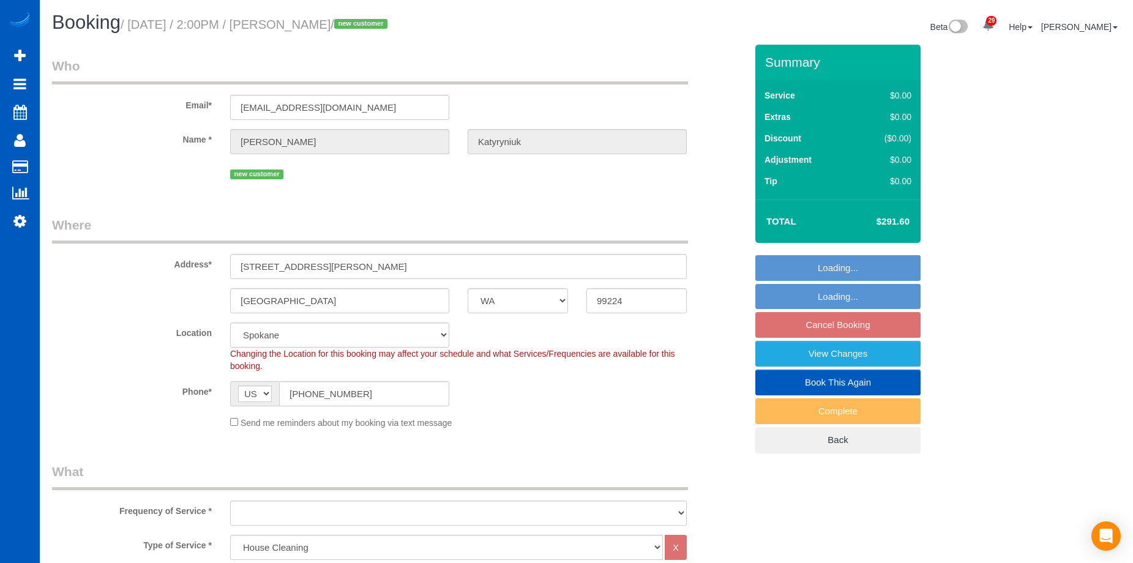
select select "object:1166"
select select "spot2"
select select "object:1176"
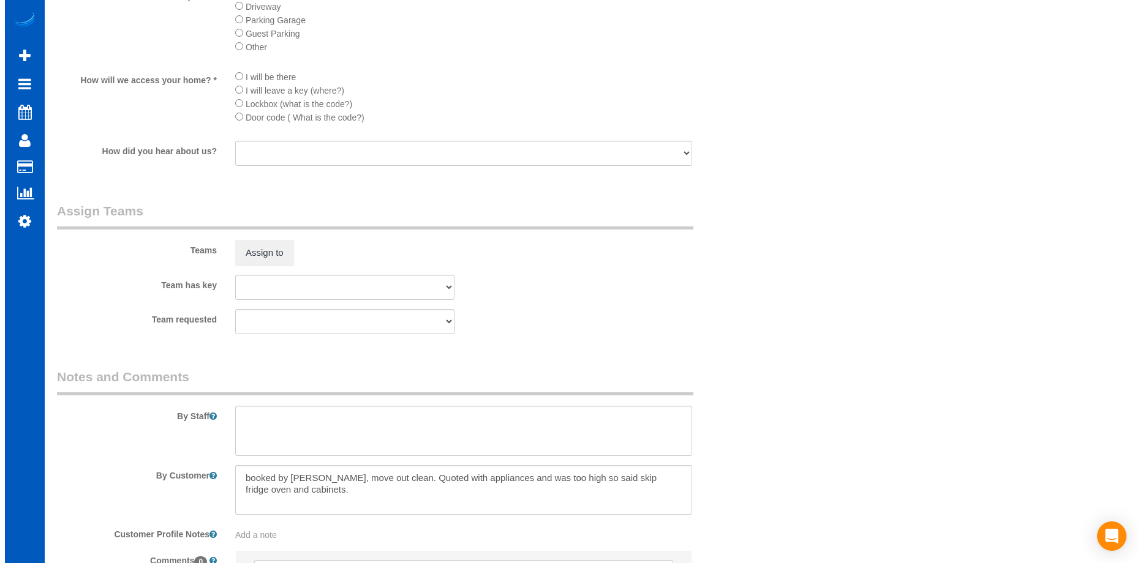
scroll to position [1571, 0]
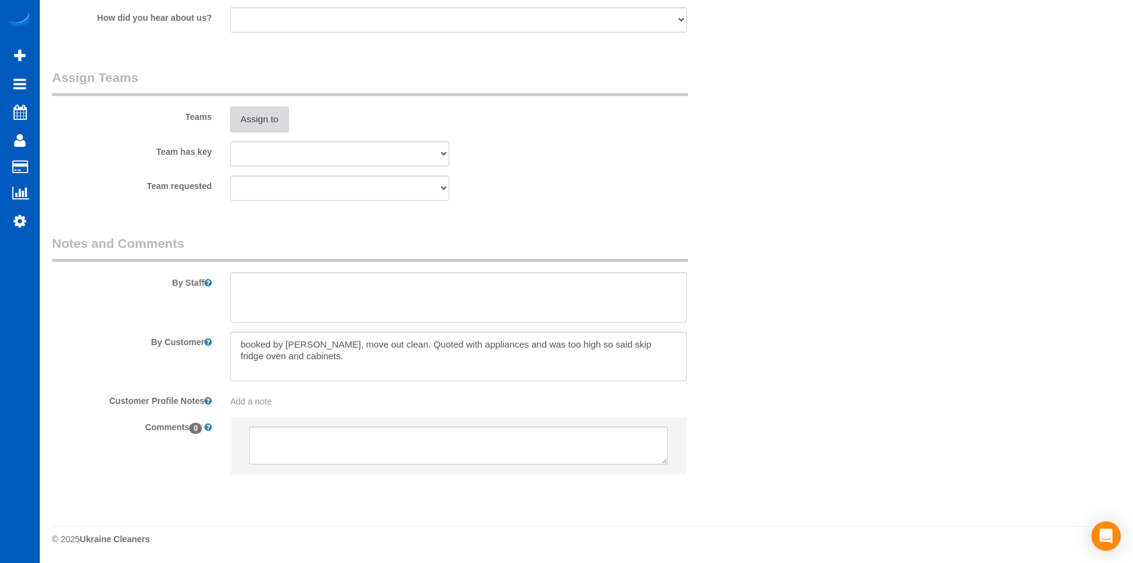
click at [282, 115] on button "Assign to" at bounding box center [259, 120] width 59 height 26
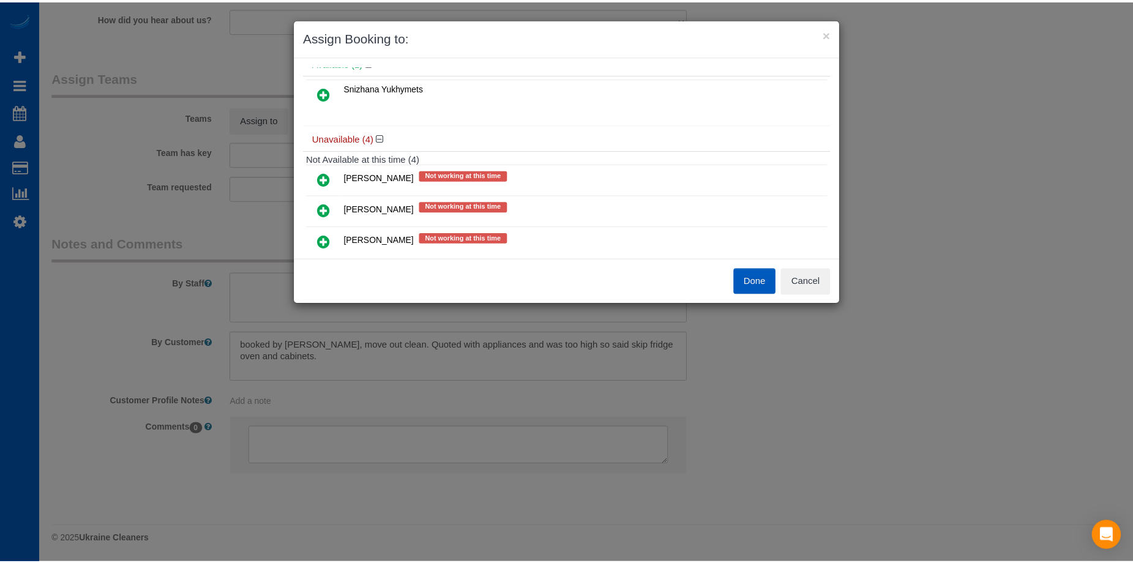
scroll to position [0, 0]
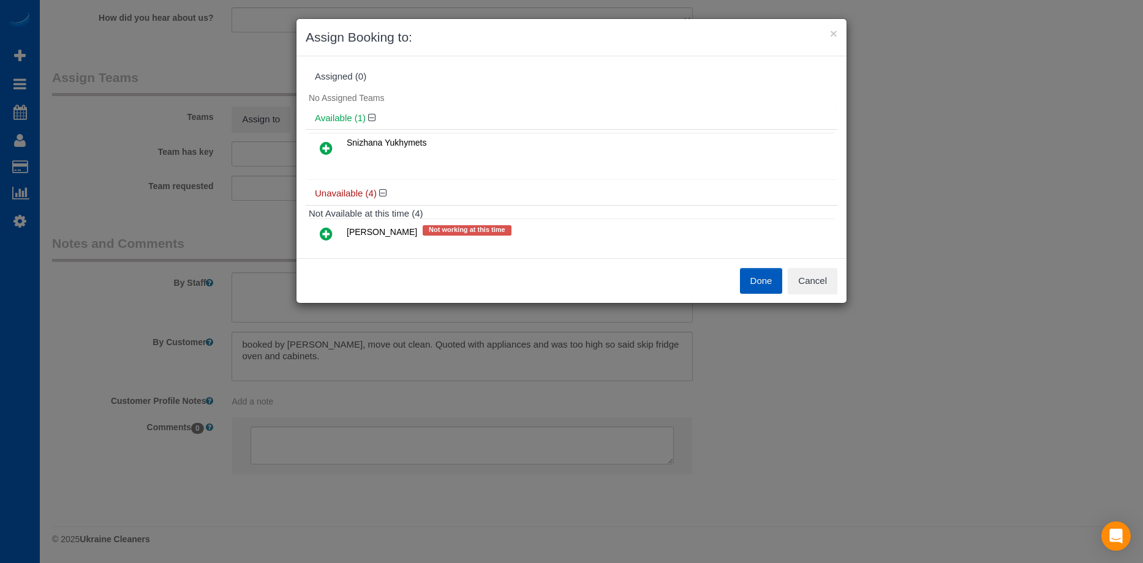
click at [324, 141] on icon at bounding box center [326, 148] width 13 height 15
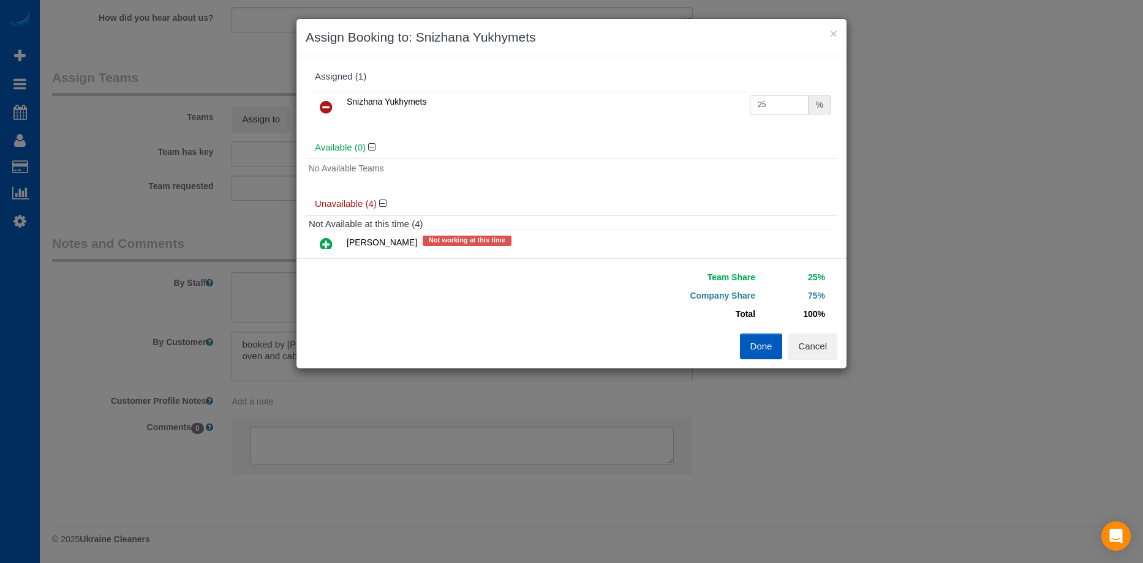
click at [775, 106] on input "25" at bounding box center [778, 105] width 59 height 19
drag, startPoint x: 749, startPoint y: 105, endPoint x: 701, endPoint y: 110, distance: 48.0
click at [702, 110] on tr "Snizhana Yukhymets 25 %" at bounding box center [571, 107] width 525 height 31
type input "50"
click at [760, 343] on button "Done" at bounding box center [761, 347] width 43 height 26
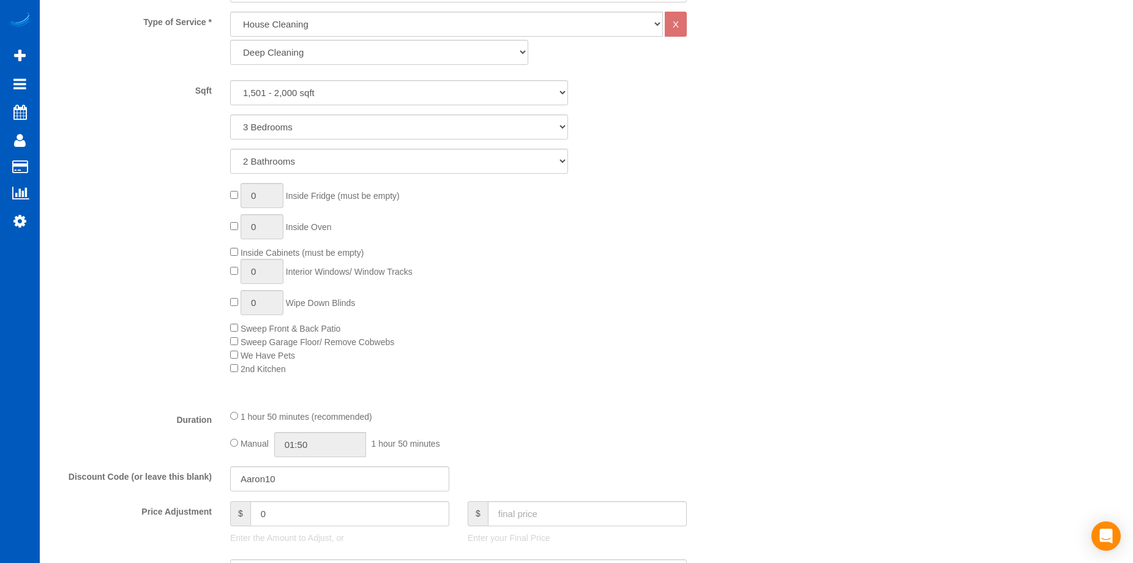
scroll to position [653, 0]
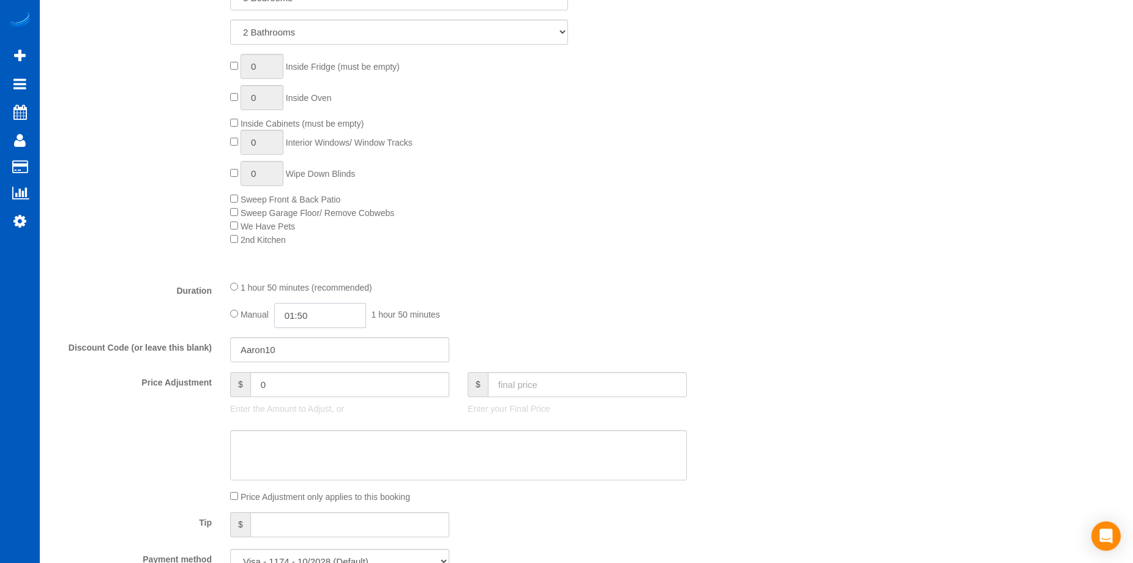
click at [323, 319] on input "01:50" at bounding box center [320, 315] width 92 height 25
type input "06:00"
click at [298, 402] on li "06:00" at bounding box center [306, 405] width 54 height 16
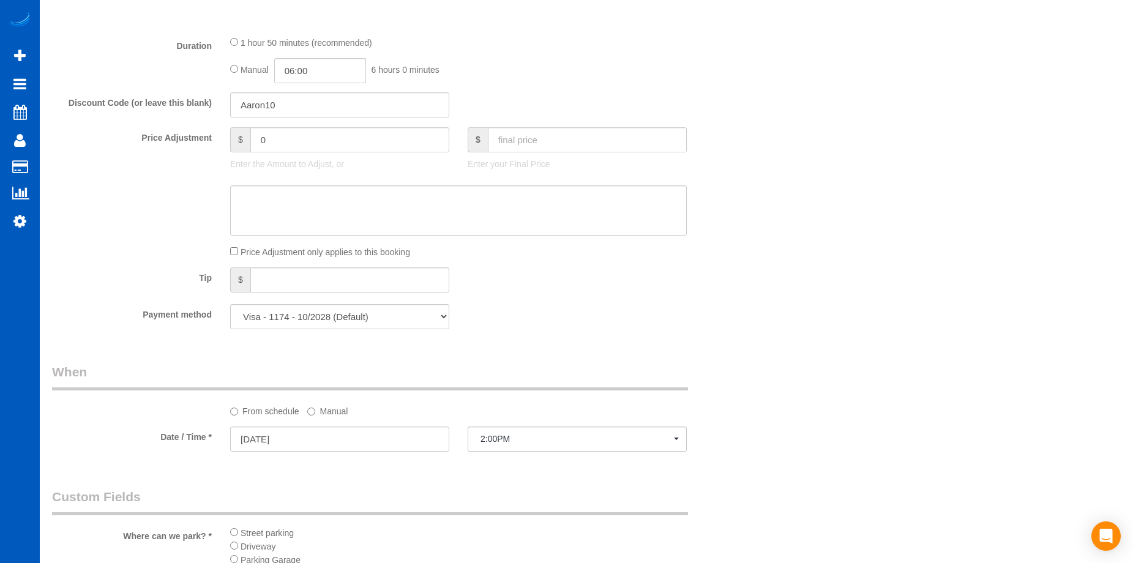
select select "spot16"
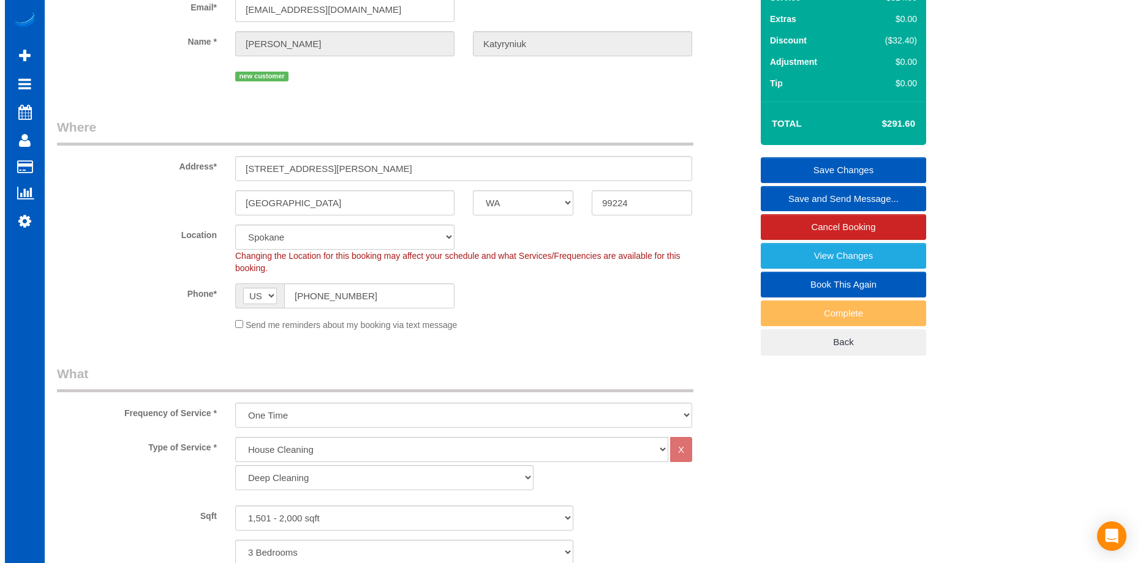
scroll to position [0, 0]
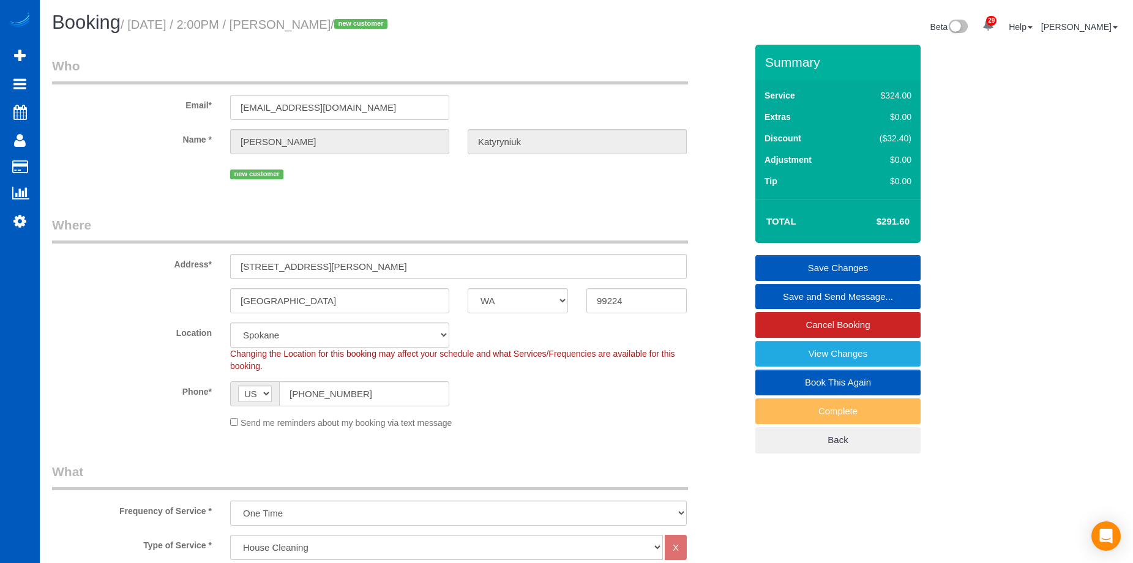
click at [833, 265] on link "Save Changes" at bounding box center [838, 268] width 165 height 26
